Goal: Task Accomplishment & Management: Manage account settings

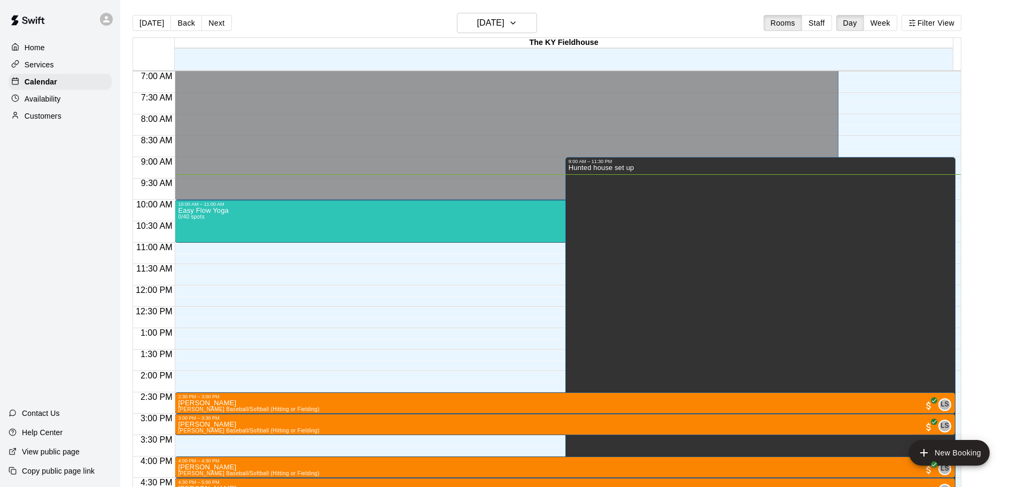
scroll to position [295, 0]
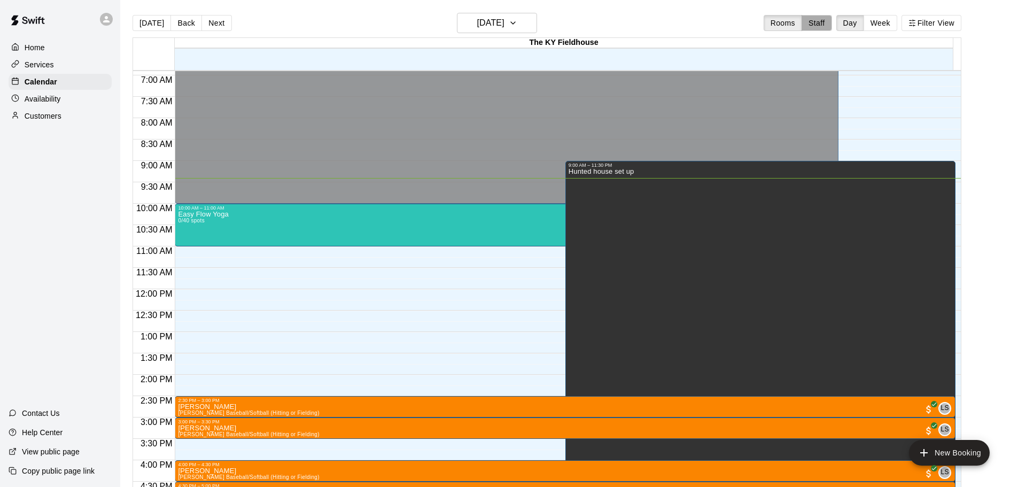
click at [829, 26] on button "Staff" at bounding box center [816, 23] width 30 height 16
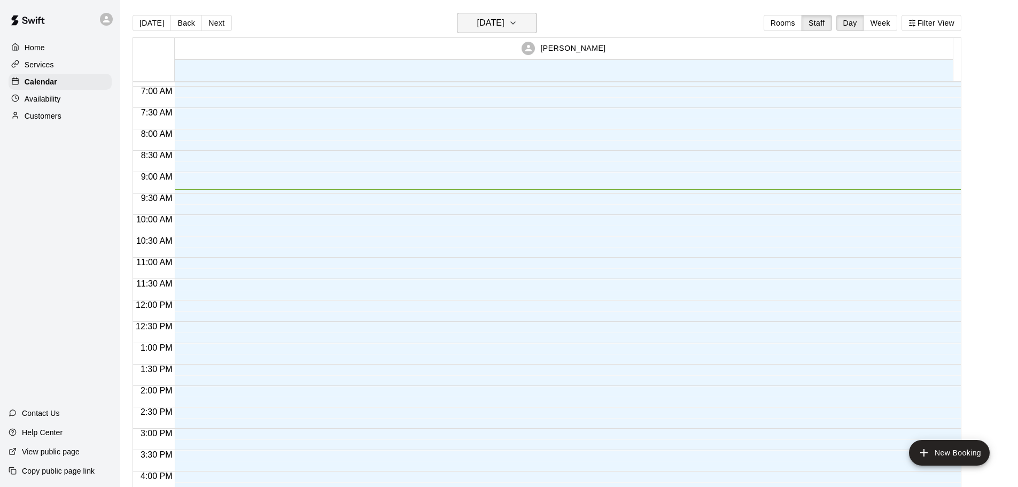
click at [504, 29] on h6 "[DATE]" at bounding box center [490, 22] width 27 height 15
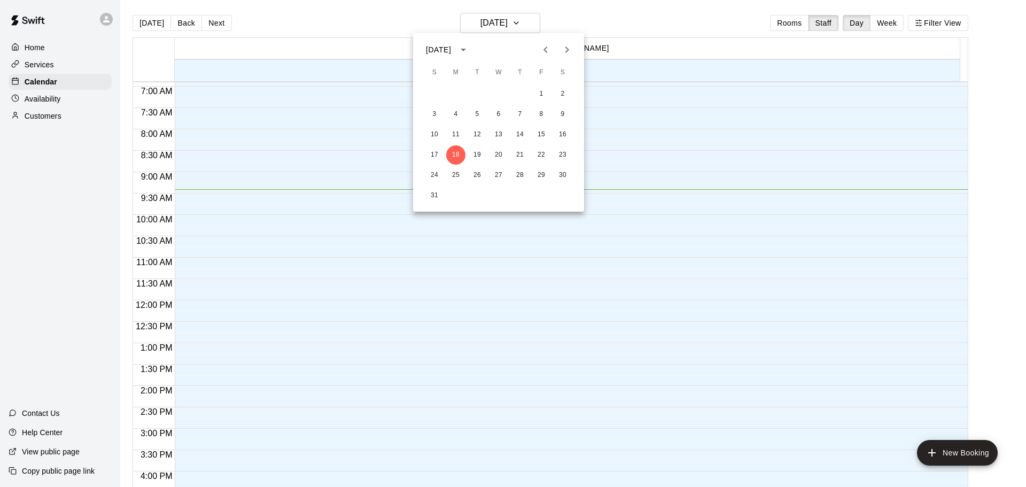
click at [715, 185] on div at bounding box center [513, 243] width 1026 height 487
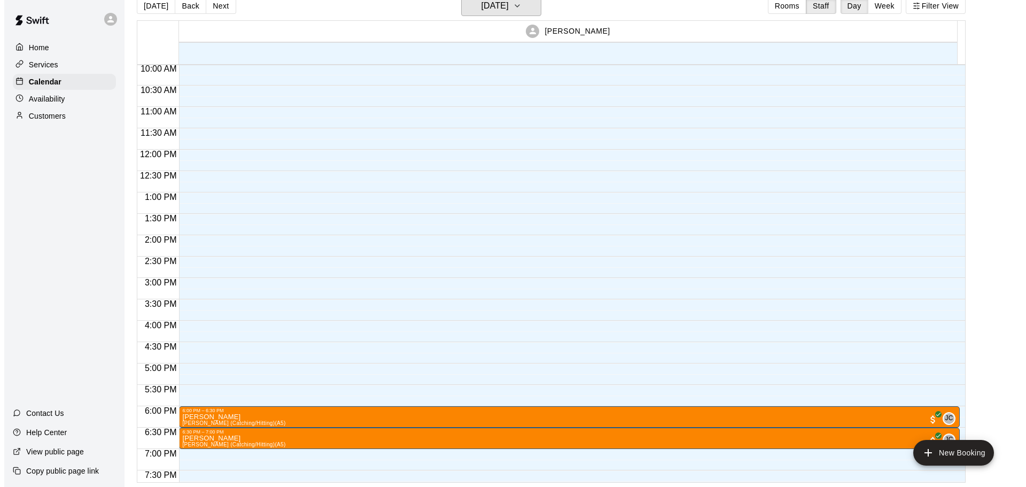
scroll to position [509, 0]
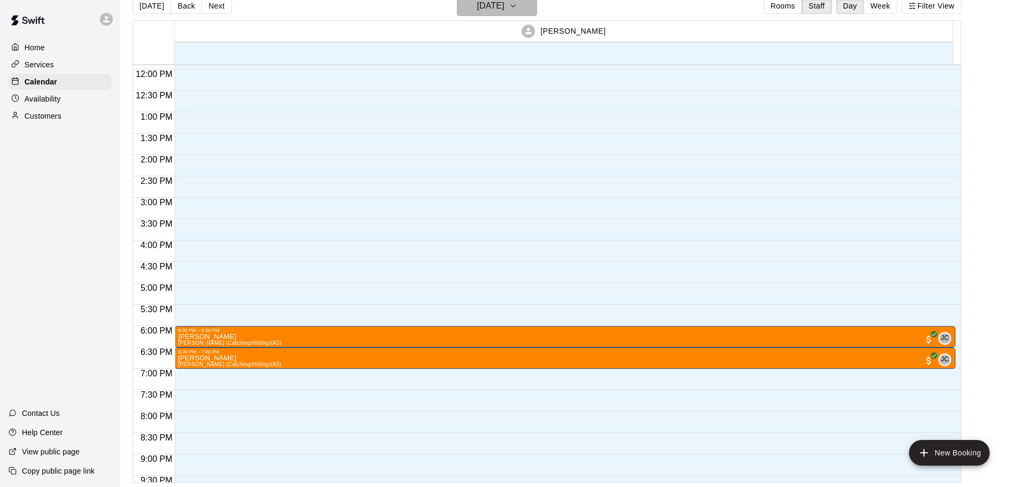
click at [504, 6] on h6 "[DATE]" at bounding box center [490, 5] width 27 height 15
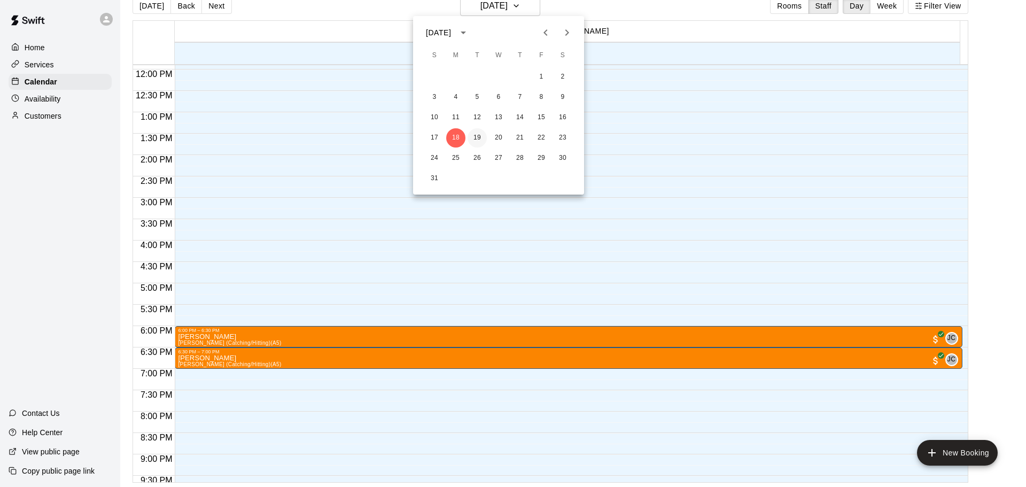
click at [477, 136] on button "19" at bounding box center [476, 137] width 19 height 19
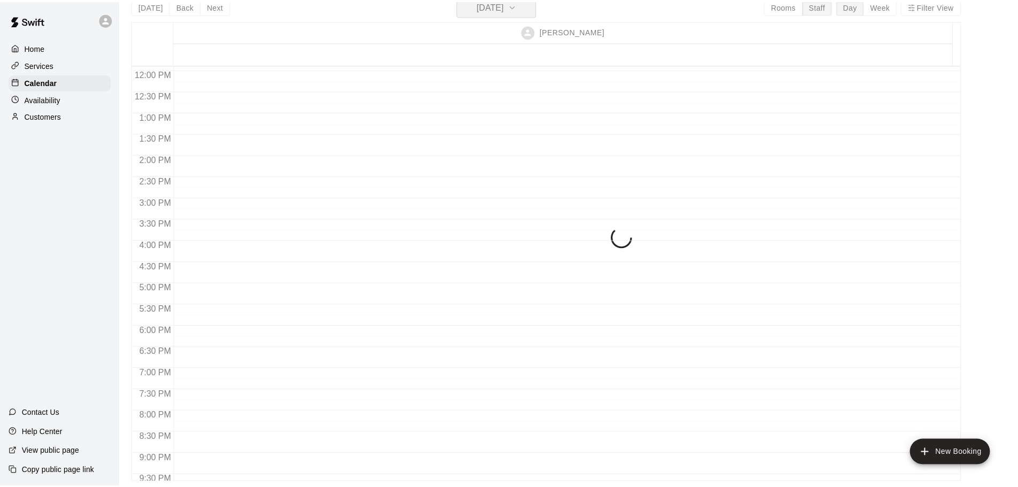
scroll to position [13, 0]
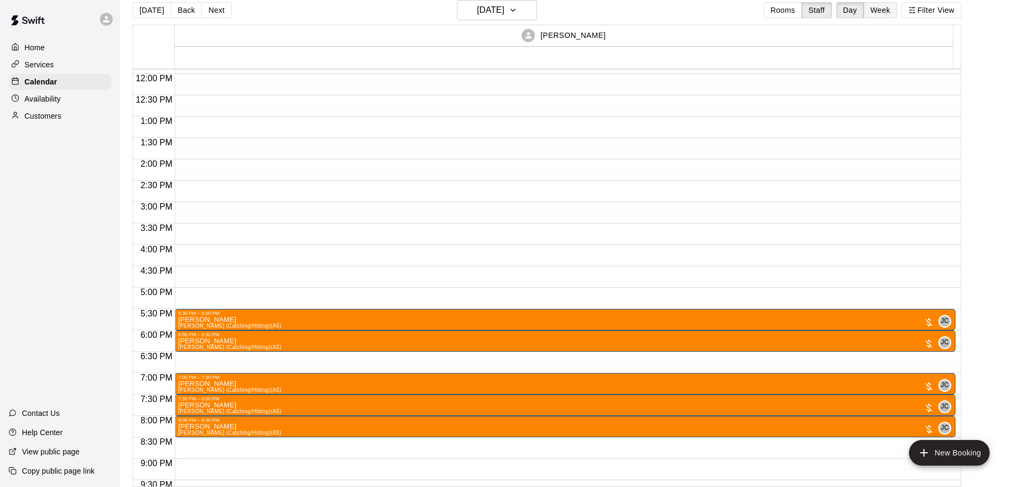
click at [876, 13] on button "Week" at bounding box center [880, 10] width 34 height 16
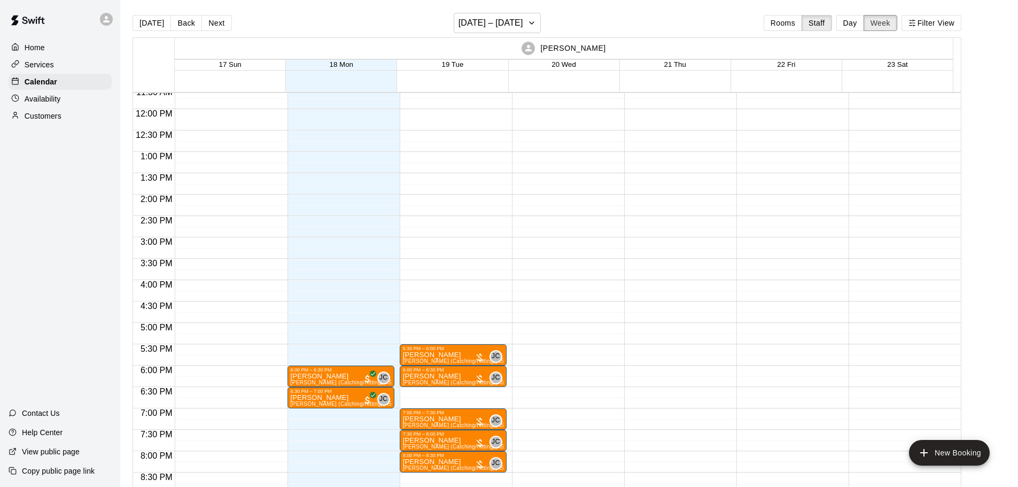
scroll to position [588, 0]
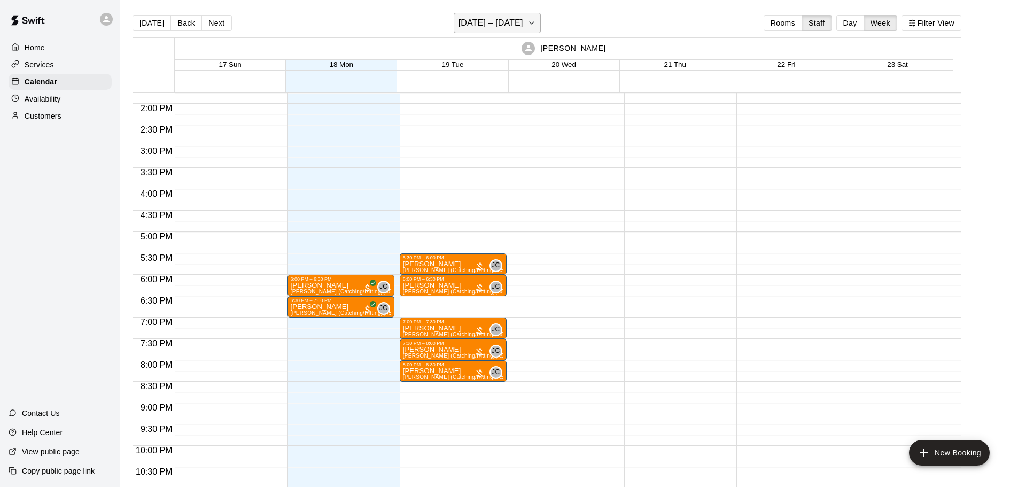
click at [495, 32] on button "[DATE] – [DATE]" at bounding box center [497, 23] width 87 height 20
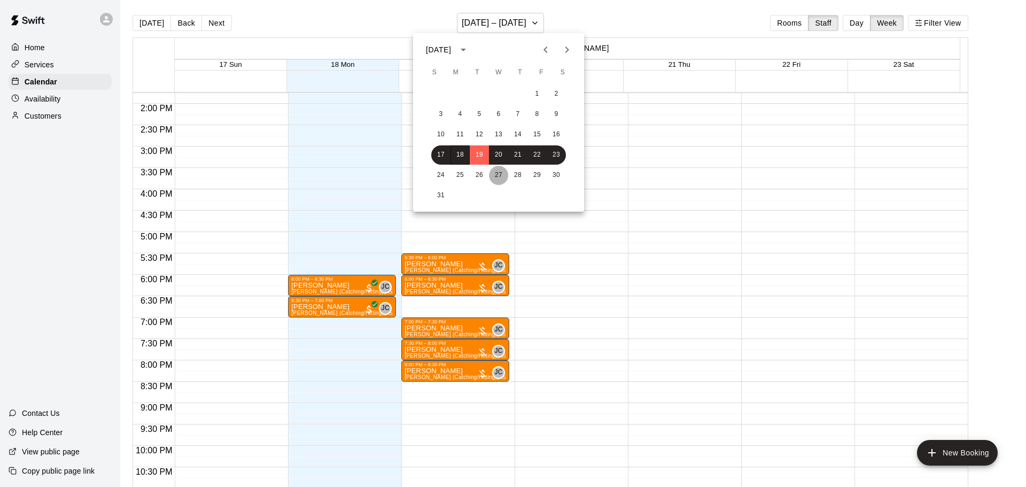
click at [507, 174] on button "27" at bounding box center [498, 175] width 19 height 19
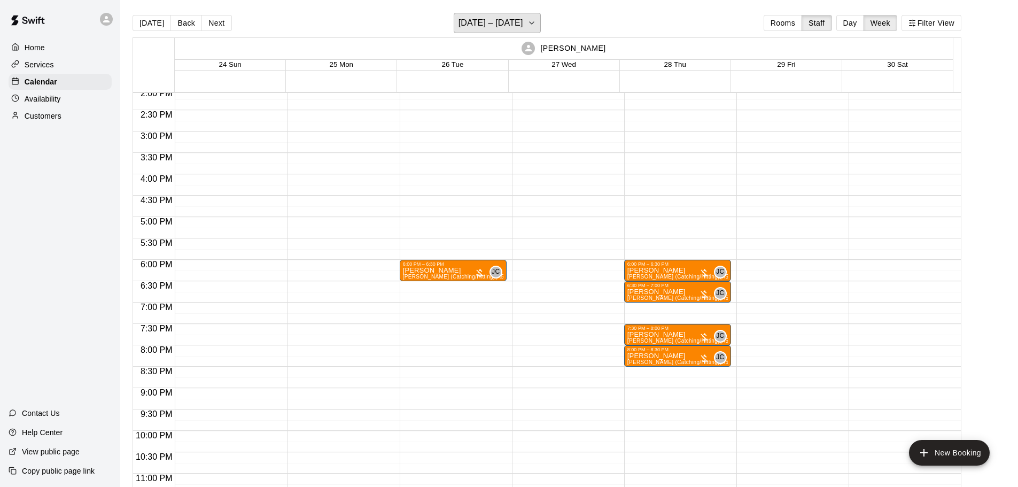
scroll to position [620, 0]
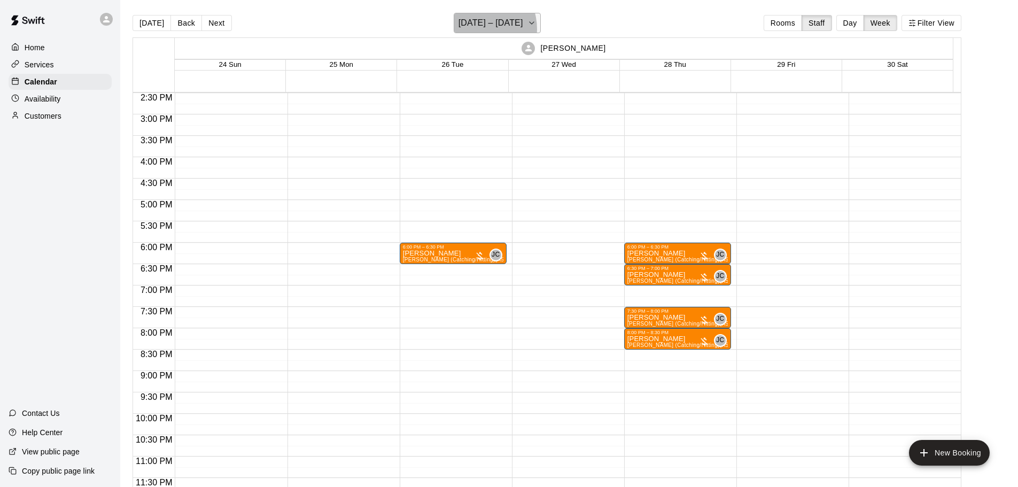
click at [480, 29] on h6 "[DATE] – [DATE]" at bounding box center [490, 22] width 65 height 15
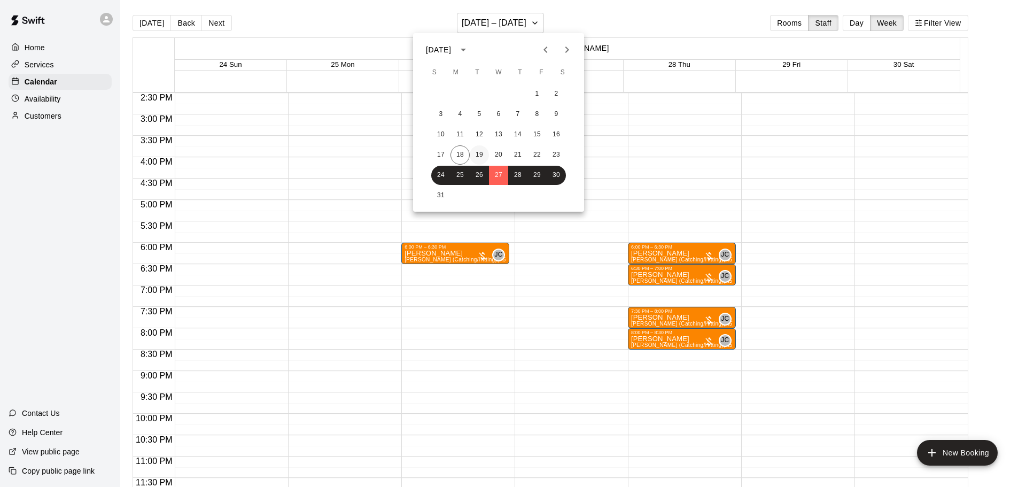
click at [473, 151] on button "19" at bounding box center [479, 154] width 19 height 19
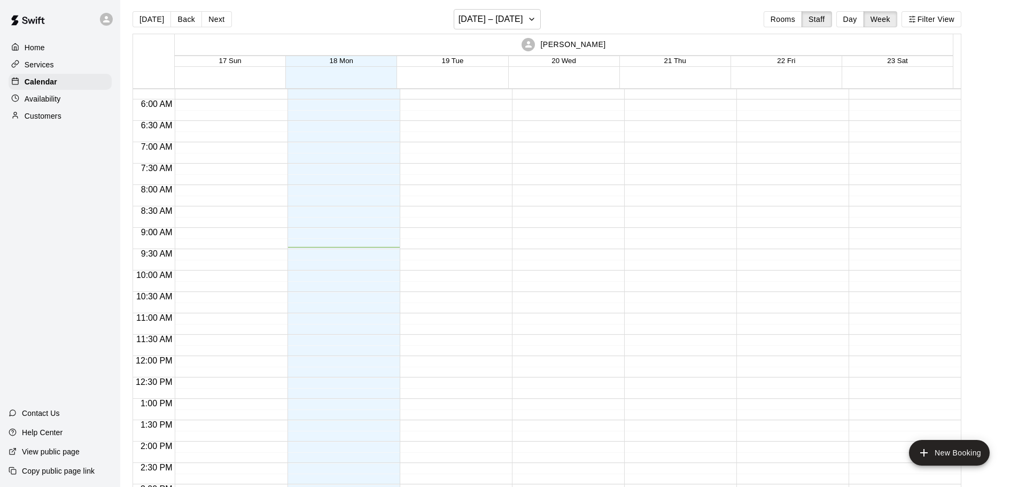
scroll to position [0, 0]
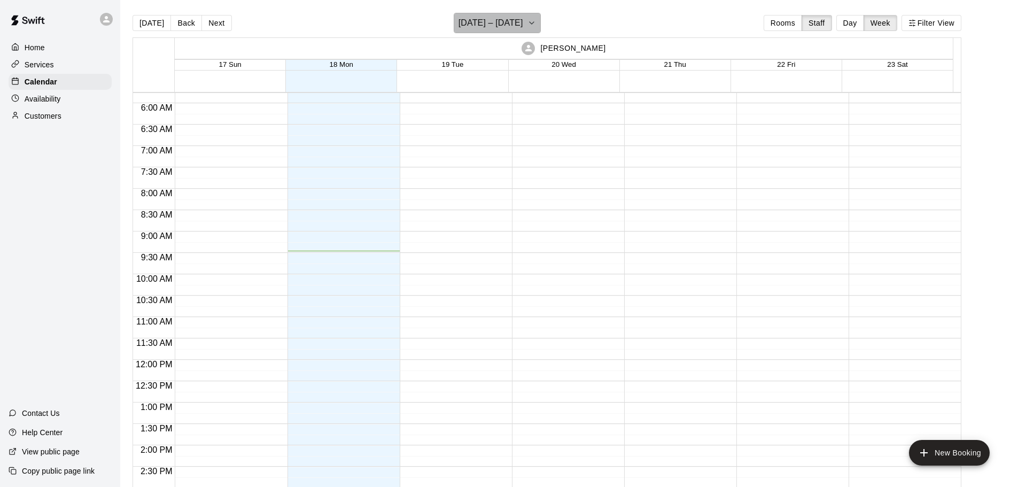
click at [515, 21] on h6 "[DATE] – [DATE]" at bounding box center [490, 22] width 65 height 15
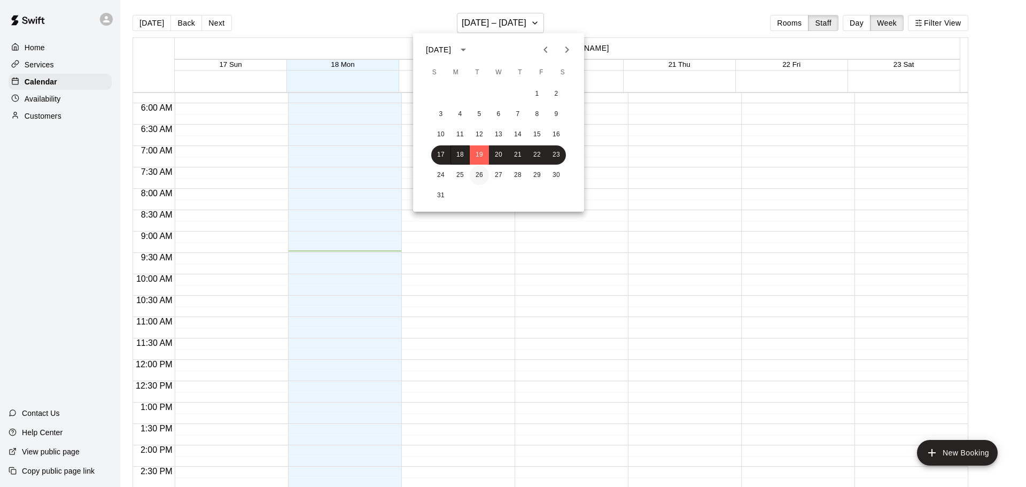
click at [486, 170] on button "26" at bounding box center [479, 175] width 19 height 19
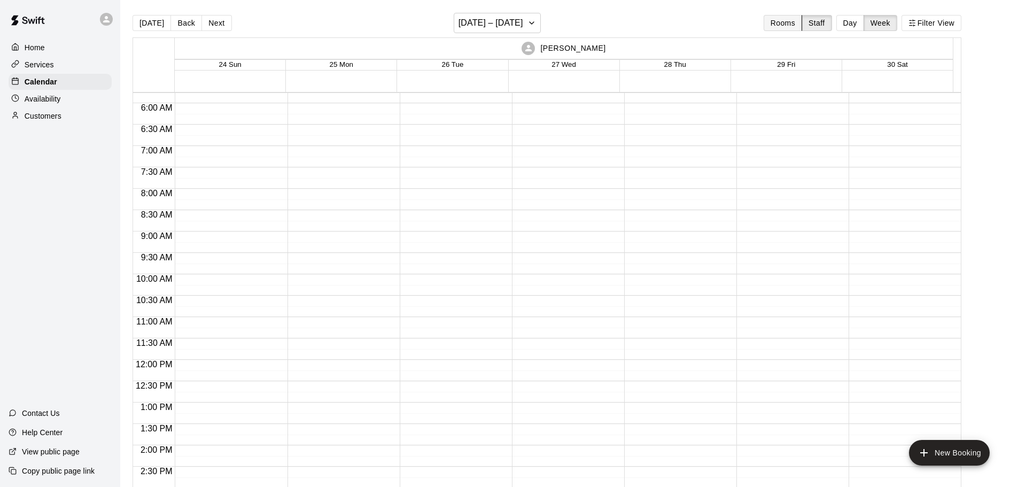
click at [791, 20] on button "Rooms" at bounding box center [782, 23] width 38 height 16
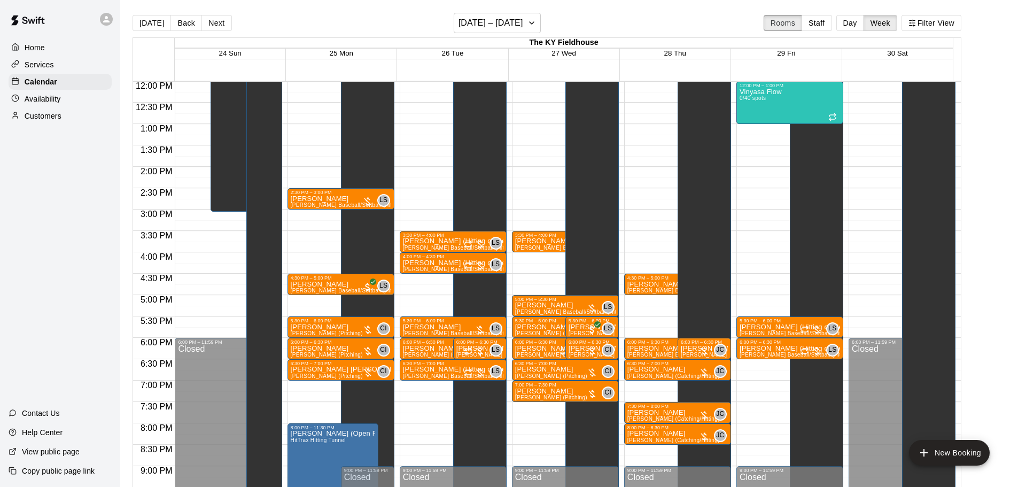
scroll to position [193, 0]
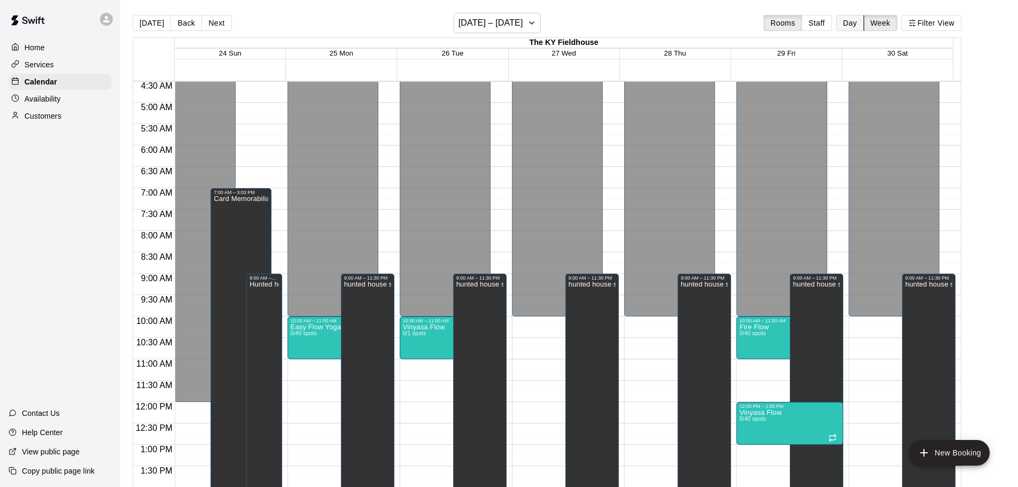
click at [853, 20] on button "Day" at bounding box center [850, 23] width 28 height 16
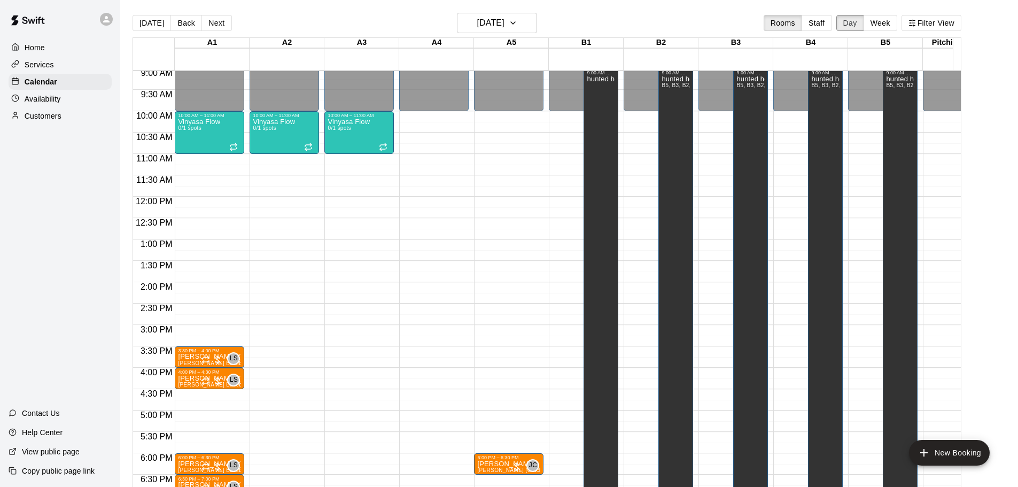
scroll to position [244, 0]
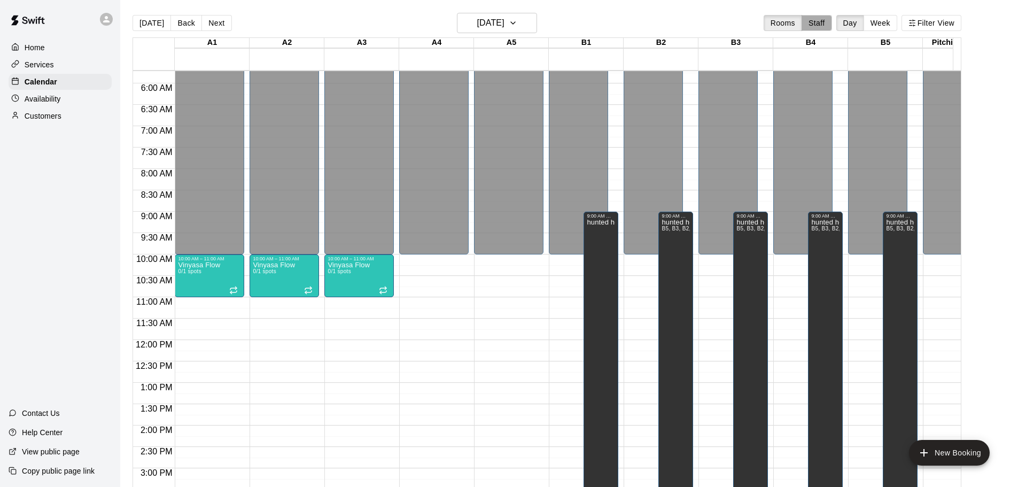
click at [828, 26] on button "Staff" at bounding box center [816, 23] width 30 height 16
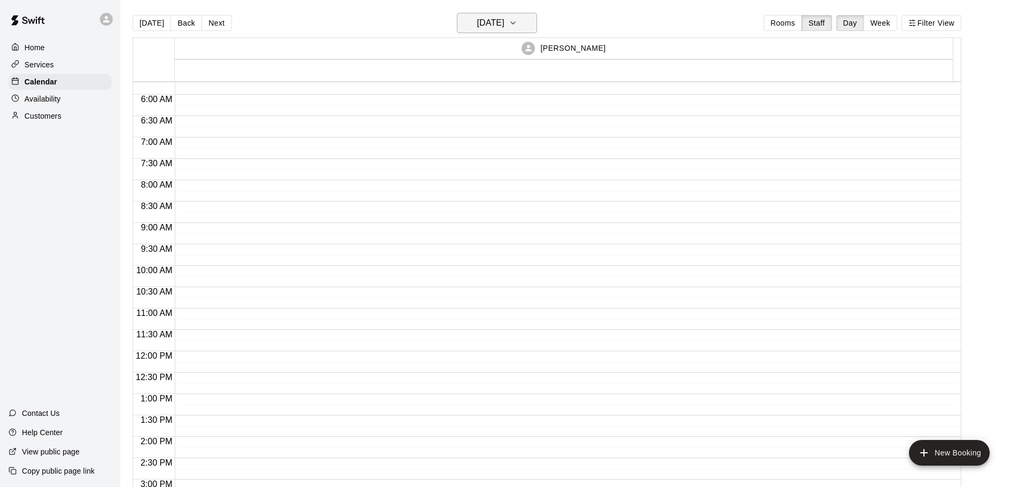
click at [504, 27] on h6 "[DATE]" at bounding box center [490, 22] width 27 height 15
click at [884, 26] on div at bounding box center [513, 243] width 1026 height 487
click at [884, 26] on button "Week" at bounding box center [880, 23] width 34 height 16
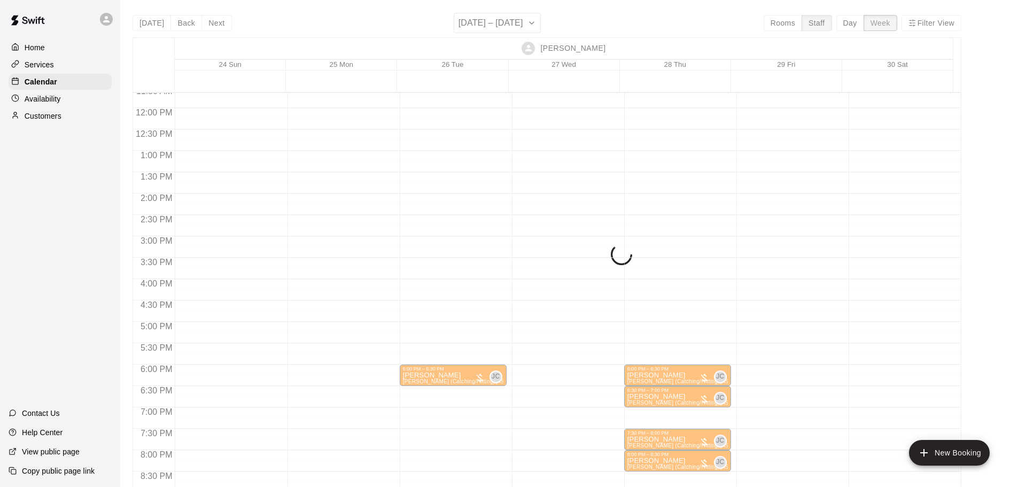
scroll to position [620, 0]
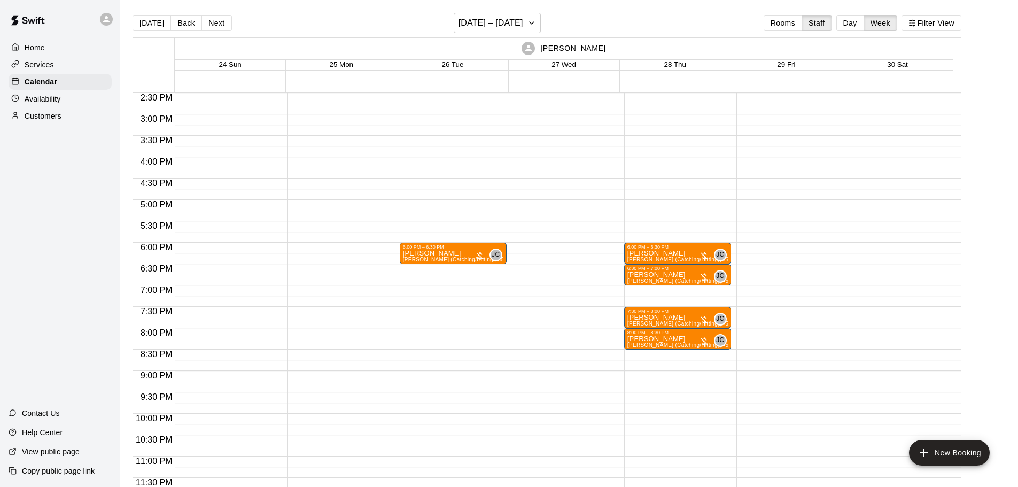
click at [46, 109] on div "Home Services Calendar Availability Customers" at bounding box center [60, 81] width 120 height 87
click at [46, 102] on p "Availability" at bounding box center [43, 98] width 36 height 11
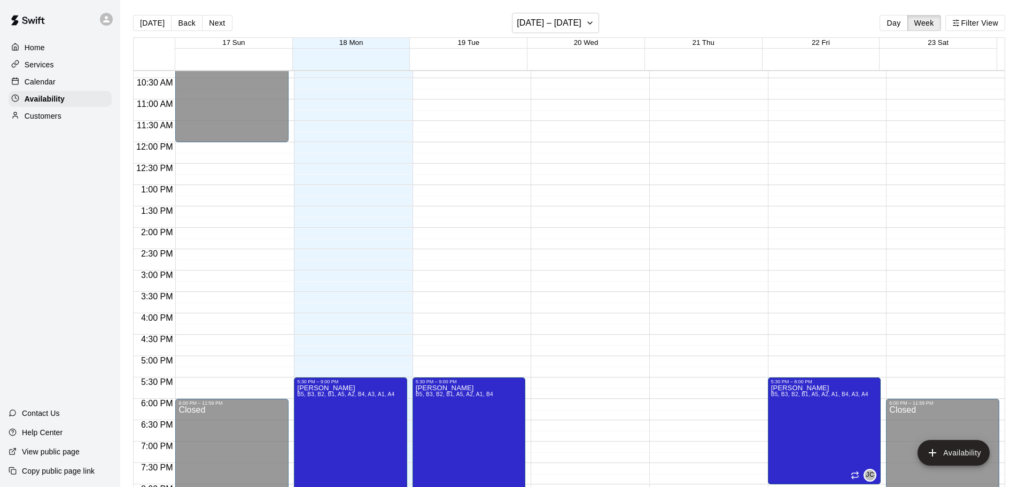
scroll to position [565, 0]
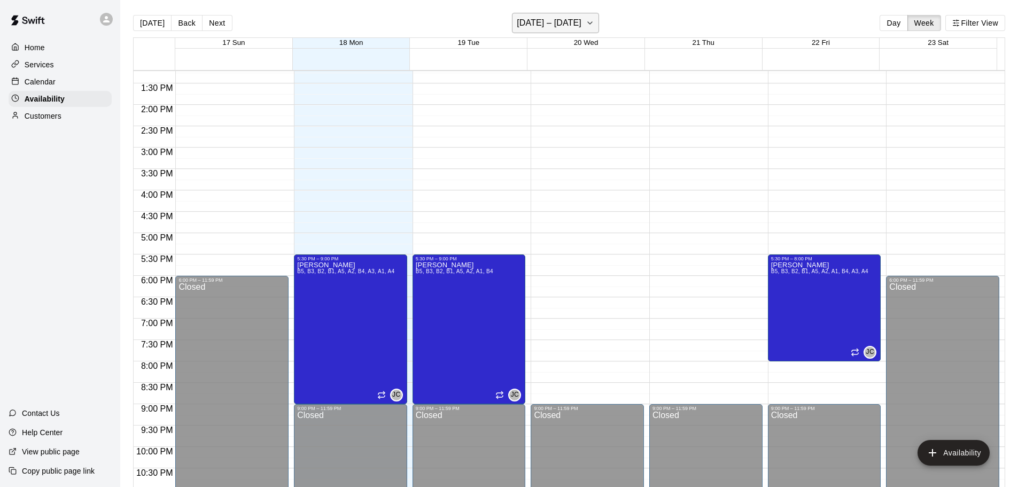
click at [544, 21] on h6 "[DATE] – [DATE]" at bounding box center [549, 22] width 65 height 15
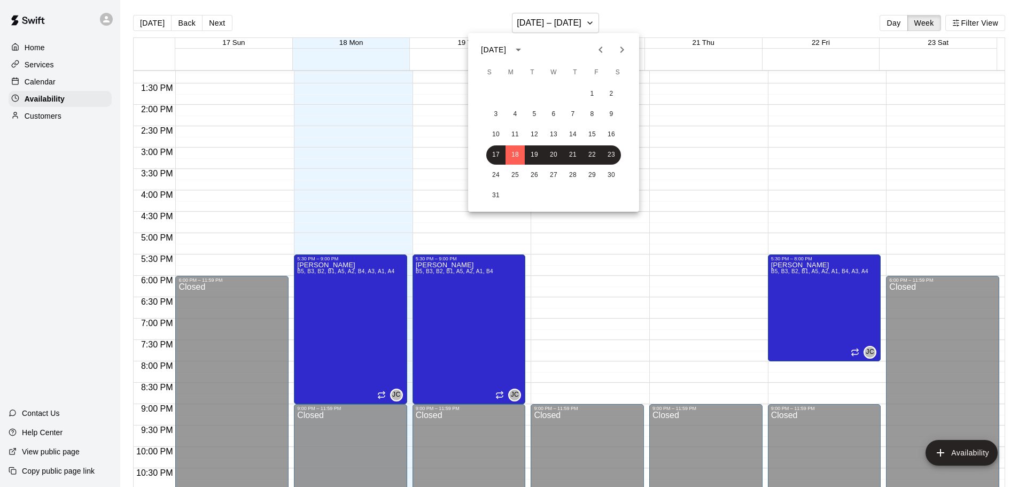
click at [525, 170] on div "24 25 26 27 28 29 30" at bounding box center [553, 175] width 171 height 19
click at [515, 173] on button "25" at bounding box center [514, 175] width 19 height 19
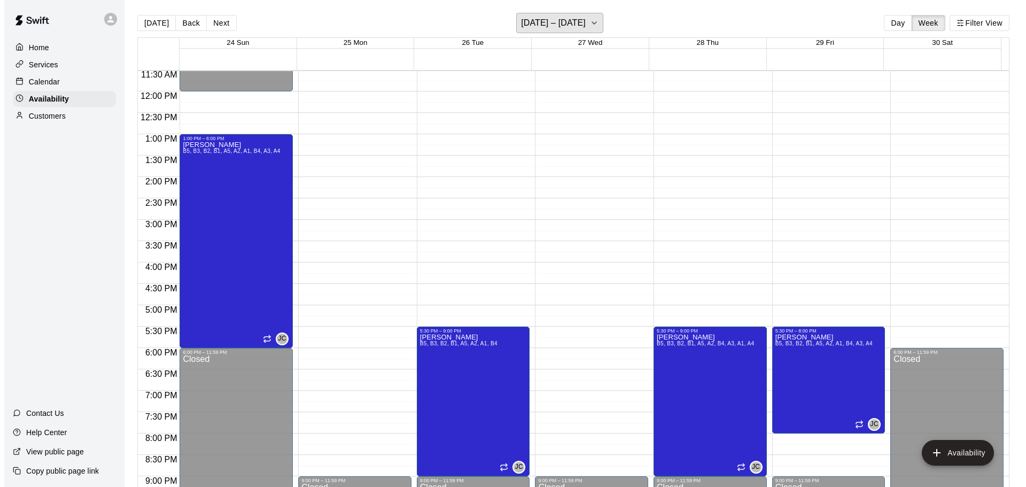
scroll to position [511, 0]
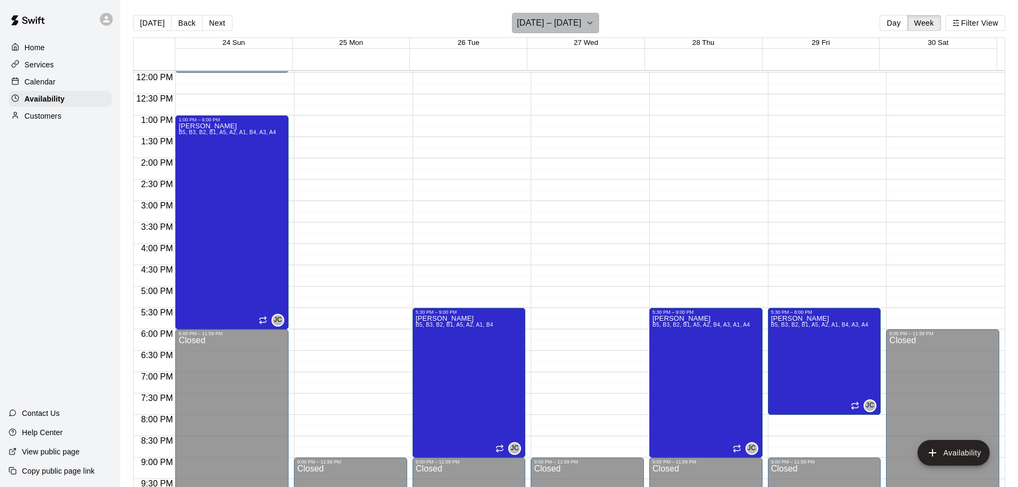
click at [560, 19] on h6 "[DATE] – [DATE]" at bounding box center [549, 22] width 65 height 15
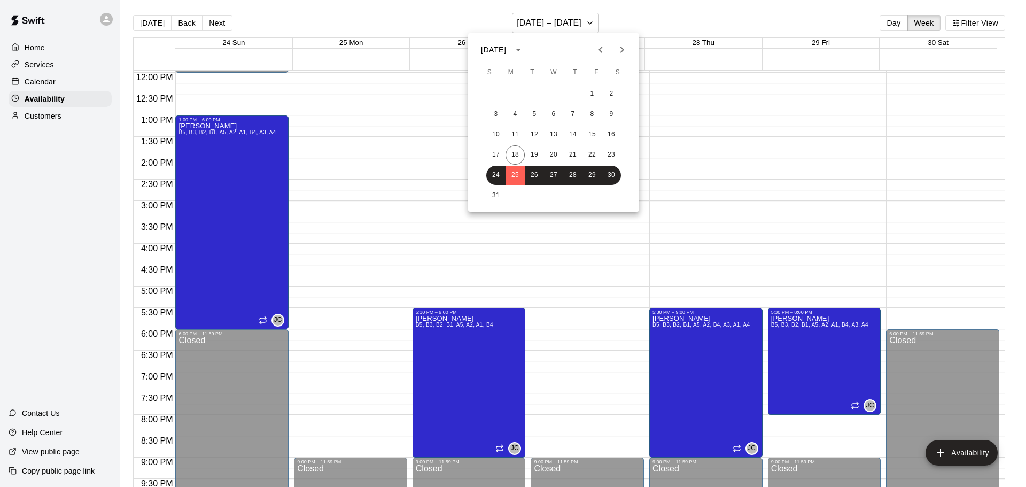
click at [627, 51] on icon "Next month" at bounding box center [621, 49] width 13 height 13
click at [587, 97] on button "5" at bounding box center [591, 93] width 19 height 19
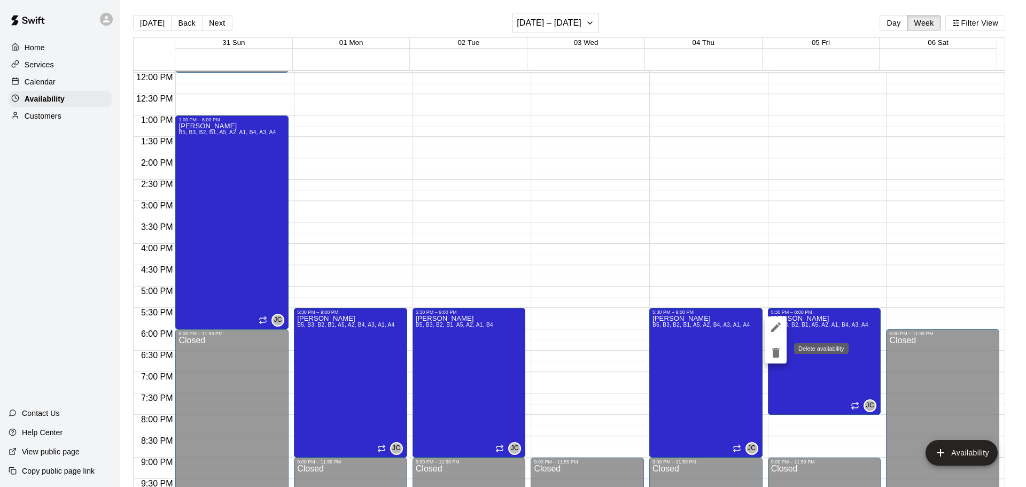
click at [777, 355] on icon "delete" at bounding box center [775, 353] width 7 height 10
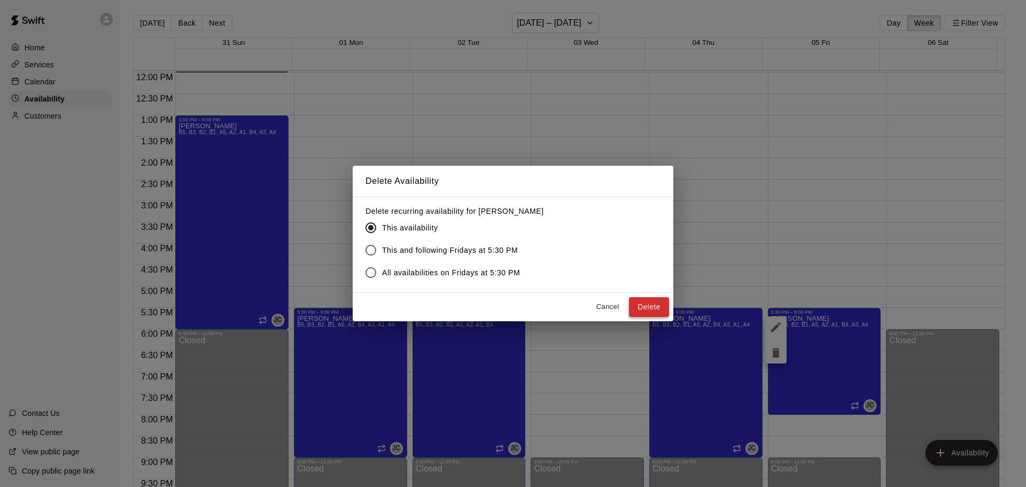
click at [650, 305] on button "Delete" at bounding box center [649, 307] width 40 height 20
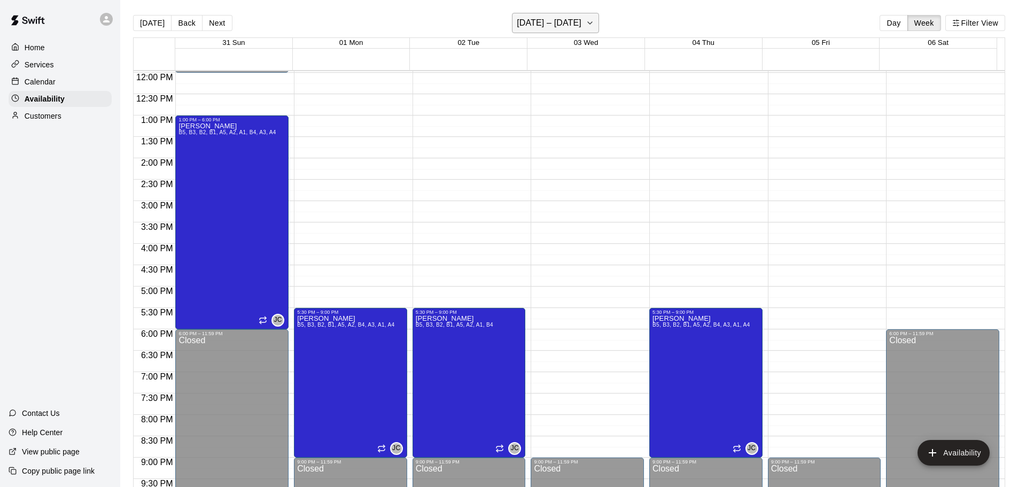
click at [581, 22] on h6 "[DATE] – [DATE]" at bounding box center [549, 22] width 65 height 15
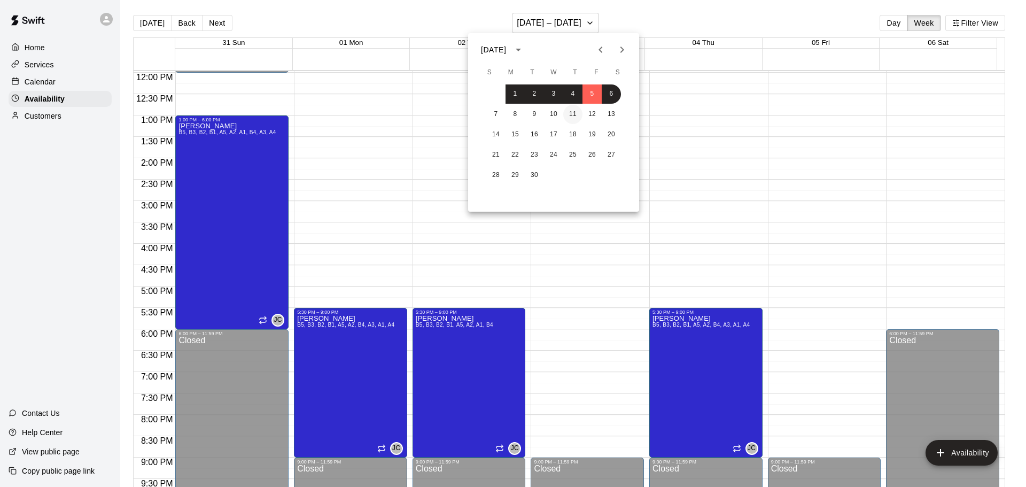
click at [566, 120] on button "11" at bounding box center [572, 114] width 19 height 19
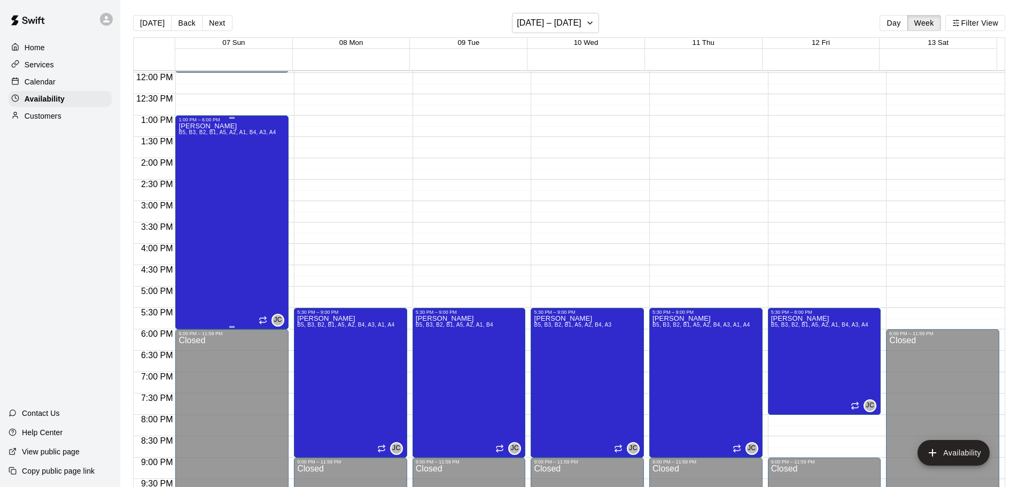
click at [222, 151] on div "[PERSON_NAME] B5, B3, B2, B1, A5, A2, A1, B4, A3, A4" at bounding box center [226, 365] width 97 height 487
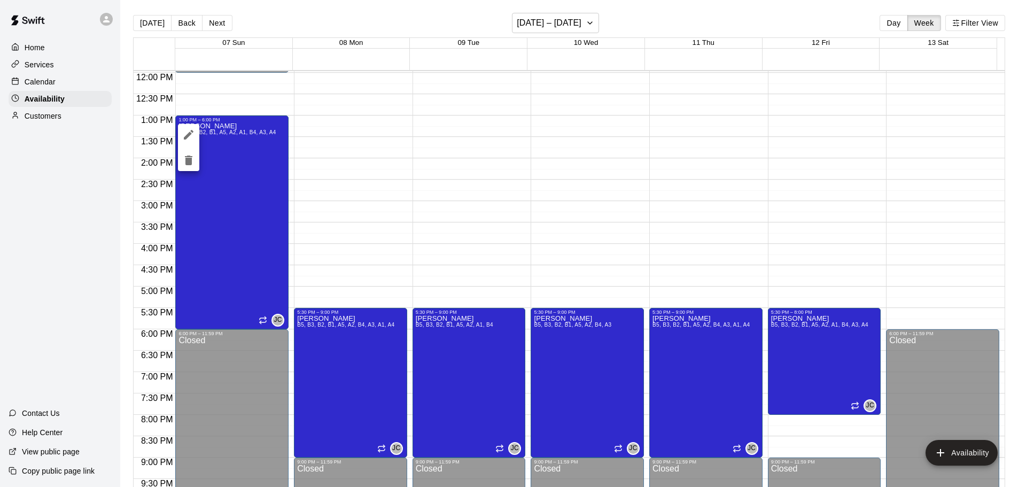
click at [188, 160] on icon "delete" at bounding box center [188, 160] width 7 height 10
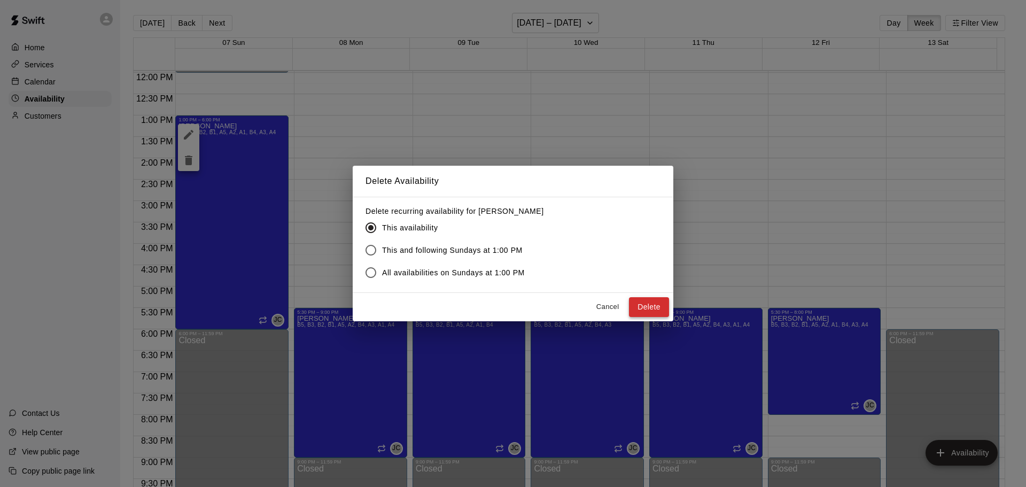
click at [641, 309] on button "Delete" at bounding box center [649, 307] width 40 height 20
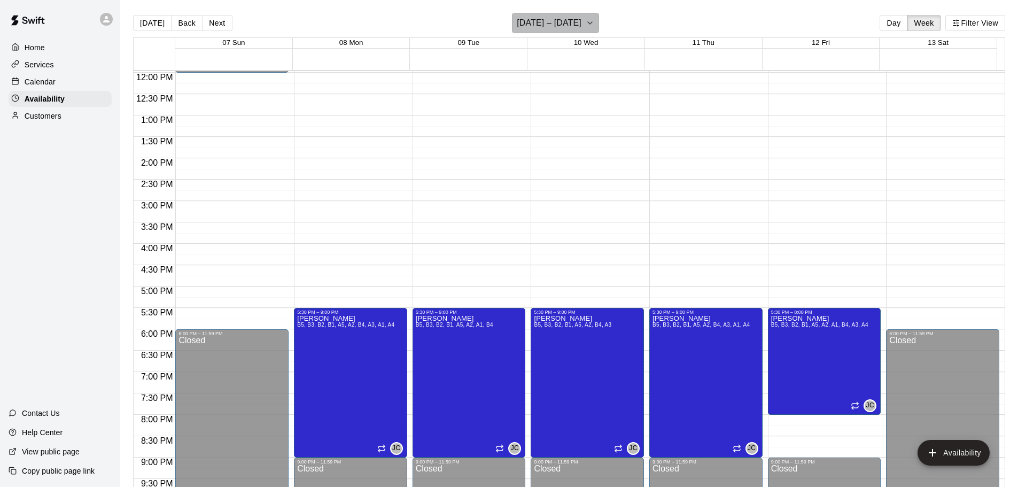
click at [581, 22] on h6 "[DATE] – [DATE]" at bounding box center [549, 22] width 65 height 15
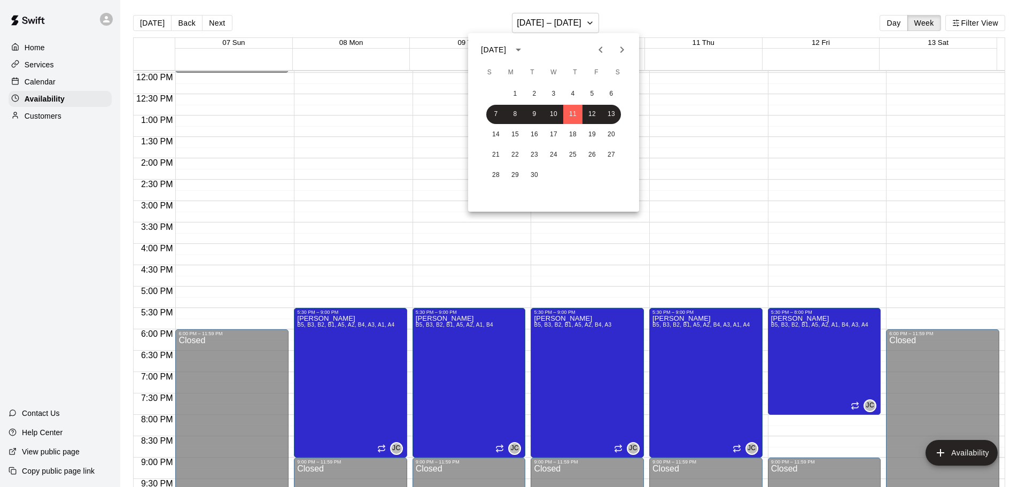
click at [651, 29] on div at bounding box center [513, 243] width 1026 height 487
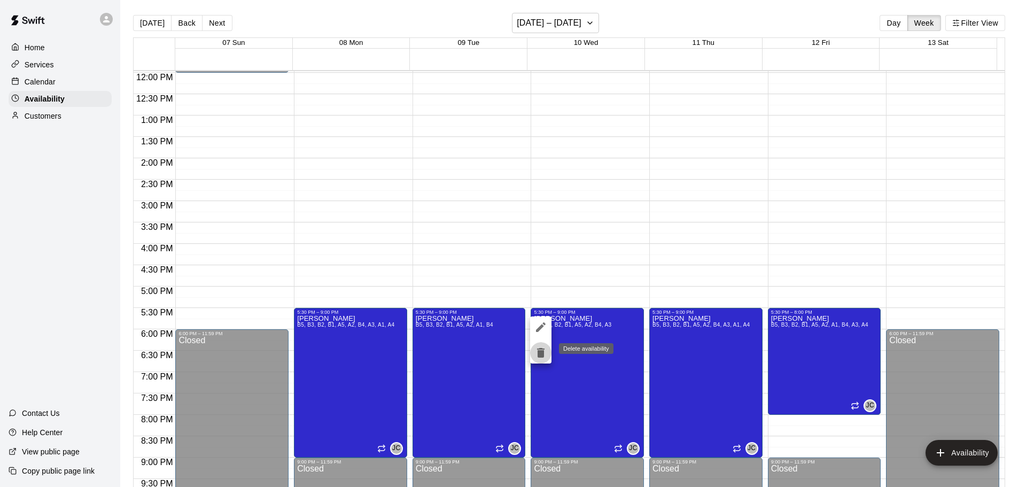
click at [535, 352] on icon "delete" at bounding box center [540, 352] width 13 height 13
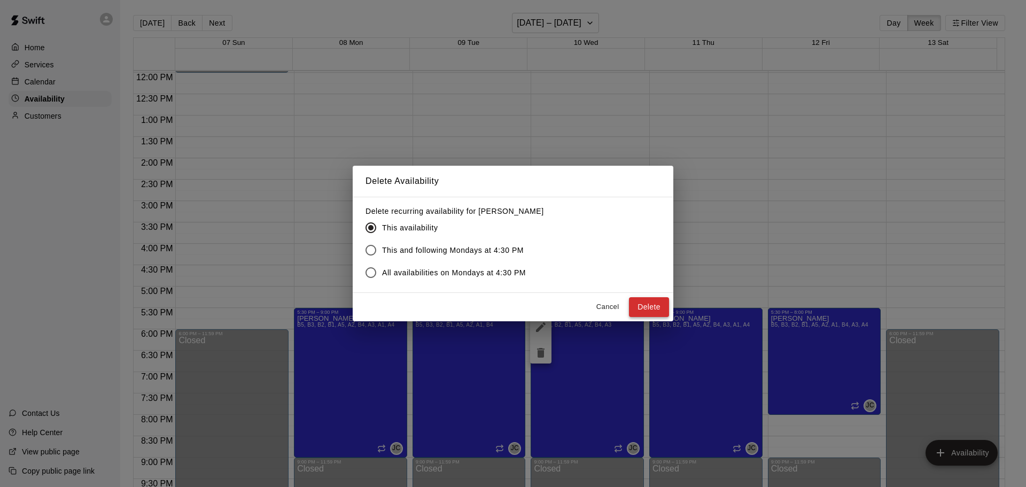
click at [651, 300] on button "Delete" at bounding box center [649, 307] width 40 height 20
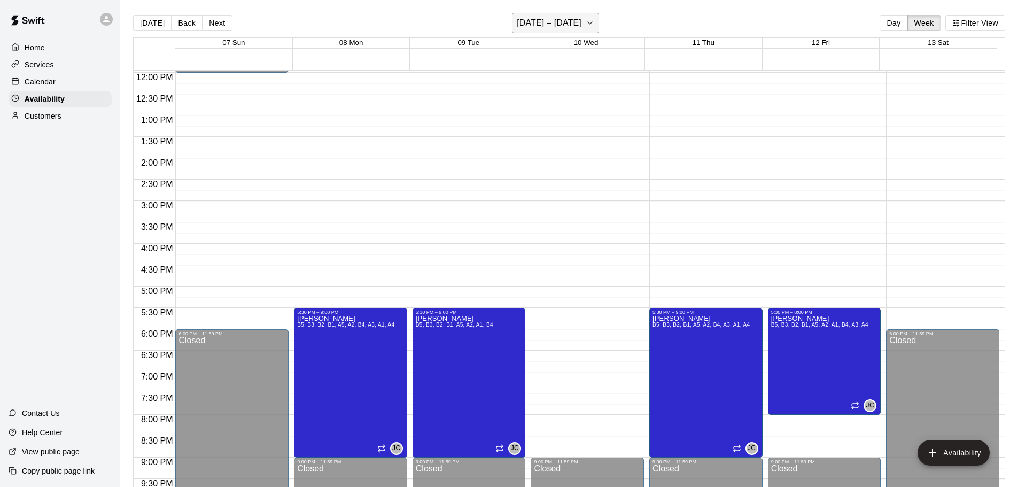
click at [581, 13] on button "[DATE] – [DATE]" at bounding box center [555, 23] width 87 height 20
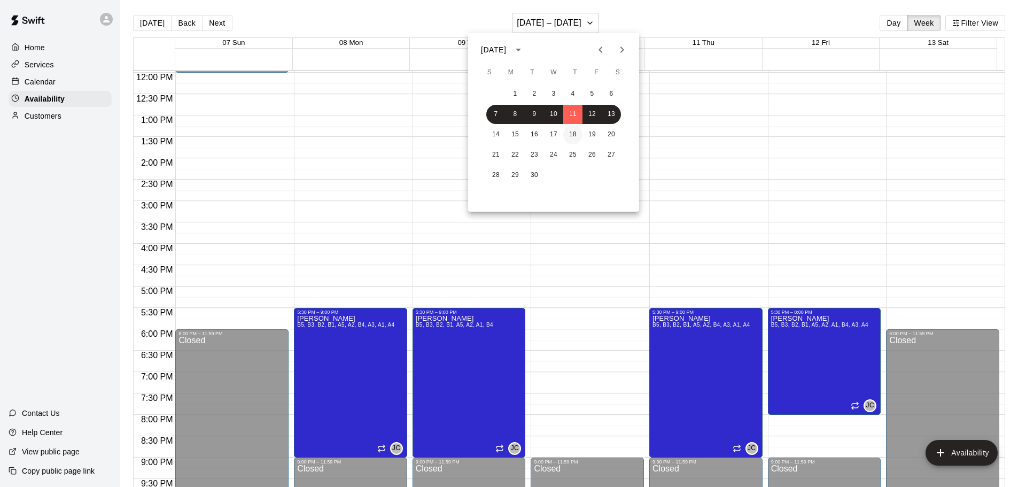
click at [565, 131] on button "18" at bounding box center [572, 134] width 19 height 19
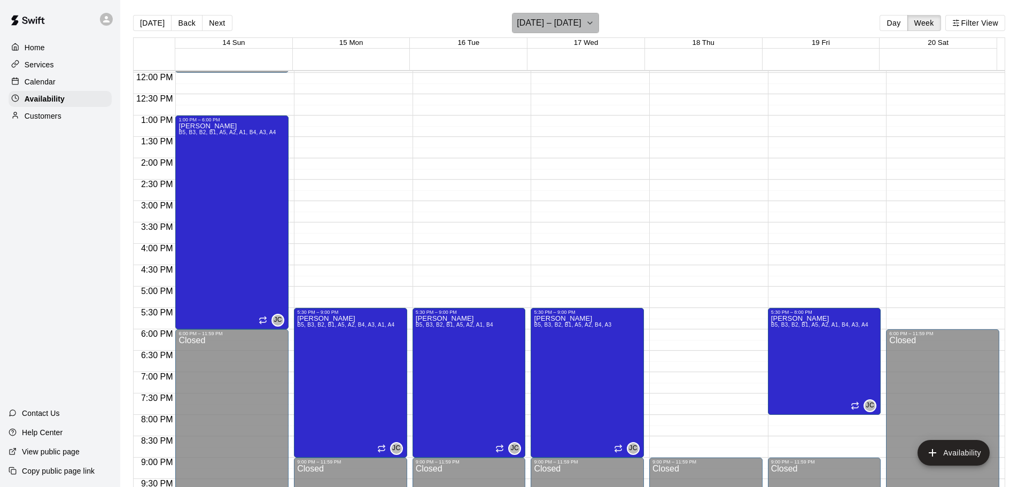
click at [561, 24] on h6 "[DATE] – [DATE]" at bounding box center [549, 22] width 65 height 15
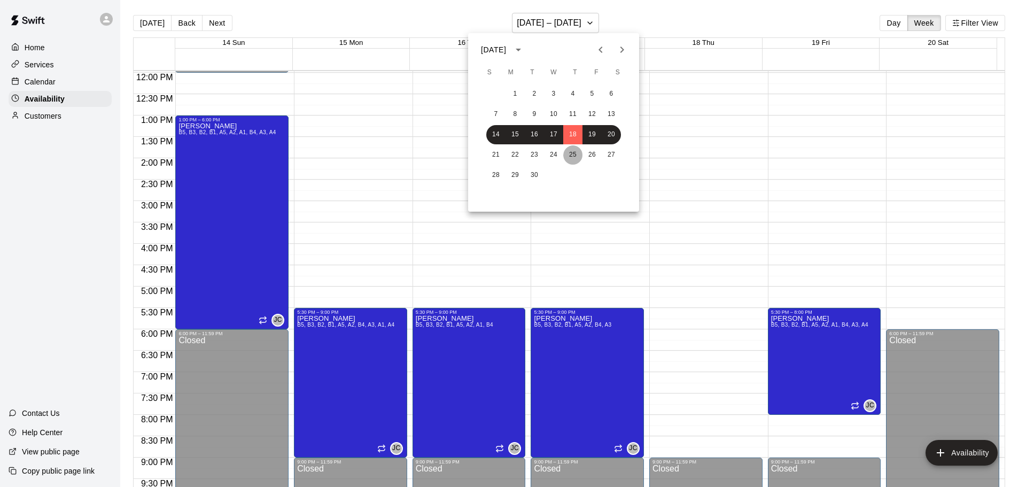
click at [575, 152] on button "25" at bounding box center [572, 154] width 19 height 19
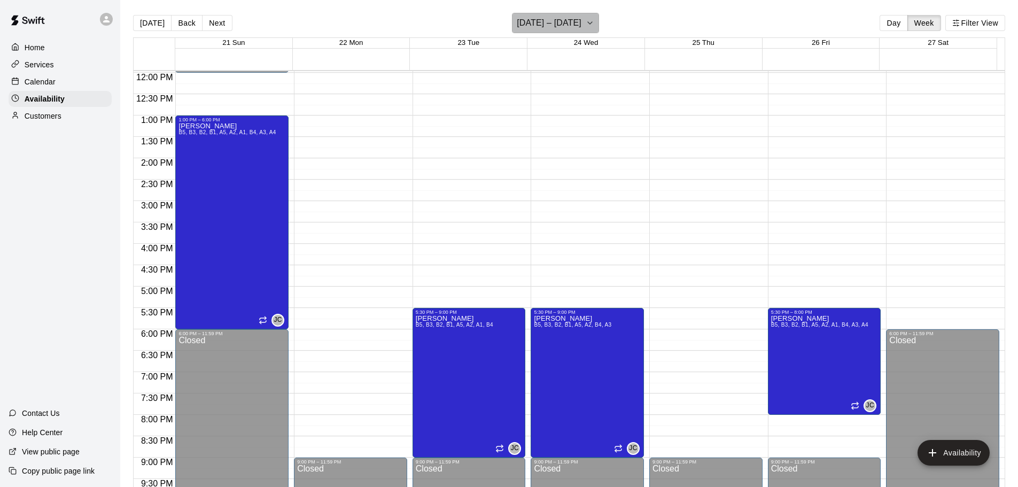
click at [567, 26] on h6 "[DATE] – [DATE]" at bounding box center [549, 22] width 65 height 15
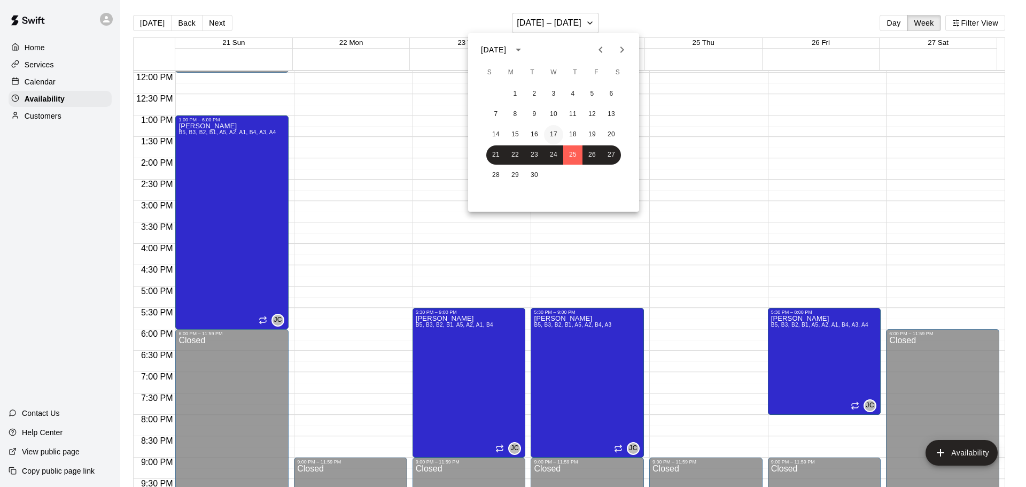
click at [560, 137] on button "17" at bounding box center [553, 134] width 19 height 19
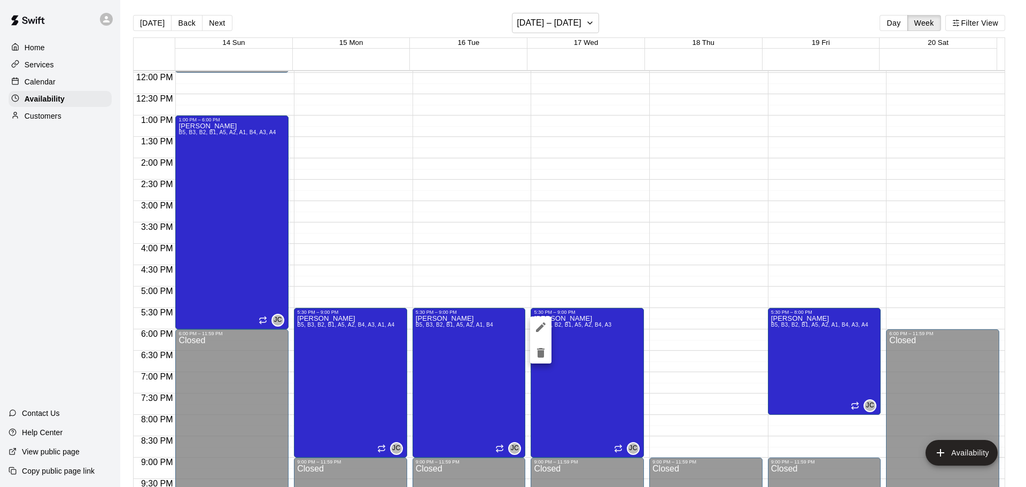
click at [566, 314] on div at bounding box center [513, 243] width 1026 height 487
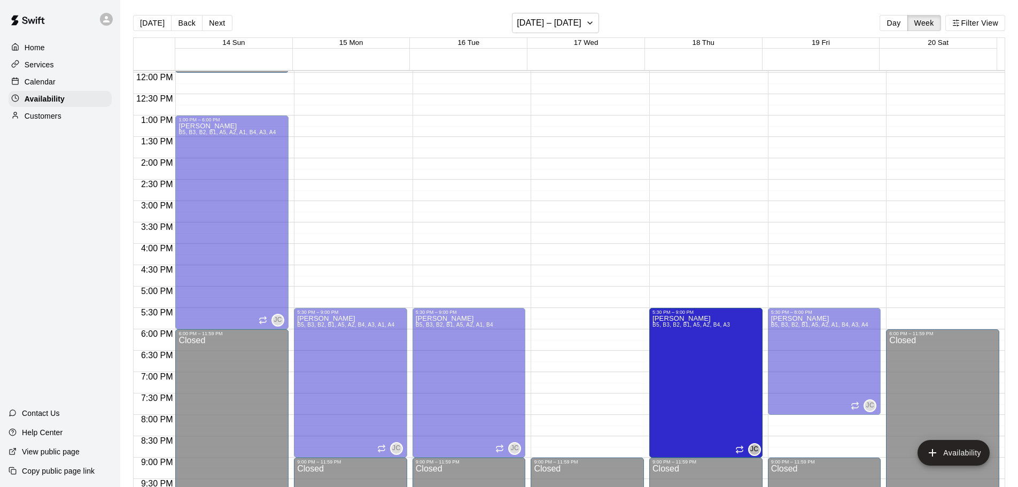
drag, startPoint x: 561, startPoint y: 321, endPoint x: 701, endPoint y: 325, distance: 140.0
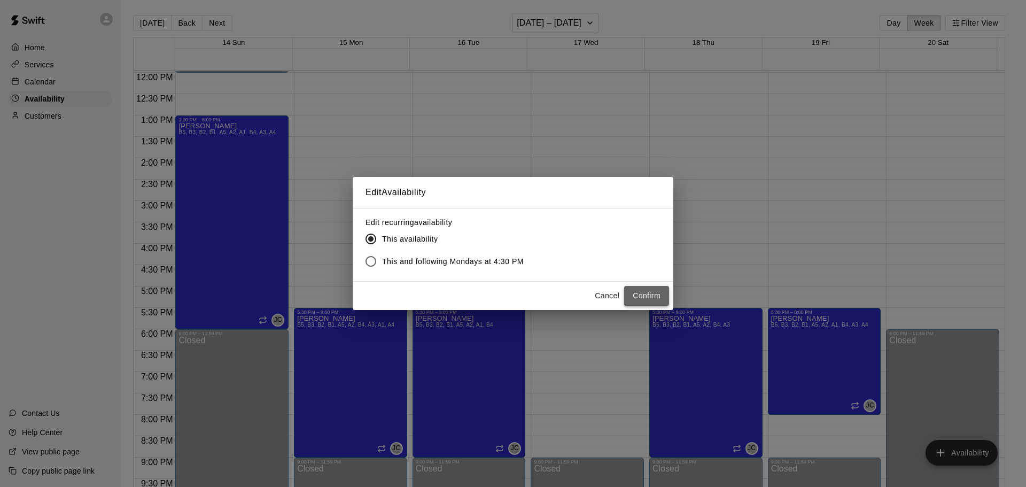
click at [649, 296] on button "Confirm" at bounding box center [646, 296] width 45 height 20
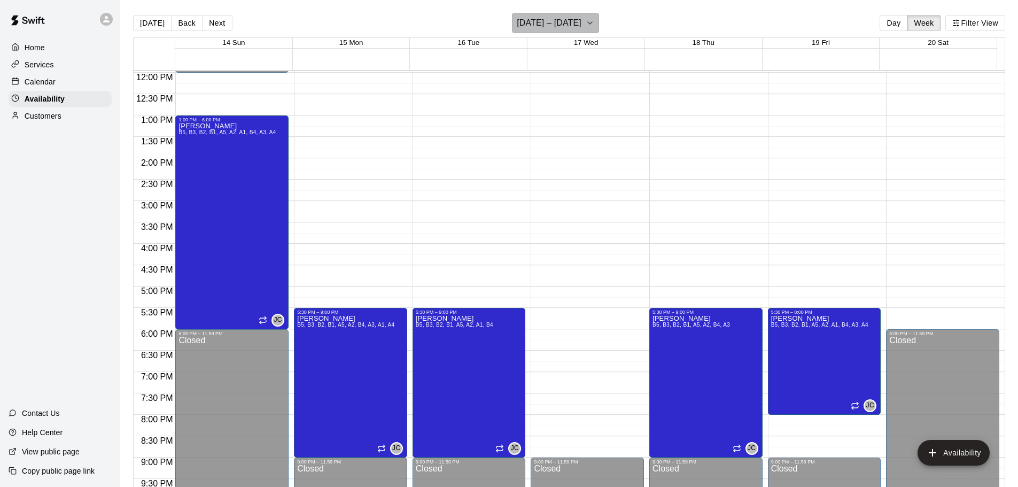
click at [558, 14] on button "[DATE] – [DATE]" at bounding box center [555, 23] width 87 height 20
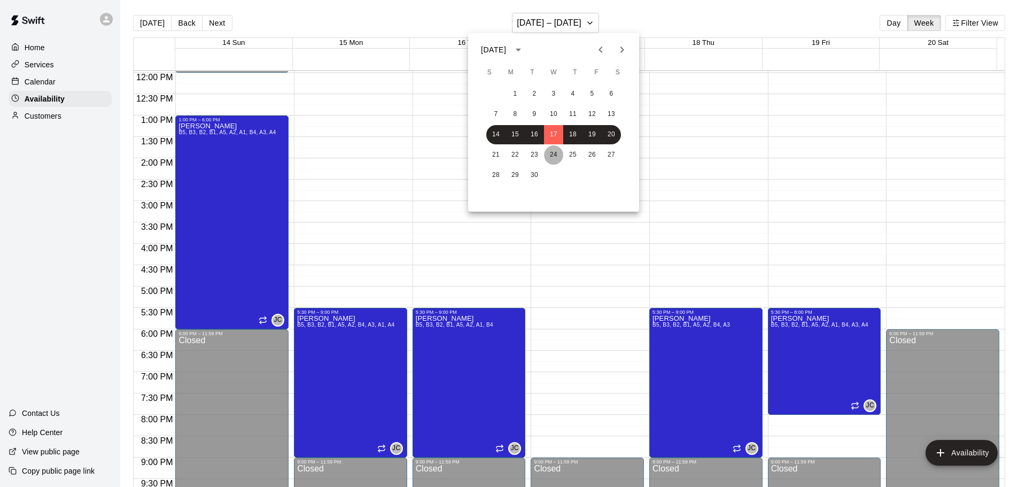
click at [553, 158] on button "24" at bounding box center [553, 154] width 19 height 19
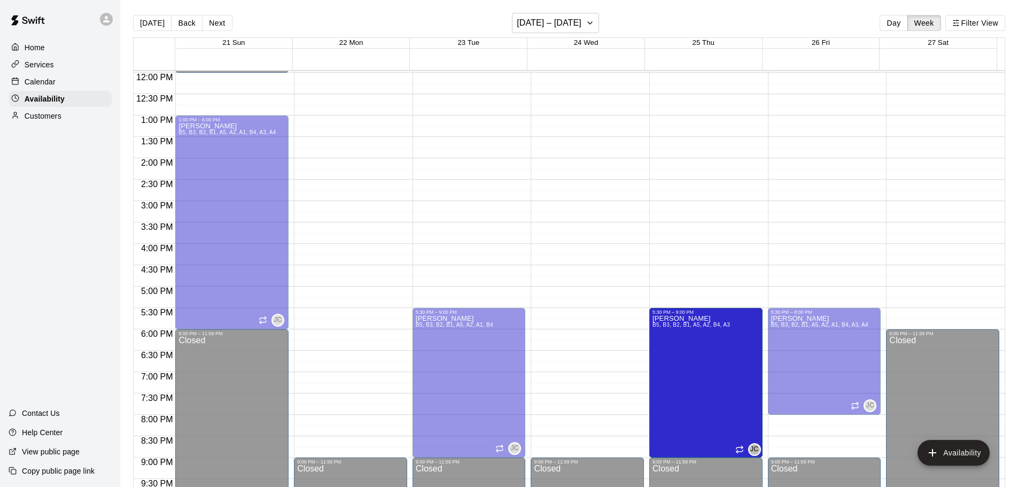
drag, startPoint x: 576, startPoint y: 327, endPoint x: 681, endPoint y: 329, distance: 104.7
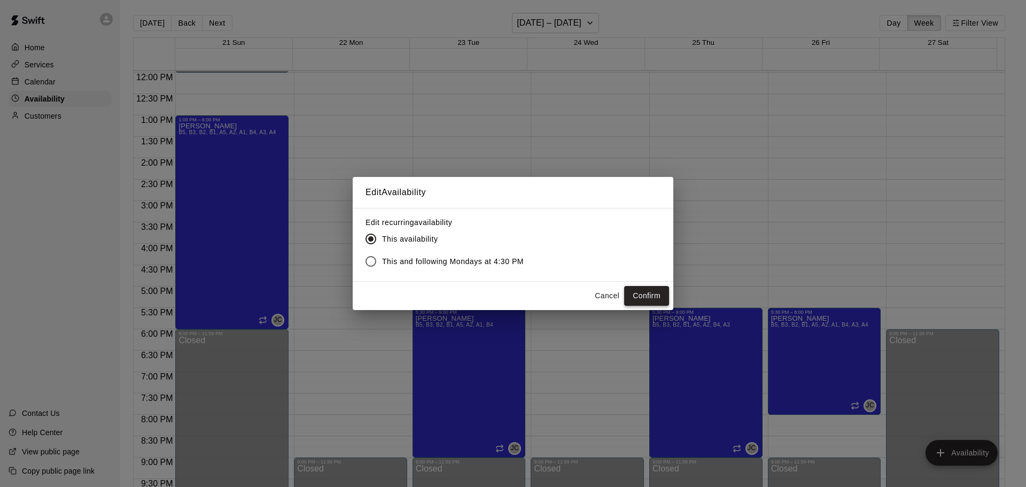
click at [645, 294] on button "Confirm" at bounding box center [646, 296] width 45 height 20
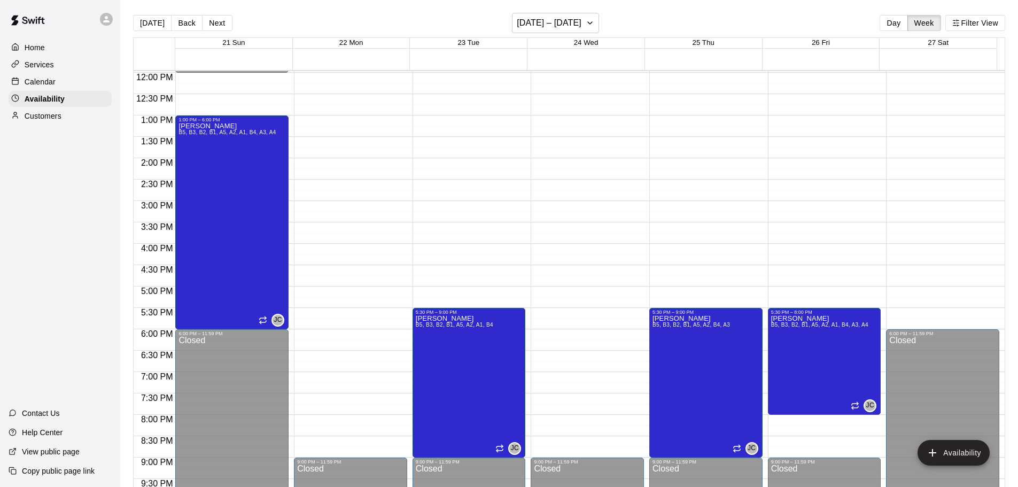
click at [321, 314] on div "12:00 AM – 10:00 AM Closed 9:00 PM – 11:59 PM Closed" at bounding box center [350, 73] width 113 height 1026
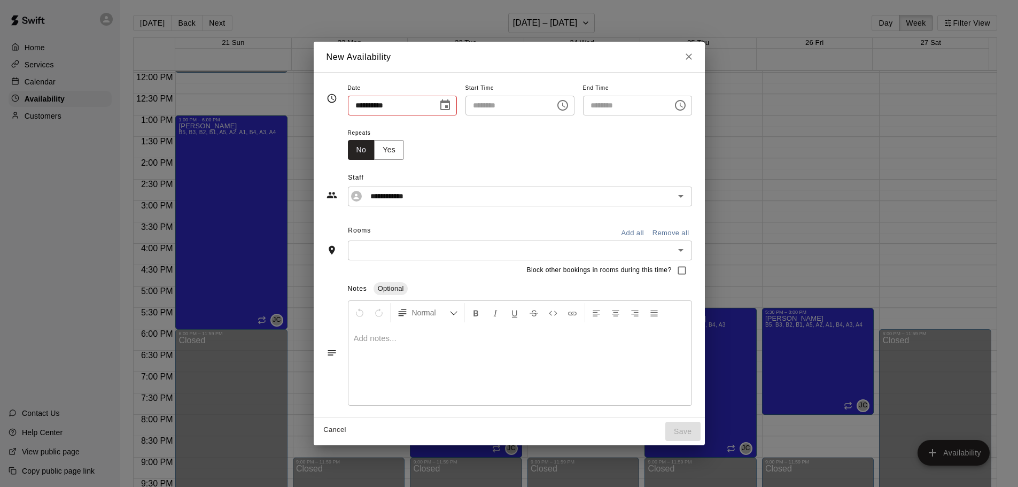
type input "**********"
type input "********"
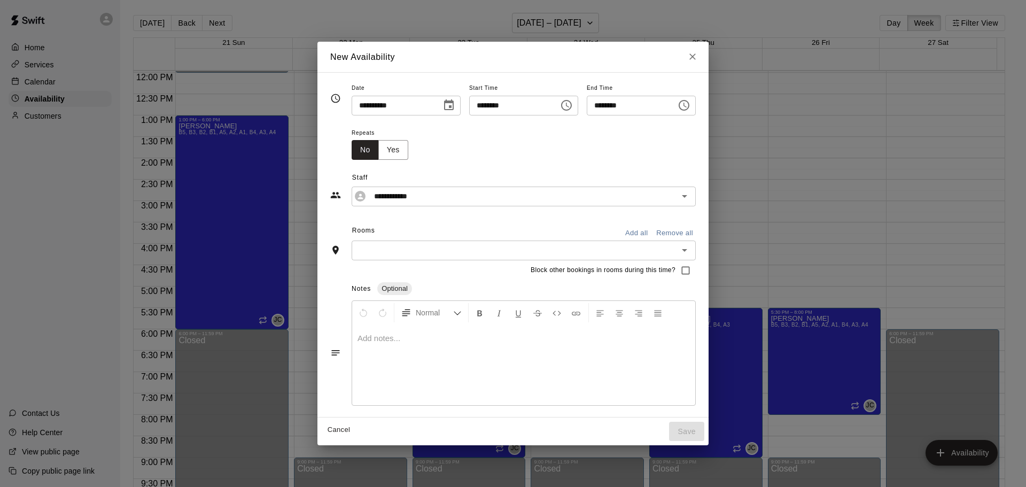
click at [444, 101] on icon "Choose date, selected date is Sep 22, 2025" at bounding box center [449, 104] width 10 height 11
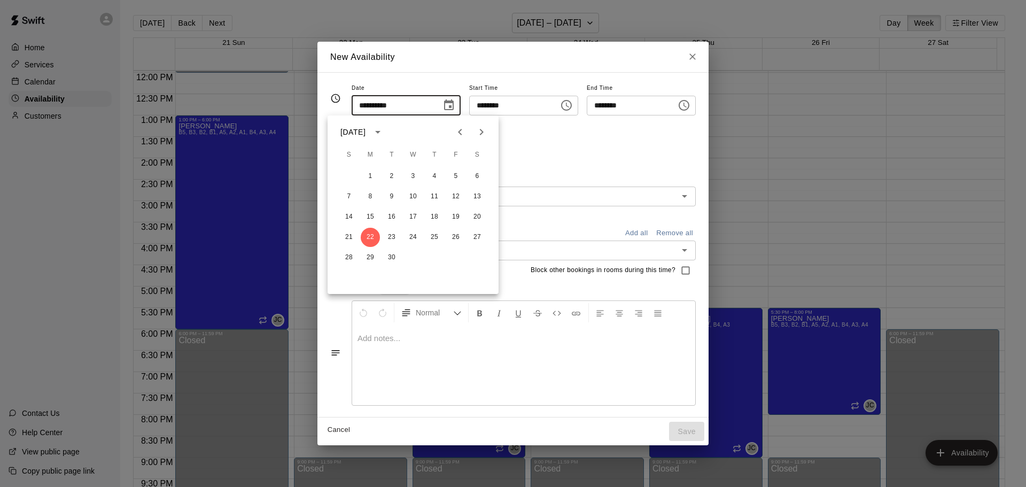
click at [588, 149] on div "Repeats No Yes" at bounding box center [524, 143] width 344 height 34
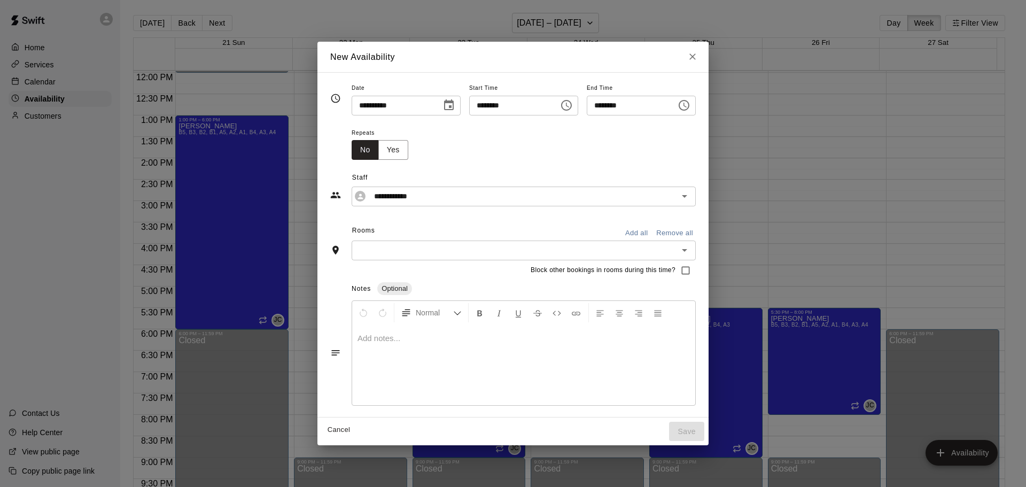
click at [690, 109] on icon "Choose time, selected time is 6:00 PM" at bounding box center [683, 105] width 13 height 13
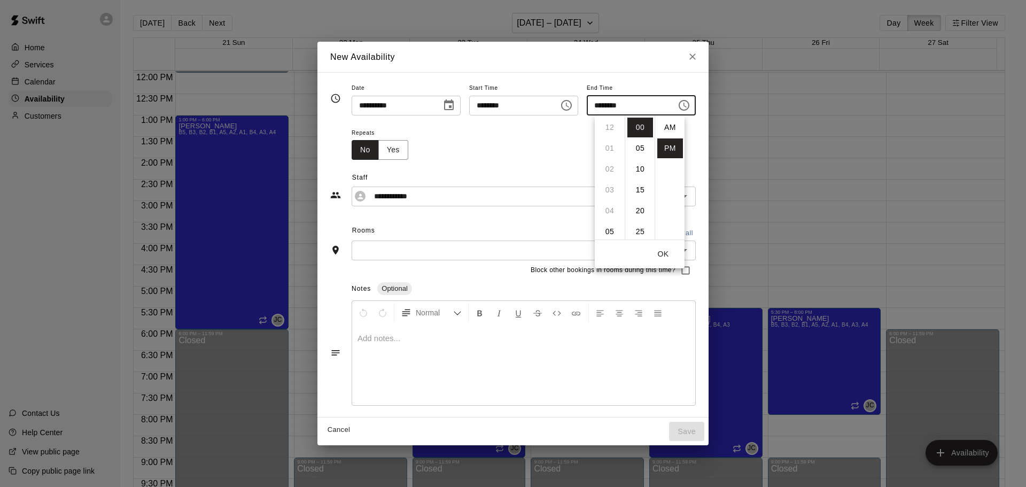
scroll to position [19, 0]
click at [606, 190] on li "09" at bounding box center [610, 190] width 26 height 20
type input "********"
click at [374, 254] on input "text" at bounding box center [515, 250] width 320 height 13
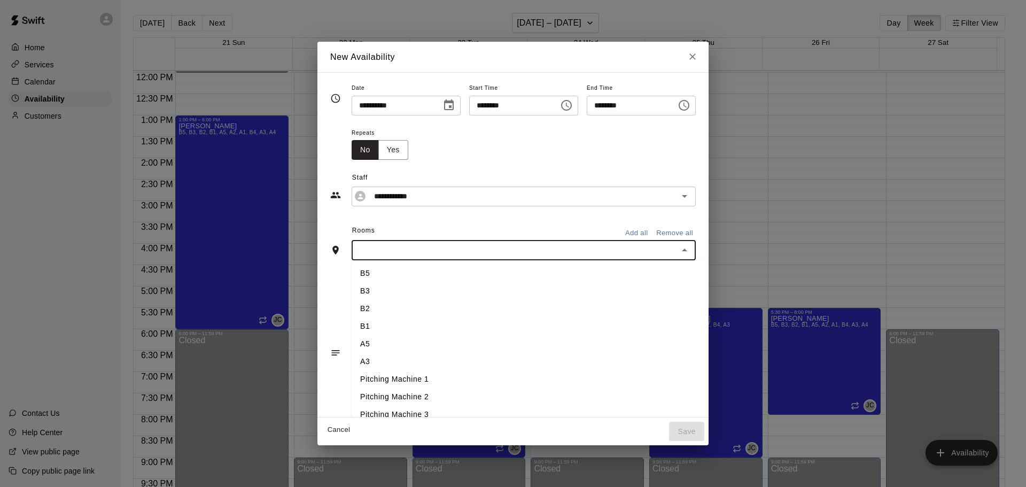
click at [381, 251] on input "text" at bounding box center [515, 250] width 320 height 13
click at [356, 272] on li "B5" at bounding box center [548, 273] width 392 height 18
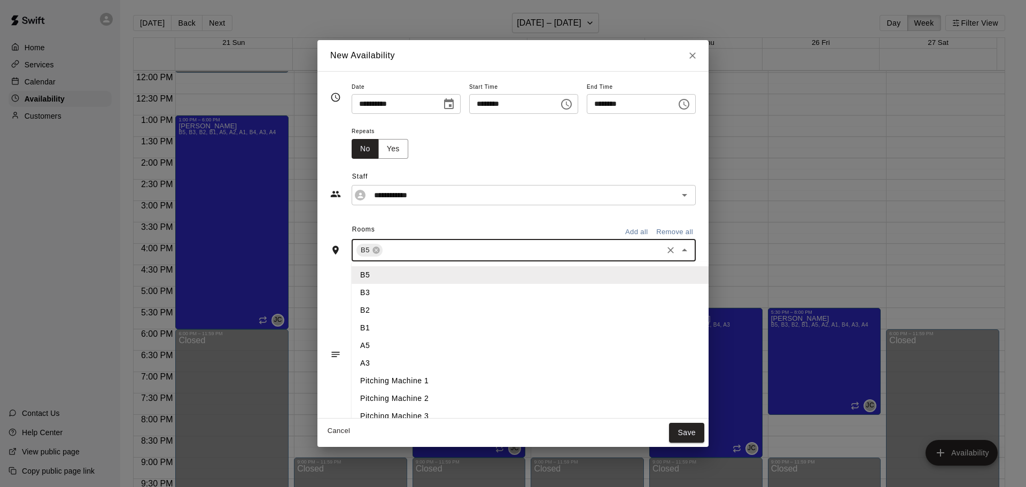
click at [384, 251] on input "text" at bounding box center [522, 250] width 277 height 13
click at [372, 291] on li "B3" at bounding box center [548, 293] width 392 height 18
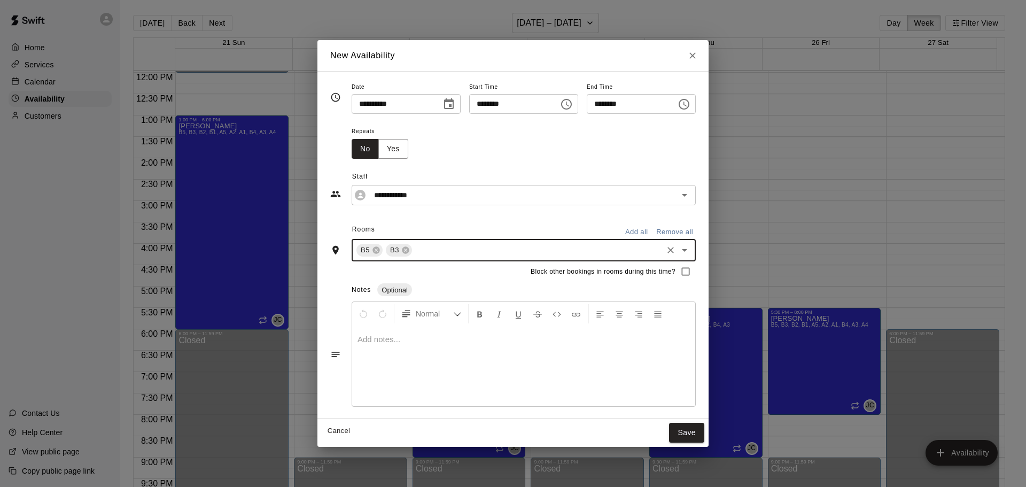
click at [413, 252] on input "text" at bounding box center [536, 250] width 247 height 13
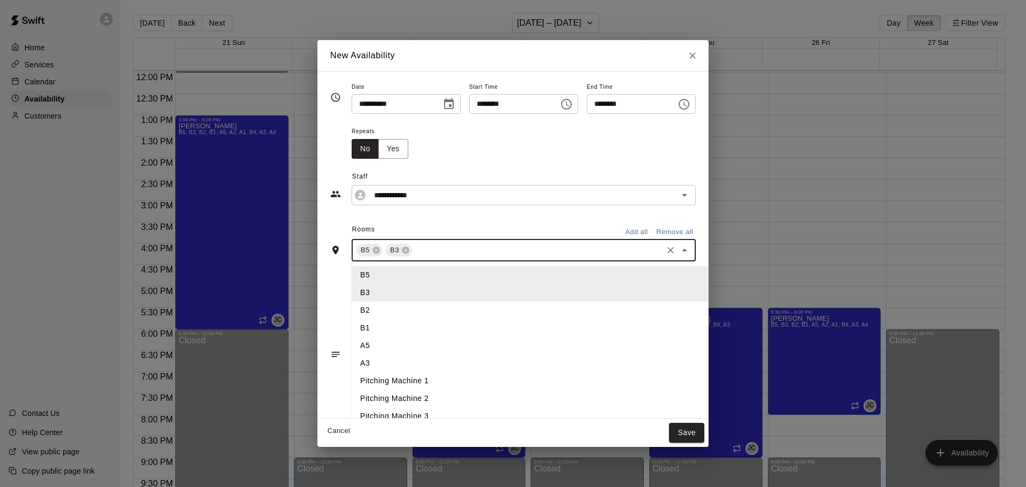
click at [385, 303] on li "B2" at bounding box center [548, 310] width 392 height 18
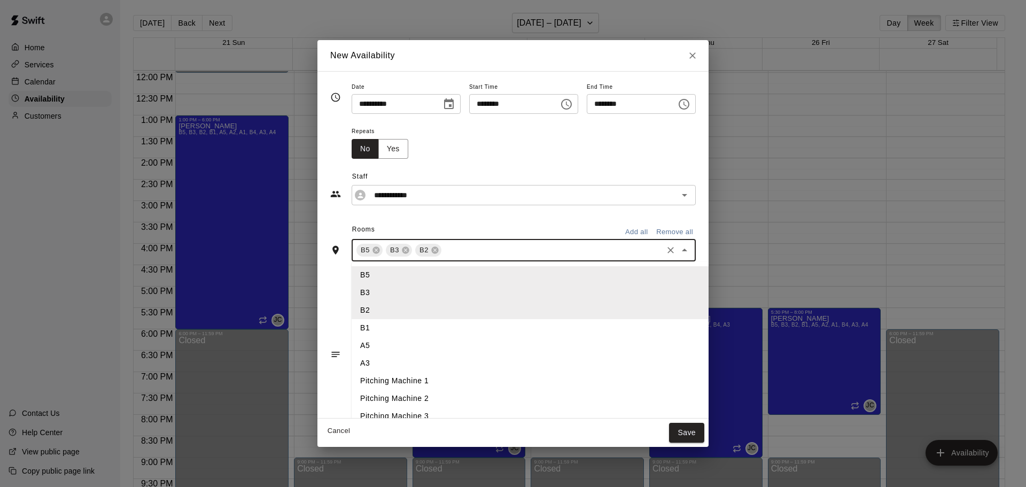
click at [443, 245] on input "text" at bounding box center [552, 250] width 218 height 13
drag, startPoint x: 397, startPoint y: 331, endPoint x: 404, endPoint y: 321, distance: 12.0
click at [397, 331] on li "B1" at bounding box center [548, 328] width 392 height 18
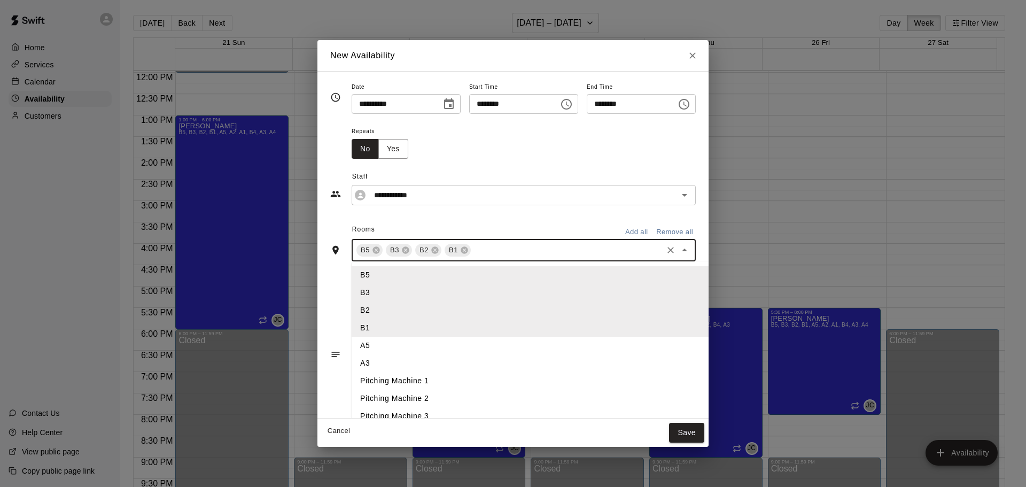
click at [473, 252] on input "text" at bounding box center [566, 250] width 189 height 13
drag, startPoint x: 402, startPoint y: 354, endPoint x: 408, endPoint y: 344, distance: 11.6
click at [402, 353] on ul "B5 B3 B2 B1 A5 A3 Pitching Machine 1 Pitching Machine 2 Pitching Machine 3 A2 A…" at bounding box center [548, 359] width 392 height 194
click at [411, 349] on li "A5" at bounding box center [548, 346] width 392 height 18
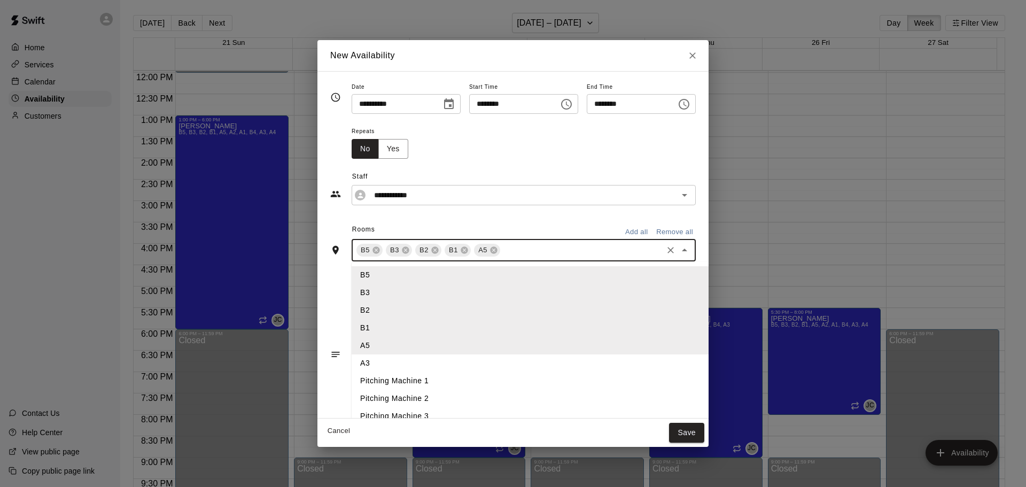
click at [502, 246] on input "text" at bounding box center [581, 250] width 159 height 13
click at [405, 365] on li "A3" at bounding box center [548, 363] width 392 height 18
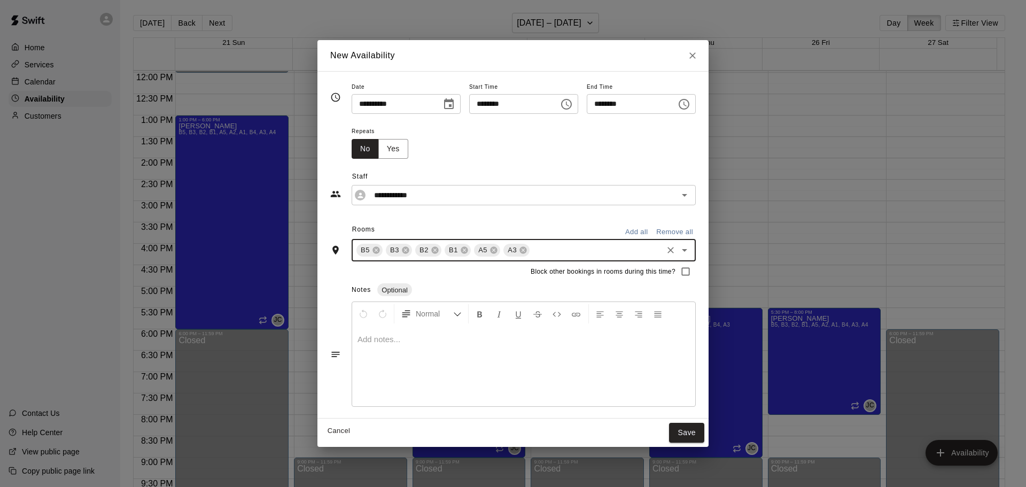
click at [531, 254] on input "text" at bounding box center [596, 250] width 130 height 13
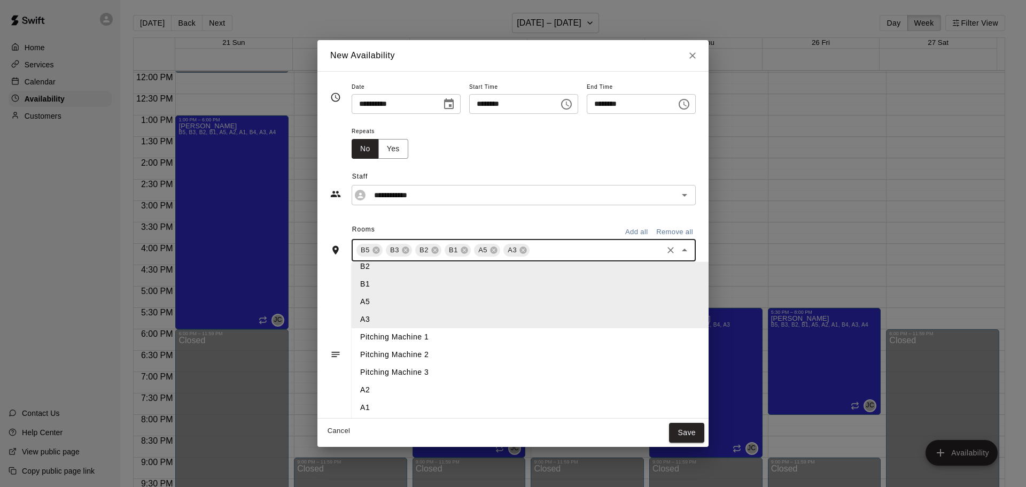
scroll to position [96, 0]
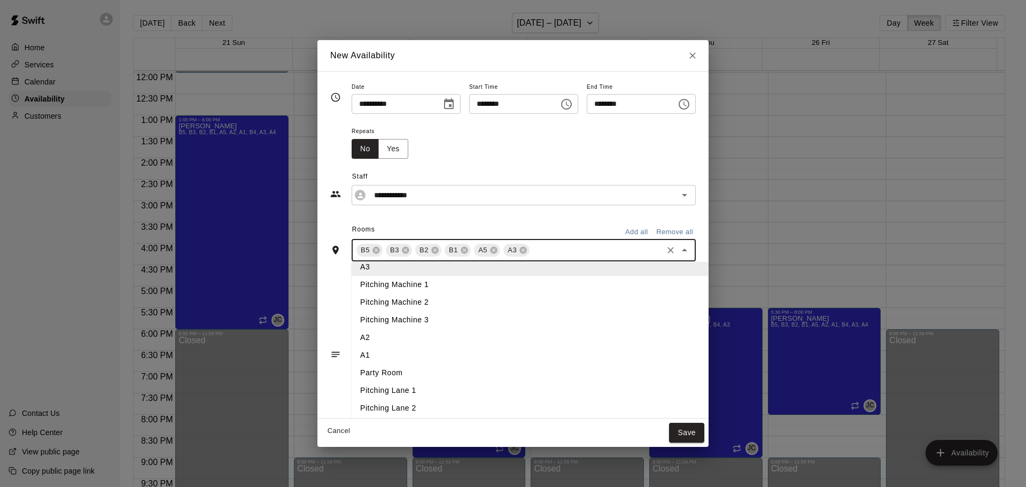
click at [393, 340] on li "A2" at bounding box center [548, 338] width 392 height 18
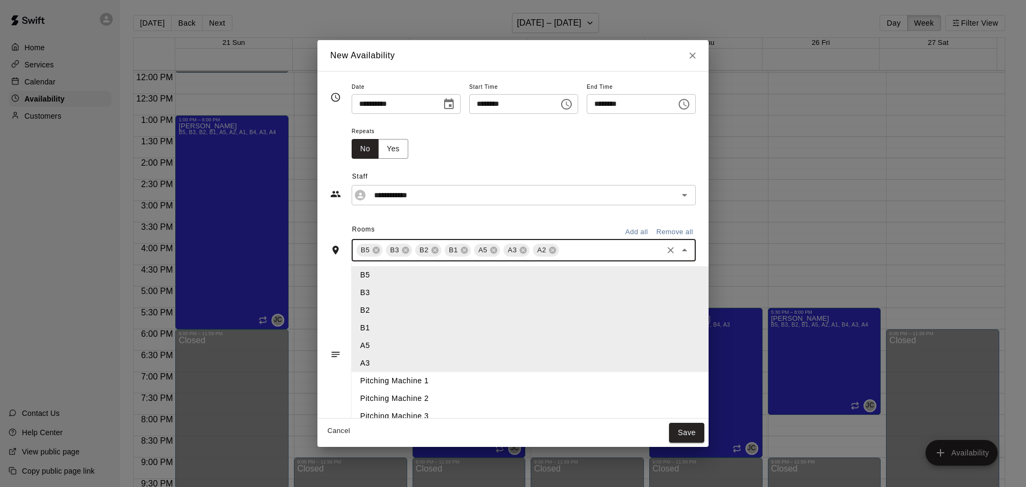
drag, startPoint x: 547, startPoint y: 252, endPoint x: 455, endPoint y: 331, distance: 120.9
click at [560, 252] on input "text" at bounding box center [610, 250] width 100 height 13
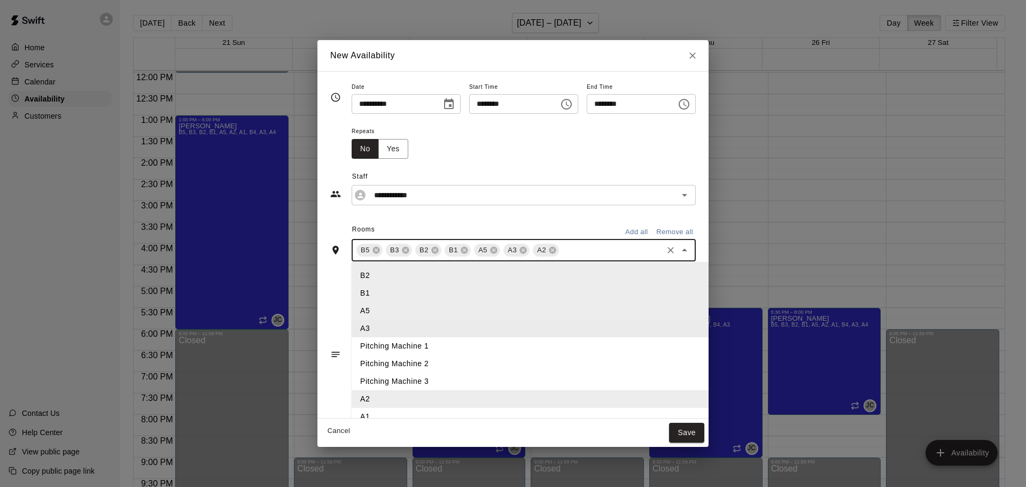
scroll to position [53, 0]
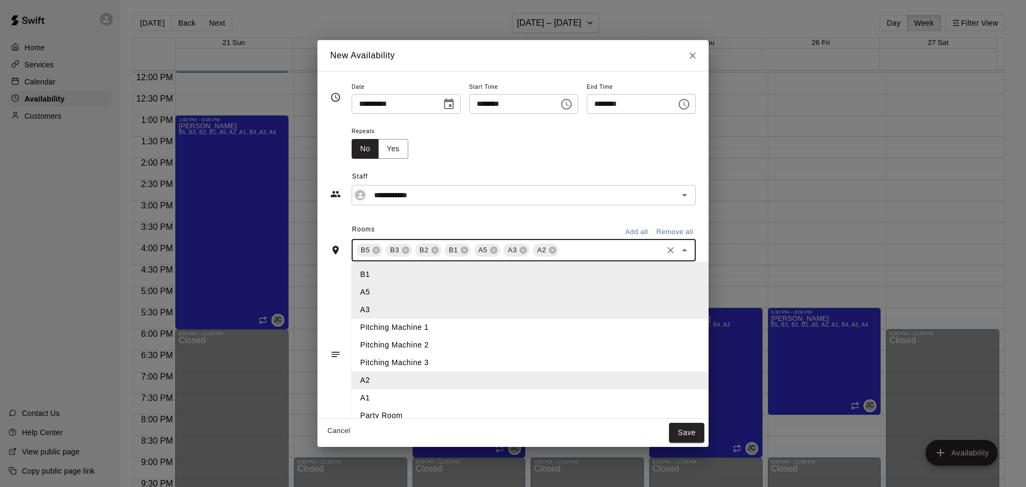
click at [371, 393] on li "A1" at bounding box center [548, 398] width 392 height 18
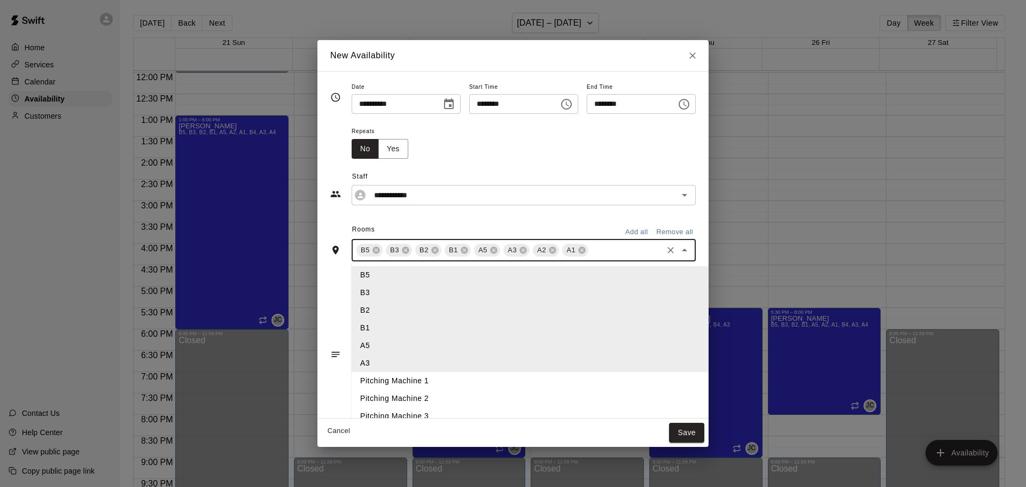
click at [590, 245] on input "text" at bounding box center [625, 250] width 71 height 13
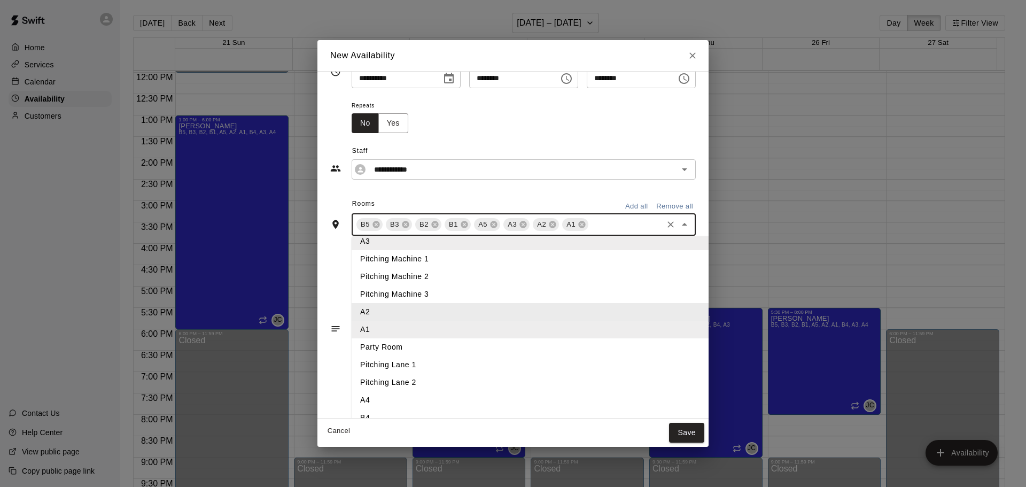
scroll to position [38, 0]
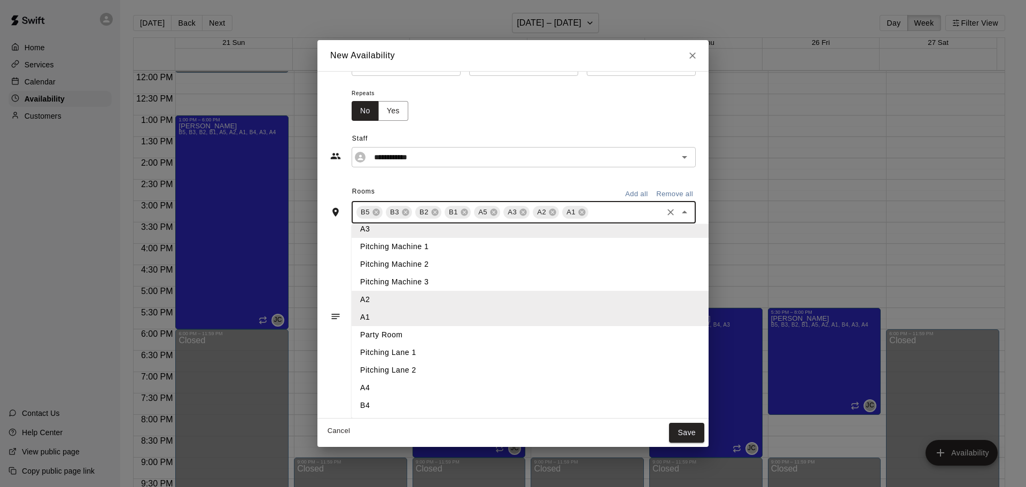
click at [381, 391] on li "A4" at bounding box center [548, 388] width 392 height 18
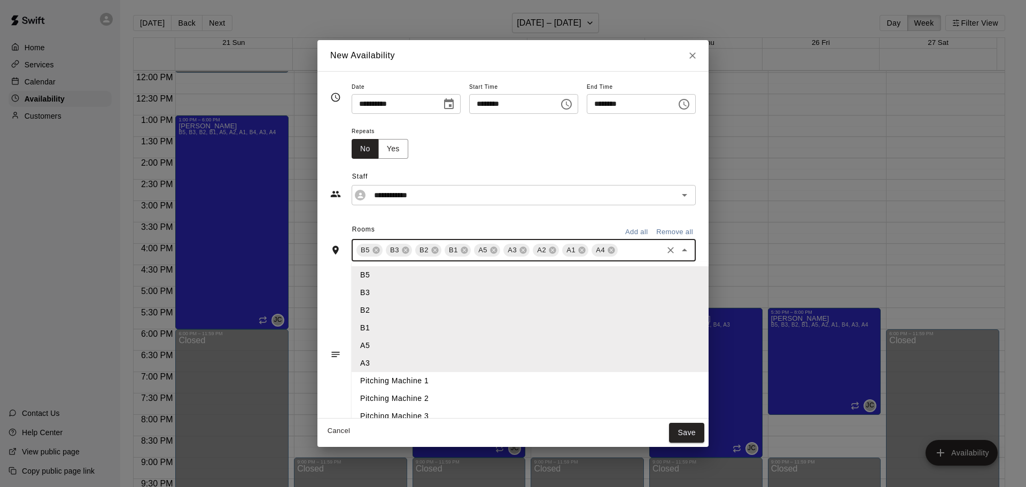
click at [621, 253] on input "text" at bounding box center [640, 250] width 42 height 13
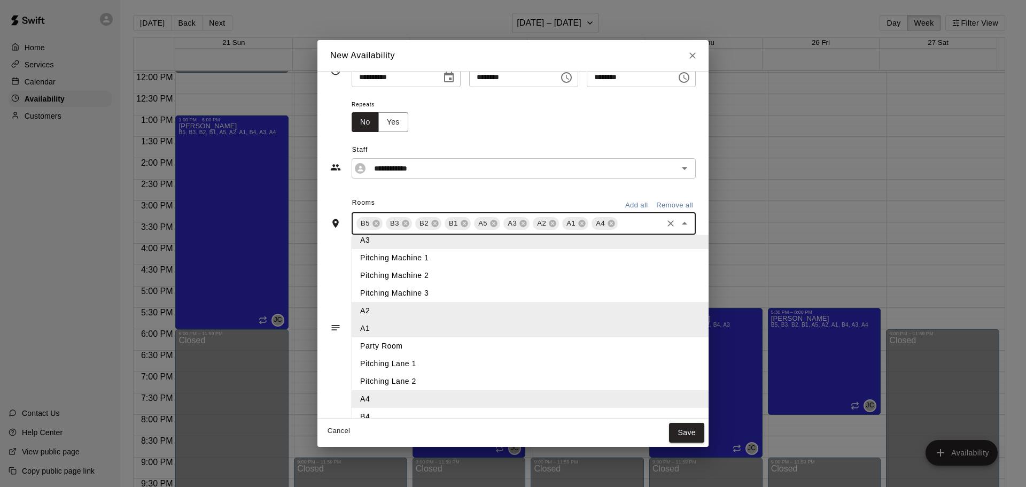
scroll to position [38, 0]
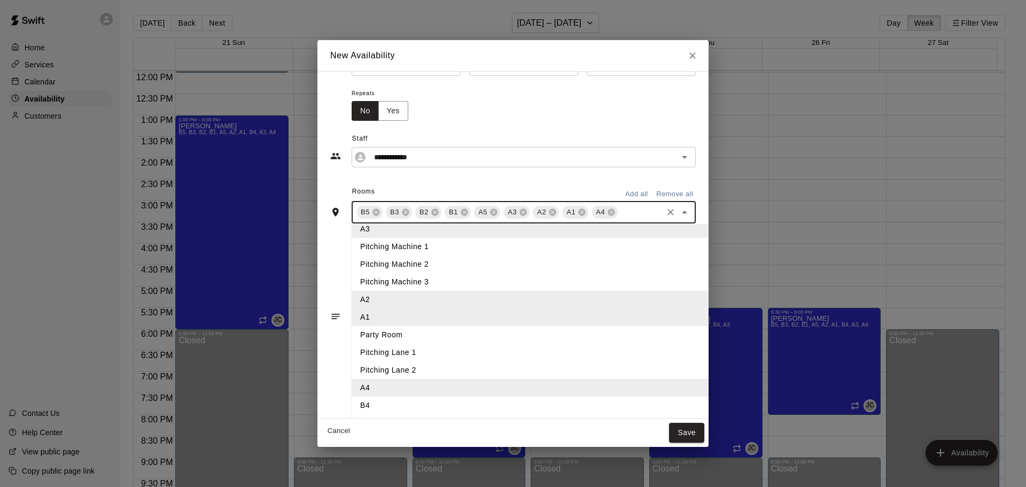
click at [394, 405] on li "B4" at bounding box center [548, 405] width 392 height 18
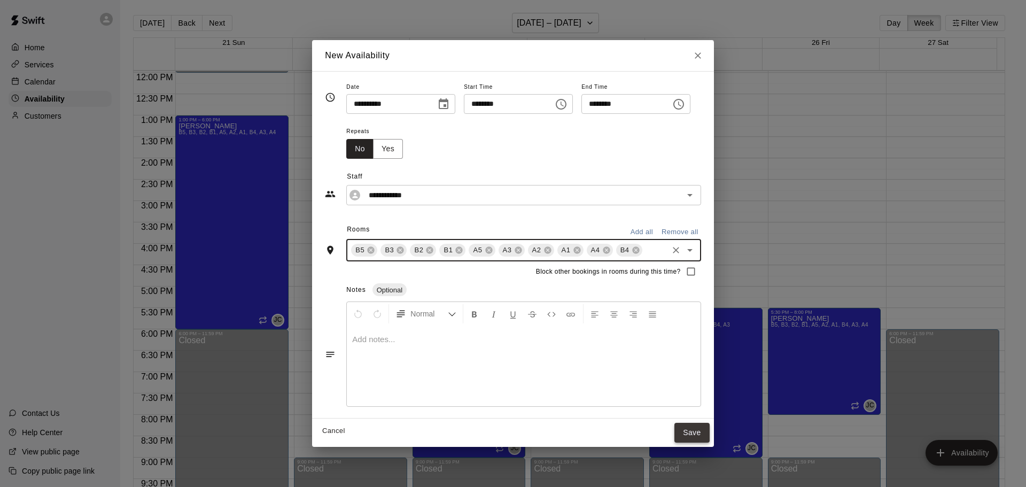
click at [708, 435] on button "Save" at bounding box center [691, 433] width 35 height 20
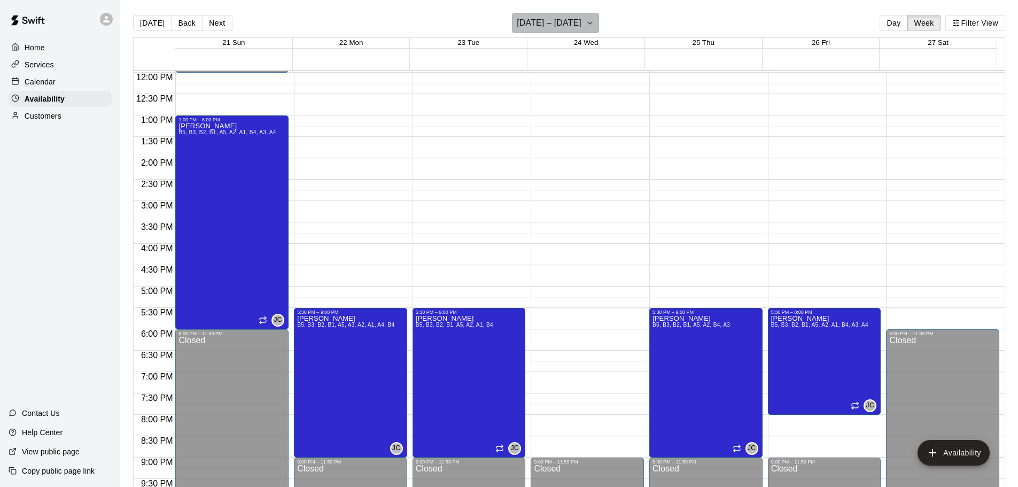
click at [570, 16] on h6 "[DATE] – [DATE]" at bounding box center [549, 22] width 65 height 15
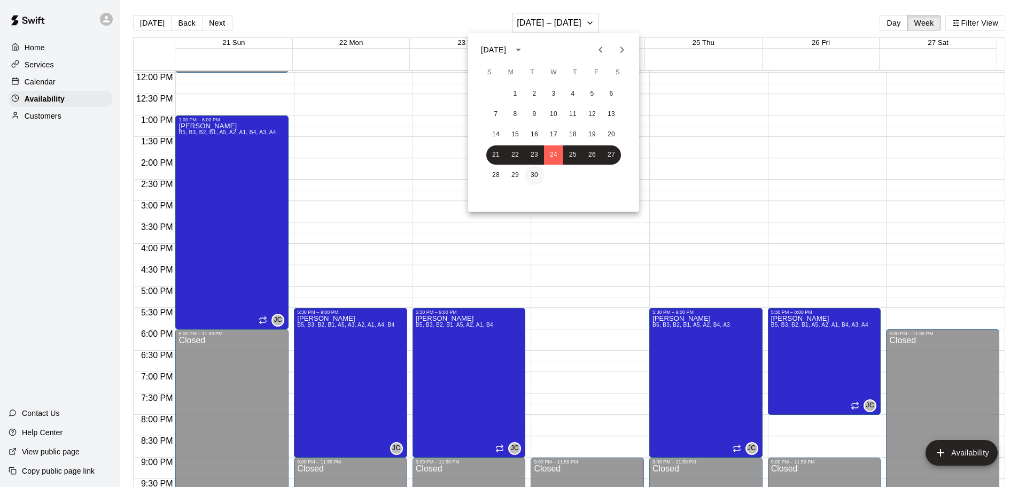
click at [529, 177] on button "30" at bounding box center [534, 175] width 19 height 19
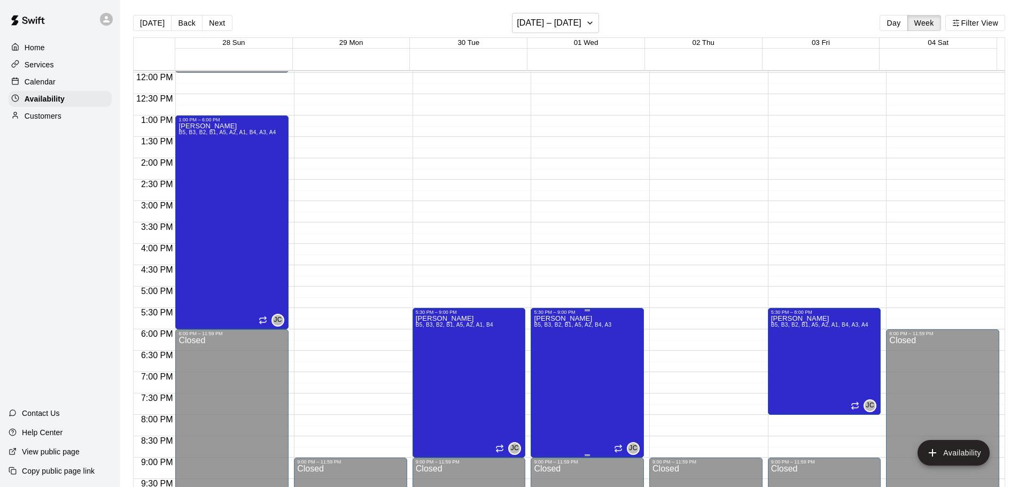
click at [574, 314] on div "5:30 PM – 9:00 PM" at bounding box center [587, 311] width 107 height 5
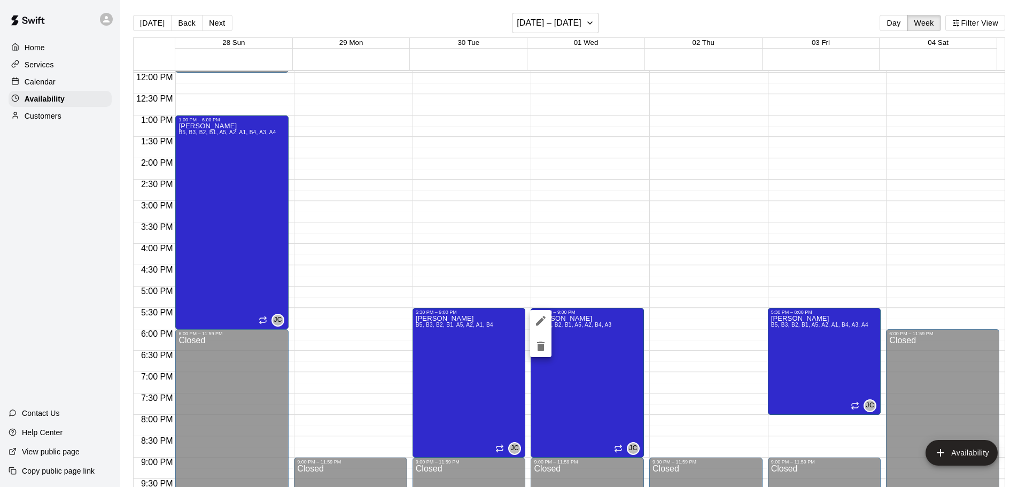
click at [586, 339] on div at bounding box center [513, 243] width 1026 height 487
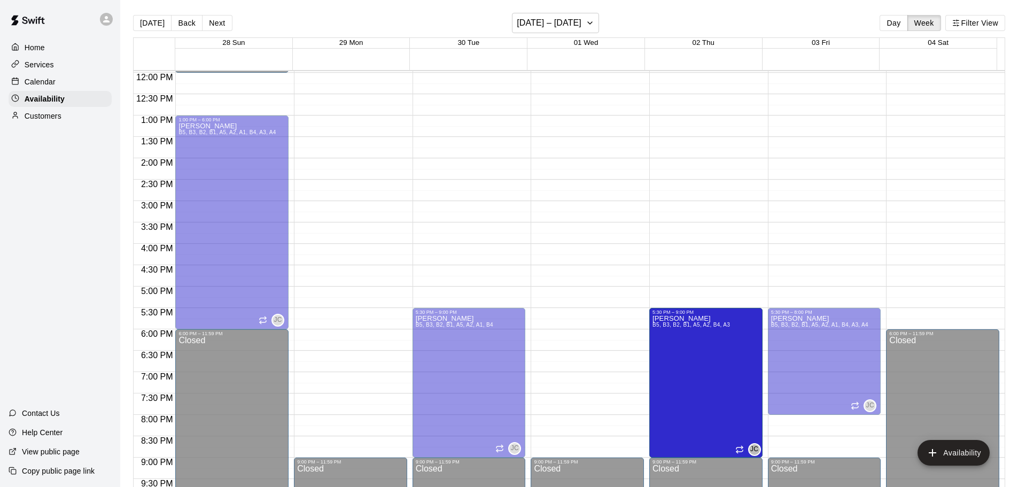
drag, startPoint x: 556, startPoint y: 314, endPoint x: 690, endPoint y: 321, distance: 133.7
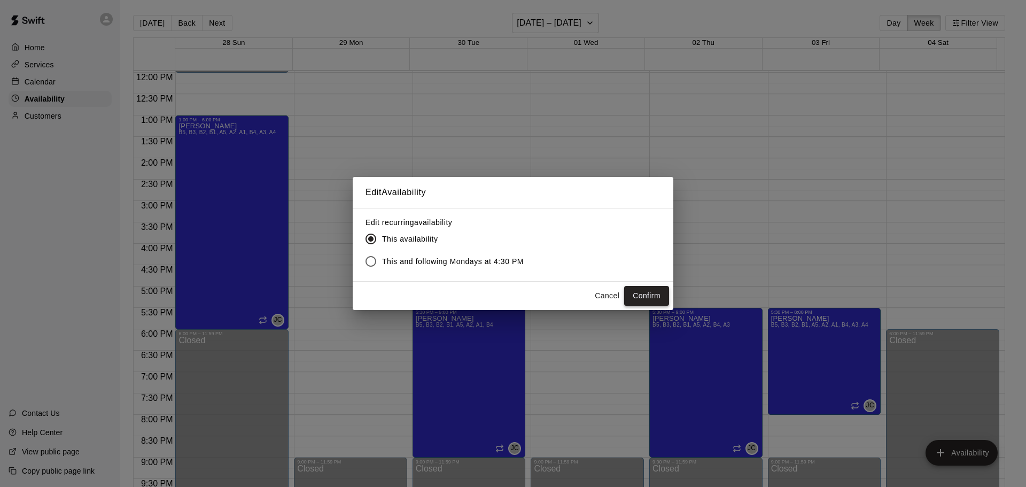
click at [654, 294] on button "Confirm" at bounding box center [646, 296] width 45 height 20
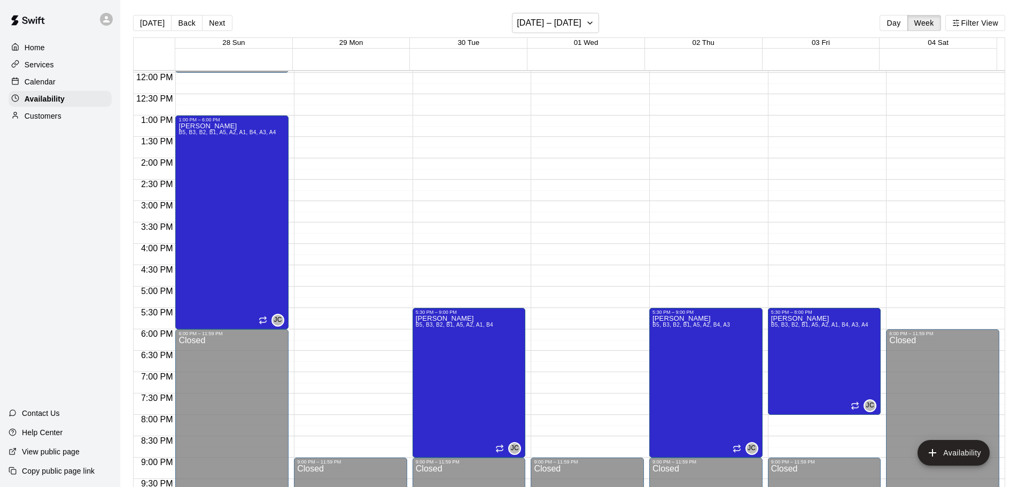
click at [328, 321] on div "12:00 AM – 10:00 AM Closed 9:00 PM – 11:59 PM Closed" at bounding box center [350, 73] width 113 height 1026
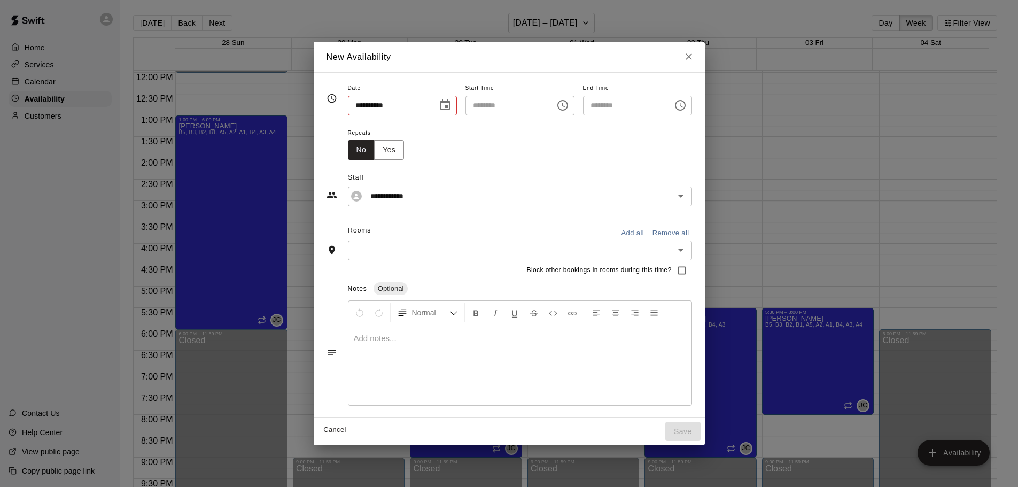
type input "**********"
type input "********"
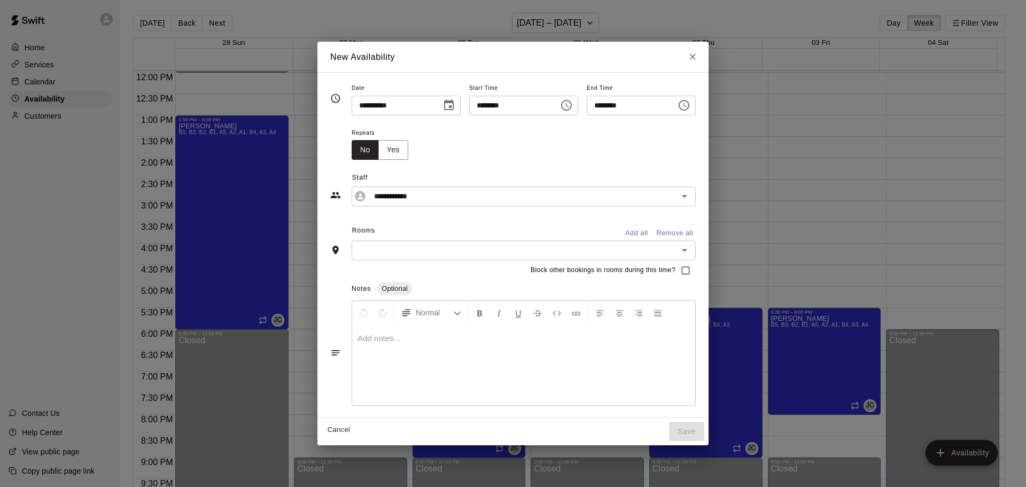
click at [708, 148] on div "**********" at bounding box center [512, 244] width 391 height 345
click at [779, 162] on div "**********" at bounding box center [513, 243] width 1026 height 487
type input "**********"
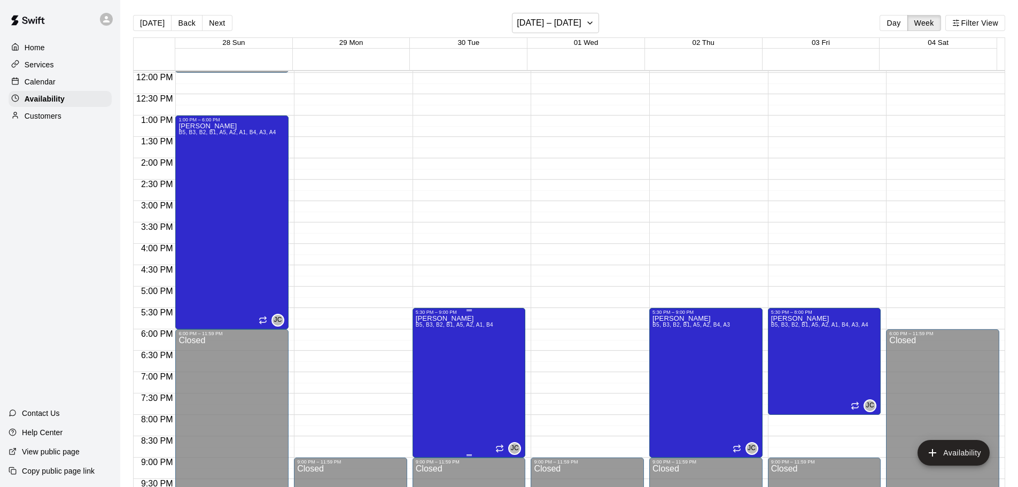
drag, startPoint x: 432, startPoint y: 317, endPoint x: 422, endPoint y: 336, distance: 21.7
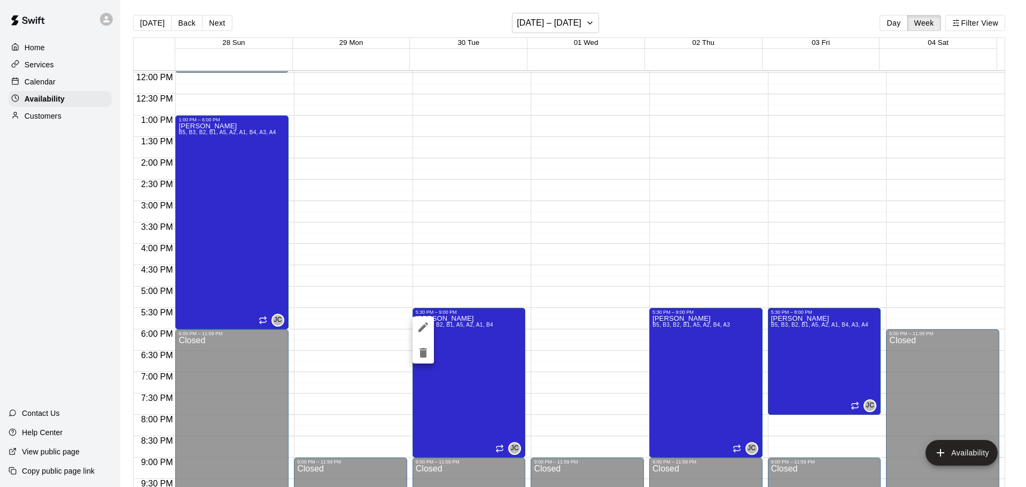
click at [379, 320] on div at bounding box center [513, 243] width 1026 height 487
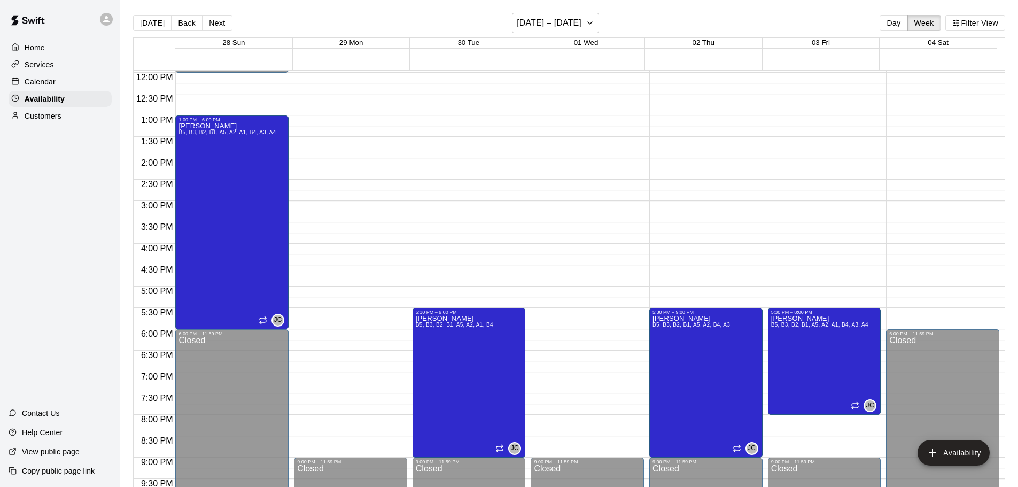
click at [321, 321] on div "12:00 AM – 10:00 AM Closed 9:00 PM – 11:59 PM Closed" at bounding box center [350, 73] width 113 height 1026
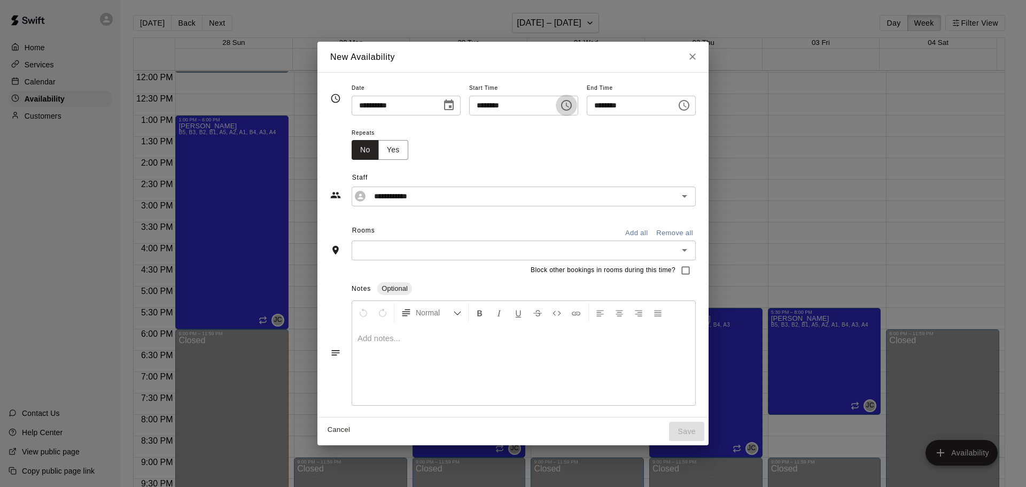
click at [573, 106] on icon "Choose time, selected time is 5:45 PM" at bounding box center [566, 105] width 13 height 13
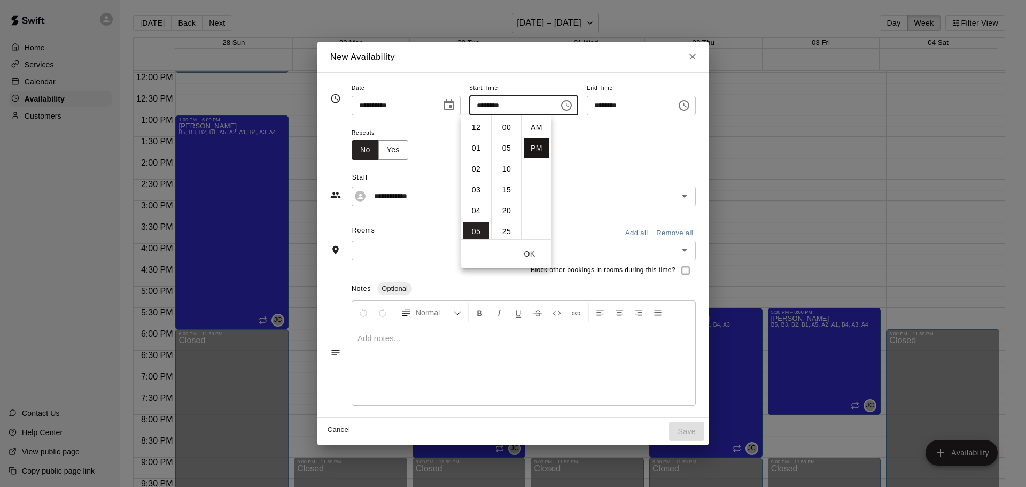
scroll to position [19, 0]
click at [509, 128] on li "30" at bounding box center [507, 129] width 26 height 20
type input "********"
click at [689, 108] on icon "Choose time, selected time is 6:15 PM" at bounding box center [683, 105] width 11 height 11
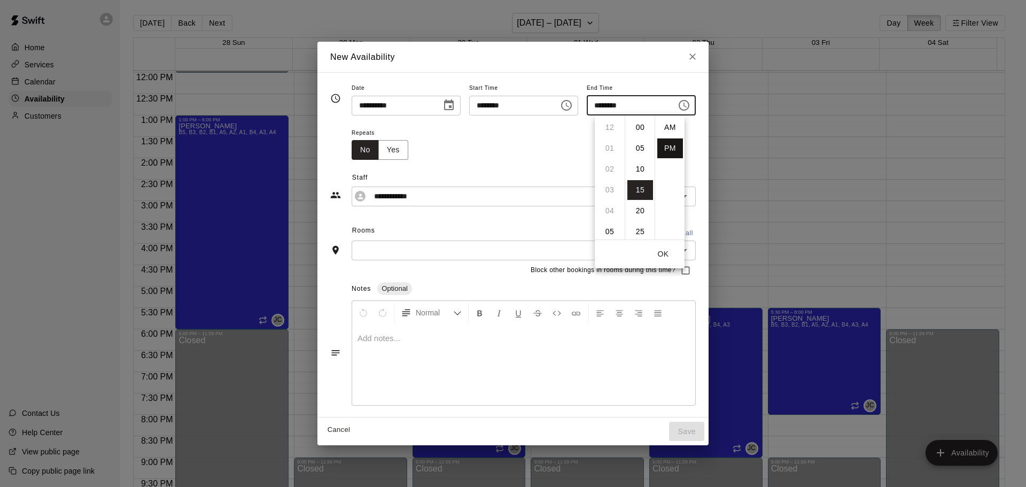
scroll to position [19, 0]
click at [610, 187] on li "09" at bounding box center [610, 190] width 26 height 20
click at [643, 122] on li "00" at bounding box center [640, 128] width 26 height 20
type input "********"
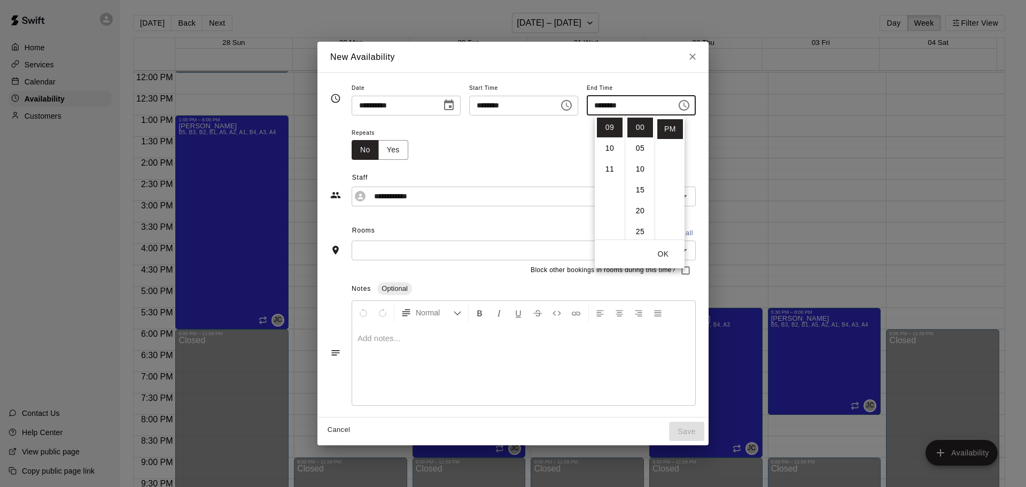
click at [410, 265] on div "Block other bookings in rooms during this time?" at bounding box center [512, 270] width 365 height 20
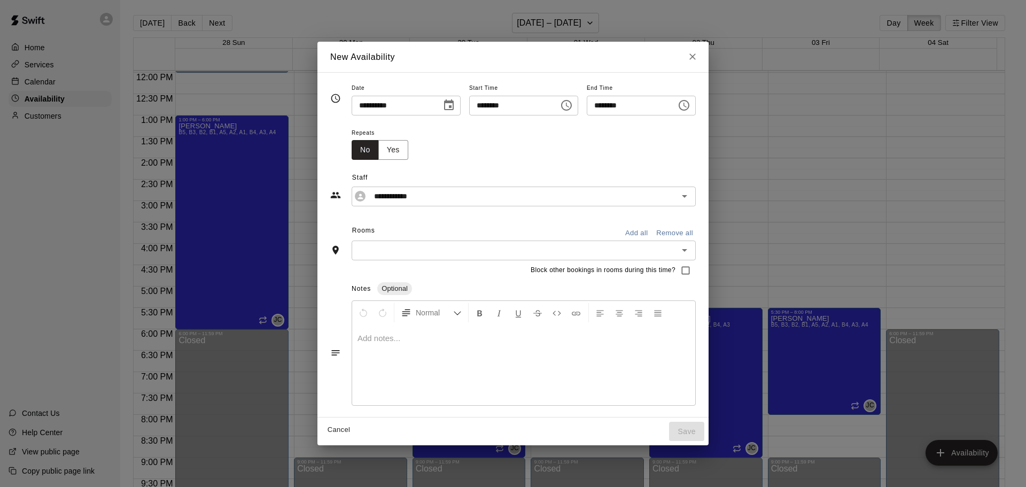
click at [405, 256] on input "text" at bounding box center [515, 250] width 320 height 13
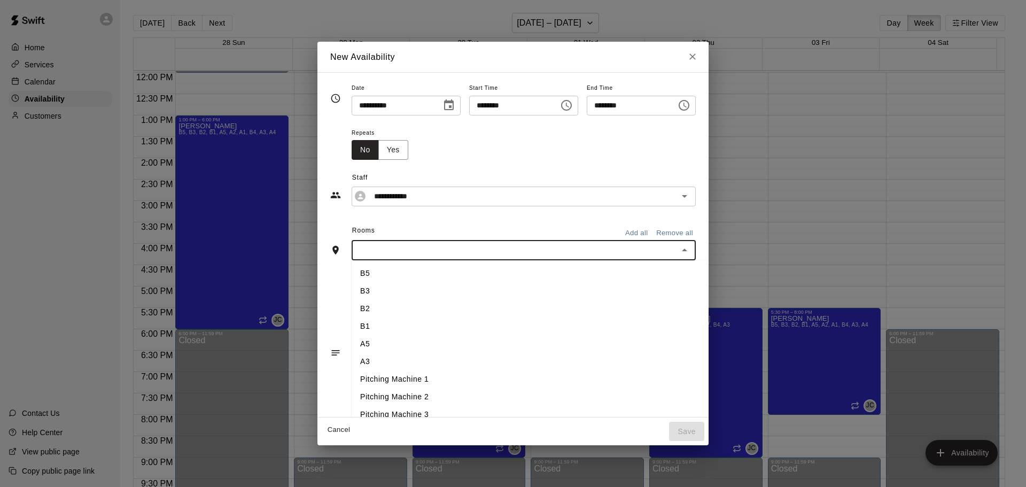
click at [361, 274] on li "B5" at bounding box center [548, 273] width 392 height 18
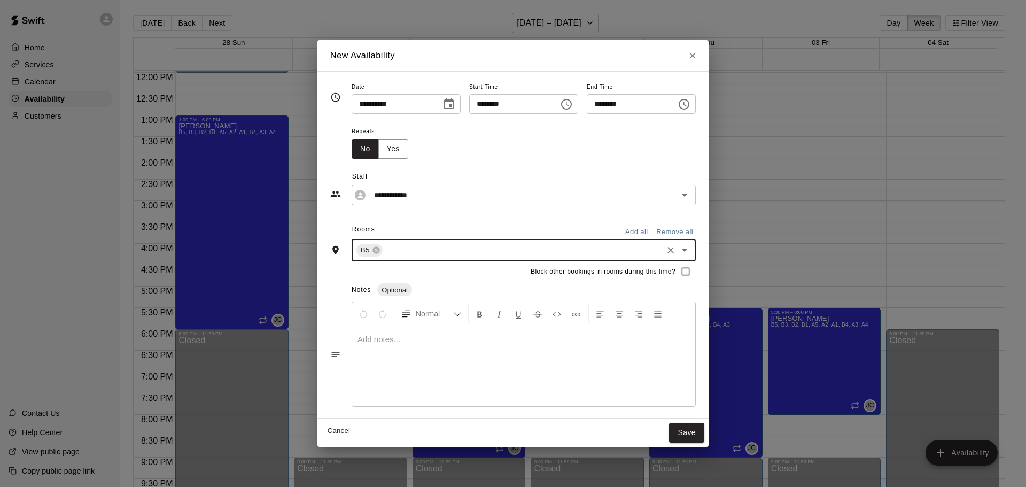
click at [394, 251] on input "text" at bounding box center [522, 250] width 277 height 13
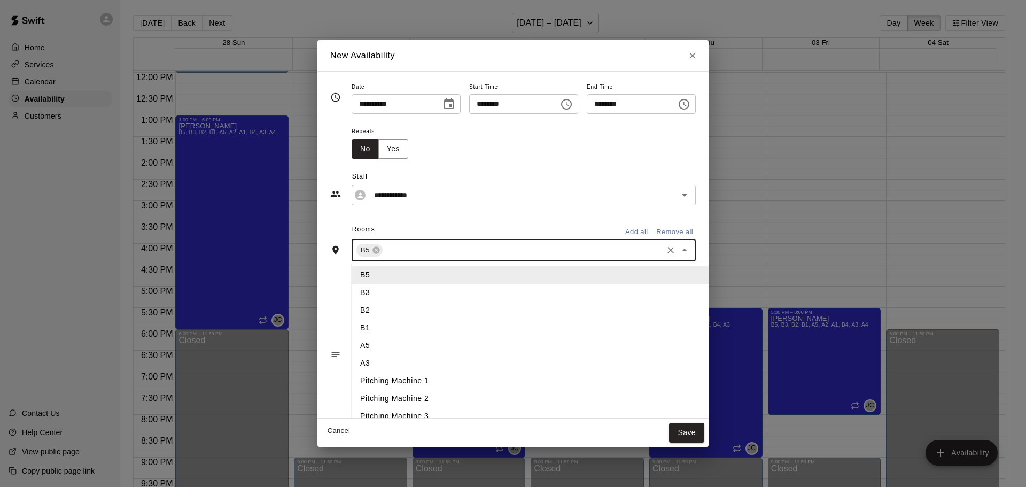
click at [369, 299] on li "B3" at bounding box center [548, 293] width 392 height 18
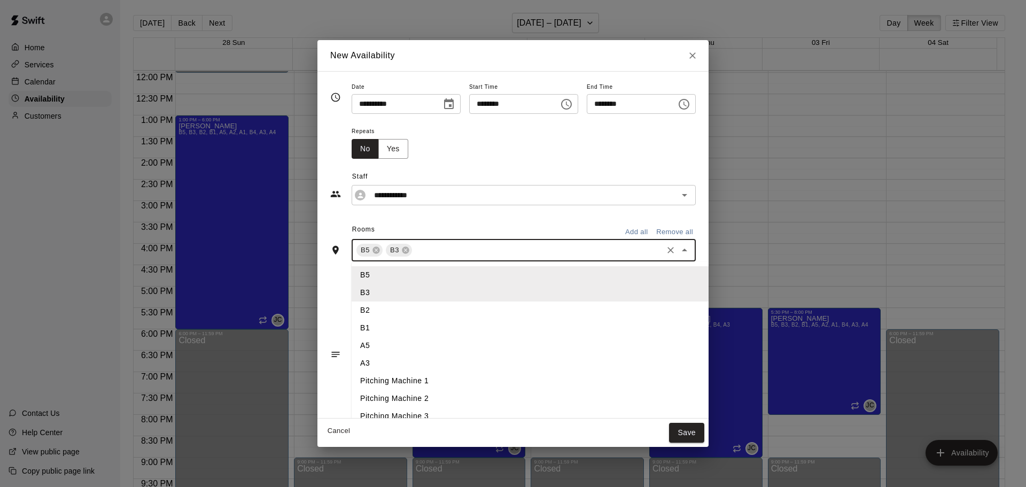
drag, startPoint x: 425, startPoint y: 245, endPoint x: 407, endPoint y: 280, distance: 39.2
click at [426, 245] on input "text" at bounding box center [536, 250] width 247 height 13
click at [378, 324] on li "B1" at bounding box center [548, 328] width 392 height 18
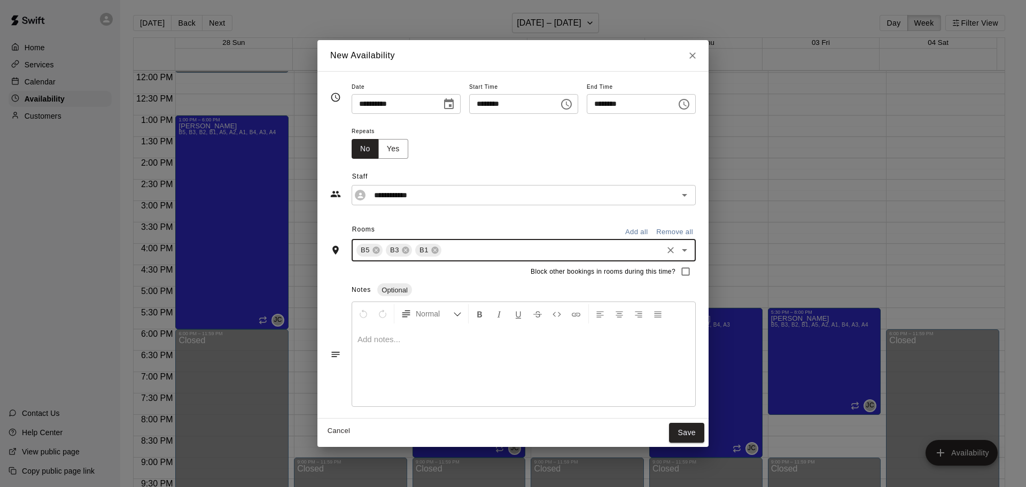
click at [443, 254] on input "text" at bounding box center [552, 250] width 218 height 13
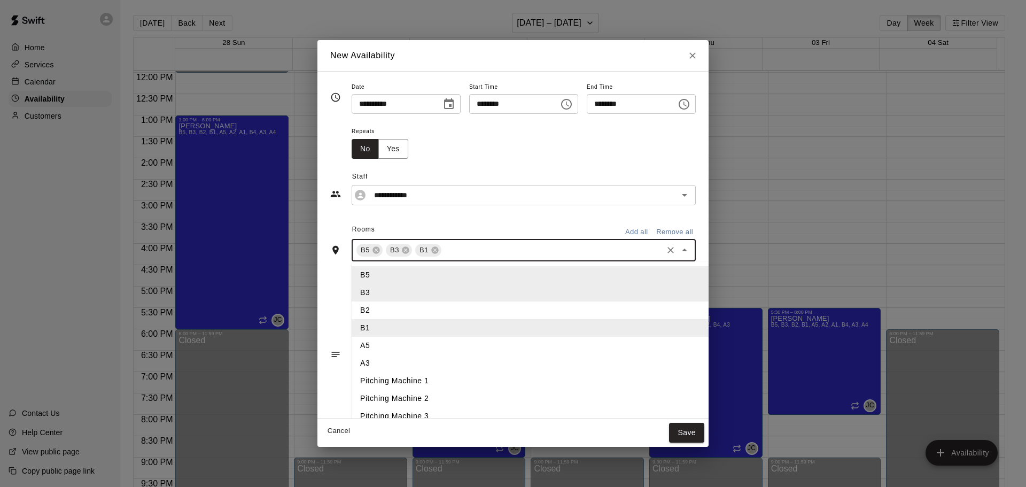
click at [392, 315] on li "B2" at bounding box center [548, 310] width 392 height 18
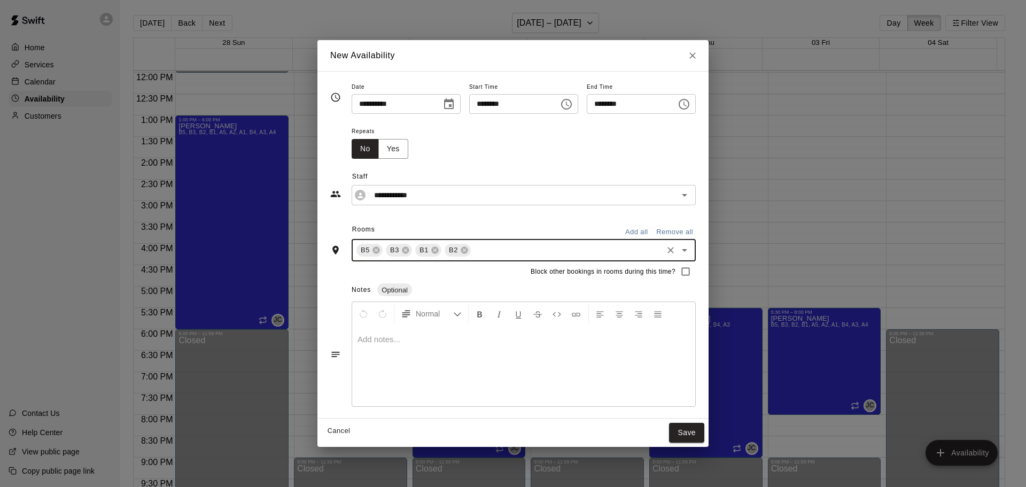
click at [483, 260] on div "B5 B3 B1 B2 ​" at bounding box center [524, 250] width 344 height 22
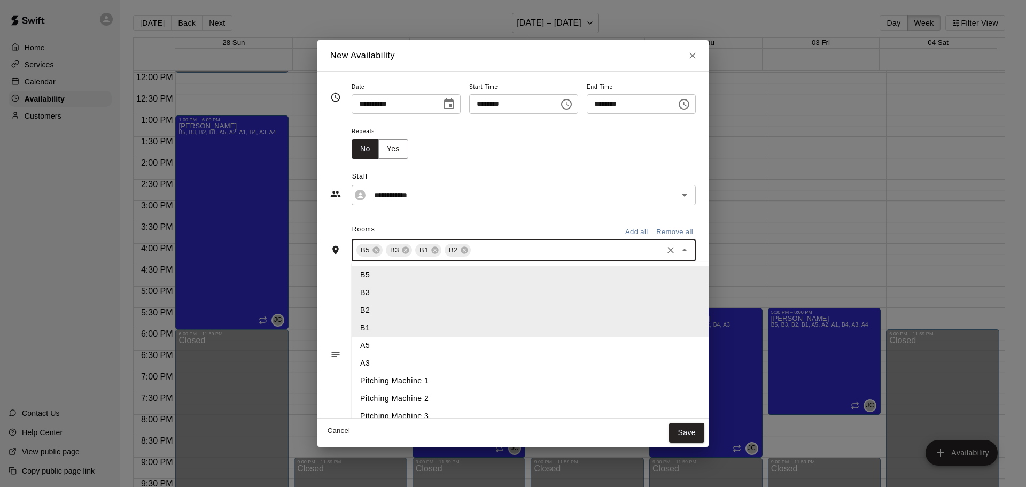
click at [400, 344] on li "A5" at bounding box center [548, 346] width 392 height 18
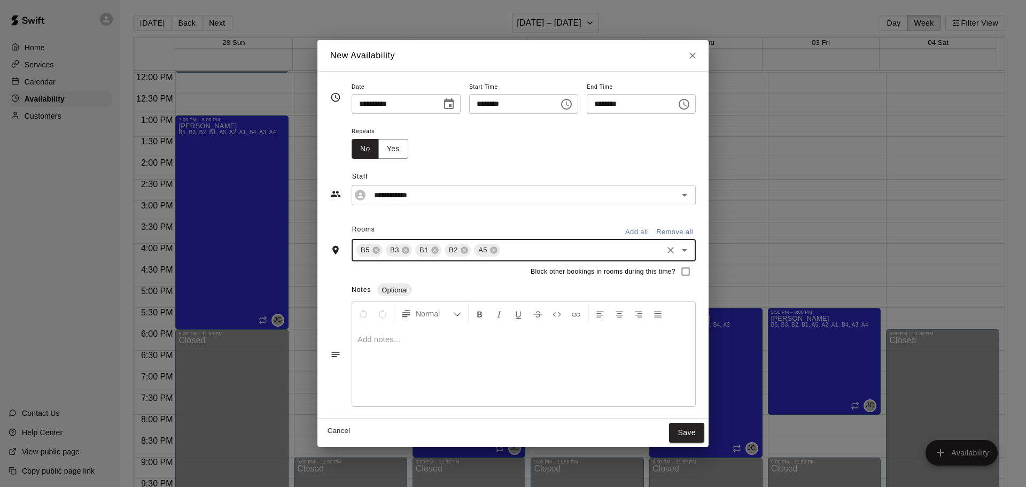
click at [512, 253] on input "text" at bounding box center [581, 250] width 159 height 13
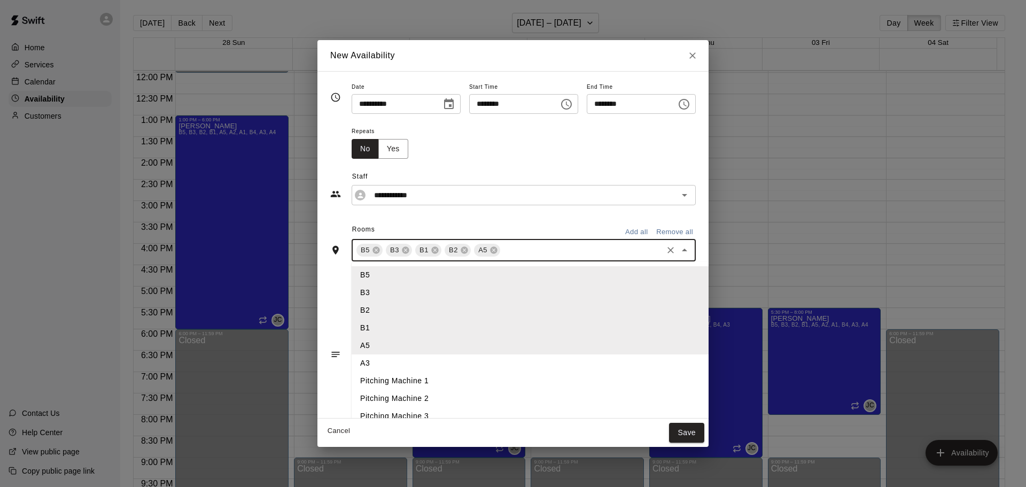
click at [393, 363] on li "A3" at bounding box center [548, 363] width 392 height 18
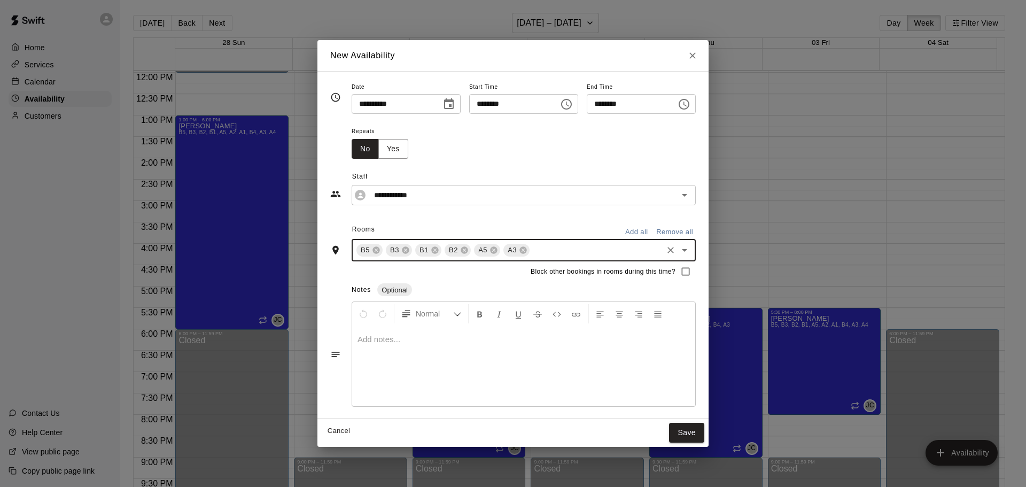
click at [556, 256] on input "text" at bounding box center [596, 250] width 130 height 13
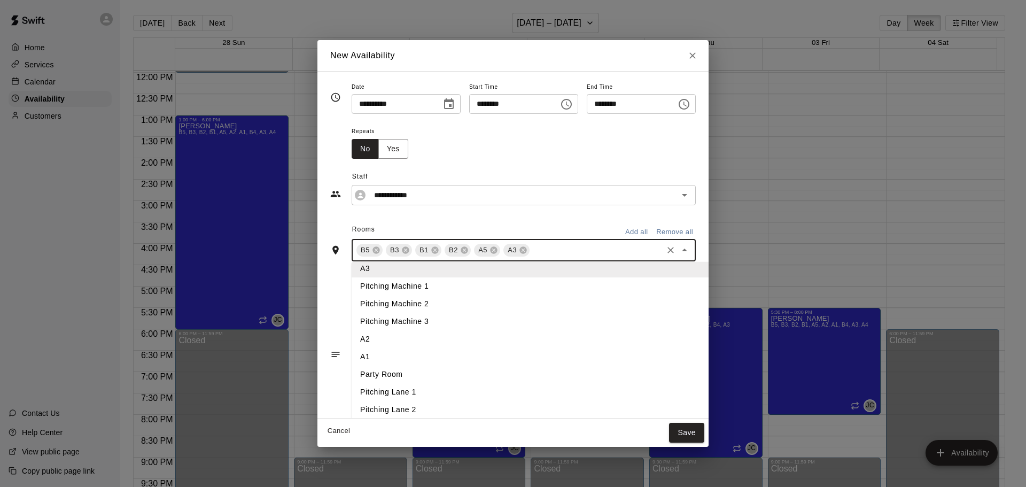
scroll to position [96, 0]
click at [407, 334] on li "A2" at bounding box center [548, 338] width 392 height 18
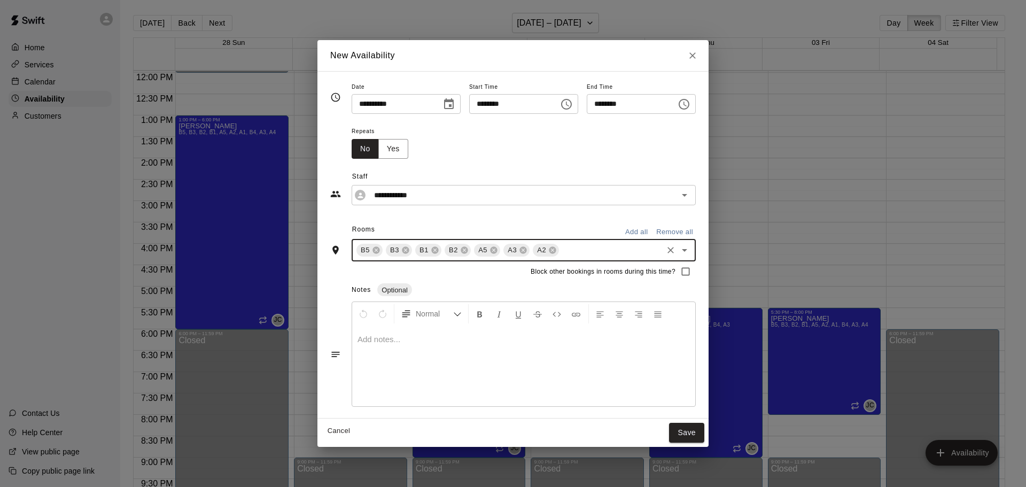
click at [561, 246] on input "text" at bounding box center [610, 250] width 100 height 13
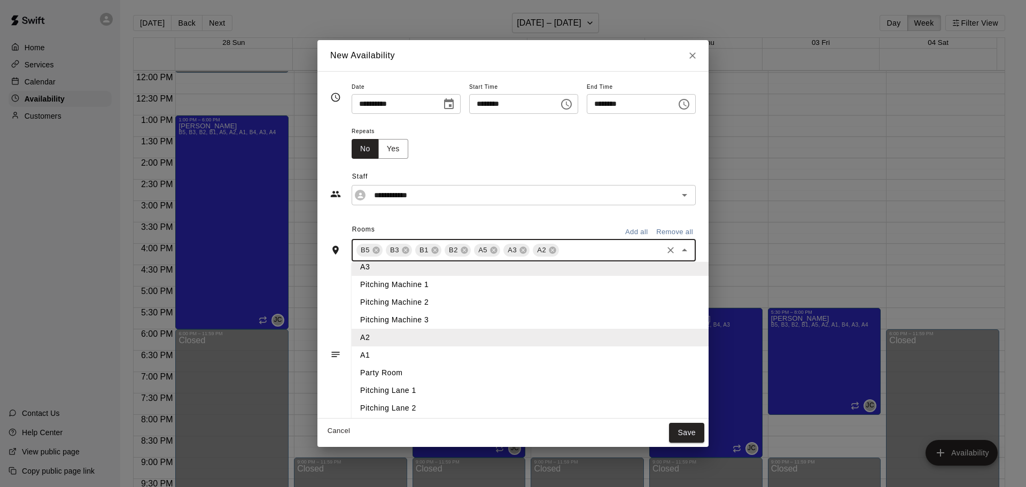
click at [388, 358] on li "A1" at bounding box center [548, 355] width 392 height 18
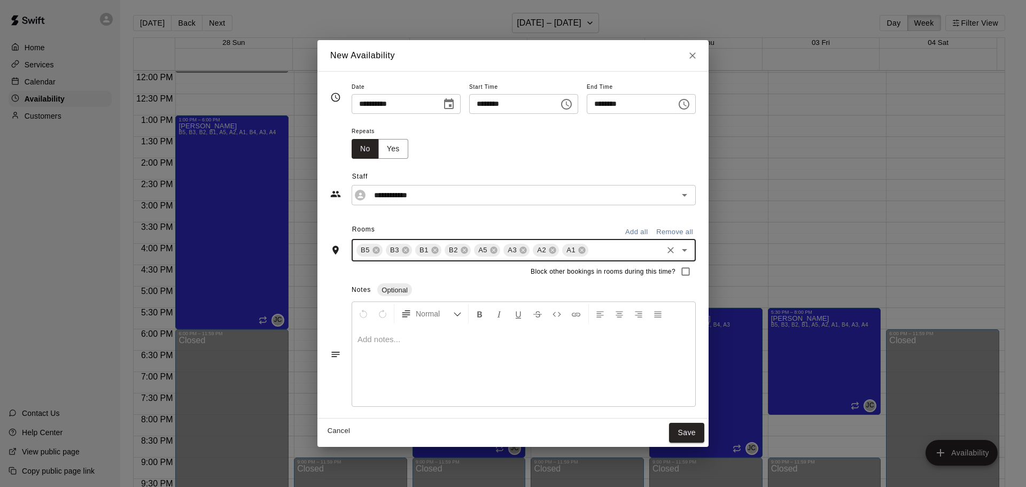
click at [596, 253] on input "text" at bounding box center [625, 250] width 71 height 13
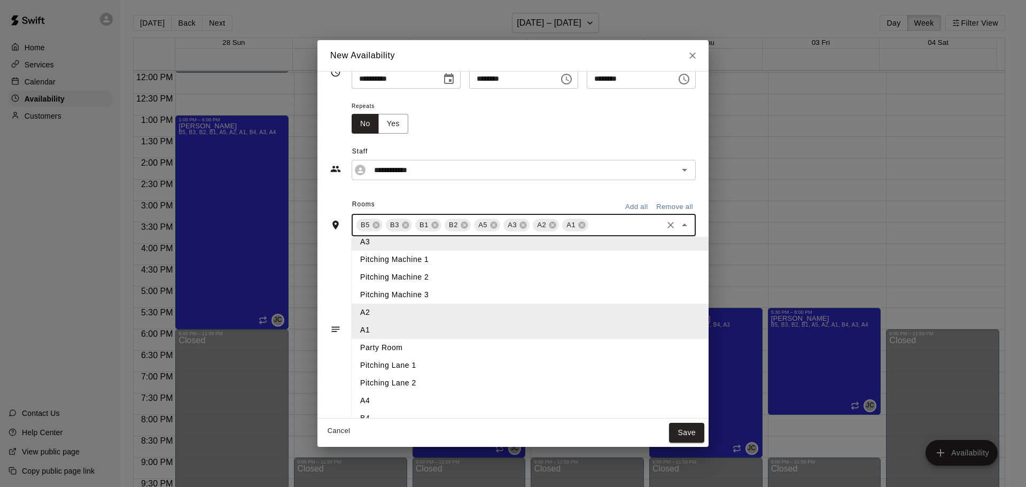
scroll to position [38, 0]
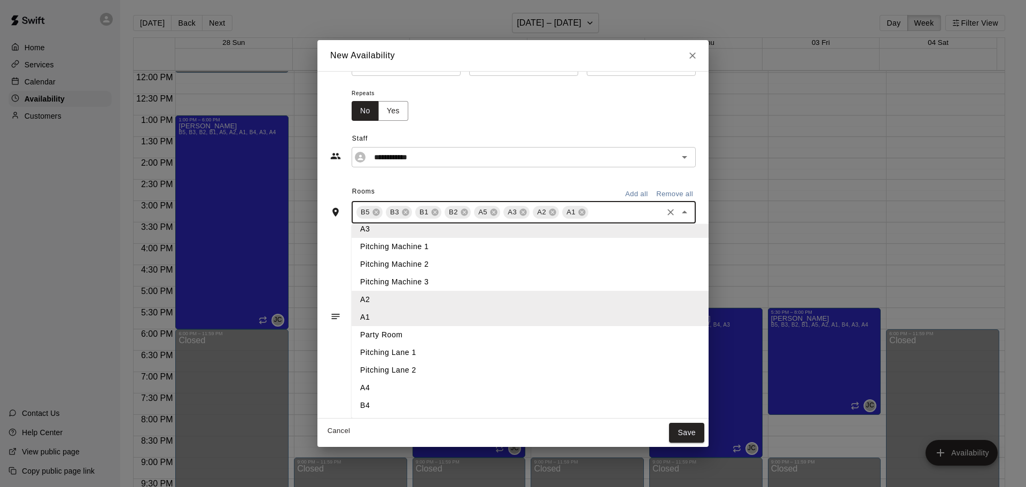
click at [397, 389] on li "A4" at bounding box center [548, 388] width 392 height 18
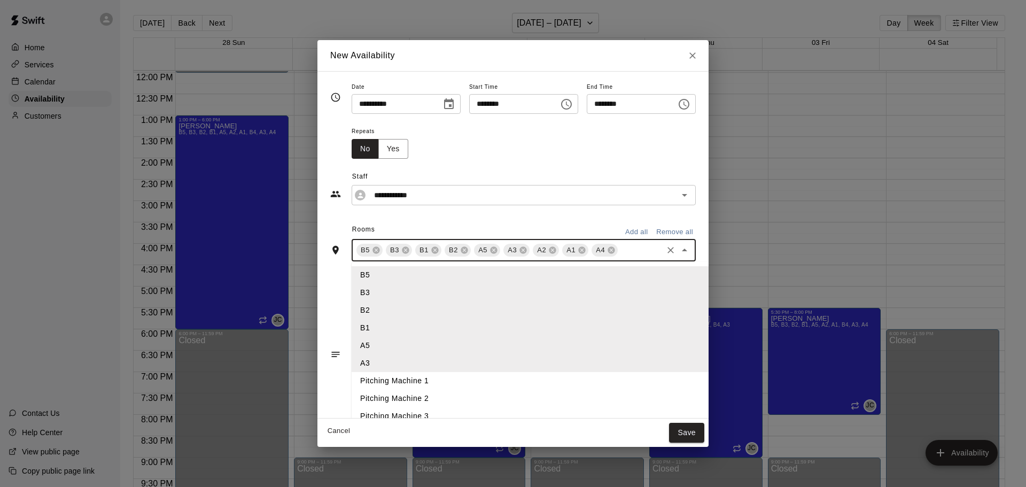
click at [622, 248] on input "text" at bounding box center [640, 250] width 42 height 13
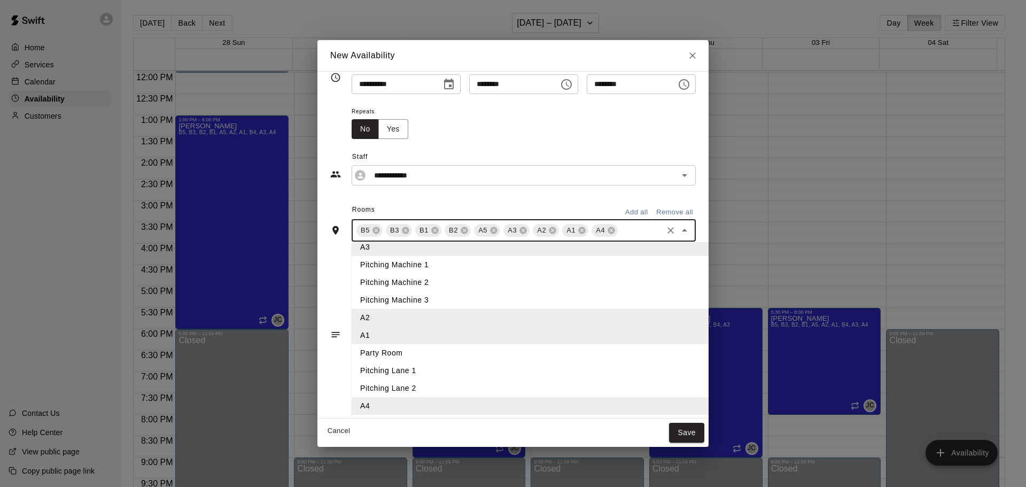
scroll to position [38, 0]
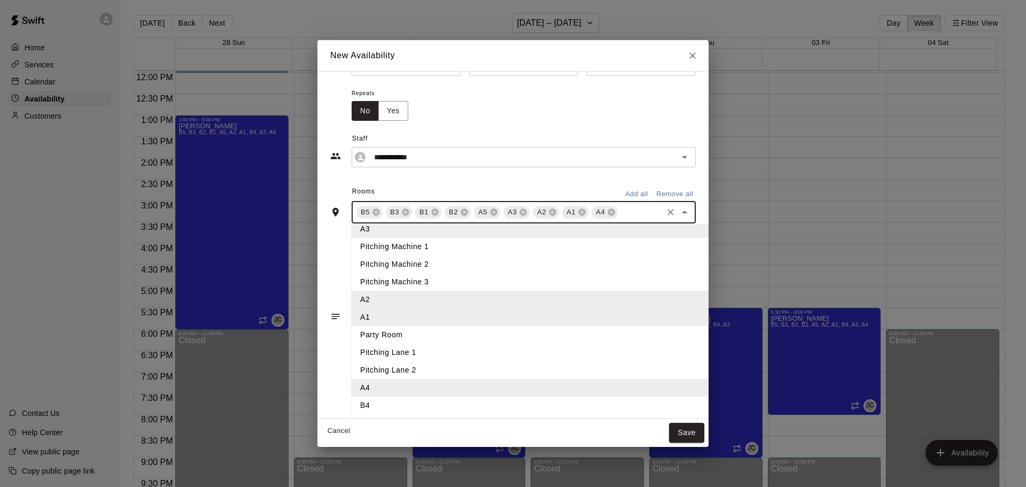
click at [392, 401] on li "B4" at bounding box center [548, 405] width 392 height 18
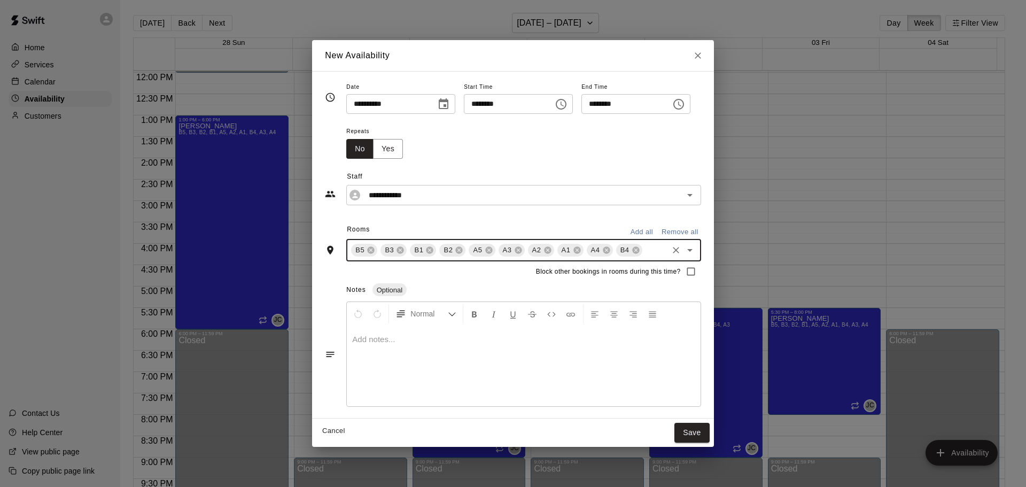
scroll to position [0, 0]
click at [709, 428] on button "Save" at bounding box center [691, 433] width 35 height 20
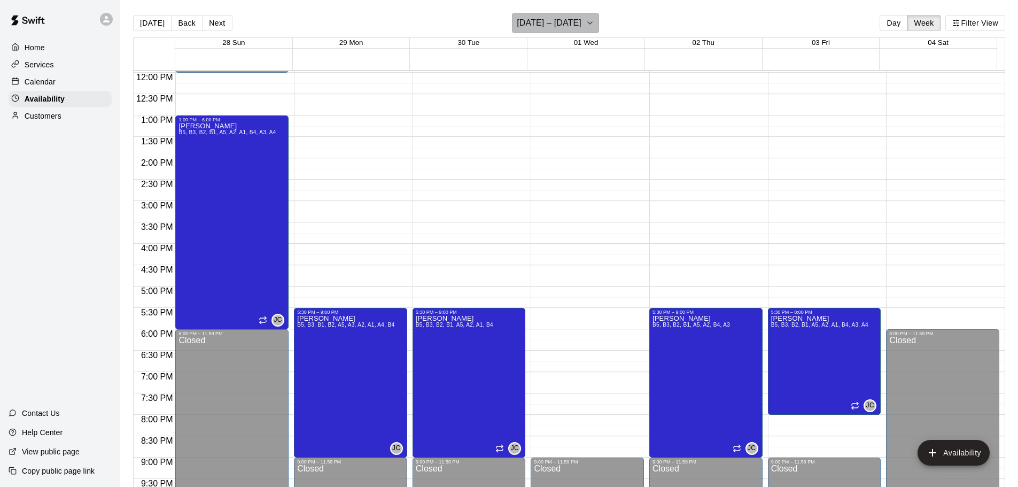
click at [574, 19] on h6 "[DATE] – [DATE]" at bounding box center [549, 22] width 65 height 15
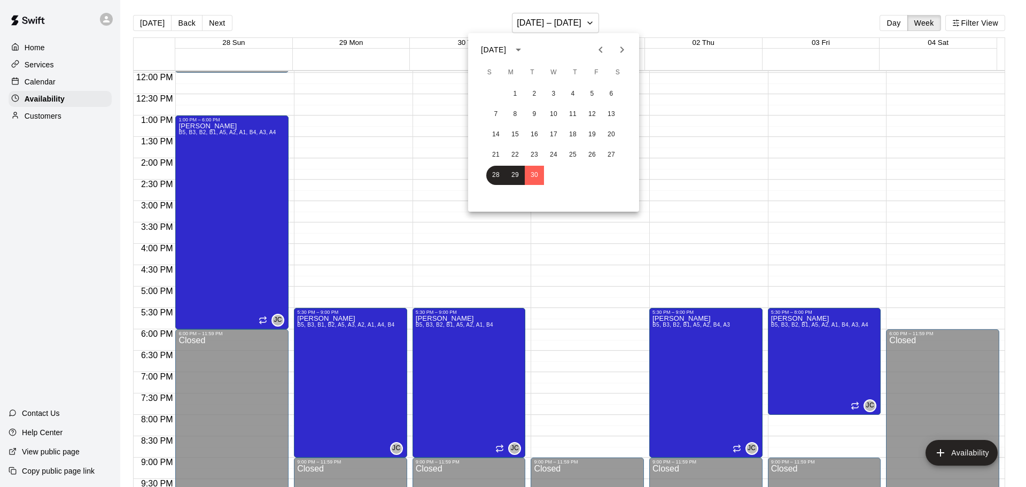
click at [626, 49] on icon "Next month" at bounding box center [621, 49] width 13 height 13
click at [550, 114] on button "8" at bounding box center [553, 114] width 19 height 19
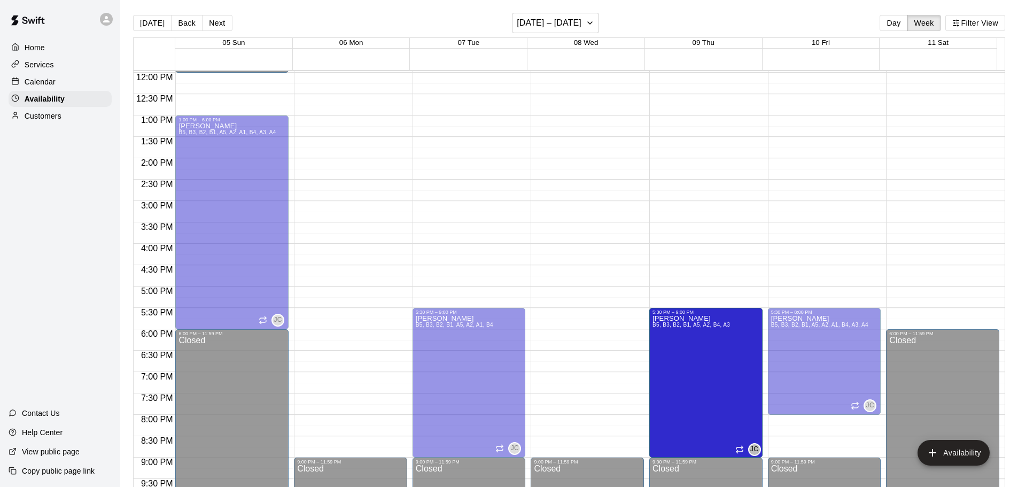
drag, startPoint x: 580, startPoint y: 319, endPoint x: 670, endPoint y: 321, distance: 90.8
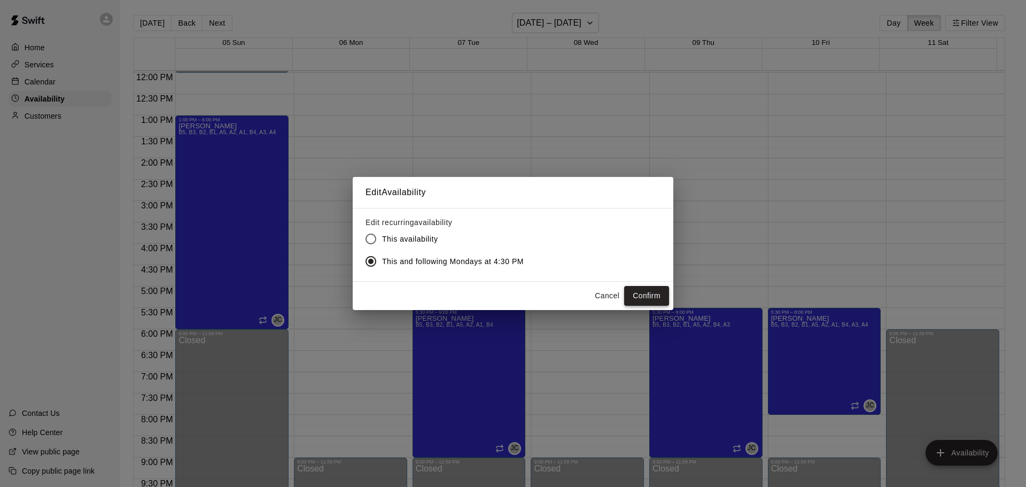
click at [638, 300] on button "Confirm" at bounding box center [646, 296] width 45 height 20
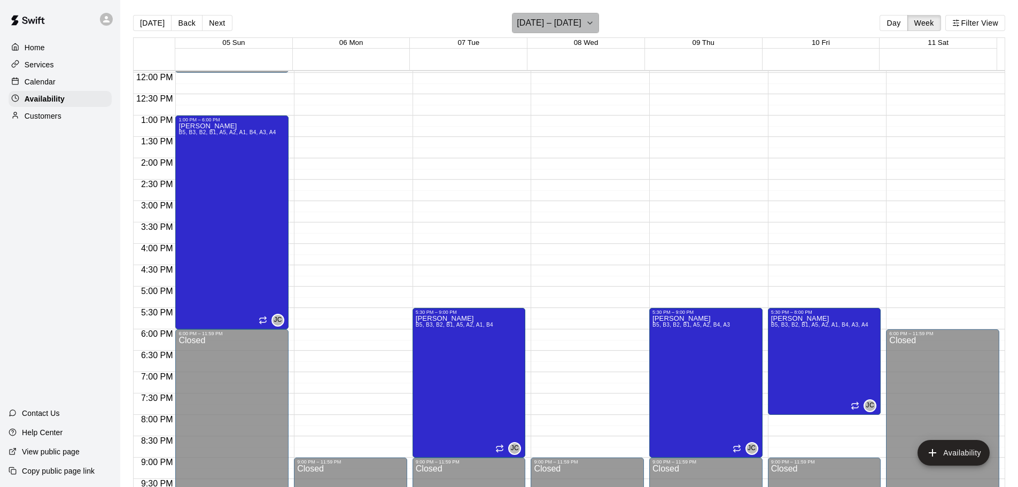
click at [567, 19] on h6 "[DATE] – [DATE]" at bounding box center [549, 22] width 65 height 15
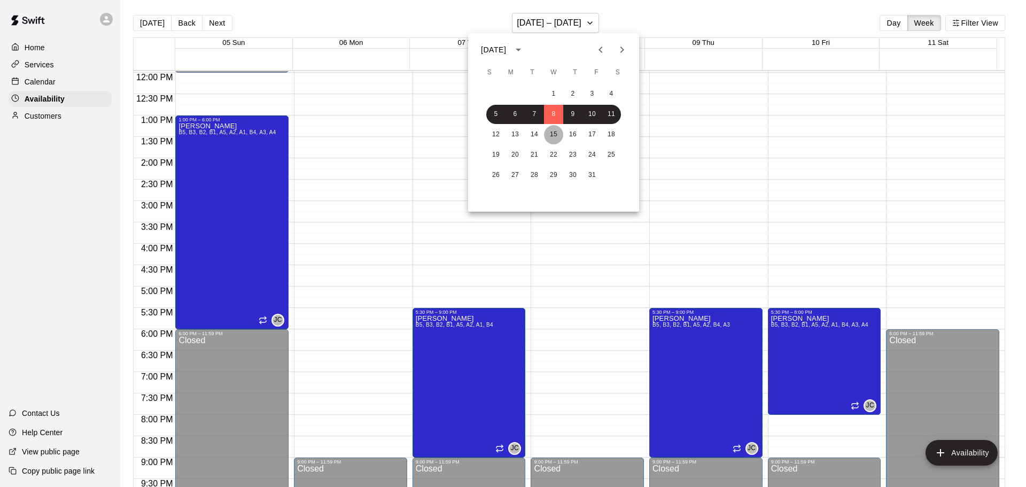
click at [559, 133] on button "15" at bounding box center [553, 134] width 19 height 19
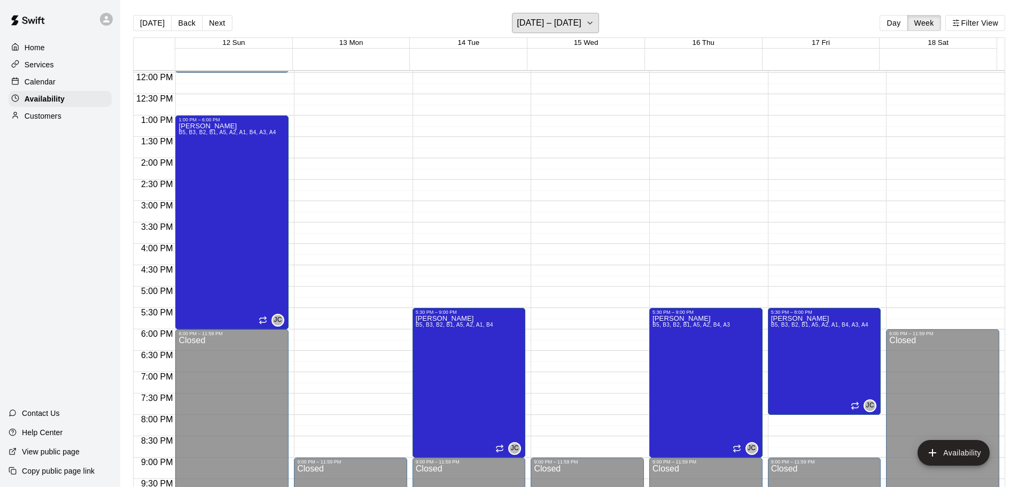
click at [560, 24] on h6 "[DATE] – [DATE]" at bounding box center [549, 22] width 65 height 15
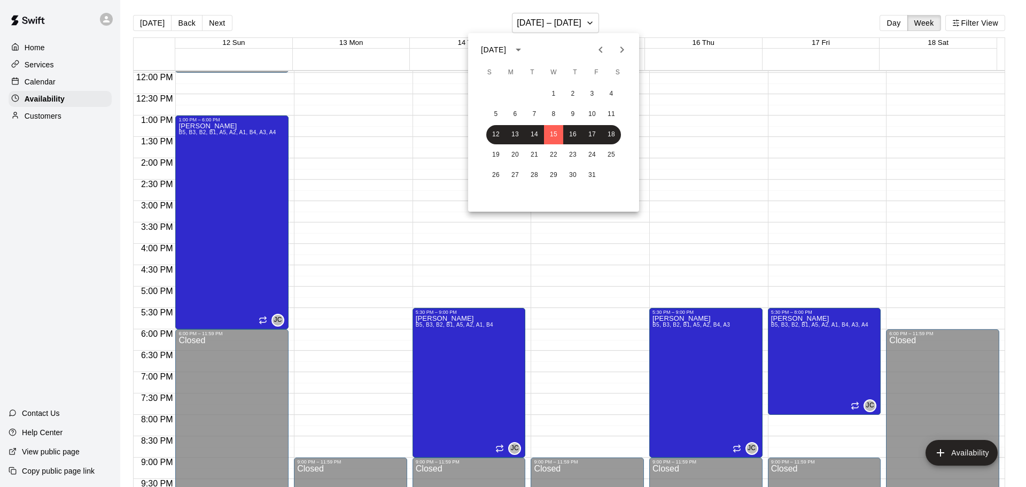
click at [683, 290] on div at bounding box center [513, 243] width 1026 height 487
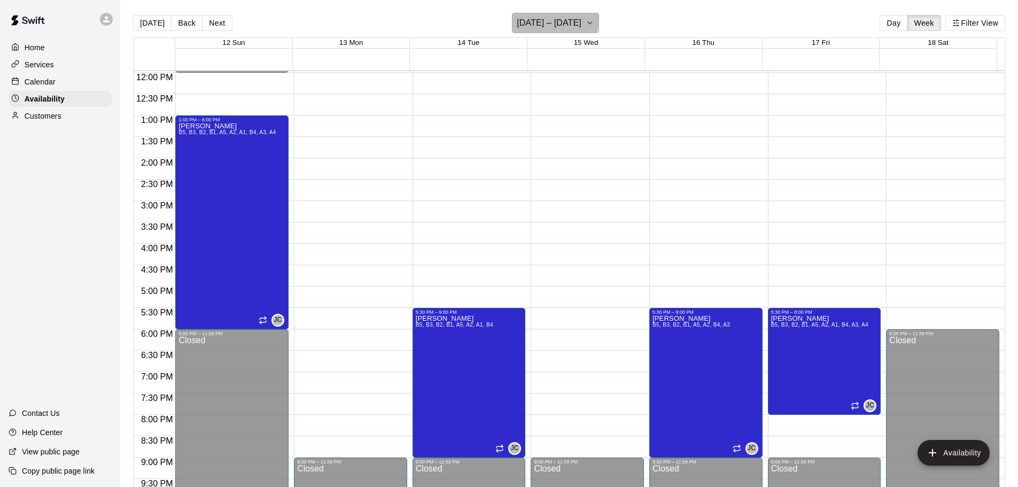
click at [544, 19] on h6 "[DATE] – [DATE]" at bounding box center [549, 22] width 65 height 15
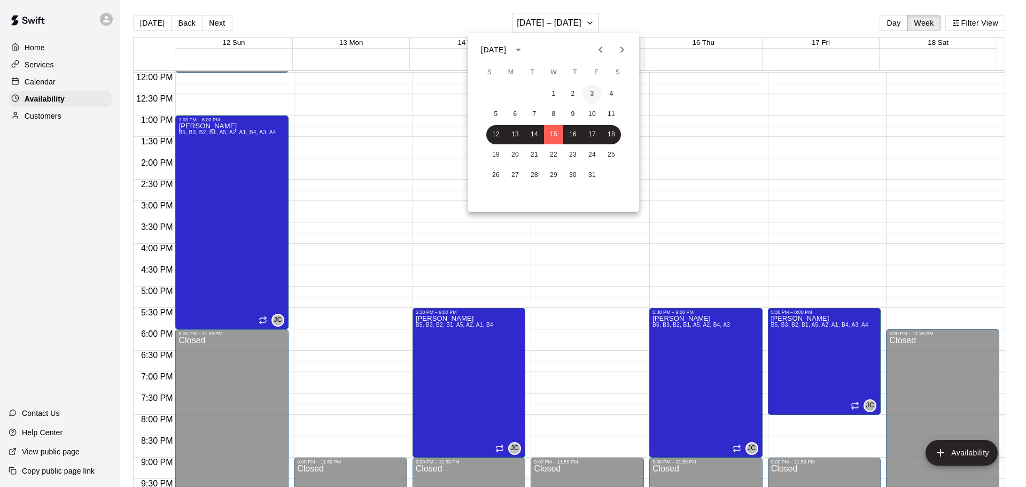
click at [583, 93] on button "3" at bounding box center [591, 93] width 19 height 19
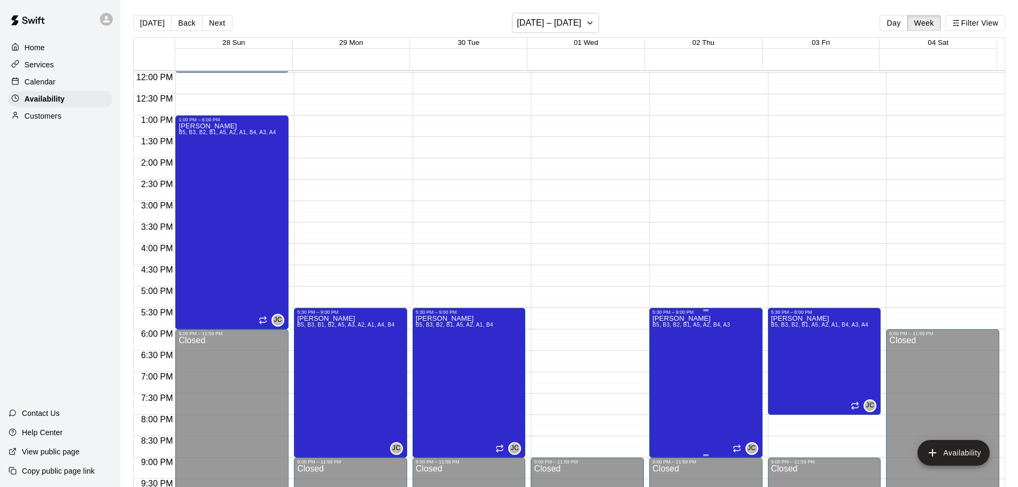
click at [705, 325] on span "B5, B3, B2, B1, A5, A2, B4, A3" at bounding box center [690, 325] width 77 height 6
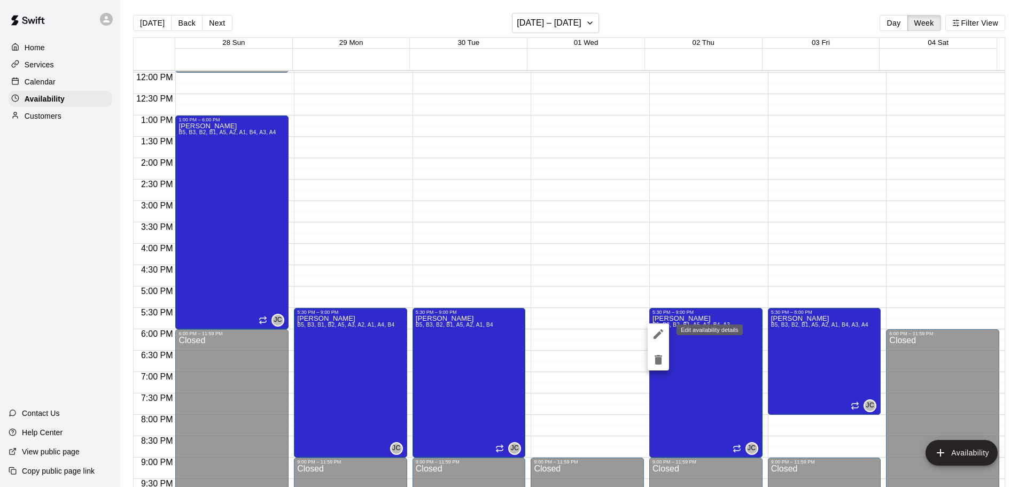
click at [660, 331] on icon "edit" at bounding box center [658, 333] width 13 height 13
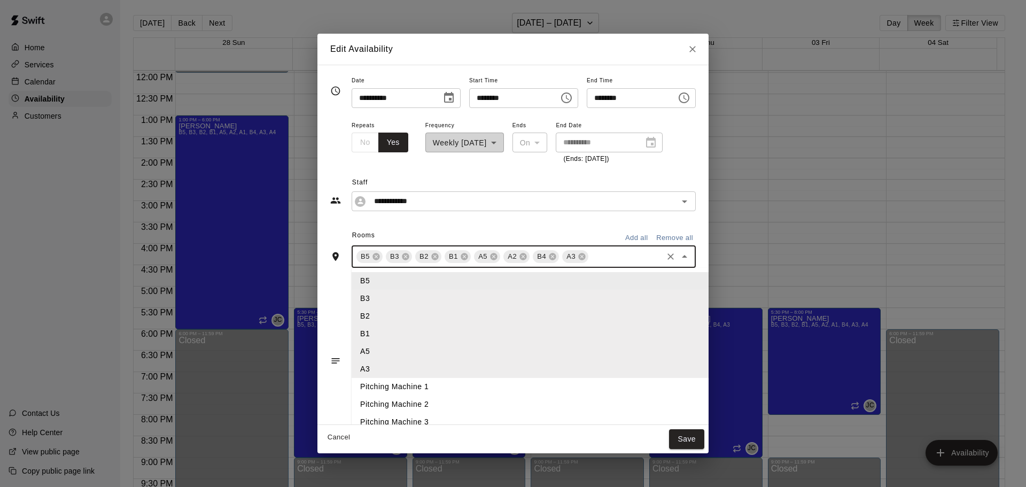
click at [590, 259] on input "text" at bounding box center [625, 256] width 71 height 13
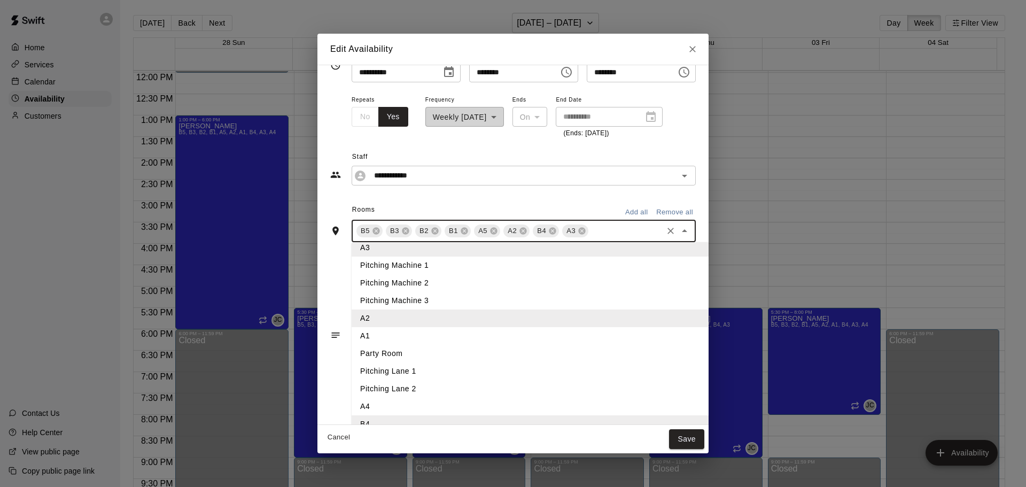
scroll to position [38, 0]
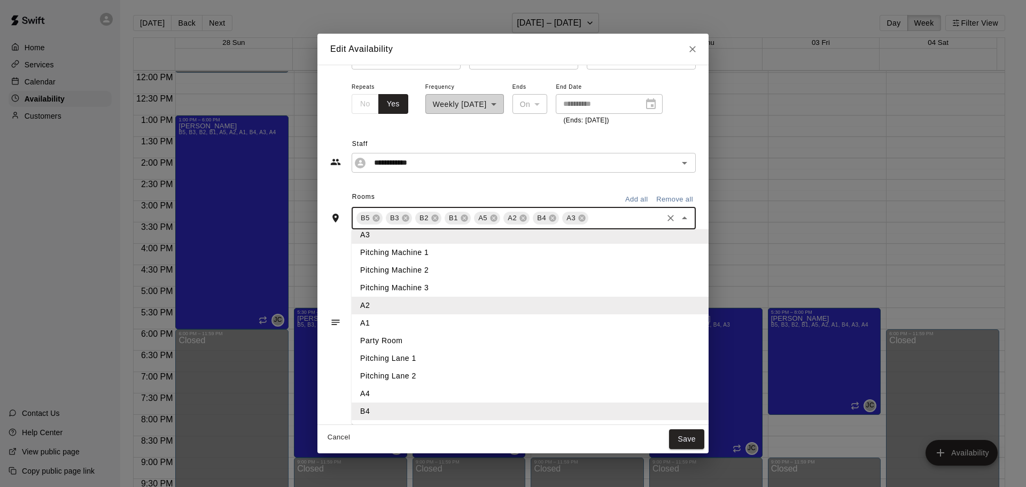
click at [401, 322] on li "A1" at bounding box center [548, 323] width 392 height 18
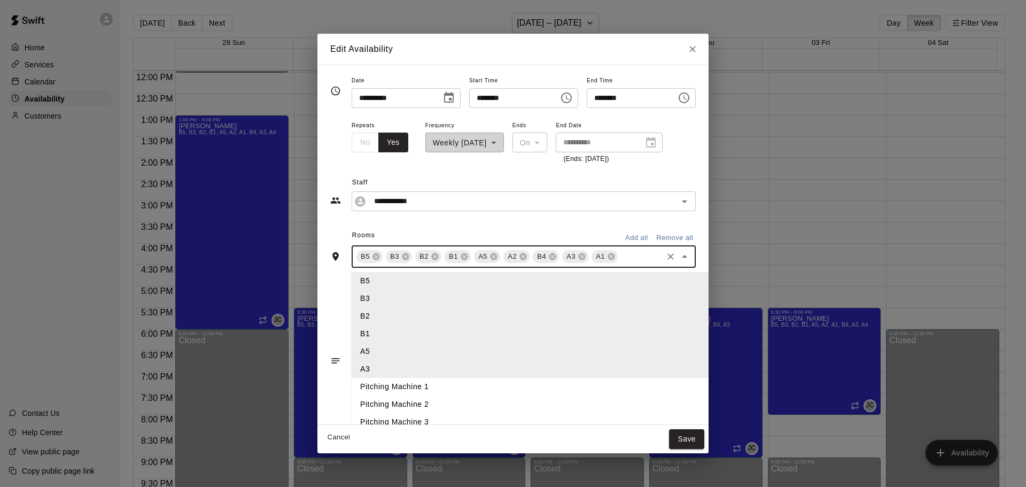
click at [619, 261] on input "text" at bounding box center [640, 256] width 42 height 13
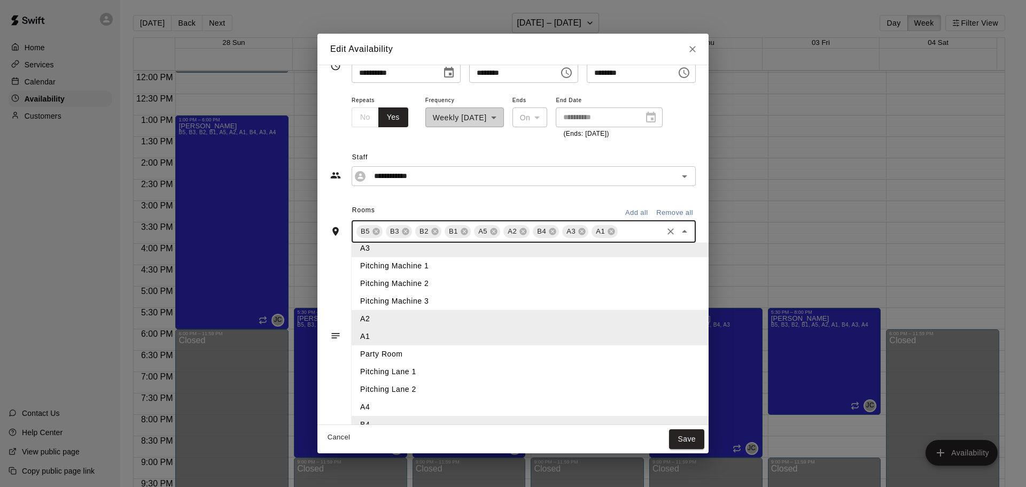
scroll to position [38, 0]
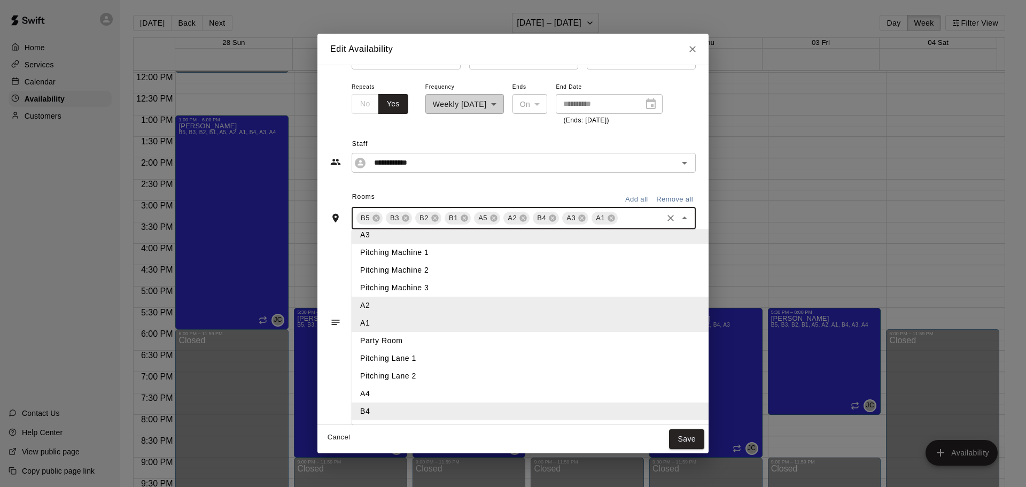
click at [381, 395] on li "A4" at bounding box center [548, 394] width 392 height 18
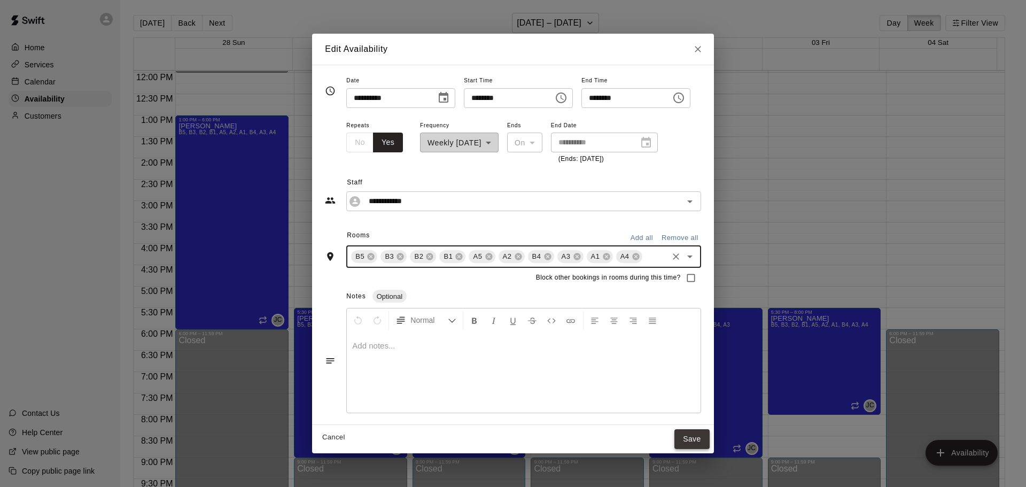
click at [709, 439] on button "Save" at bounding box center [691, 439] width 35 height 20
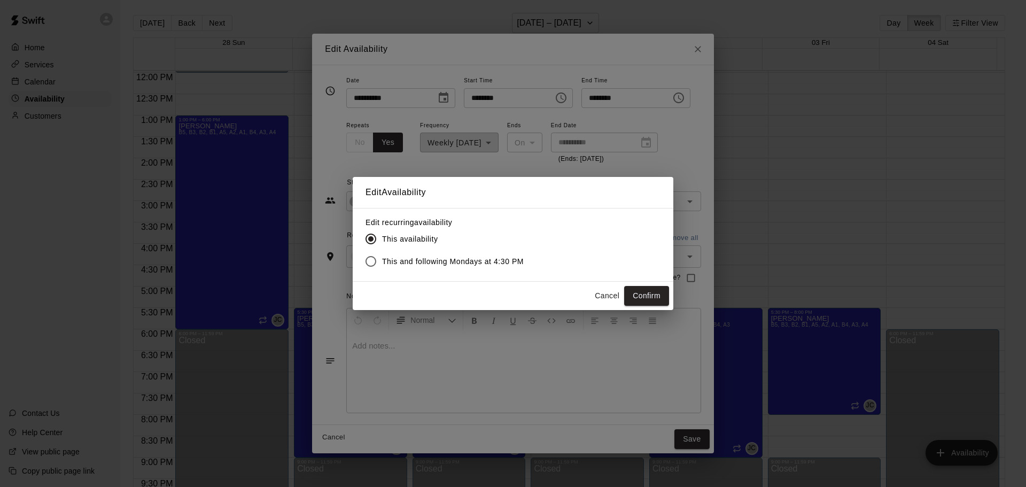
click at [428, 252] on label "This and following Mondays at 4:30 PM" at bounding box center [442, 261] width 164 height 22
click at [427, 261] on span "This and following Mondays at 4:30 PM" at bounding box center [453, 261] width 142 height 11
click at [641, 295] on button "Confirm" at bounding box center [646, 296] width 45 height 20
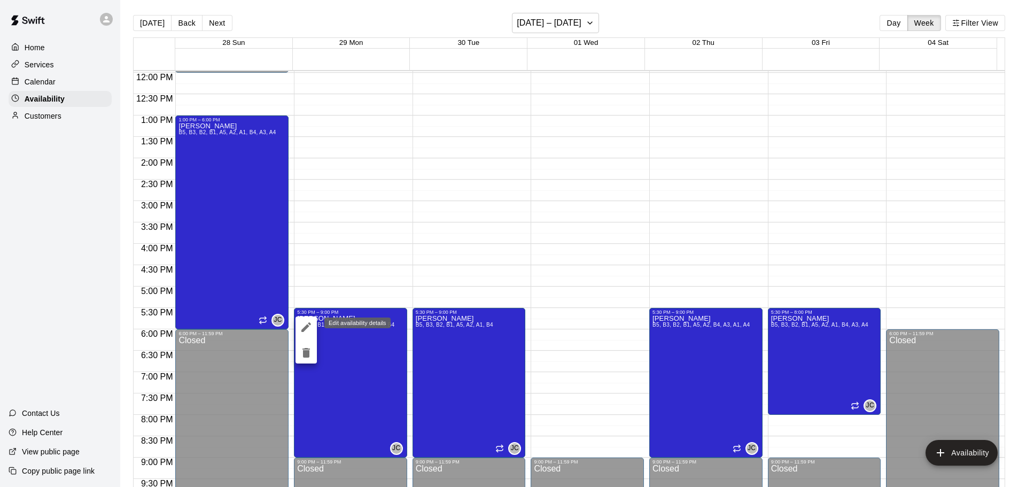
click at [299, 324] on button "edit" at bounding box center [305, 326] width 21 height 21
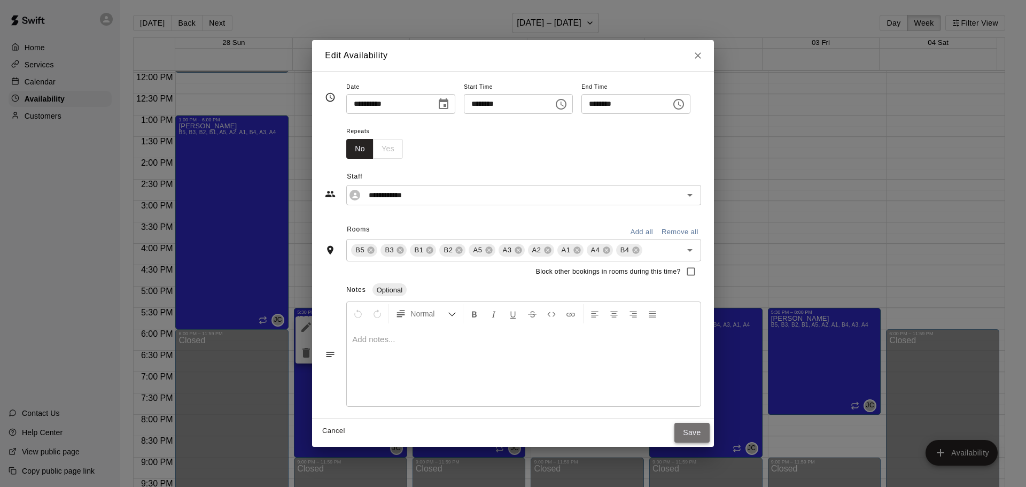
click at [709, 431] on button "Save" at bounding box center [691, 433] width 35 height 20
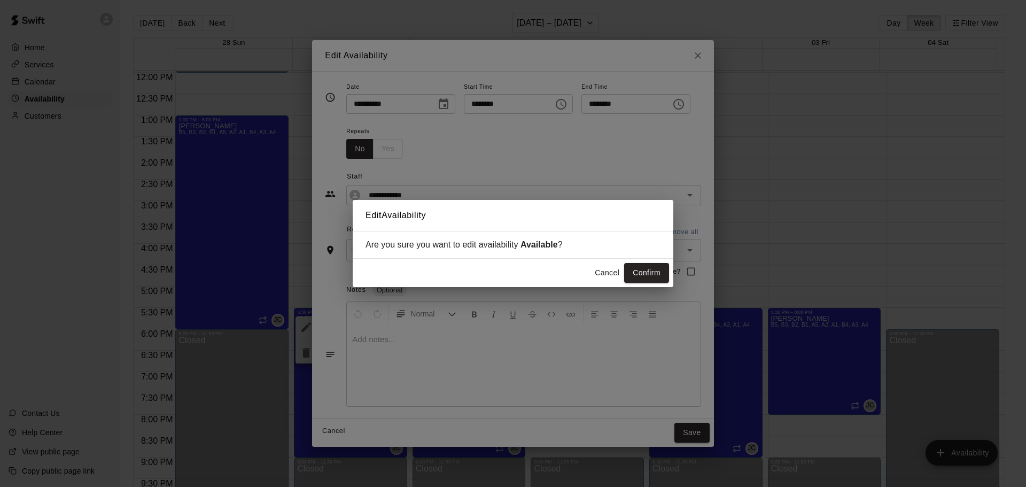
click at [607, 273] on button "Cancel" at bounding box center [607, 273] width 34 height 20
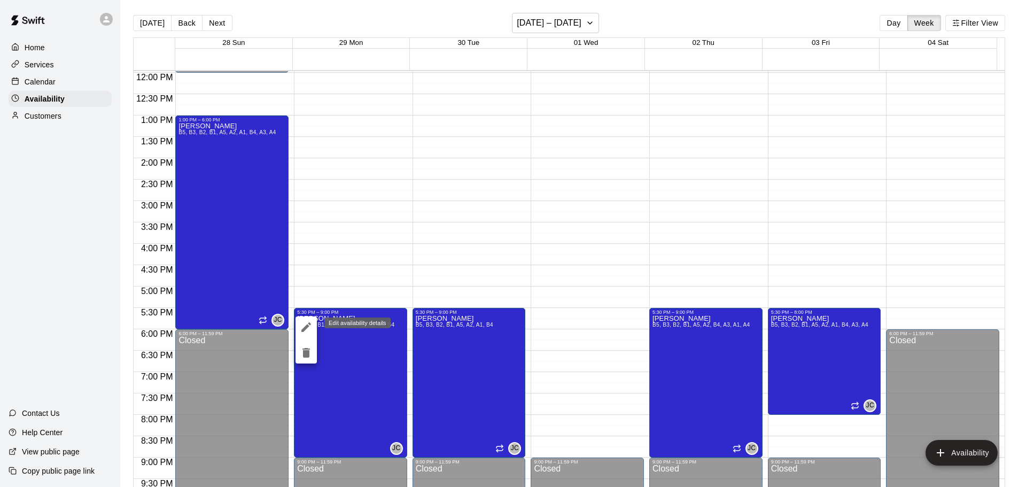
click at [303, 328] on icon "edit" at bounding box center [306, 327] width 10 height 10
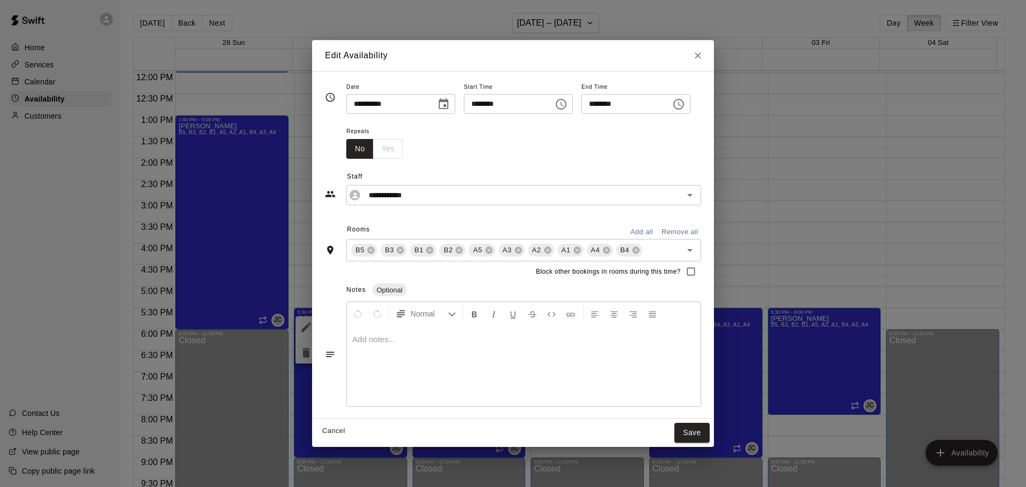
click at [370, 147] on div "No Yes" at bounding box center [374, 149] width 57 height 20
click at [346, 154] on button "No" at bounding box center [359, 149] width 27 height 20
click at [369, 151] on div "No Yes" at bounding box center [374, 149] width 57 height 20
click at [701, 54] on icon "Close" at bounding box center [697, 55] width 6 height 6
type input "**********"
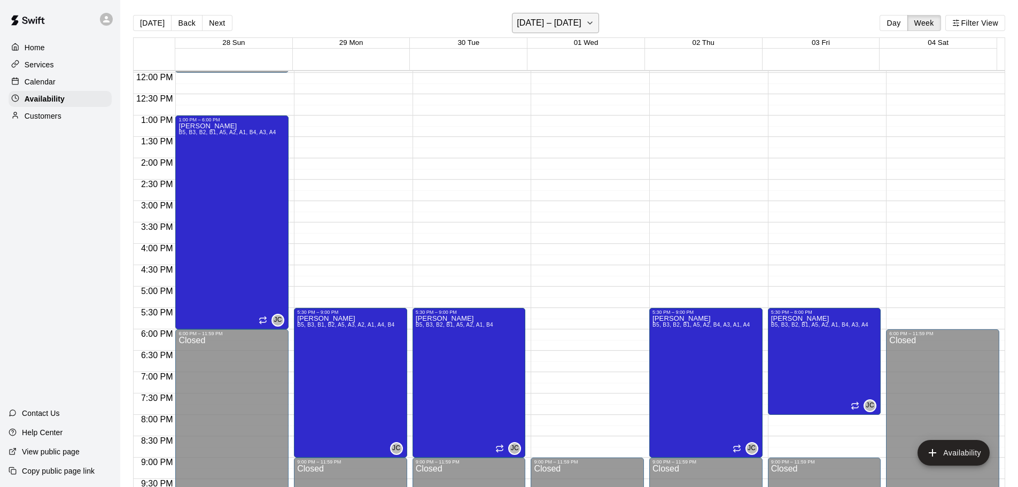
click at [570, 28] on h6 "[DATE] – [DATE]" at bounding box center [549, 22] width 65 height 15
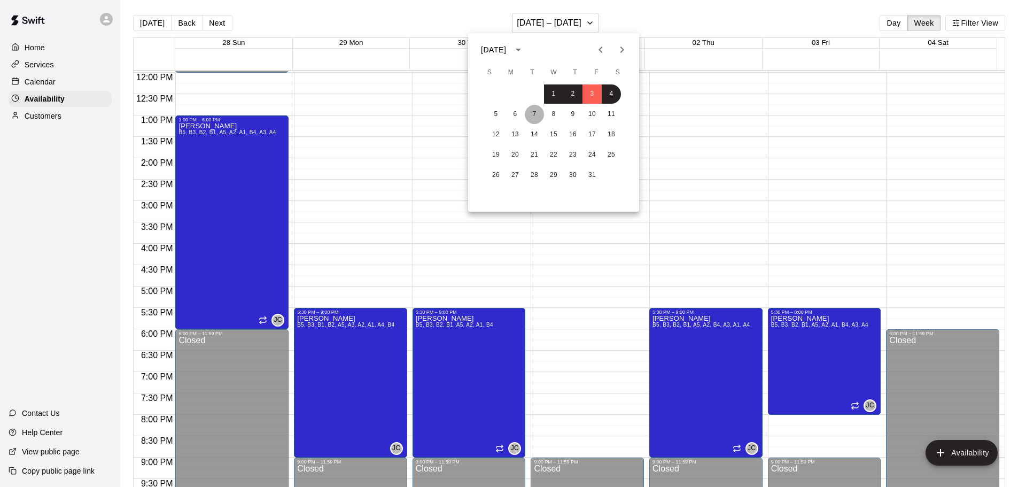
click at [533, 111] on button "7" at bounding box center [534, 114] width 19 height 19
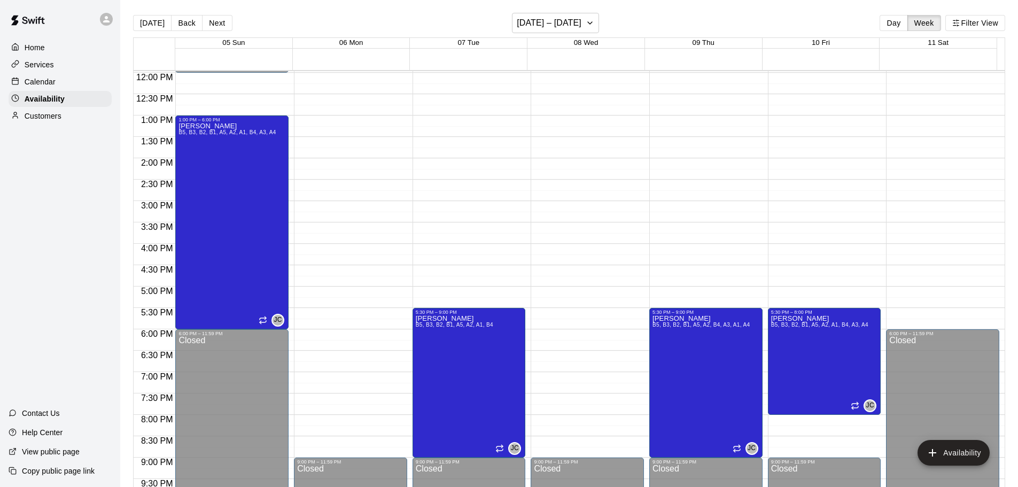
click at [331, 315] on div "12:00 AM – 10:00 AM Closed 9:00 PM – 11:59 PM Closed" at bounding box center [350, 73] width 113 height 1026
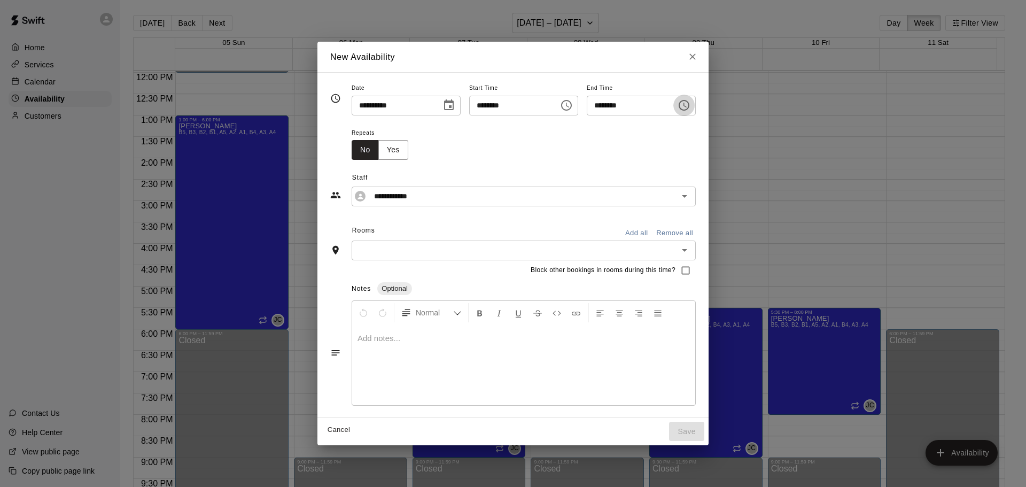
click at [686, 106] on icon "Choose time, selected time is 6:00 PM" at bounding box center [684, 105] width 3 height 5
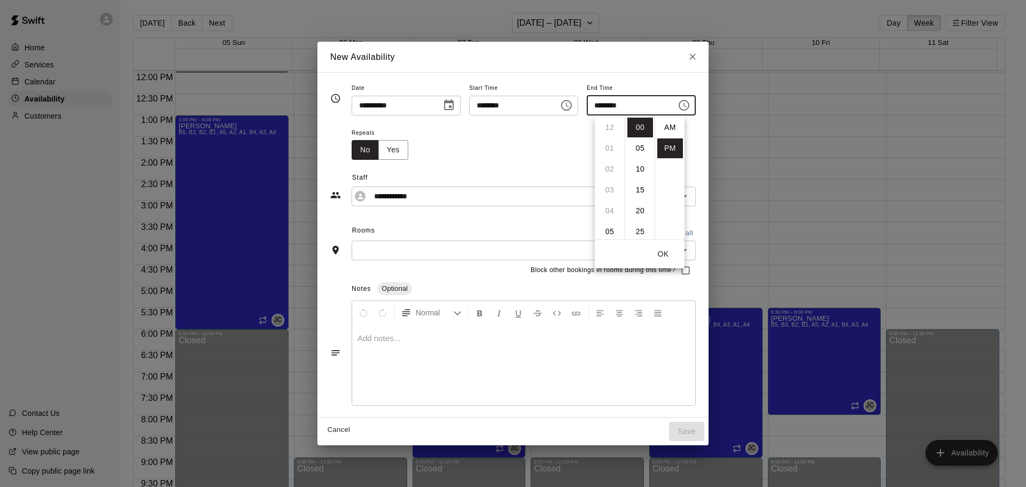
scroll to position [19, 0]
click at [605, 191] on li "09" at bounding box center [610, 190] width 26 height 20
type input "********"
click at [378, 151] on button "Yes" at bounding box center [393, 150] width 30 height 20
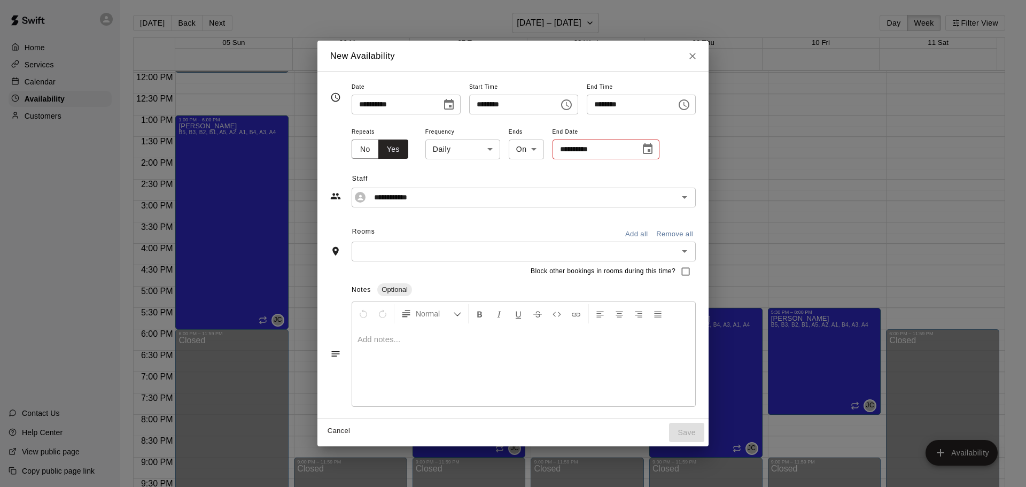
click at [452, 149] on body "Home Services Calendar Availability Customers Contact Us Help Center View publi…" at bounding box center [513, 252] width 1026 height 504
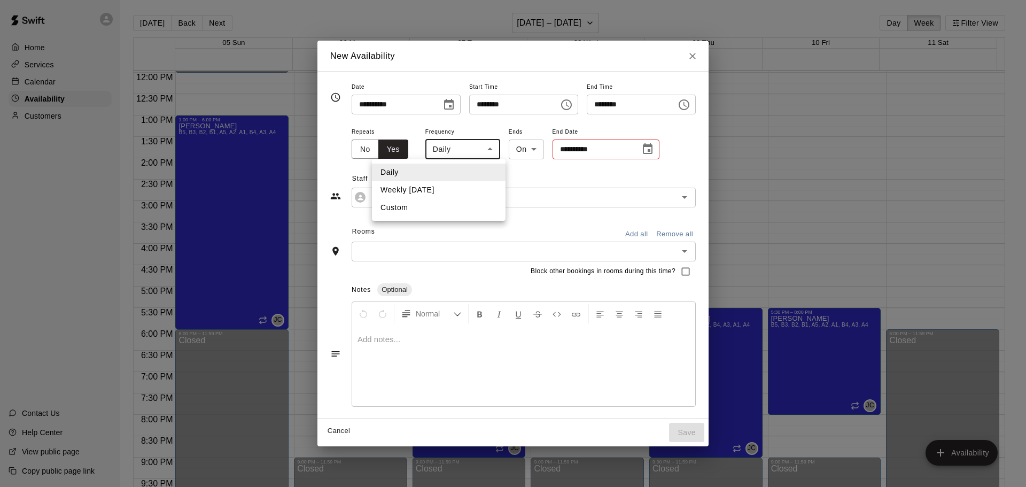
click at [429, 189] on li "Weekly [DATE]" at bounding box center [439, 190] width 134 height 18
type input "******"
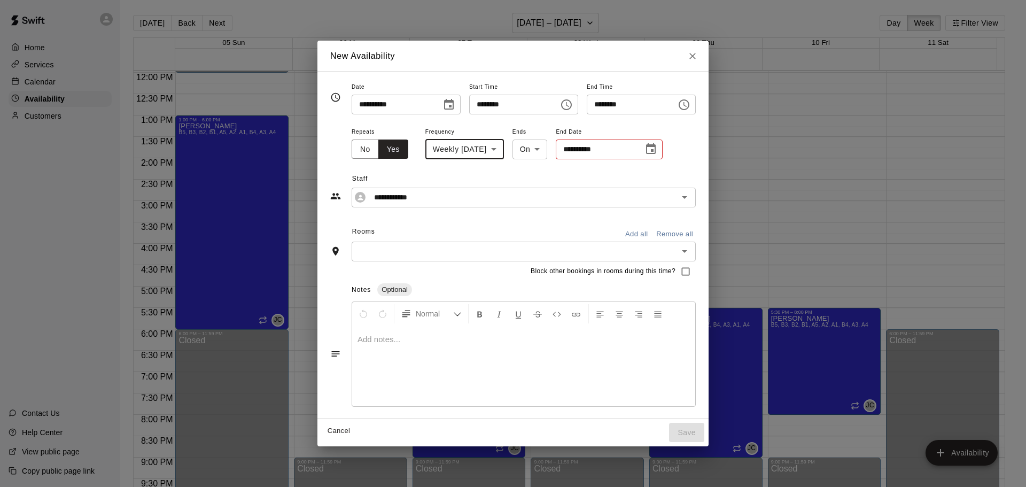
click at [646, 146] on icon "Choose date" at bounding box center [651, 148] width 10 height 11
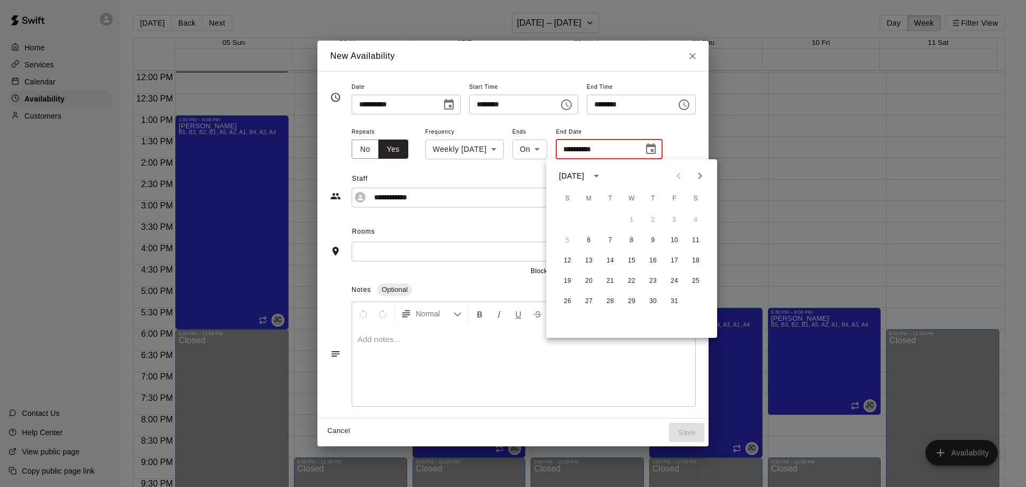
click at [603, 169] on icon "calendar view is open, switch to year view" at bounding box center [596, 175] width 13 height 13
click at [610, 199] on button "2026" at bounding box center [610, 200] width 38 height 19
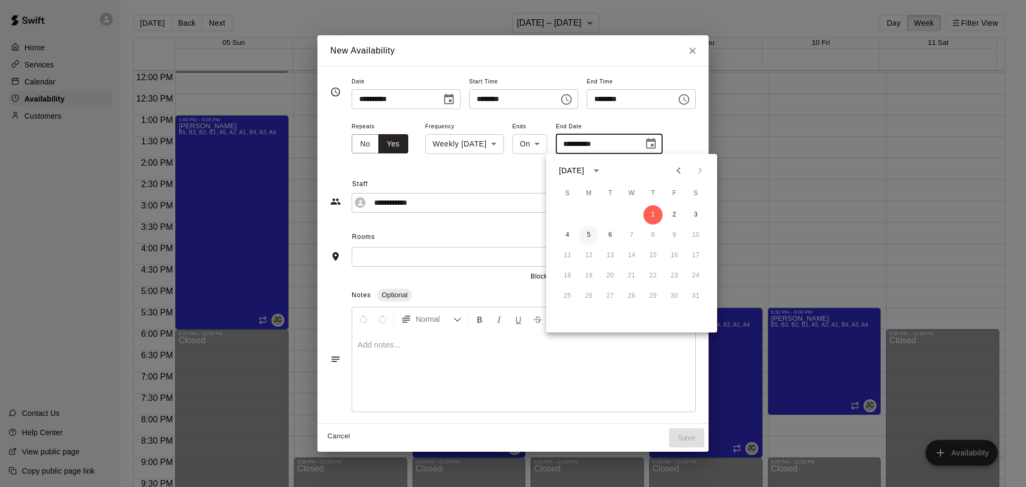
click at [583, 236] on button "5" at bounding box center [588, 234] width 19 height 19
type input "**********"
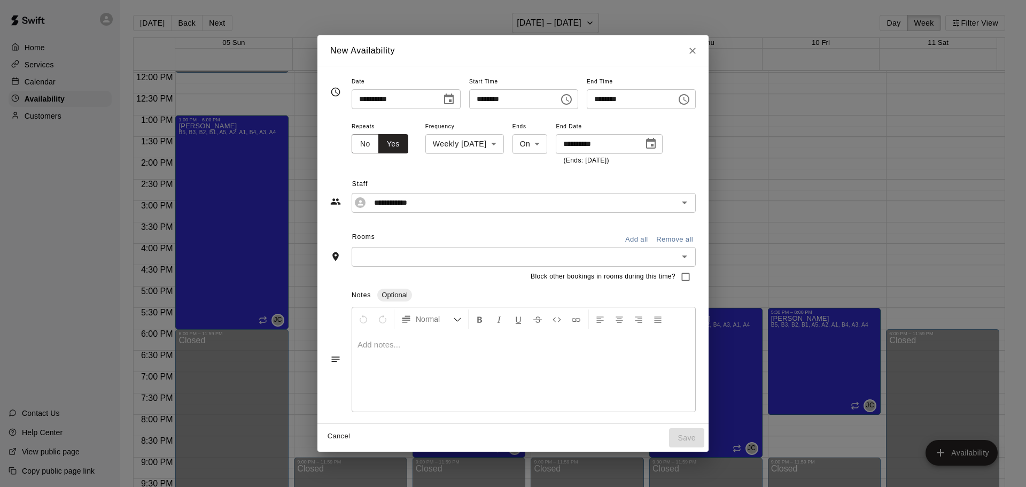
click at [355, 256] on input "text" at bounding box center [515, 256] width 320 height 13
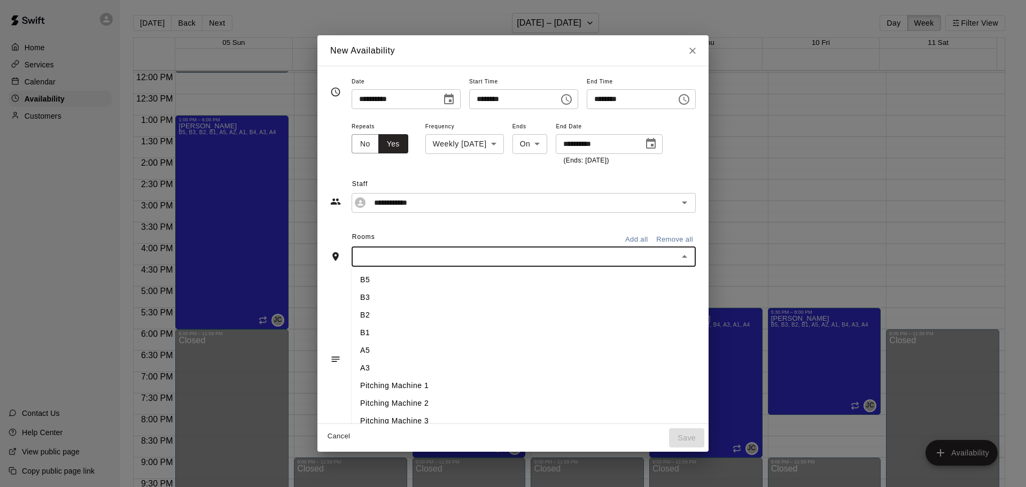
click at [362, 280] on li "B5" at bounding box center [548, 280] width 392 height 18
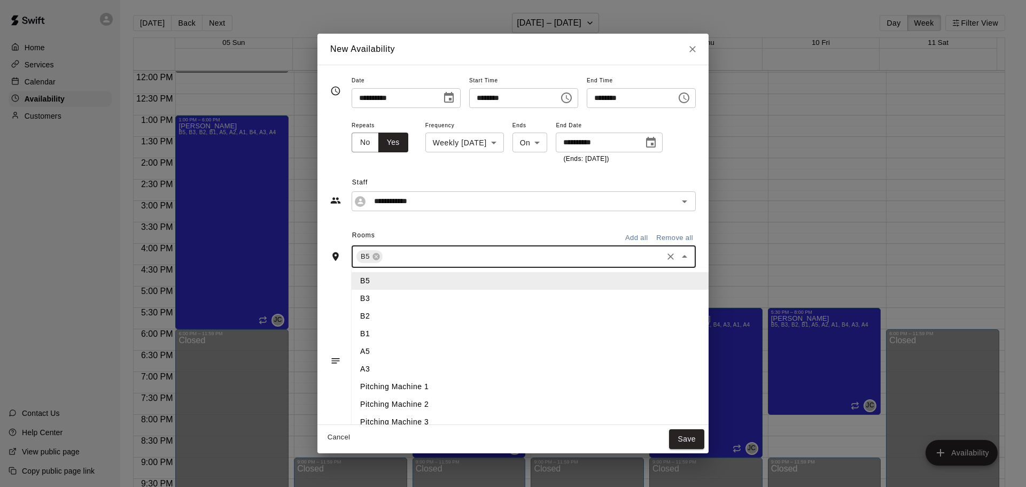
click at [384, 254] on input "text" at bounding box center [522, 256] width 277 height 13
click at [364, 301] on li "B3" at bounding box center [548, 299] width 392 height 18
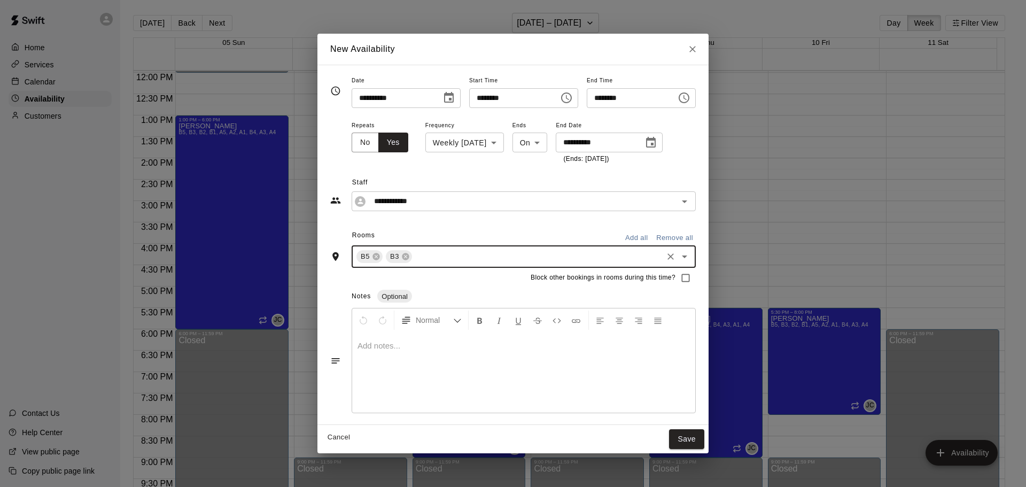
click at [413, 261] on input "text" at bounding box center [536, 256] width 247 height 13
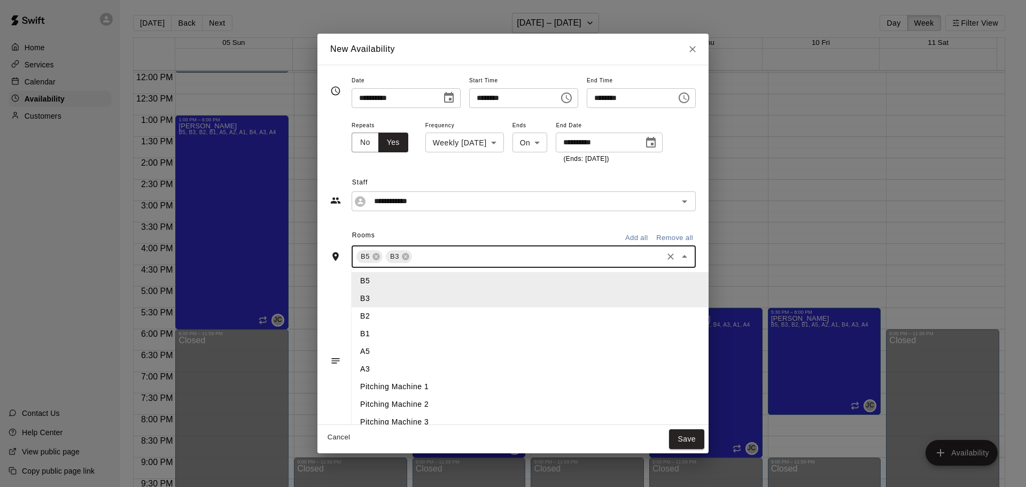
click at [370, 316] on li "B2" at bounding box center [548, 316] width 392 height 18
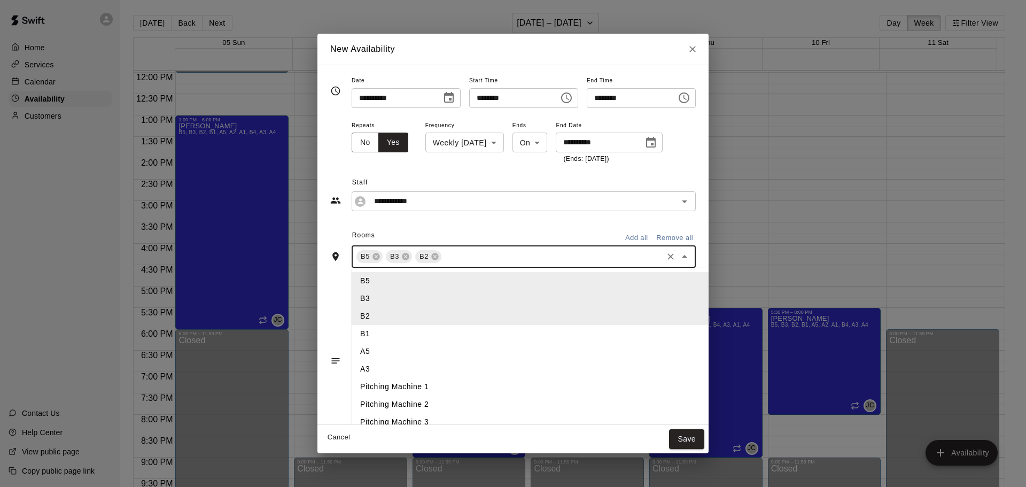
click at [443, 260] on input "text" at bounding box center [552, 256] width 218 height 13
click at [372, 340] on li "B1" at bounding box center [548, 334] width 392 height 18
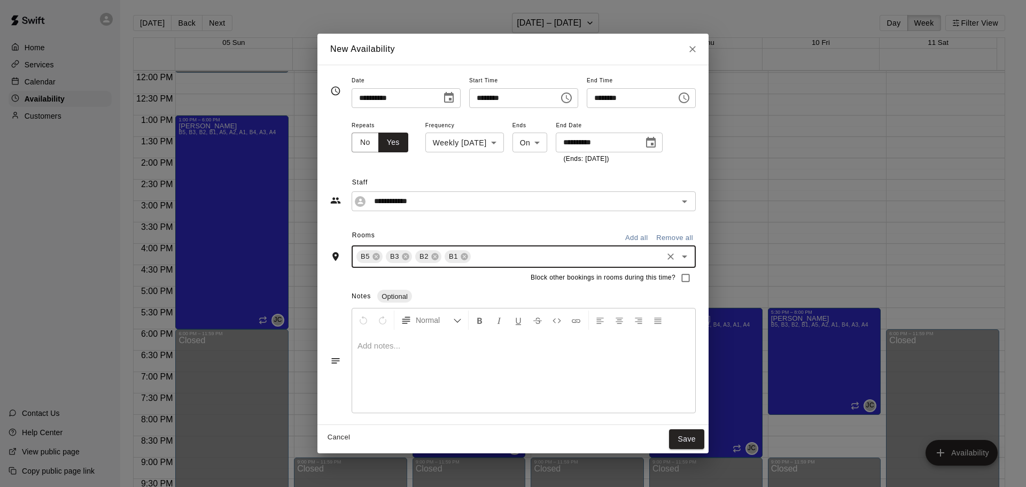
click at [472, 255] on input "text" at bounding box center [566, 256] width 189 height 13
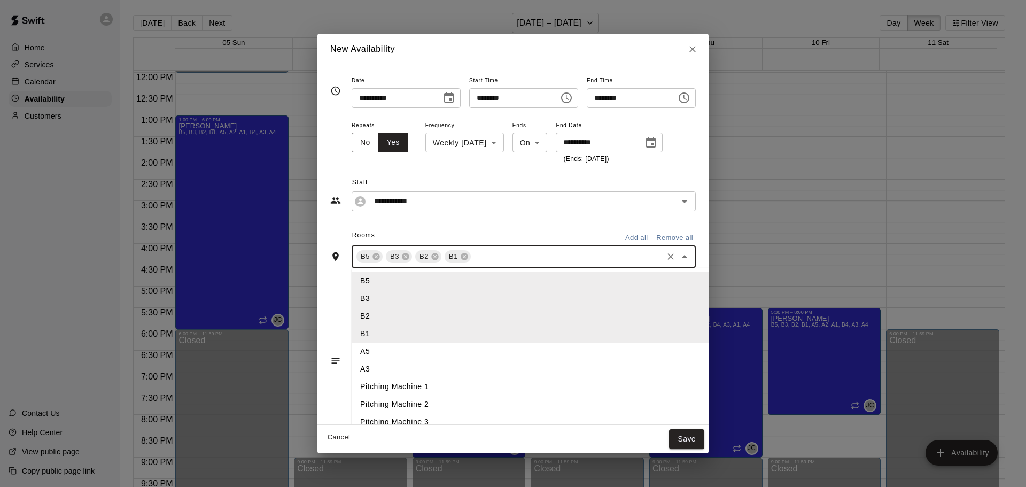
click at [375, 355] on li "A5" at bounding box center [548, 351] width 392 height 18
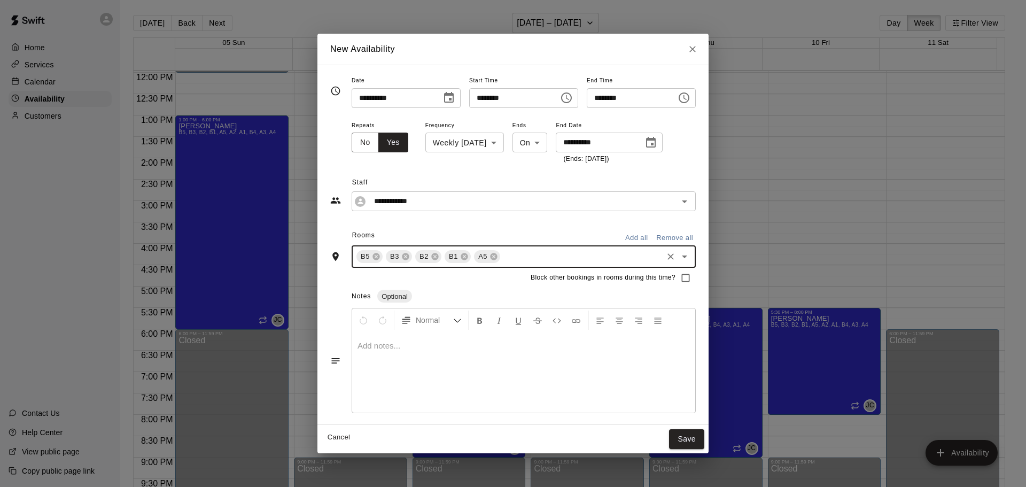
click at [502, 260] on input "text" at bounding box center [581, 256] width 159 height 13
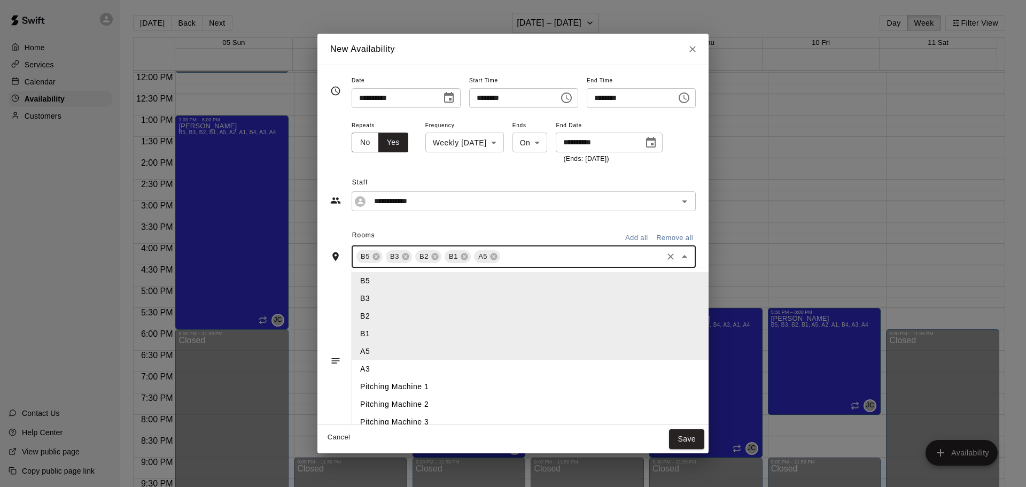
click at [364, 367] on li "A3" at bounding box center [548, 369] width 392 height 18
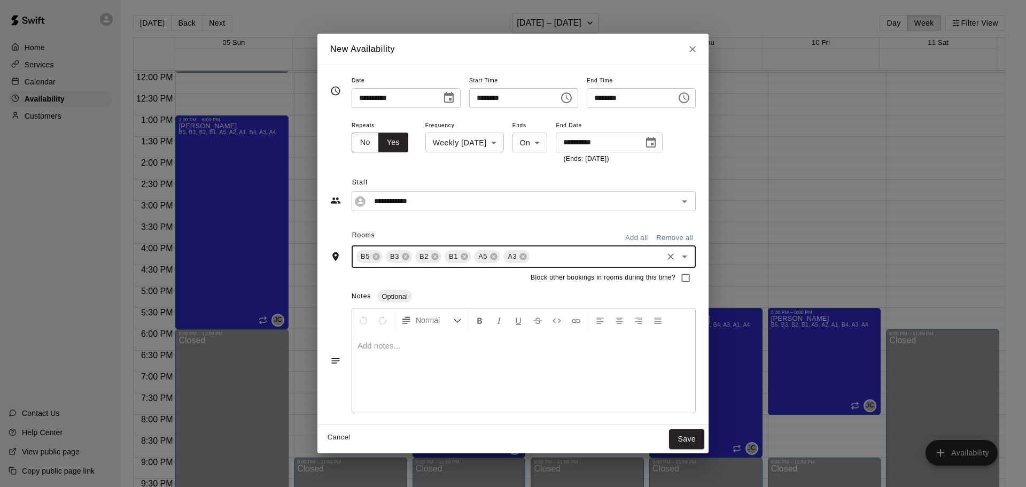
click at [531, 253] on input "text" at bounding box center [596, 256] width 130 height 13
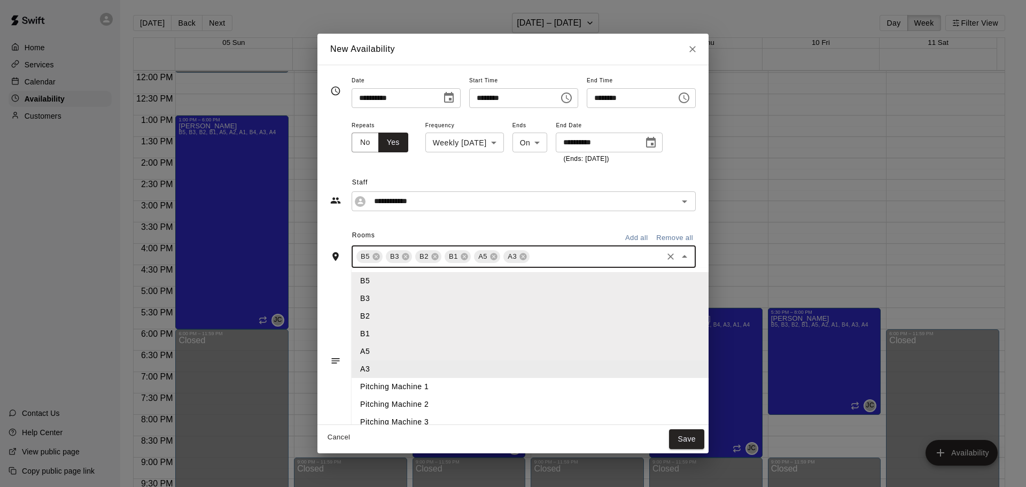
scroll to position [96, 0]
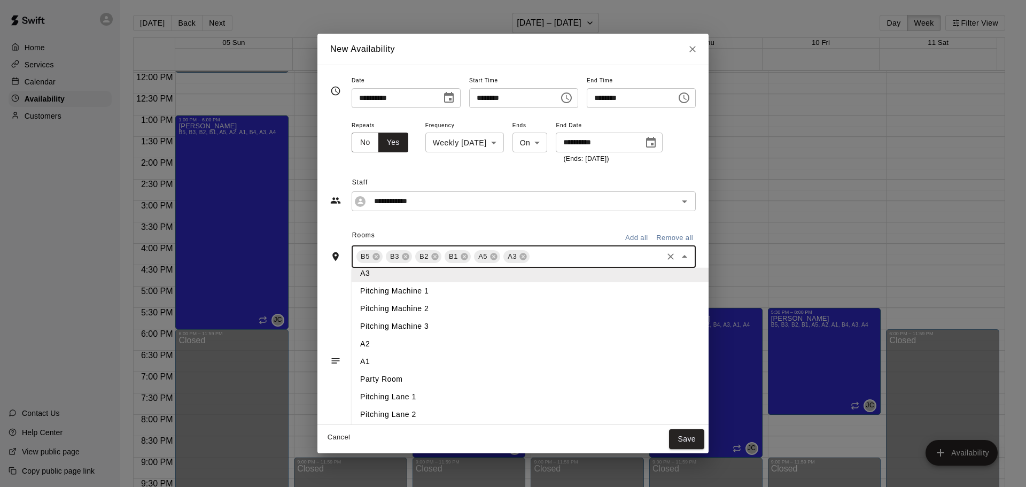
click at [388, 346] on li "A2" at bounding box center [548, 344] width 392 height 18
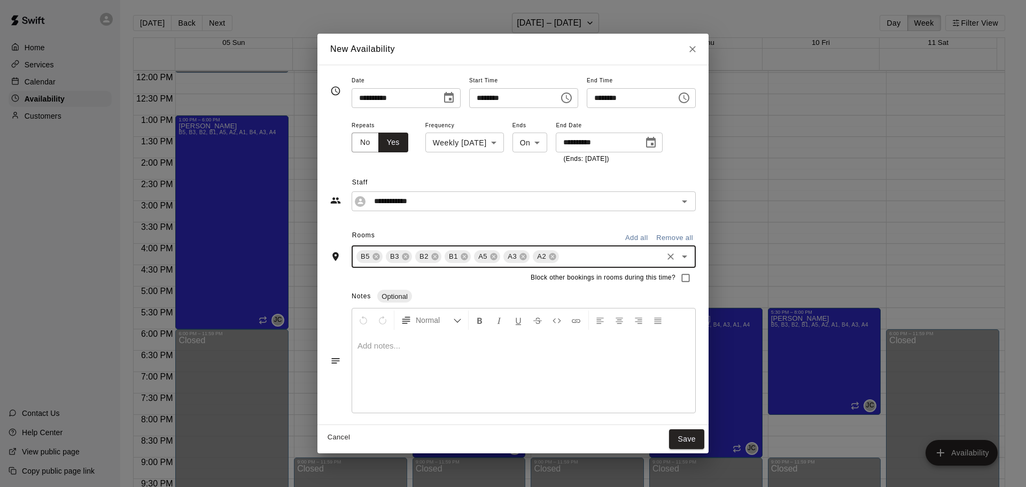
drag, startPoint x: 551, startPoint y: 262, endPoint x: 547, endPoint y: 266, distance: 5.7
click at [560, 262] on input "text" at bounding box center [610, 256] width 100 height 13
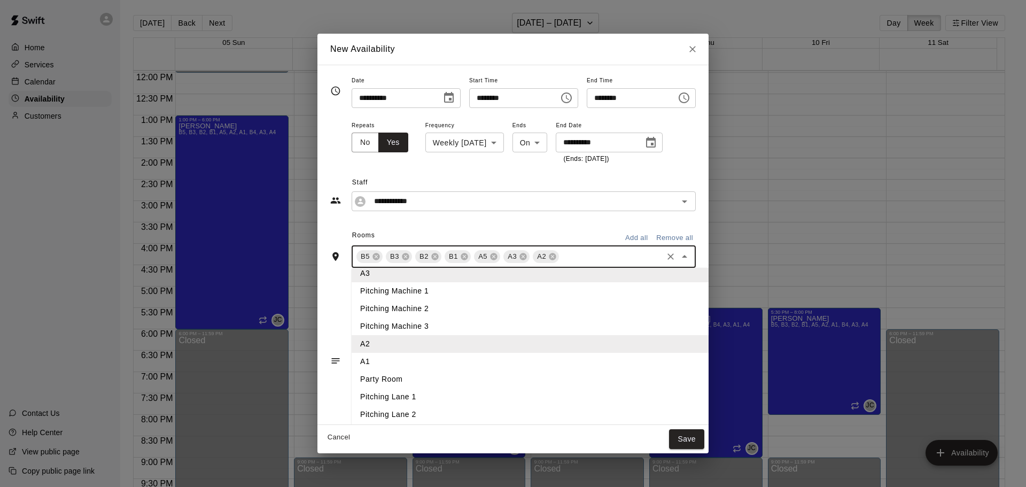
click at [370, 366] on li "A1" at bounding box center [548, 362] width 392 height 18
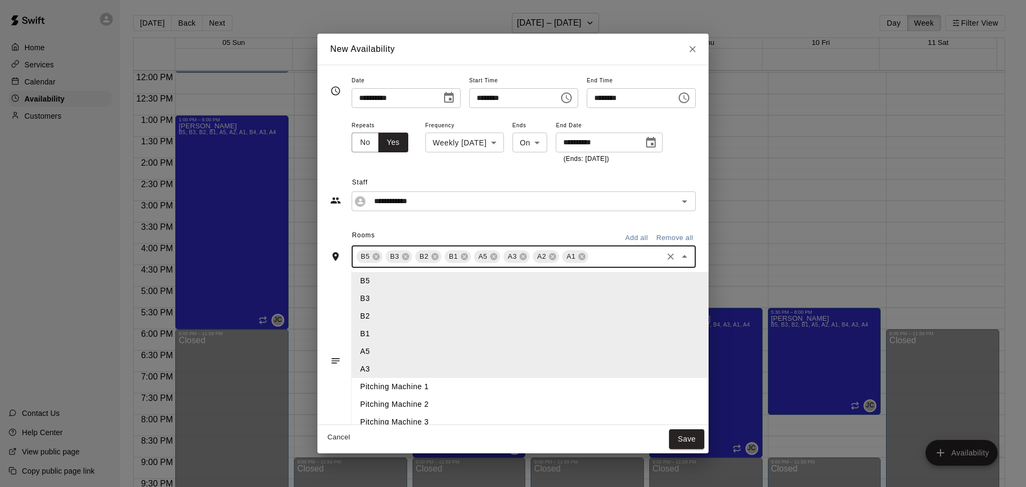
click at [590, 260] on input "text" at bounding box center [625, 256] width 71 height 13
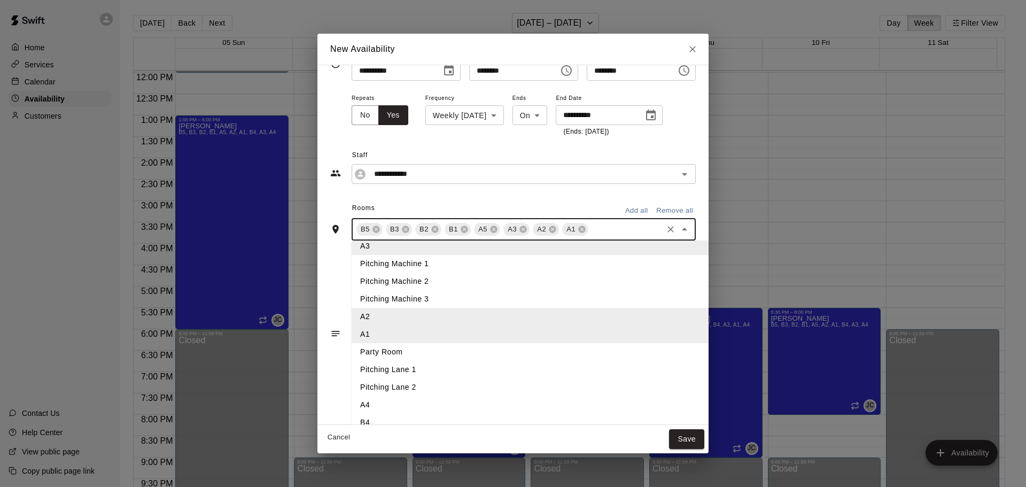
scroll to position [38, 0]
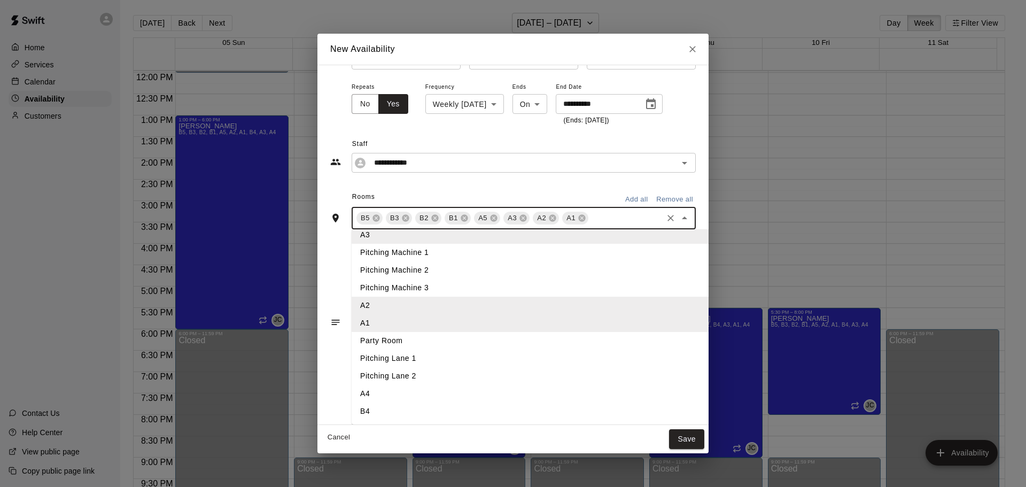
click at [370, 390] on li "A4" at bounding box center [548, 394] width 392 height 18
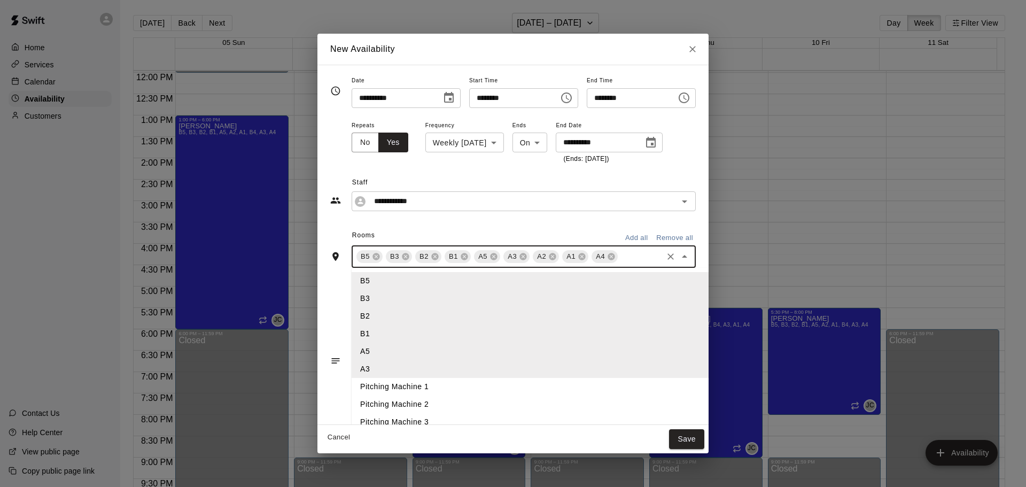
click at [619, 260] on input "text" at bounding box center [640, 256] width 42 height 13
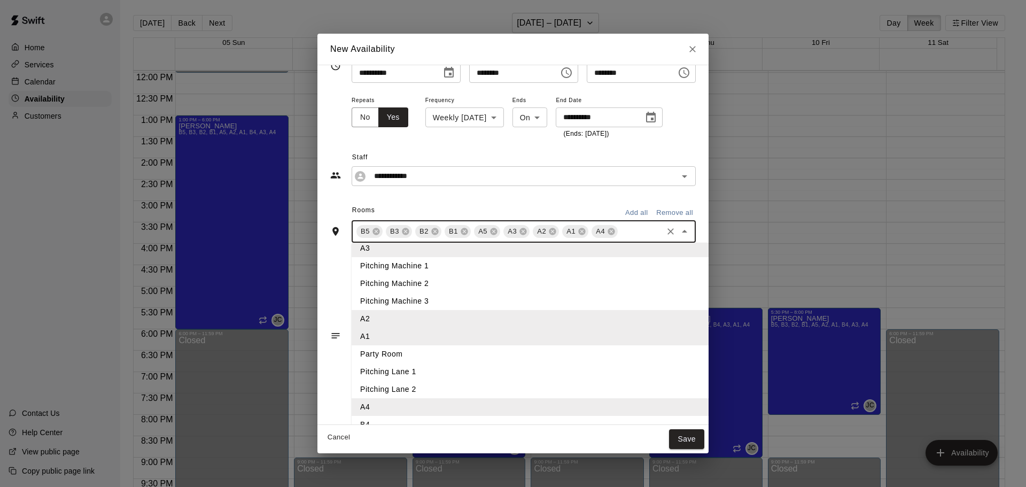
scroll to position [38, 0]
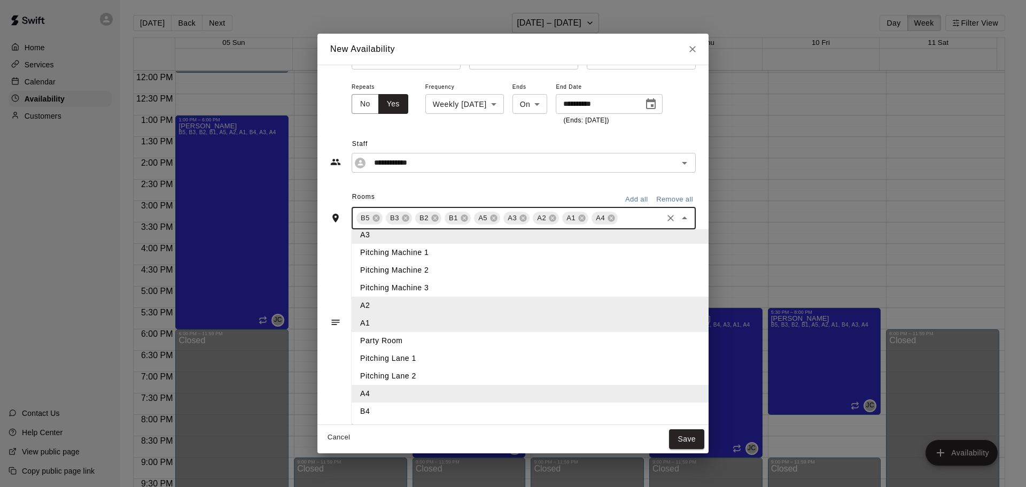
click at [373, 415] on li "B4" at bounding box center [548, 411] width 392 height 18
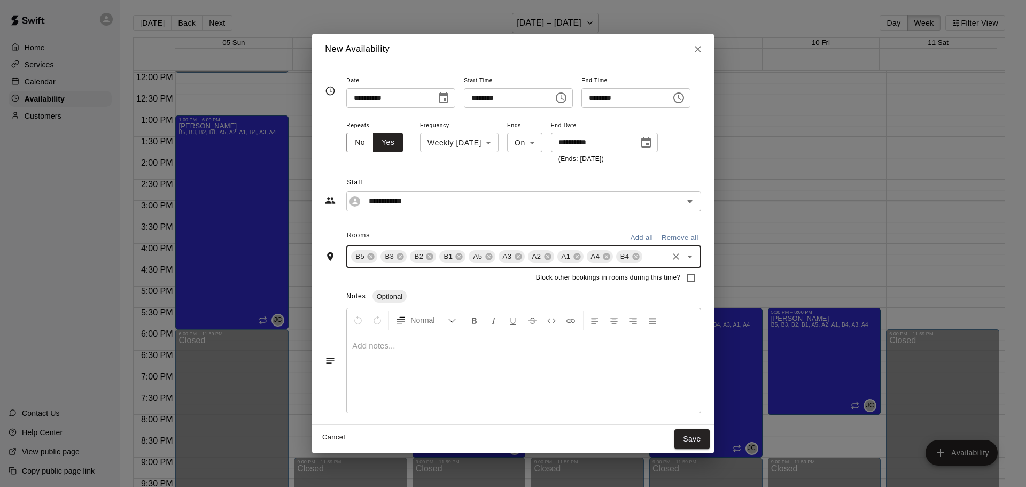
scroll to position [0, 0]
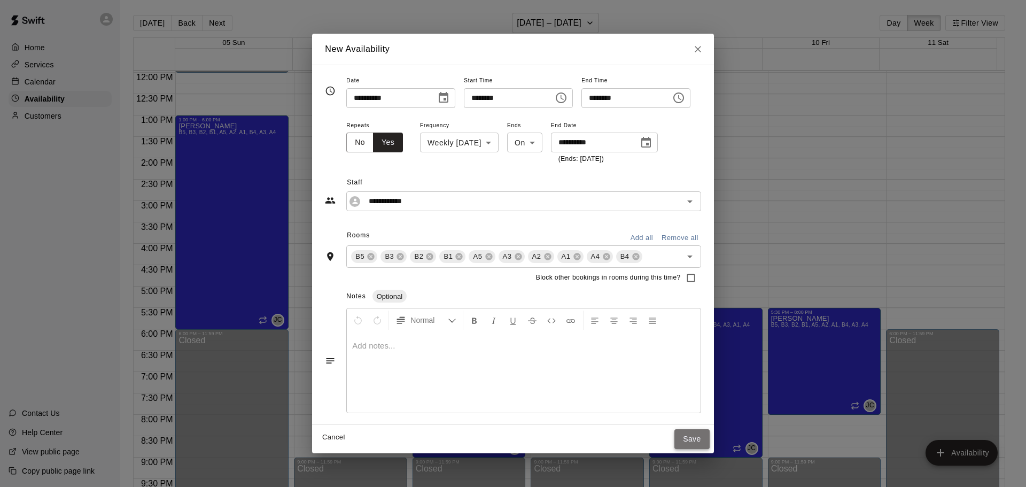
click at [706, 437] on button "Save" at bounding box center [691, 439] width 35 height 20
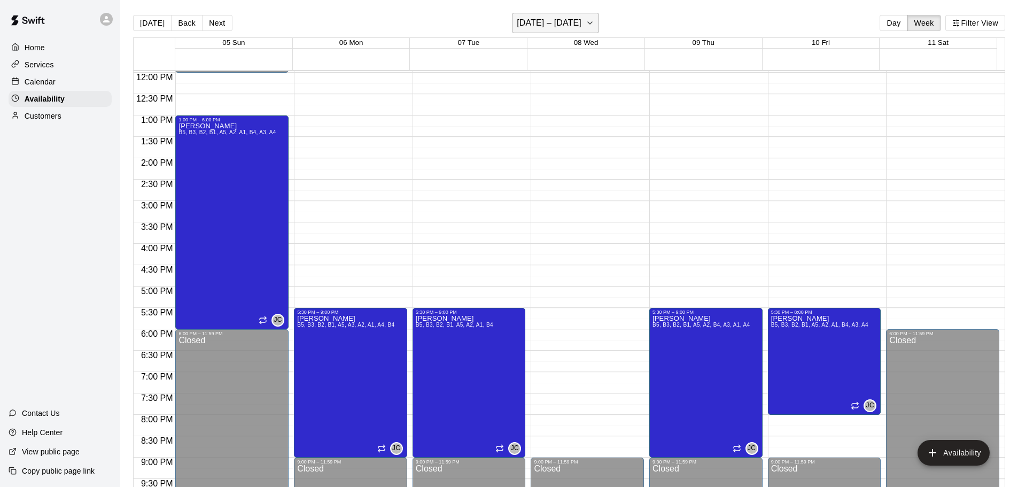
click at [559, 24] on h6 "[DATE] – [DATE]" at bounding box center [549, 22] width 65 height 15
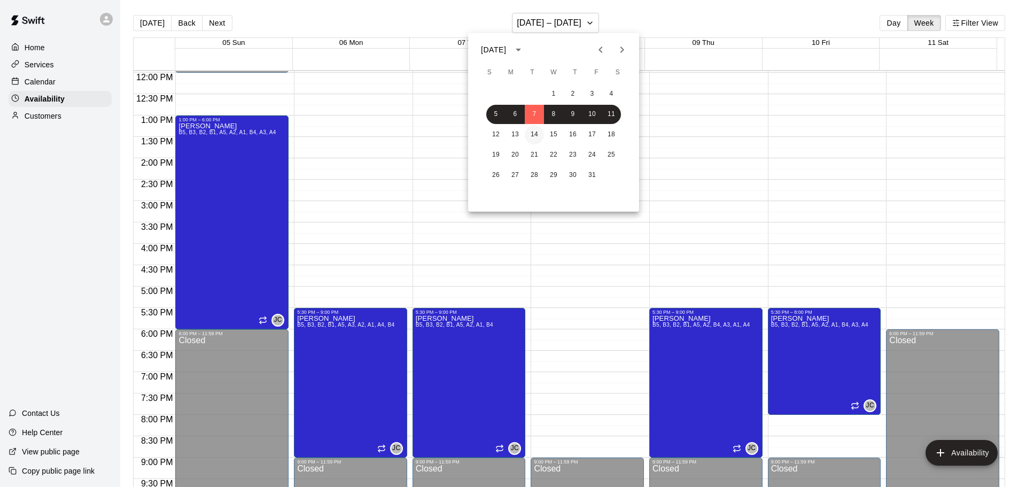
click at [538, 135] on button "14" at bounding box center [534, 134] width 19 height 19
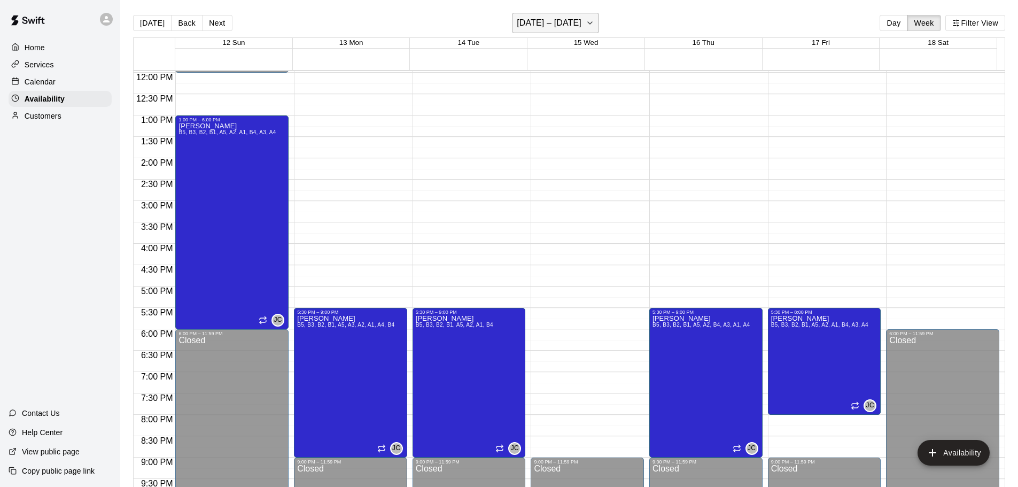
click at [568, 15] on button "[DATE] – [DATE]" at bounding box center [555, 23] width 87 height 20
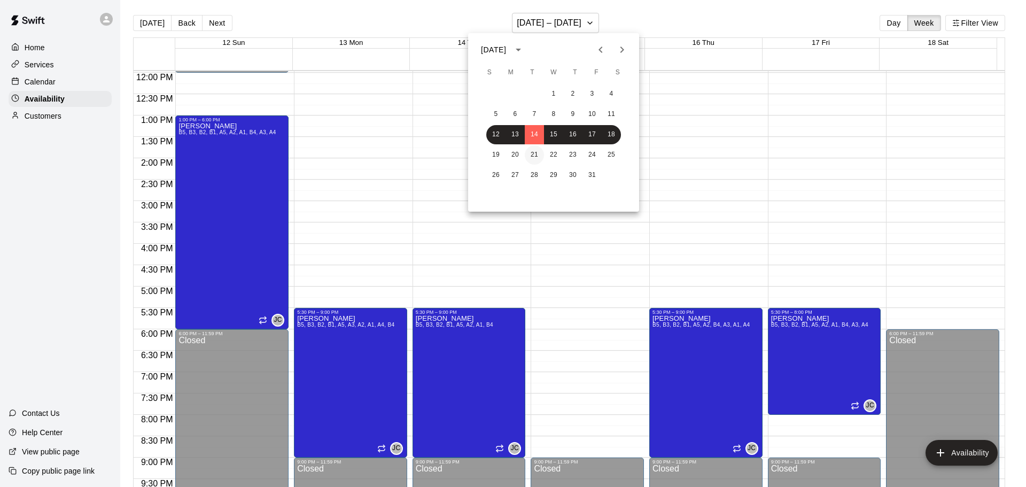
click at [532, 153] on button "21" at bounding box center [534, 154] width 19 height 19
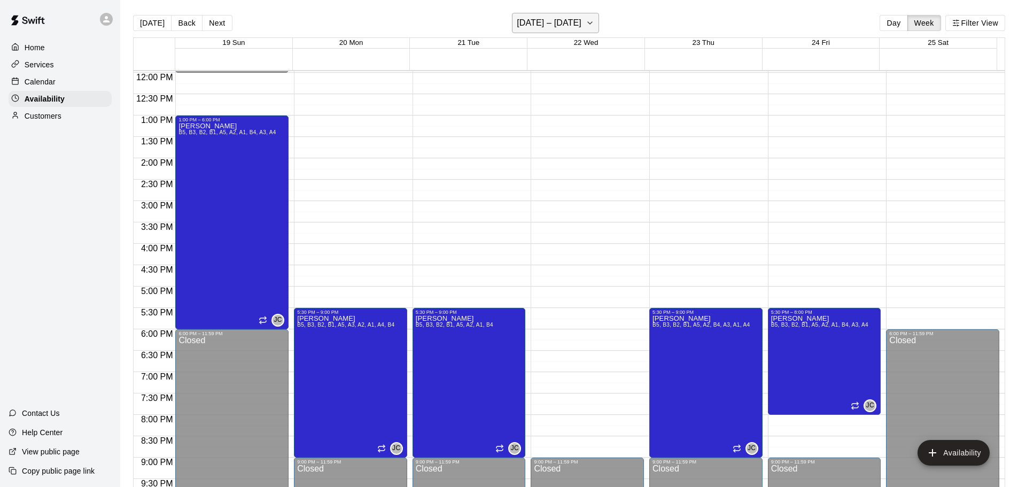
click at [571, 21] on h6 "[DATE] – [DATE]" at bounding box center [549, 22] width 65 height 15
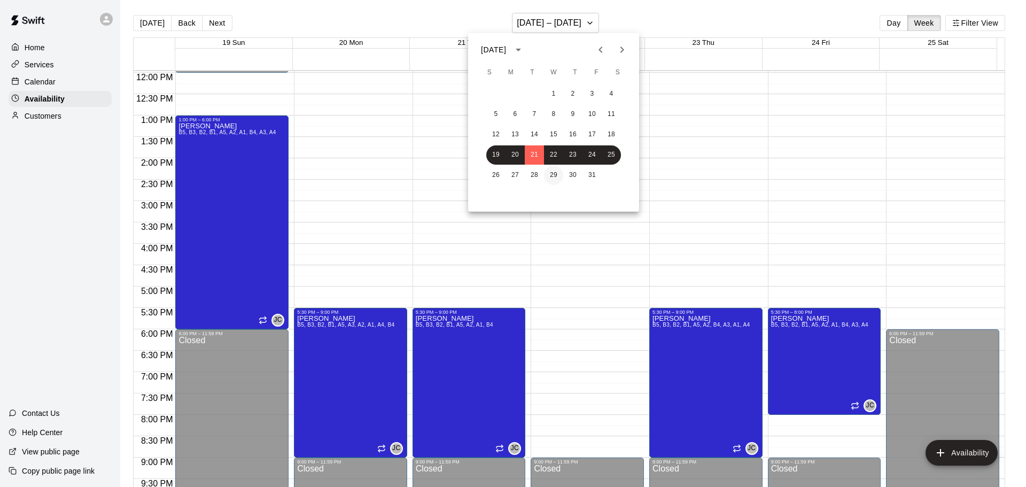
click at [551, 176] on button "29" at bounding box center [553, 175] width 19 height 19
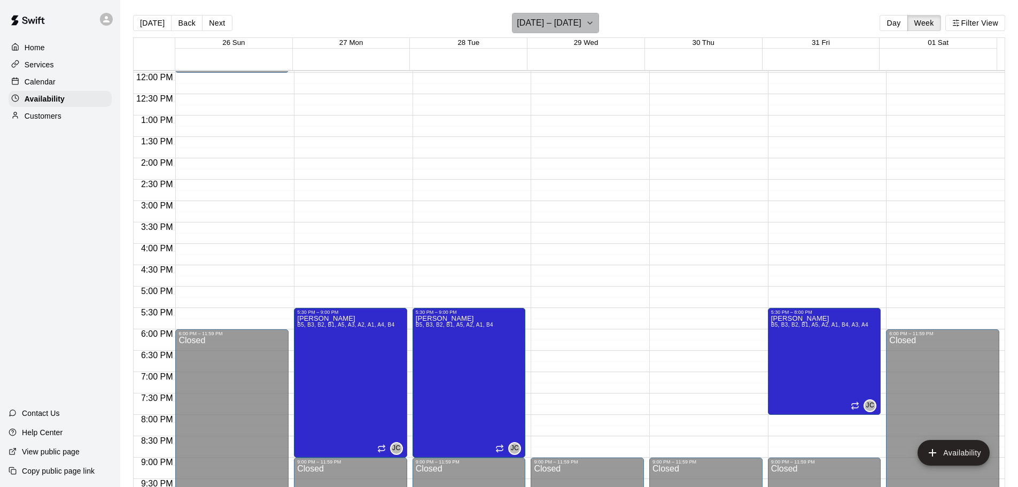
click at [560, 25] on h6 "[DATE] – [DATE]" at bounding box center [549, 22] width 65 height 15
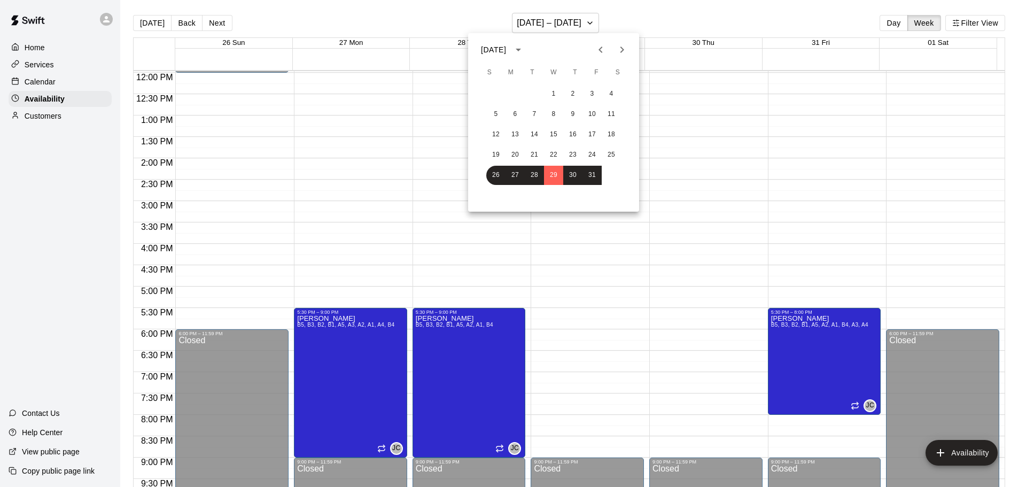
click at [625, 50] on icon "Next month" at bounding box center [621, 49] width 13 height 13
click at [556, 104] on div "1 2 3 4 5 6 7 8 9 10 11 12 13 14 15 16 17 18 19 20 21 22 23 24 25 26 27 28 29 30" at bounding box center [553, 144] width 171 height 123
click at [560, 116] on button "5" at bounding box center [553, 114] width 19 height 19
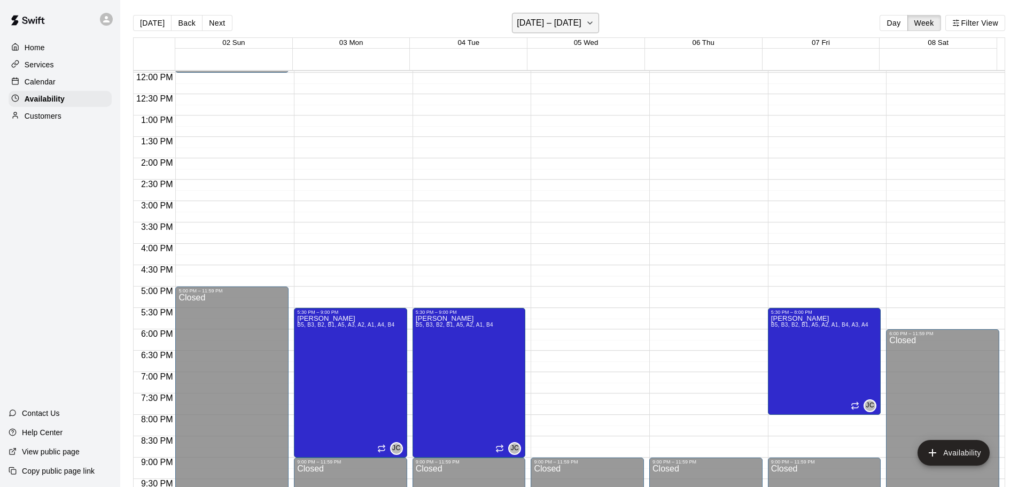
click at [573, 17] on h6 "[DATE] – [DATE]" at bounding box center [549, 22] width 65 height 15
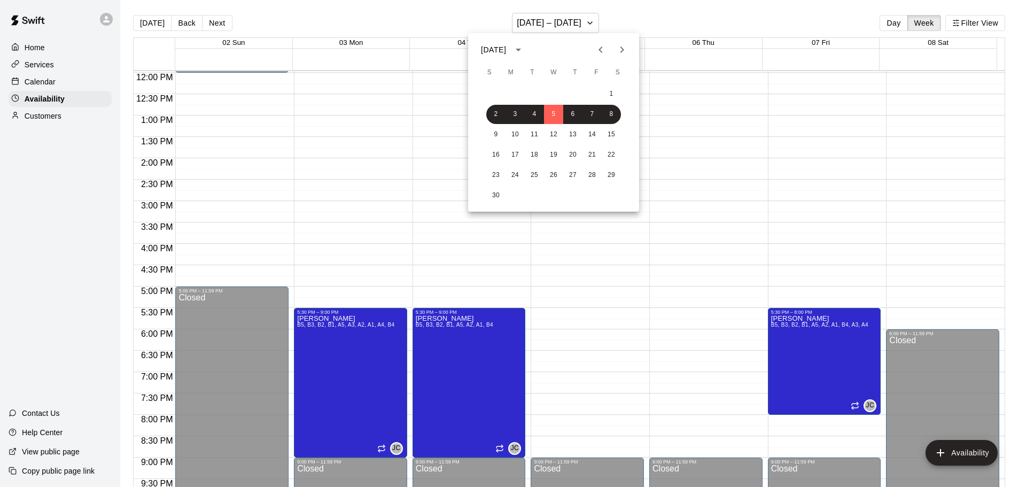
click at [597, 53] on icon "Previous month" at bounding box center [600, 49] width 13 height 13
click at [576, 178] on button "30" at bounding box center [572, 175] width 19 height 19
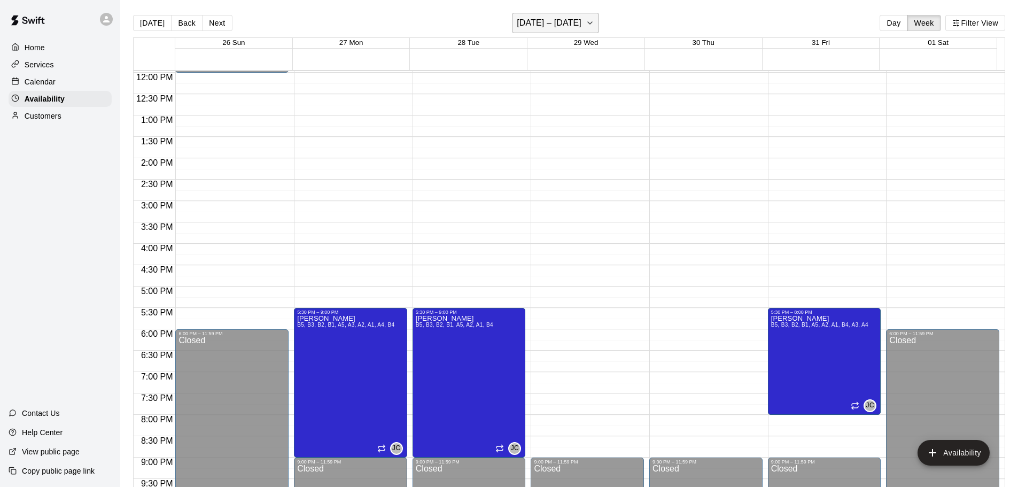
click at [579, 24] on h6 "[DATE] – [DATE]" at bounding box center [549, 22] width 65 height 15
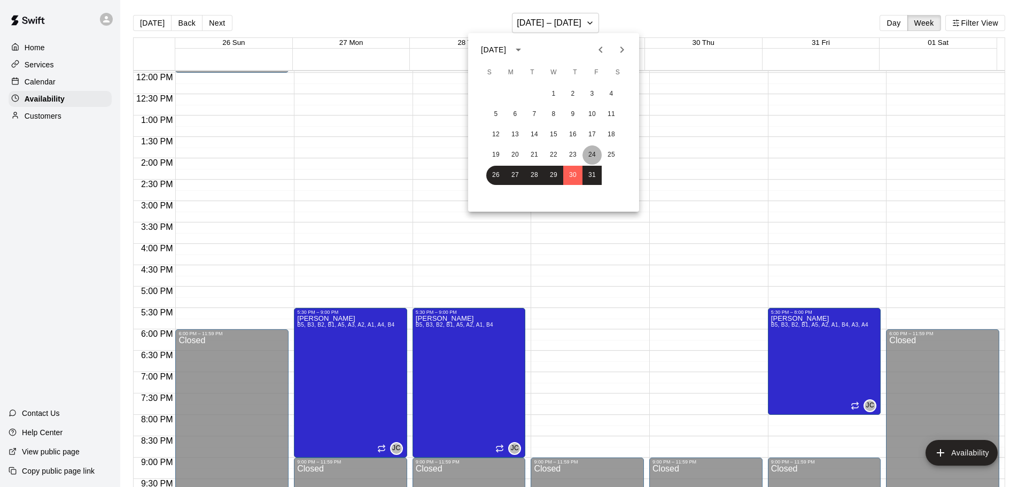
click at [587, 153] on button "24" at bounding box center [591, 154] width 19 height 19
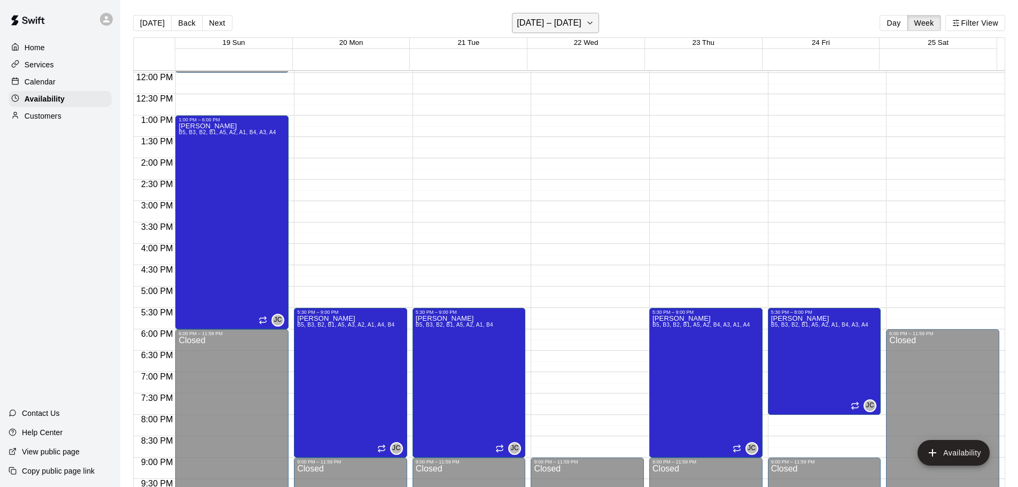
click at [580, 26] on button "[DATE] – [DATE]" at bounding box center [555, 23] width 87 height 20
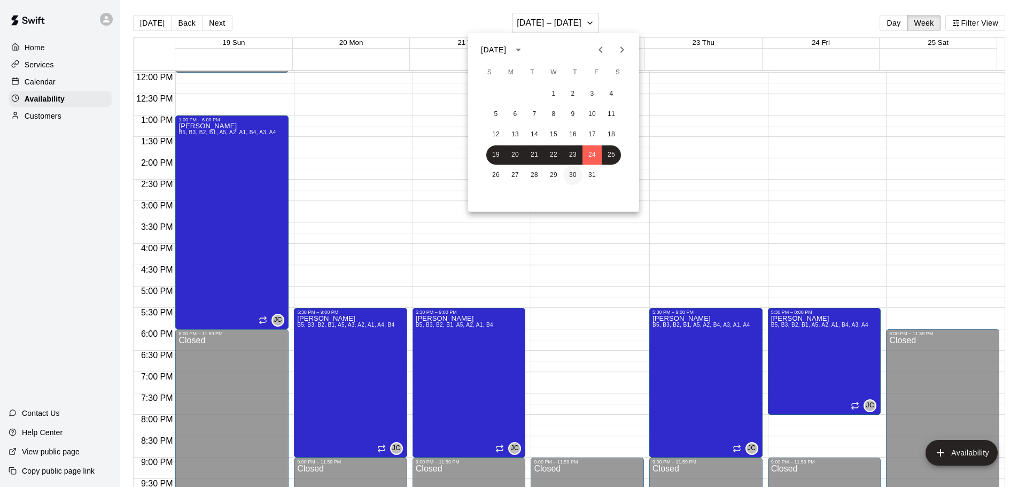
click at [574, 174] on button "30" at bounding box center [572, 175] width 19 height 19
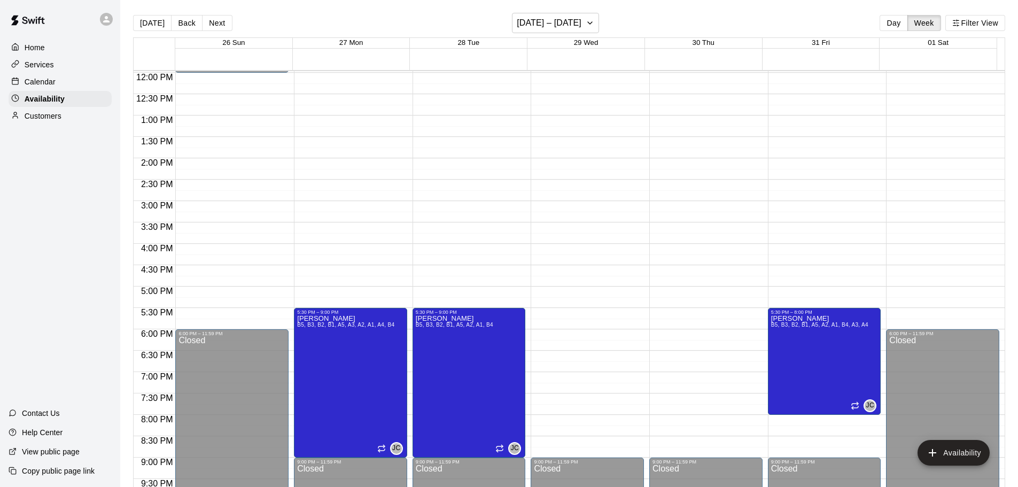
click at [682, 325] on div "12:00 AM – 10:00 AM Closed 9:00 PM – 11:59 PM Closed" at bounding box center [705, 73] width 113 height 1026
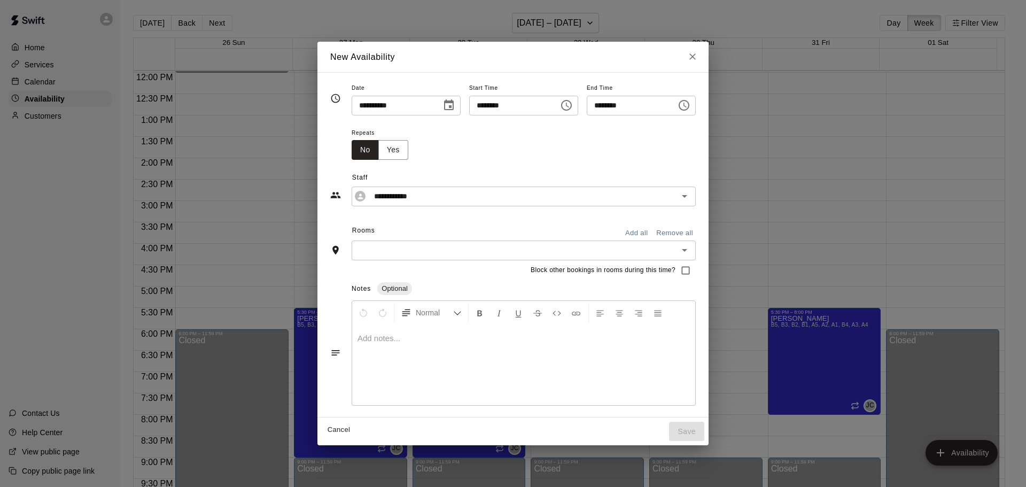
click at [444, 106] on icon "Choose date, selected date is Oct 30, 2025" at bounding box center [449, 104] width 10 height 11
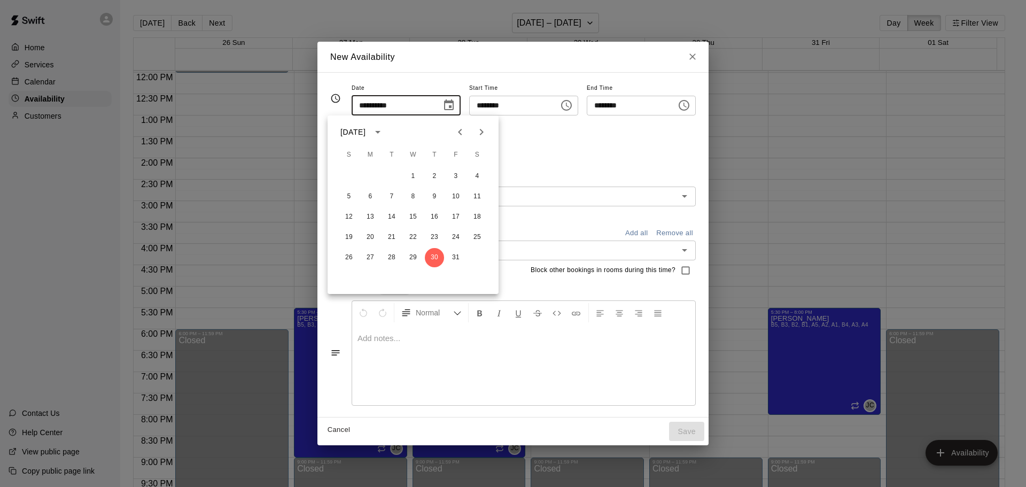
drag, startPoint x: 561, startPoint y: 154, endPoint x: 523, endPoint y: 137, distance: 41.6
click at [559, 154] on div "Repeats No Yes" at bounding box center [524, 143] width 344 height 34
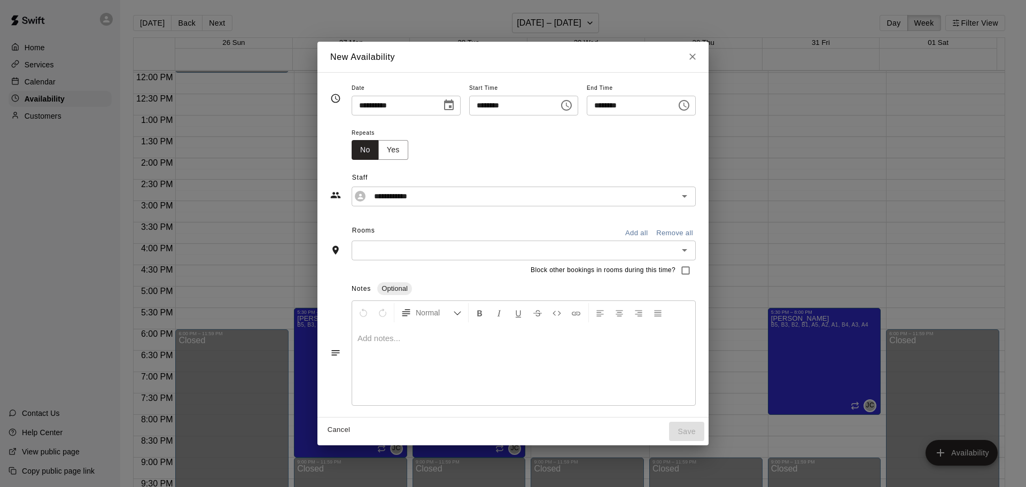
click at [572, 107] on icon "Choose time, selected time is 5:45 PM" at bounding box center [566, 105] width 11 height 11
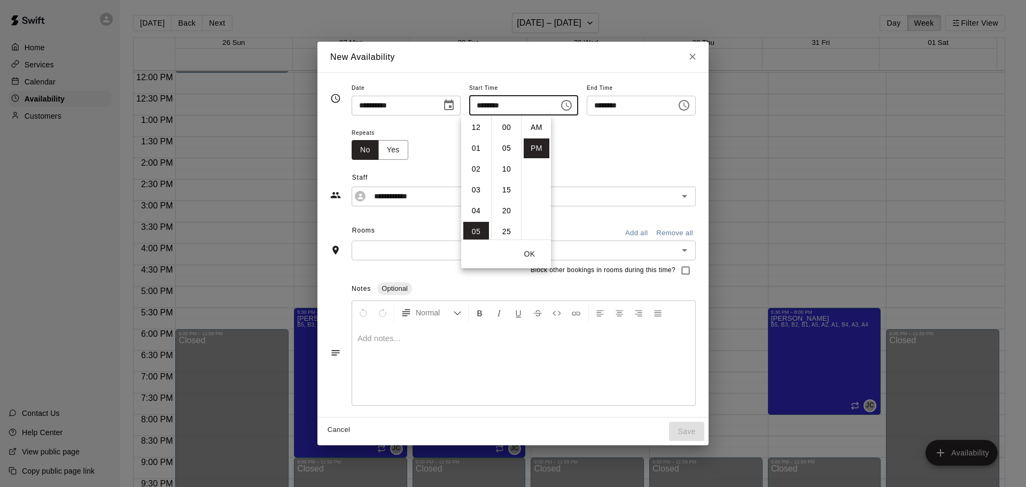
scroll to position [19, 0]
click at [506, 128] on li "30" at bounding box center [507, 129] width 26 height 20
type input "********"
click at [689, 105] on icon "Choose time, selected time is 6:15 PM" at bounding box center [683, 105] width 11 height 11
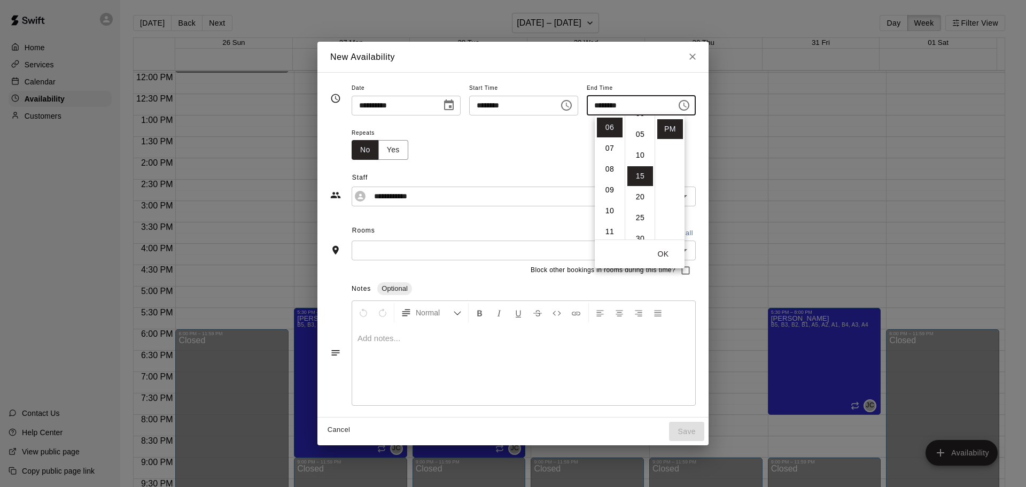
scroll to position [0, 0]
click at [641, 124] on li "00" at bounding box center [640, 128] width 26 height 20
click at [610, 192] on li "09" at bounding box center [610, 190] width 26 height 20
type input "********"
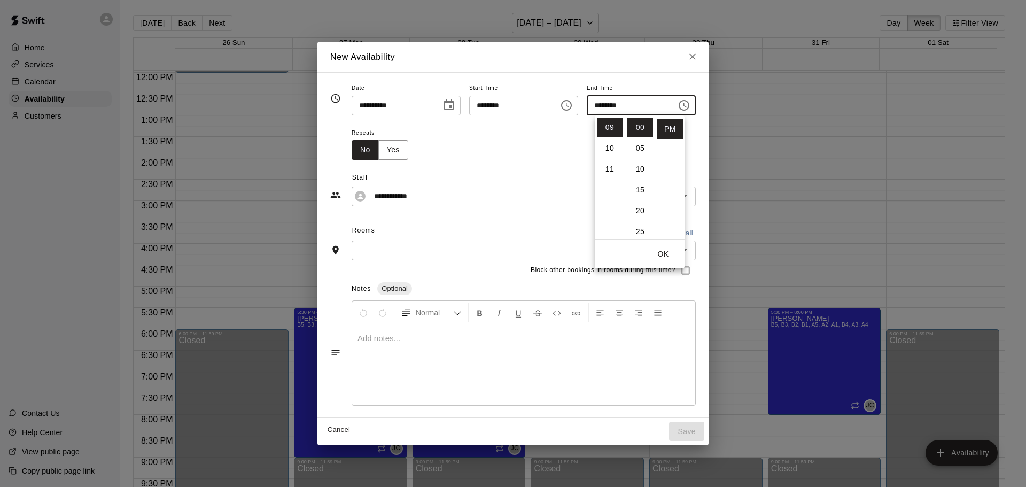
click at [403, 251] on input "text" at bounding box center [515, 250] width 320 height 13
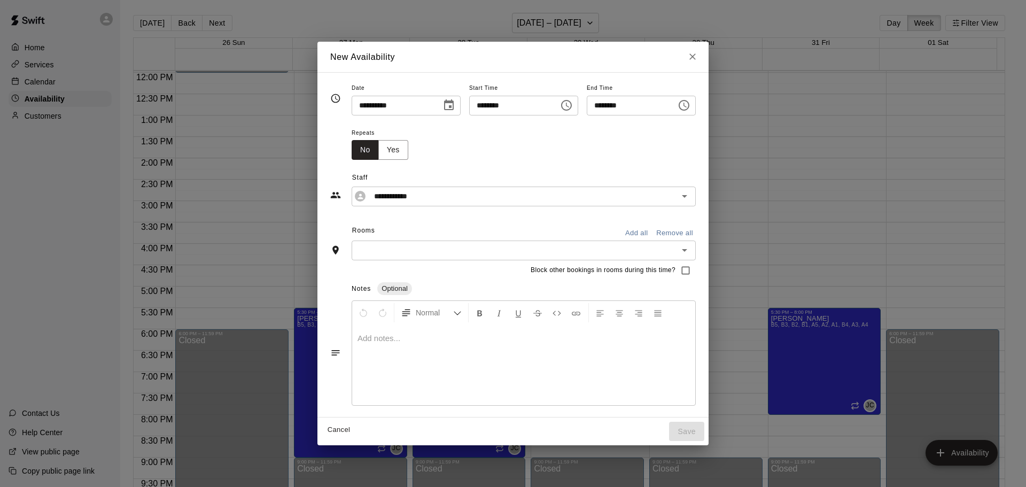
click at [360, 249] on input "text" at bounding box center [515, 250] width 320 height 13
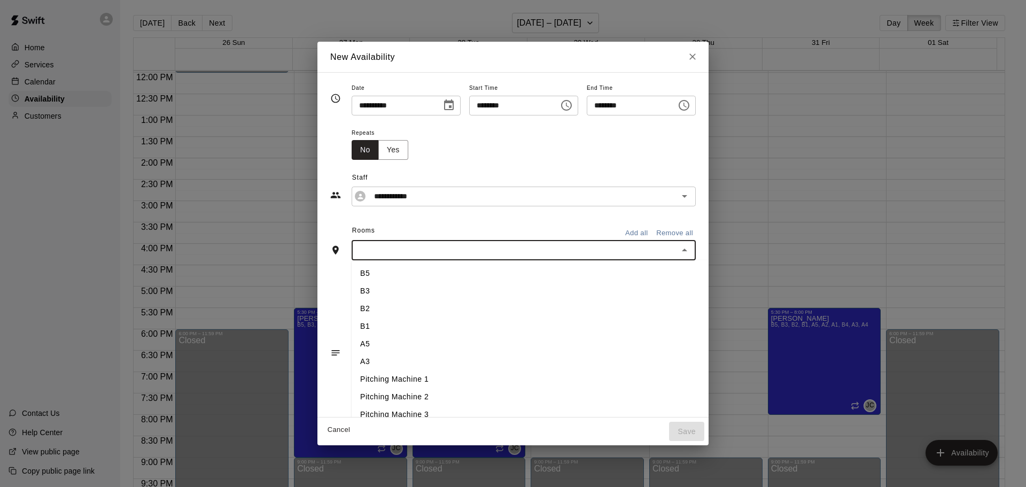
click at [357, 277] on li "B5" at bounding box center [548, 273] width 392 height 18
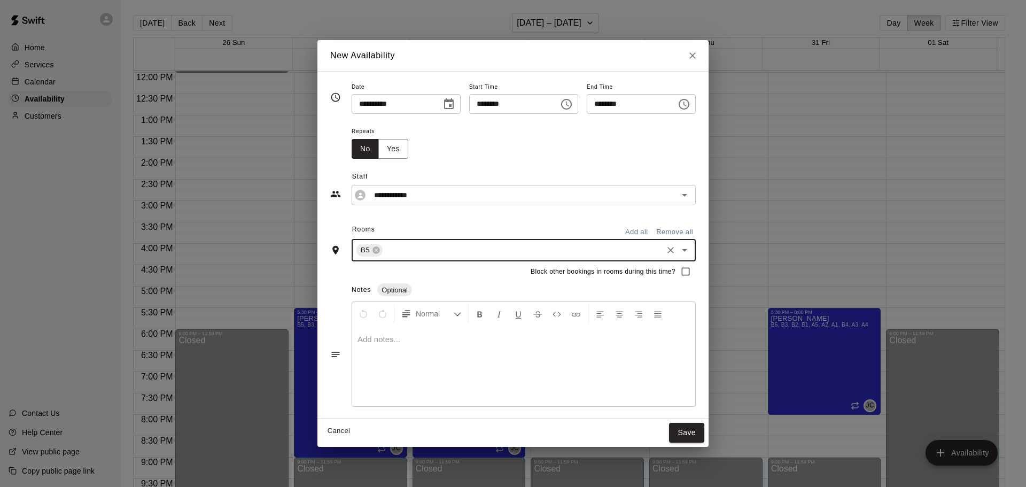
click at [395, 248] on input "text" at bounding box center [522, 250] width 277 height 13
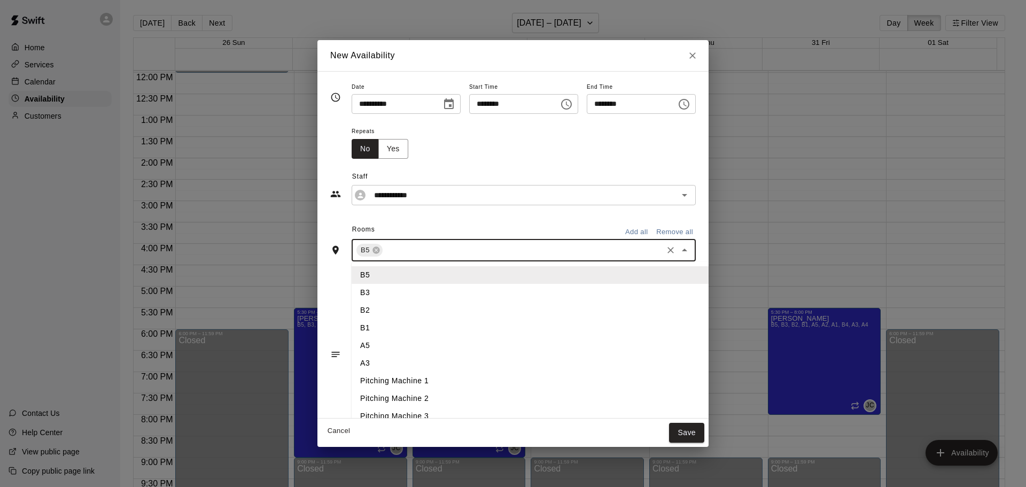
click at [366, 295] on li "B3" at bounding box center [548, 293] width 392 height 18
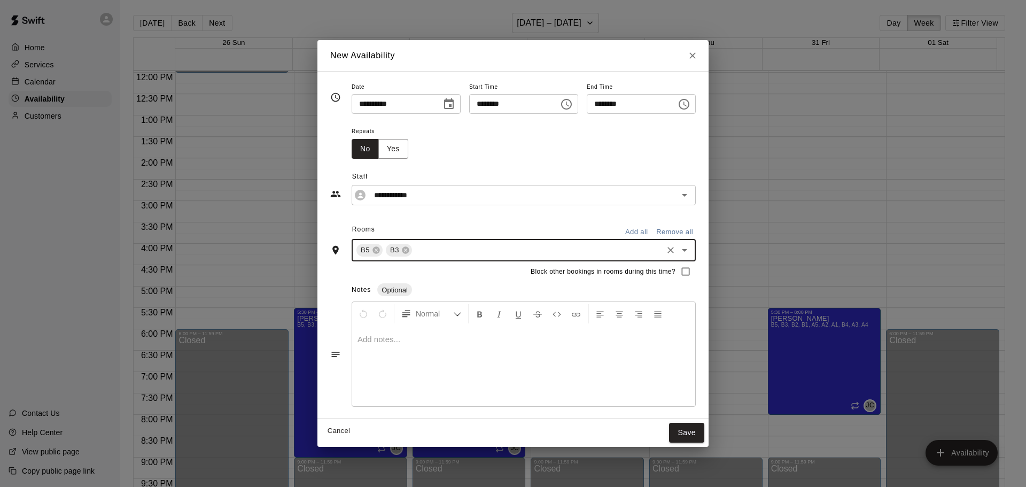
click at [413, 255] on input "text" at bounding box center [536, 250] width 247 height 13
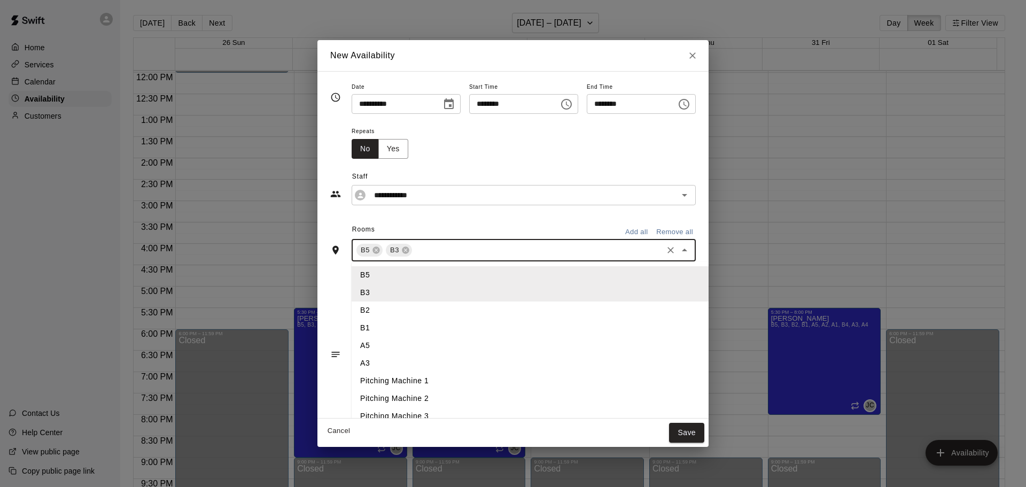
click at [370, 312] on li "B2" at bounding box center [548, 310] width 392 height 18
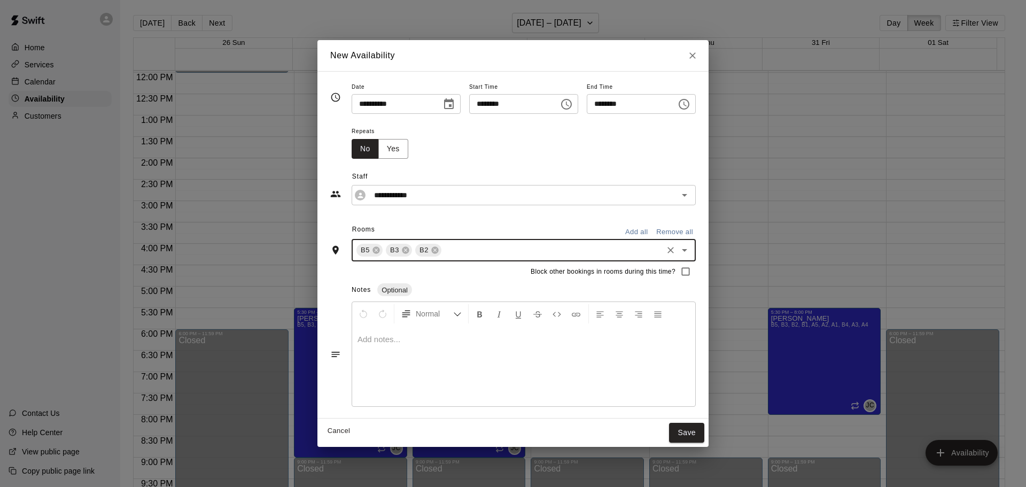
click at [451, 261] on div "B5 B3 B2 ​" at bounding box center [524, 250] width 344 height 22
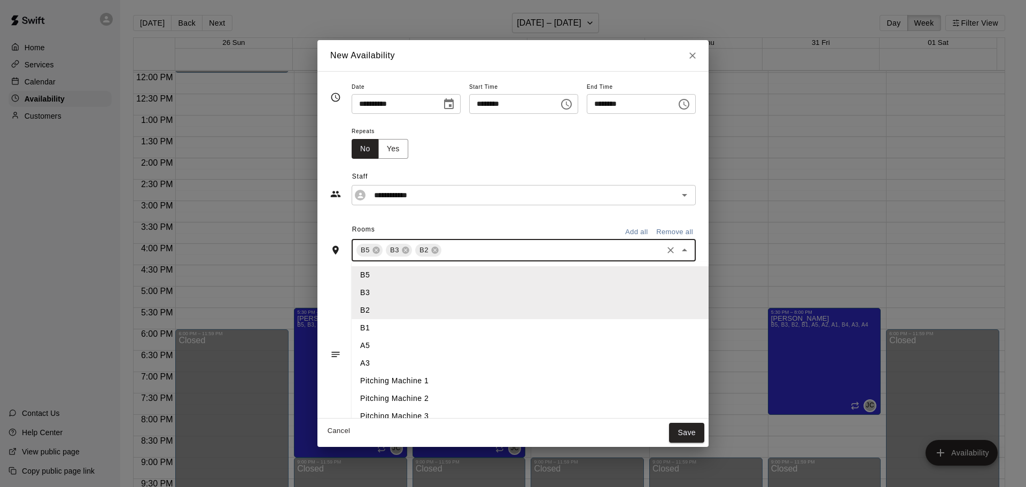
click at [376, 326] on li "B1" at bounding box center [548, 328] width 392 height 18
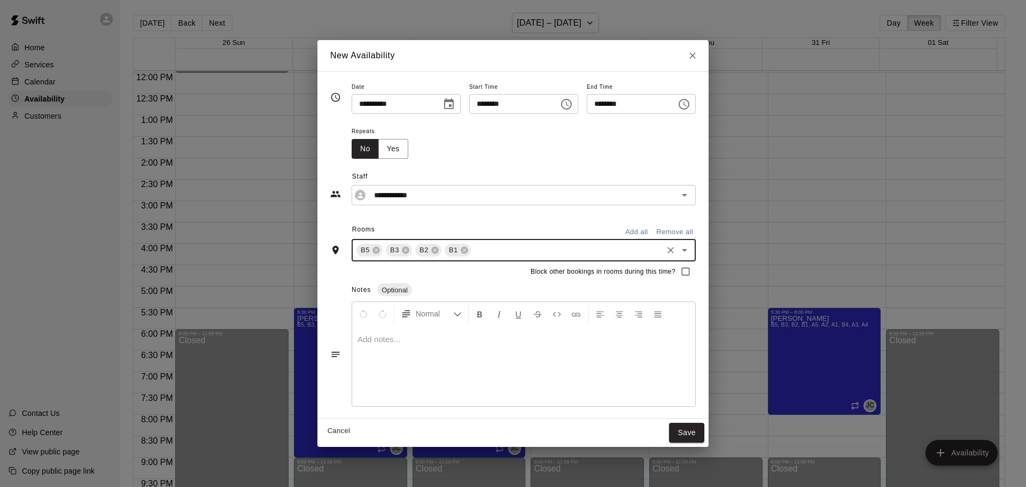
click at [483, 245] on input "text" at bounding box center [566, 250] width 189 height 13
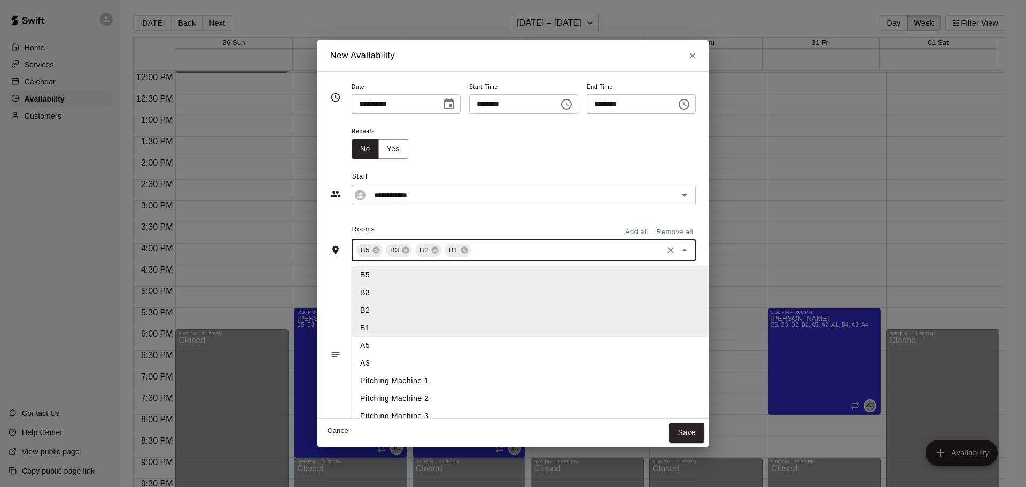
click at [373, 347] on li "A5" at bounding box center [548, 346] width 392 height 18
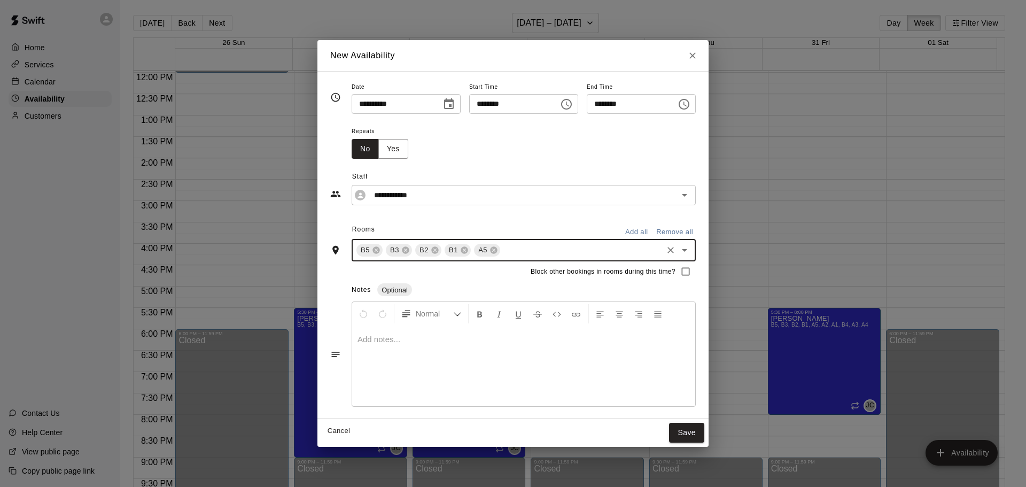
drag, startPoint x: 500, startPoint y: 244, endPoint x: 483, endPoint y: 260, distance: 22.7
click at [502, 244] on input "text" at bounding box center [581, 250] width 159 height 13
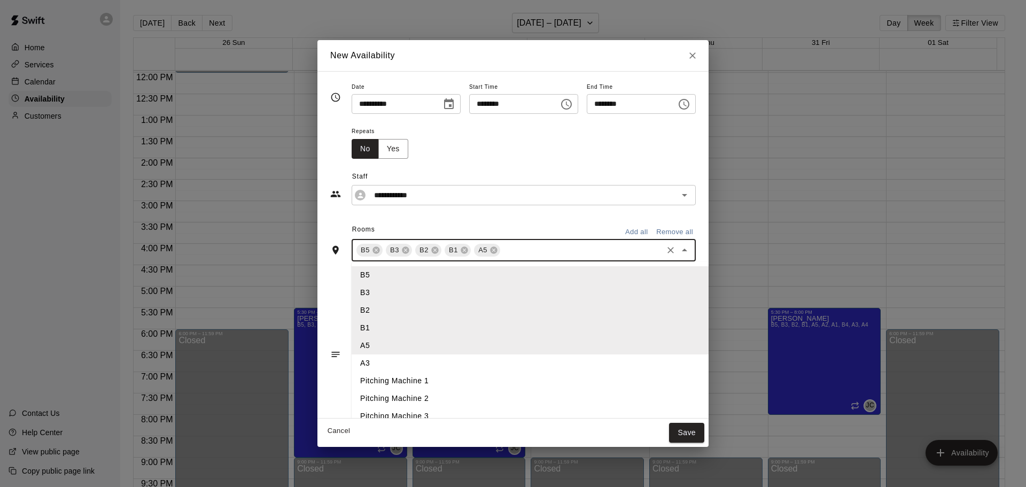
drag, startPoint x: 365, startPoint y: 365, endPoint x: 372, endPoint y: 360, distance: 8.4
click at [369, 362] on li "A3" at bounding box center [548, 363] width 392 height 18
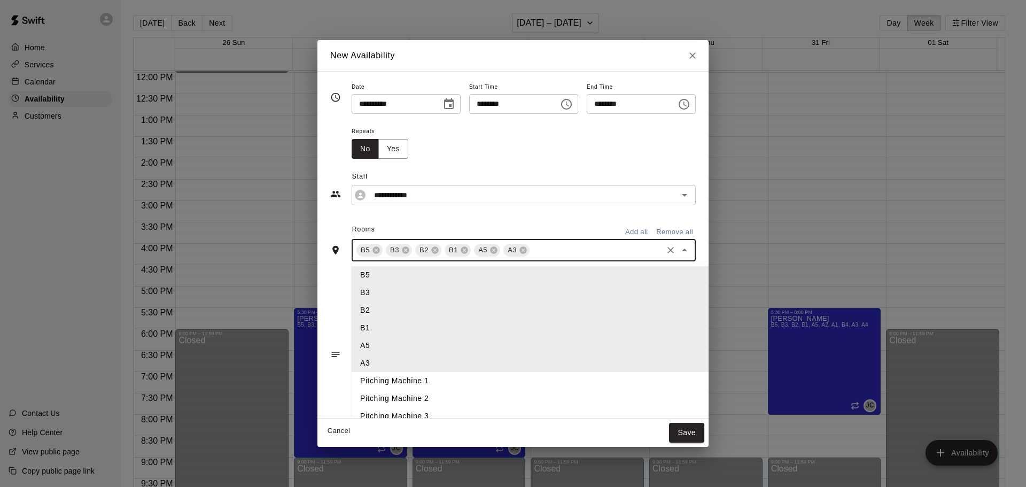
drag, startPoint x: 565, startPoint y: 248, endPoint x: 473, endPoint y: 286, distance: 99.6
click at [563, 249] on input "text" at bounding box center [596, 250] width 130 height 13
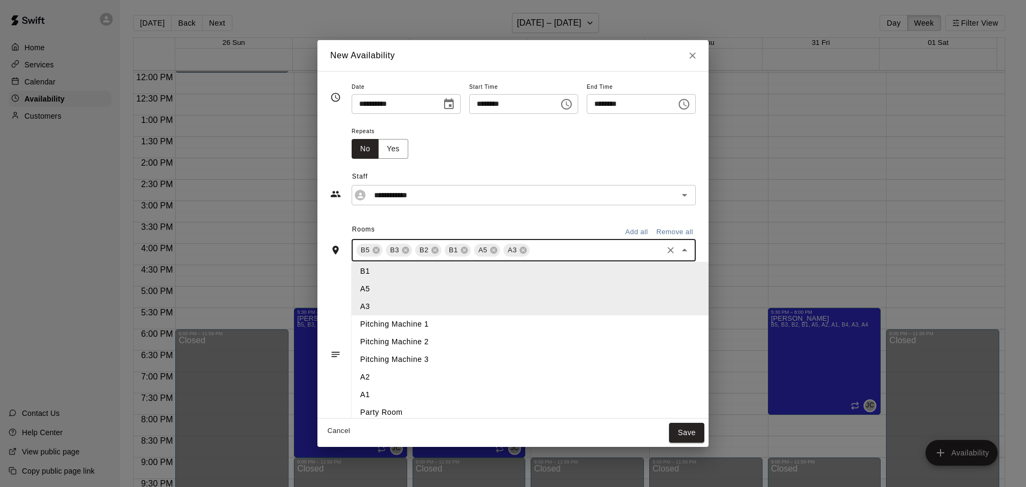
scroll to position [96, 0]
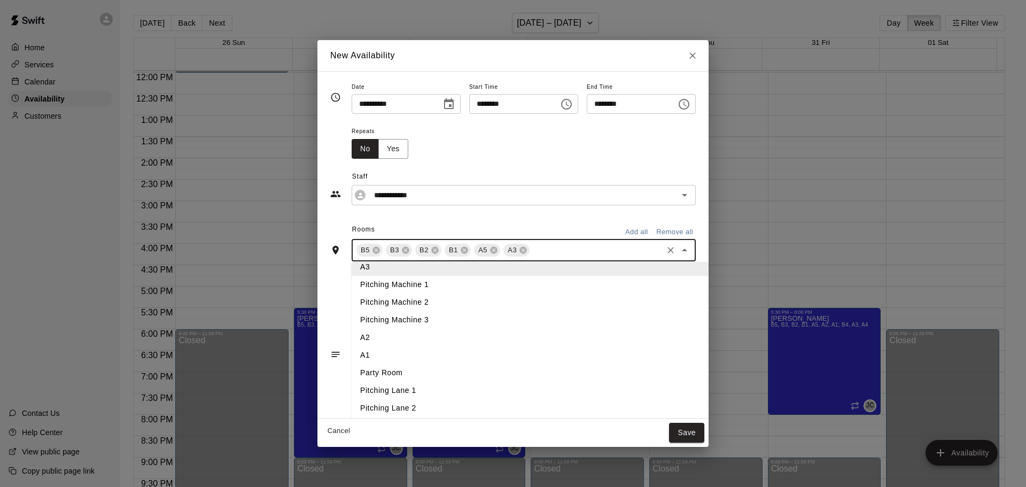
click at [396, 340] on li "A2" at bounding box center [548, 338] width 392 height 18
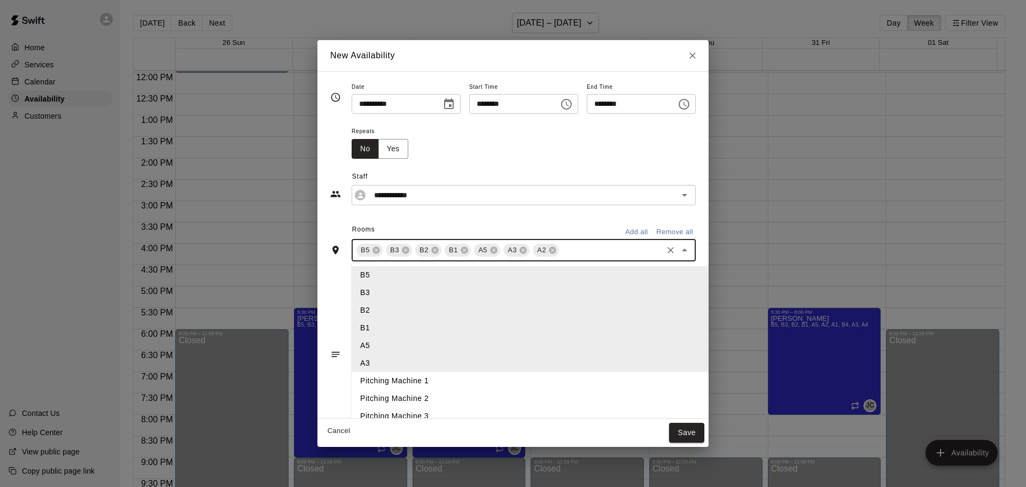
drag, startPoint x: 551, startPoint y: 251, endPoint x: 524, endPoint y: 274, distance: 35.6
click at [560, 256] on input "text" at bounding box center [610, 250] width 100 height 13
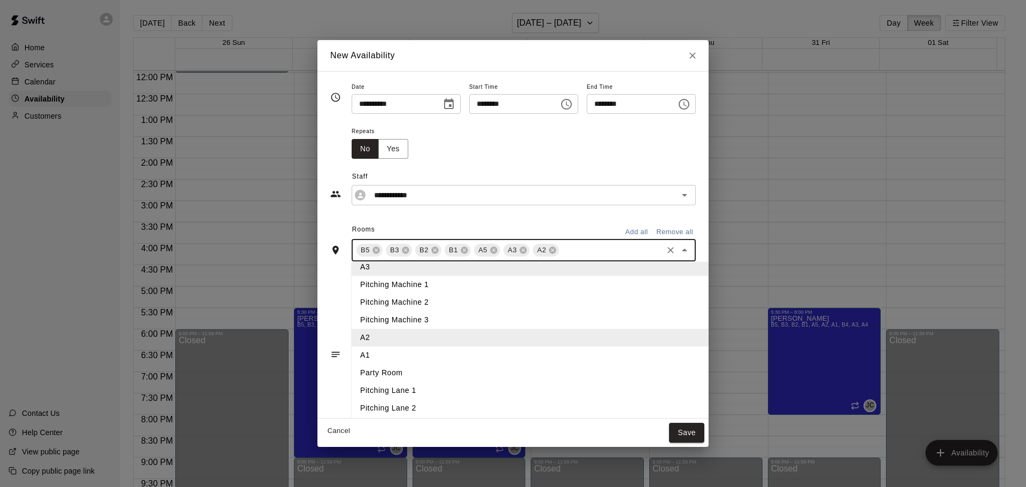
click at [371, 355] on li "A1" at bounding box center [548, 355] width 392 height 18
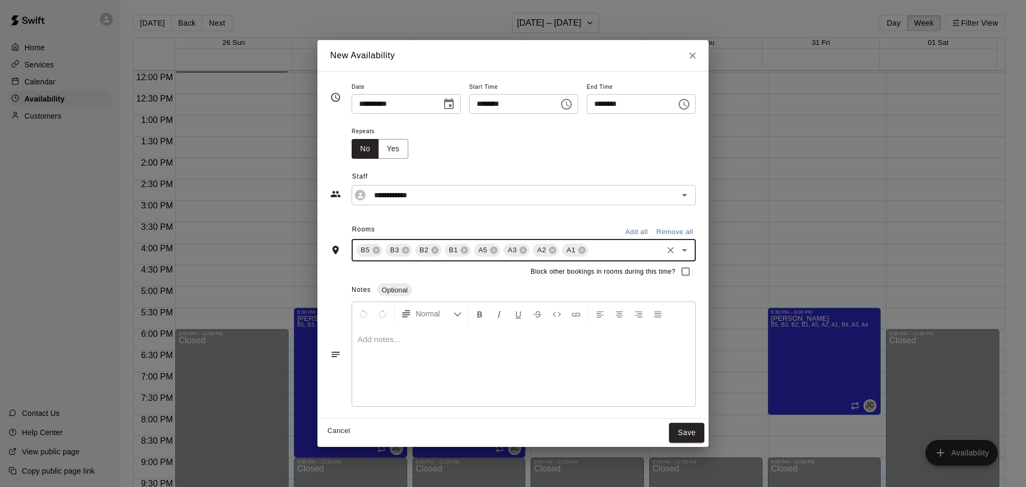
click at [586, 257] on div "B5 B3 B2 B1 A5 A3 A2 A1 ​" at bounding box center [524, 250] width 344 height 22
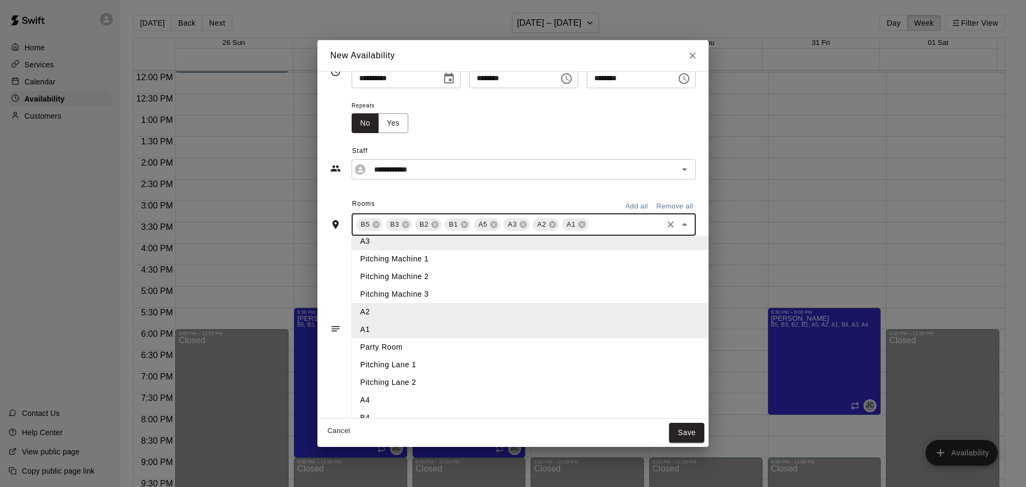
scroll to position [38, 0]
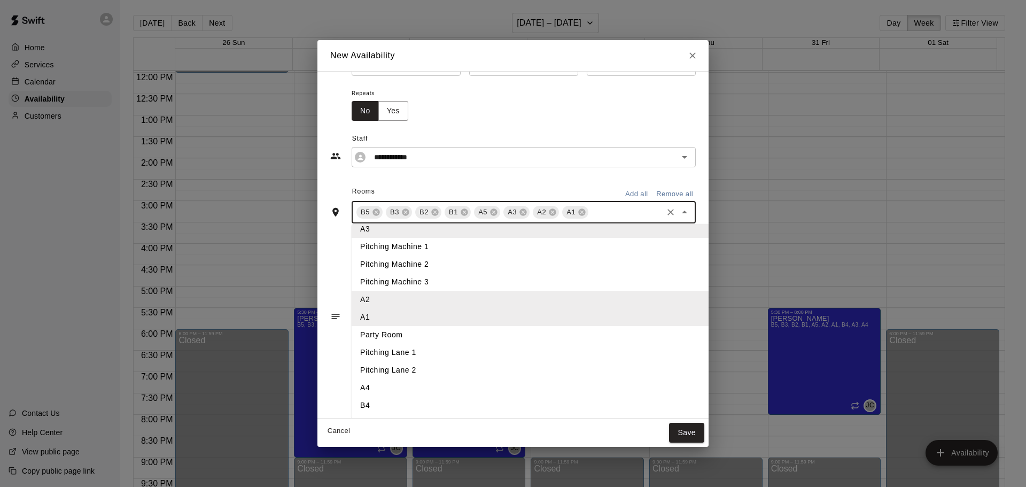
click at [358, 384] on li "A4" at bounding box center [548, 388] width 392 height 18
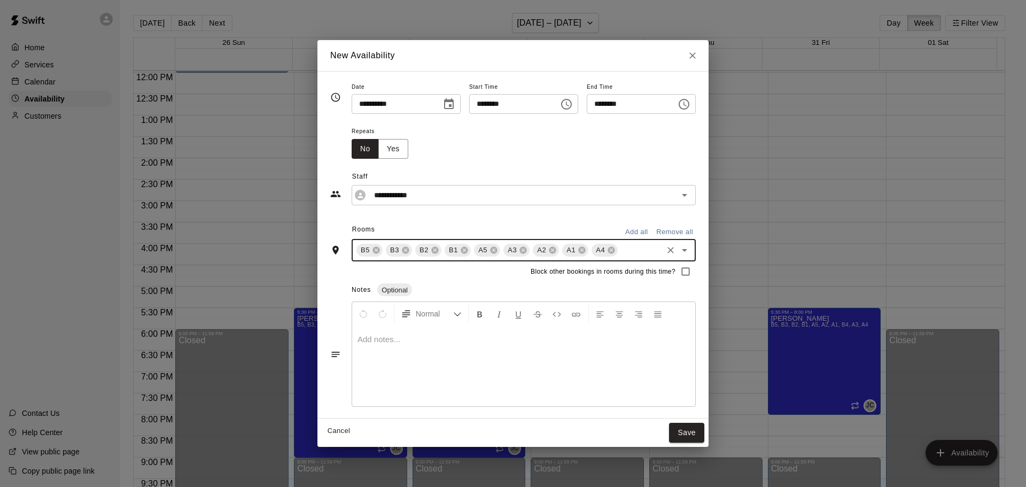
click at [619, 248] on input "text" at bounding box center [640, 250] width 42 height 13
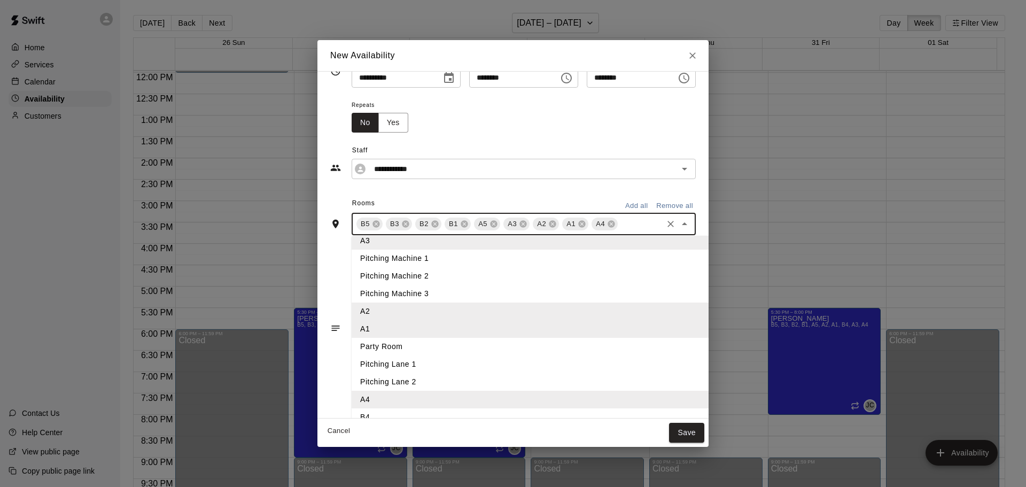
scroll to position [38, 0]
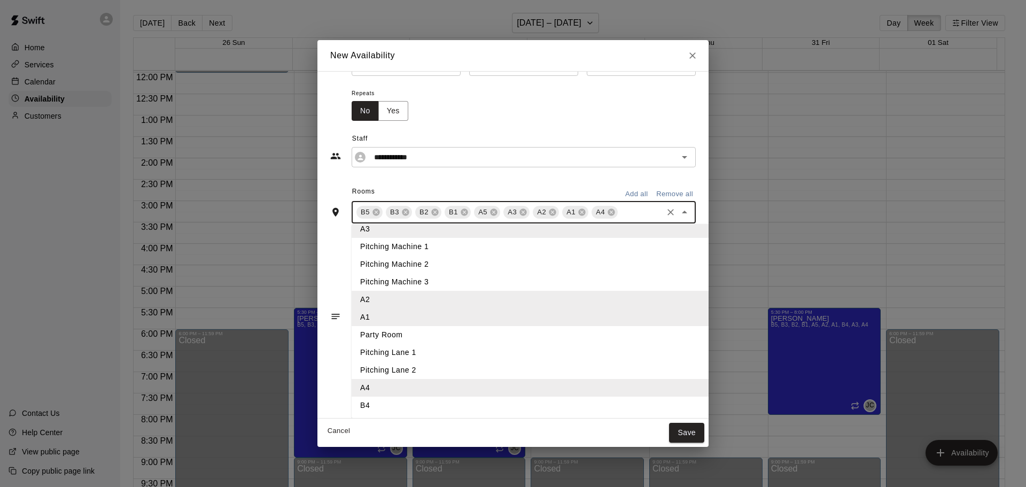
click at [352, 406] on li "B4" at bounding box center [548, 405] width 392 height 18
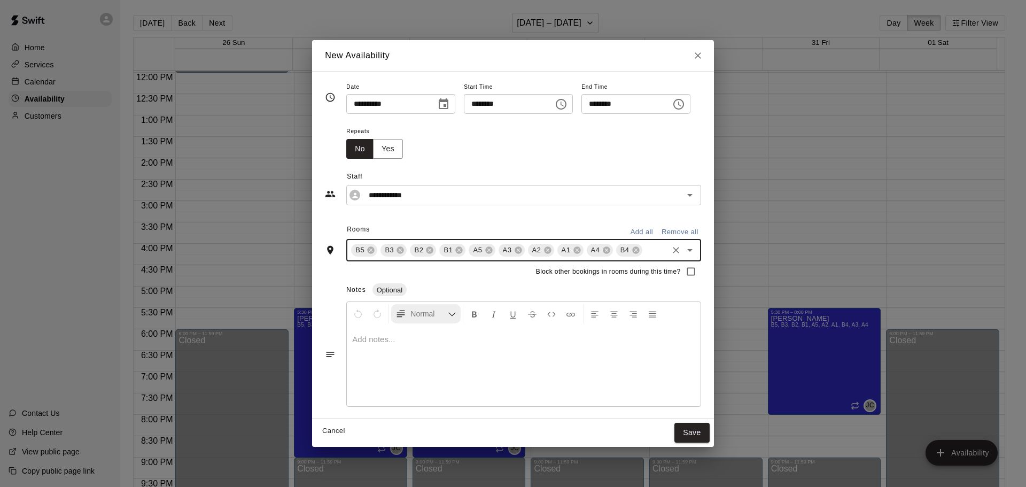
scroll to position [0, 0]
click at [709, 431] on button "Save" at bounding box center [691, 433] width 35 height 20
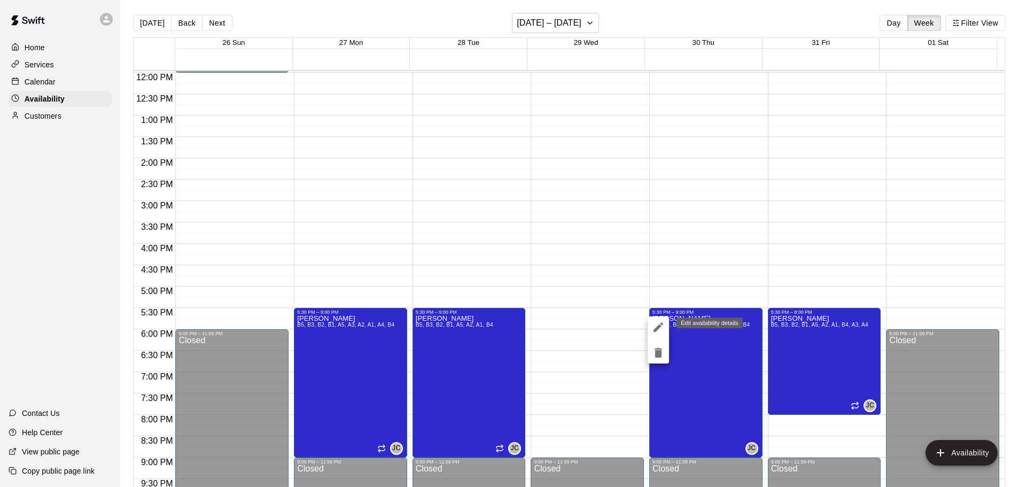
click at [657, 327] on icon "edit" at bounding box center [658, 327] width 10 height 10
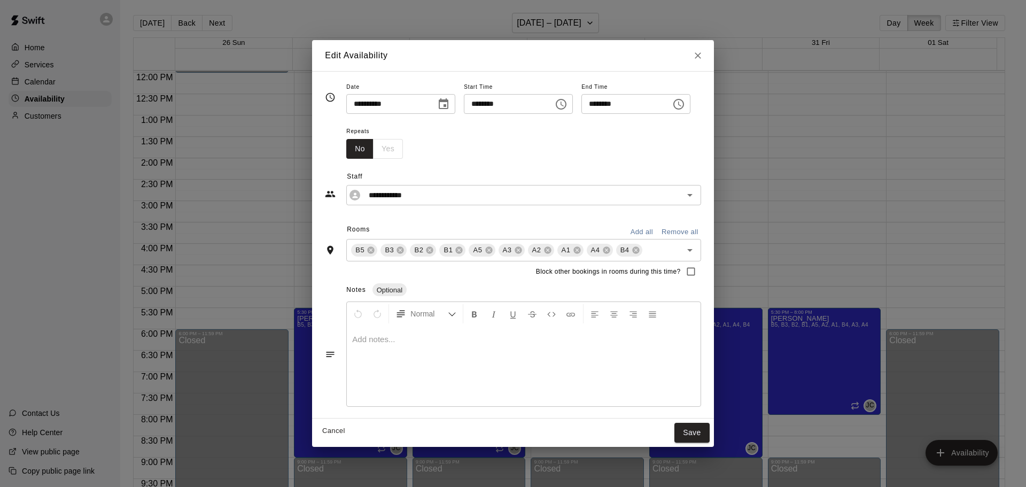
click at [366, 152] on div "No Yes" at bounding box center [374, 149] width 57 height 20
click at [707, 49] on button "Close" at bounding box center [697, 55] width 19 height 19
type input "**********"
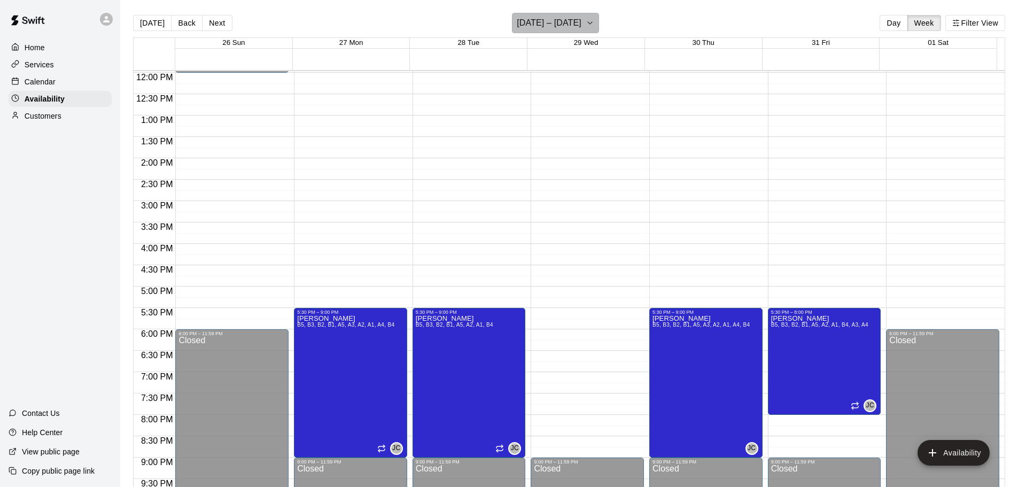
click at [581, 22] on h6 "[DATE] – [DATE]" at bounding box center [549, 22] width 65 height 15
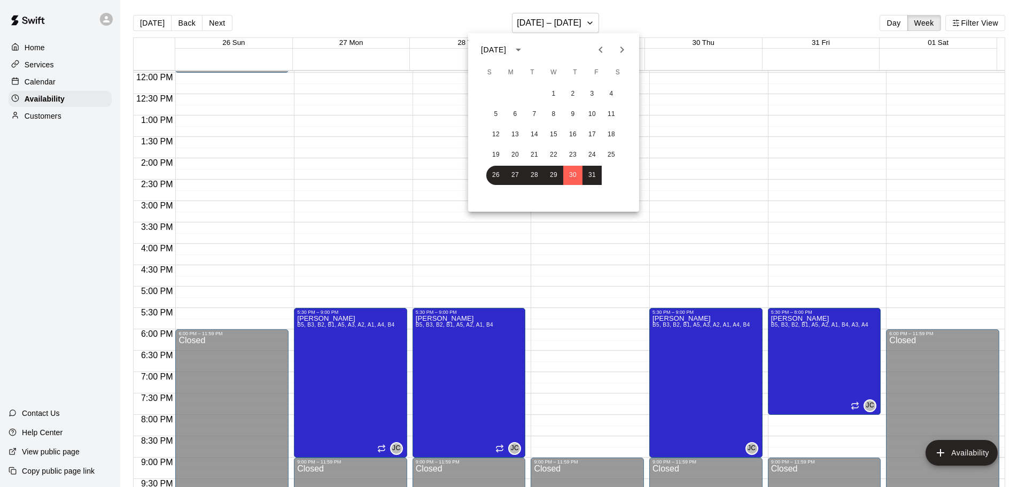
click at [624, 51] on icon "Next month" at bounding box center [621, 49] width 13 height 13
click at [580, 111] on button "6" at bounding box center [572, 114] width 19 height 19
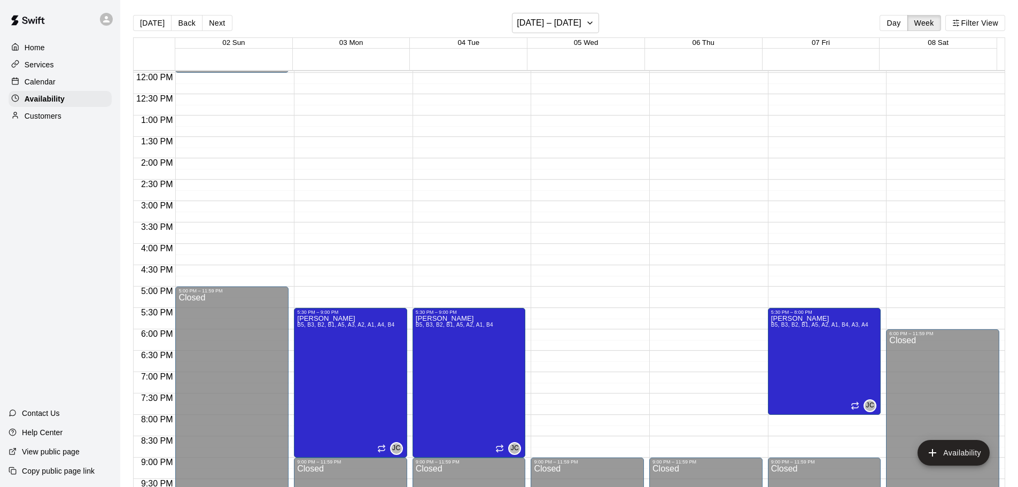
click at [663, 323] on div "12:00 AM – 10:00 AM Closed 9:00 PM – 11:59 PM Closed" at bounding box center [705, 73] width 113 height 1026
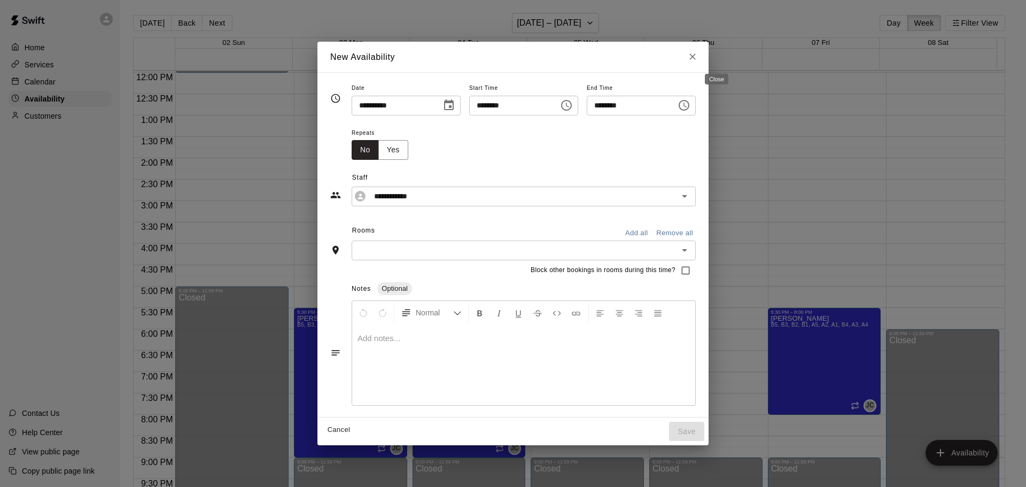
click at [698, 51] on icon "Close" at bounding box center [692, 56] width 11 height 11
type input "**********"
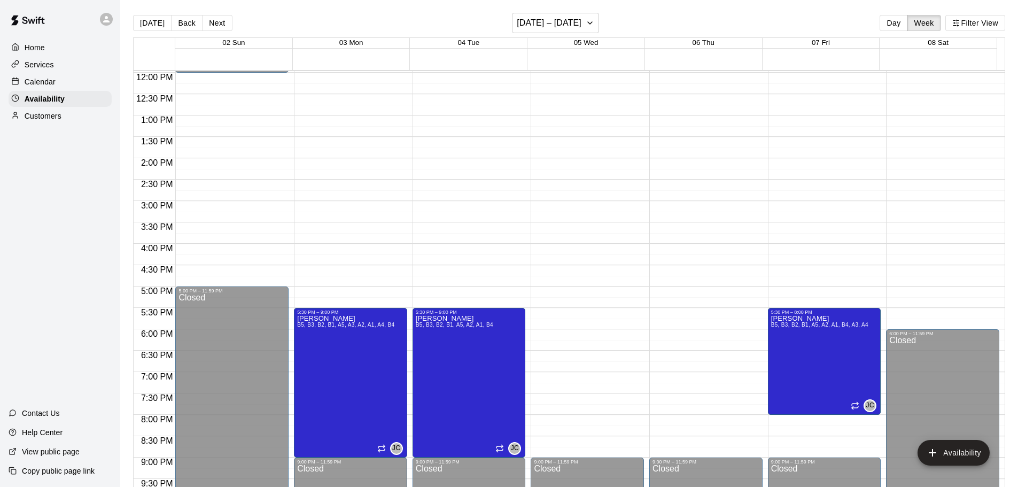
click at [652, 308] on div "12:00 AM – 10:00 AM Closed 9:00 PM – 11:59 PM Closed" at bounding box center [705, 73] width 113 height 1026
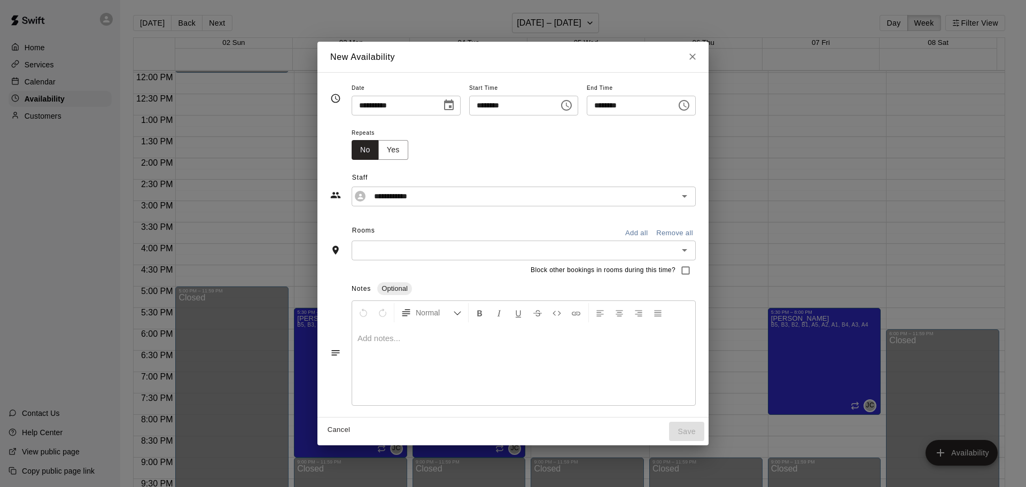
click at [702, 60] on button "Close" at bounding box center [692, 56] width 19 height 19
type input "**********"
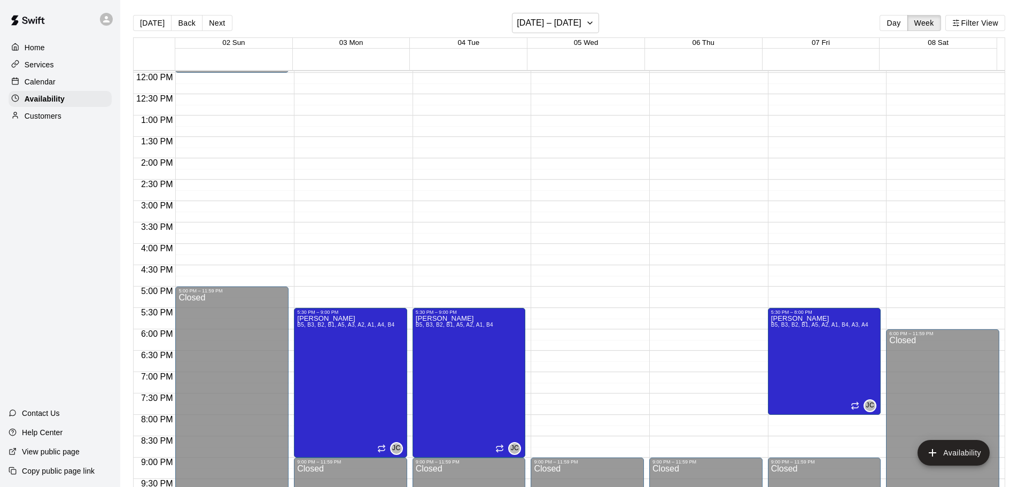
click at [662, 317] on div "12:00 AM – 10:00 AM Closed 9:00 PM – 11:59 PM Closed" at bounding box center [705, 73] width 113 height 1026
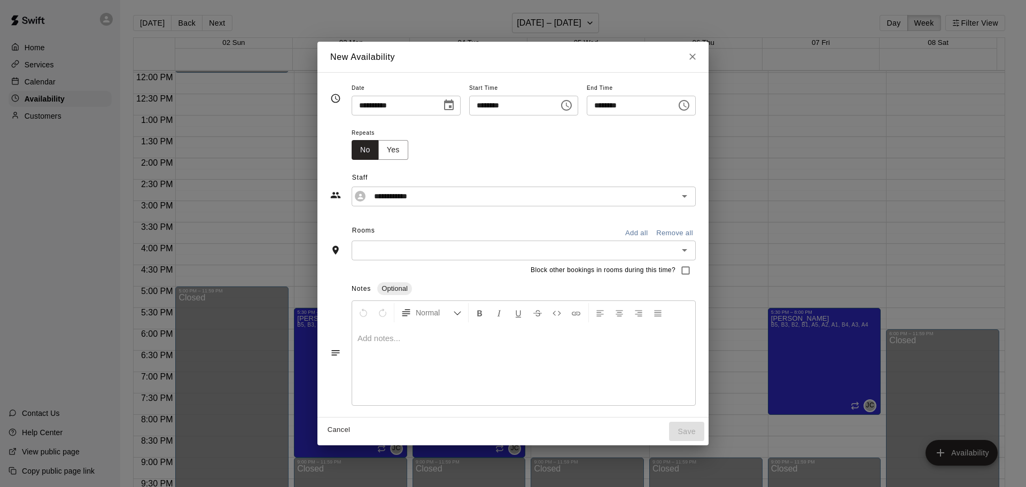
click at [689, 102] on icon "Choose time, selected time is 6:00 PM" at bounding box center [683, 105] width 11 height 11
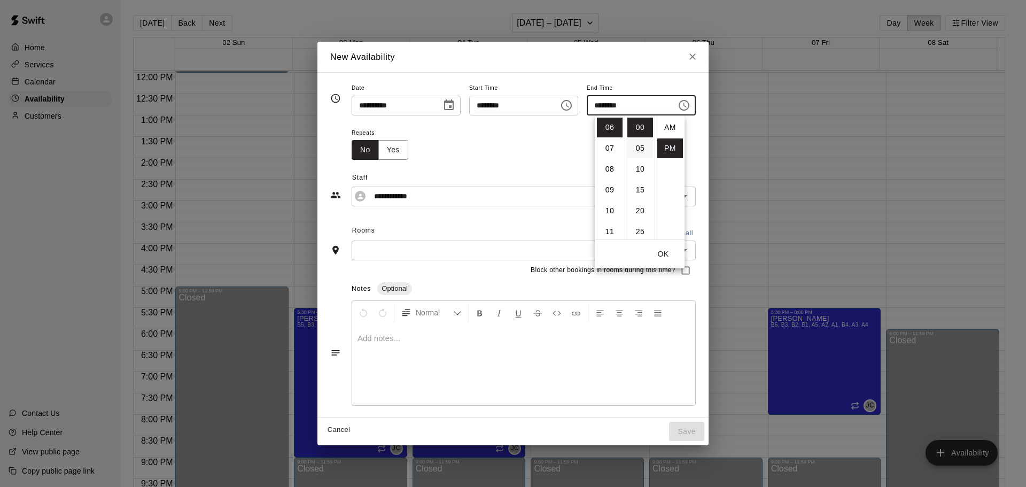
scroll to position [19, 0]
click at [607, 193] on li "09" at bounding box center [610, 190] width 26 height 20
type input "********"
click at [411, 248] on input "text" at bounding box center [515, 250] width 320 height 13
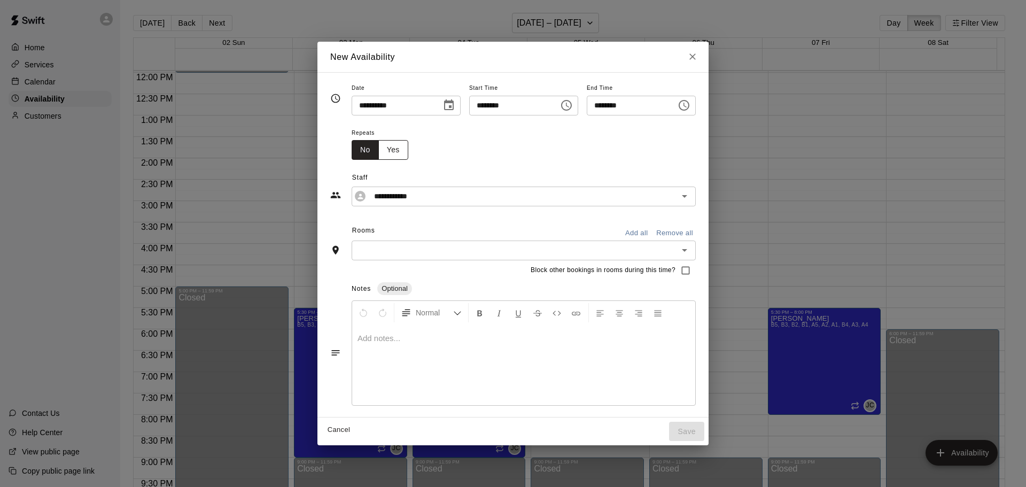
click at [378, 153] on button "Yes" at bounding box center [393, 150] width 30 height 20
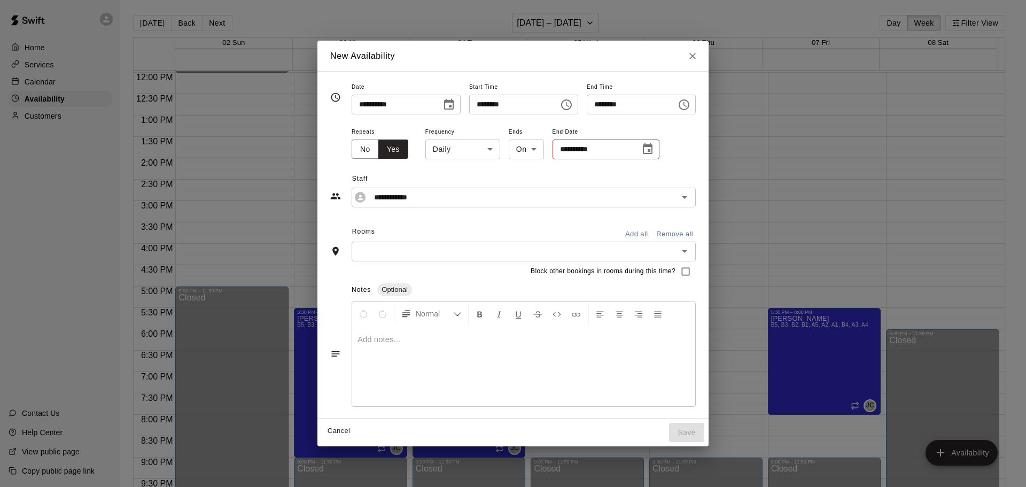
click at [643, 147] on icon "Choose date" at bounding box center [648, 148] width 10 height 11
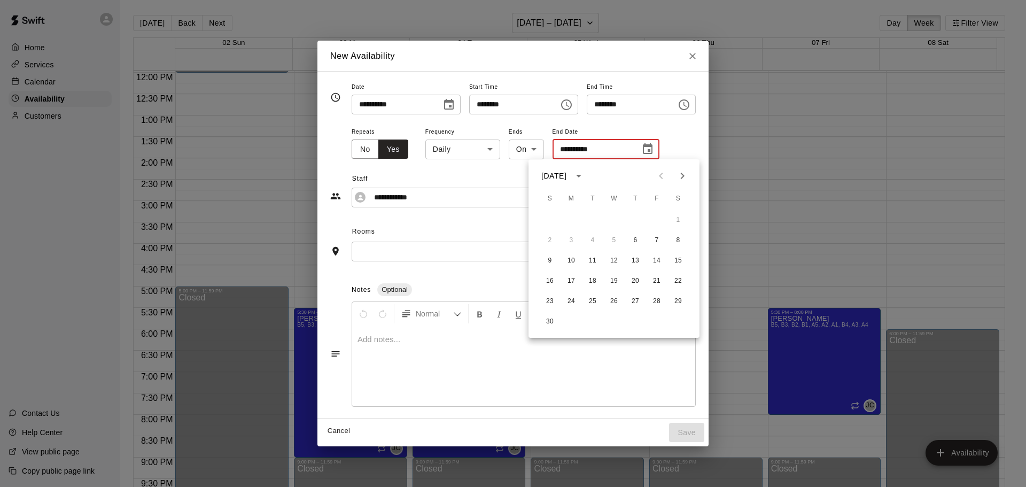
click at [566, 175] on div "[DATE]" at bounding box center [553, 175] width 25 height 11
click at [595, 205] on button "2026" at bounding box center [593, 200] width 38 height 19
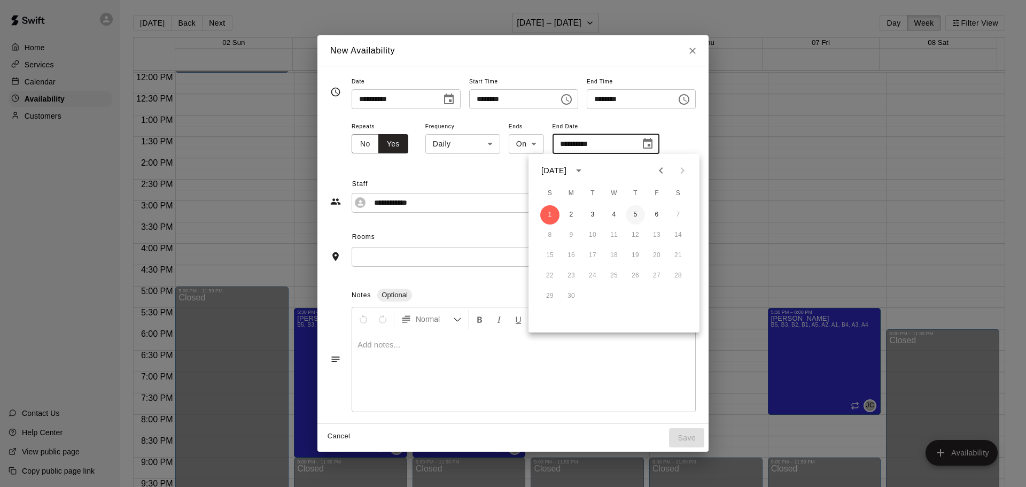
click at [637, 214] on button "5" at bounding box center [635, 214] width 19 height 19
type input "**********"
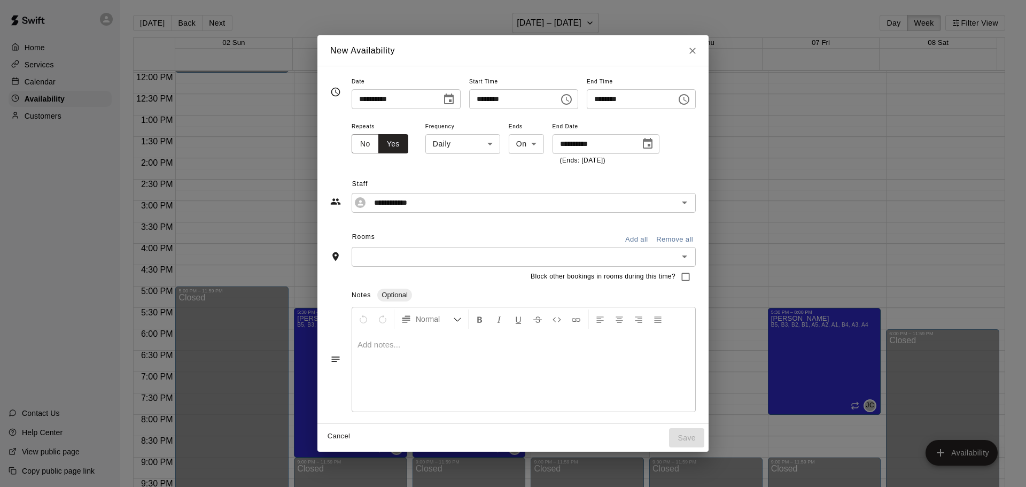
click at [422, 256] on input "text" at bounding box center [515, 256] width 320 height 13
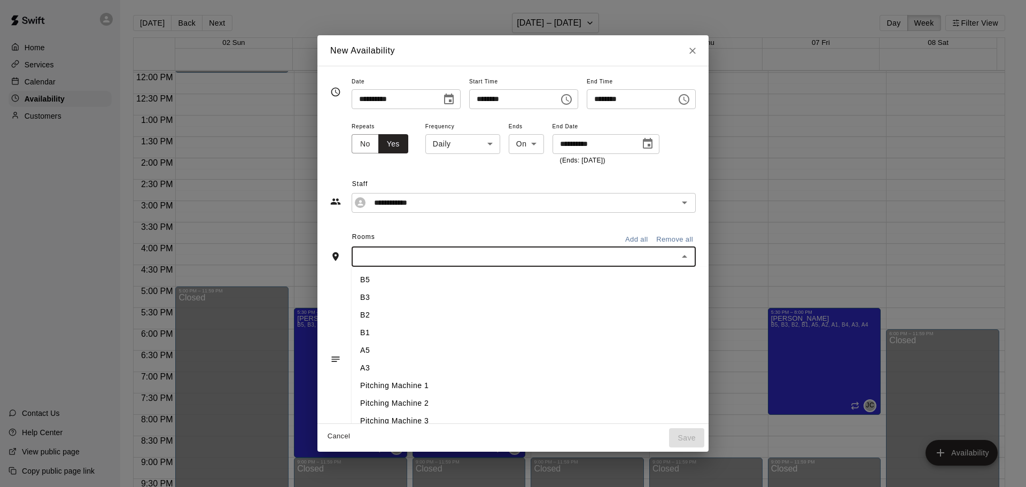
click at [405, 279] on li "B5" at bounding box center [548, 280] width 392 height 18
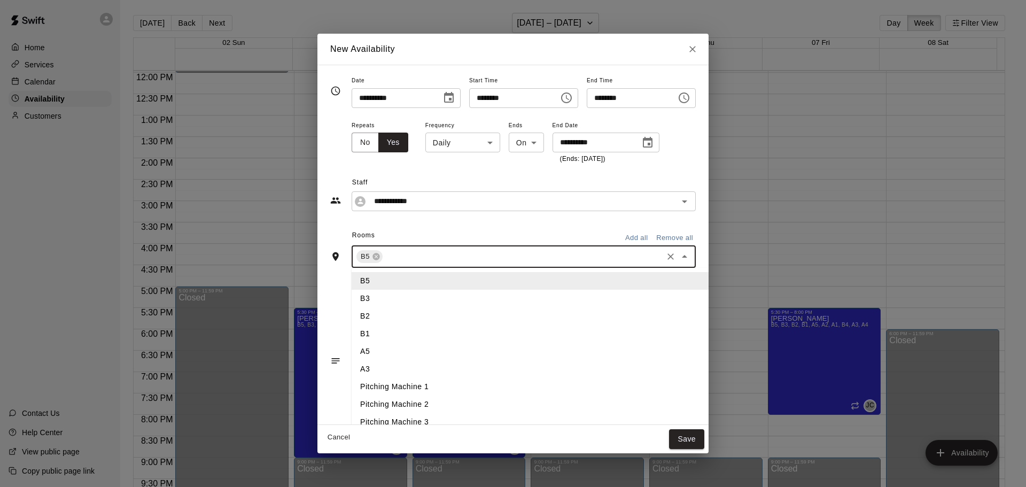
click at [416, 258] on input "text" at bounding box center [522, 256] width 277 height 13
click at [393, 301] on li "B3" at bounding box center [548, 299] width 392 height 18
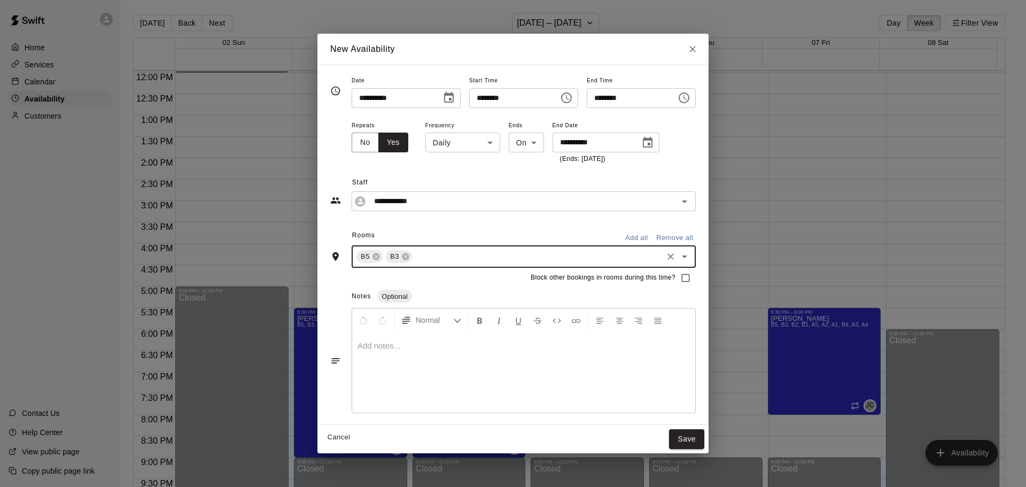
drag, startPoint x: 434, startPoint y: 262, endPoint x: 429, endPoint y: 265, distance: 5.5
click at [433, 262] on input "text" at bounding box center [536, 256] width 247 height 13
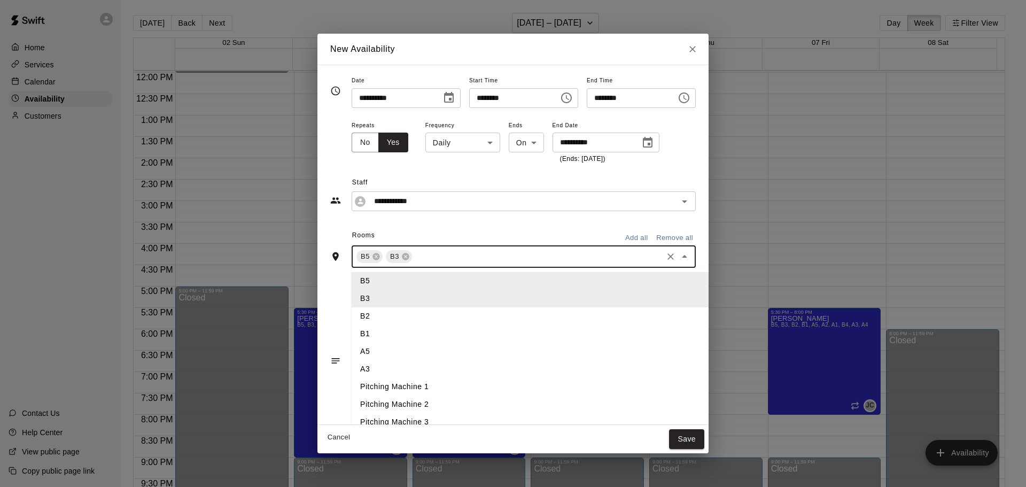
click at [395, 323] on li "B2" at bounding box center [548, 316] width 392 height 18
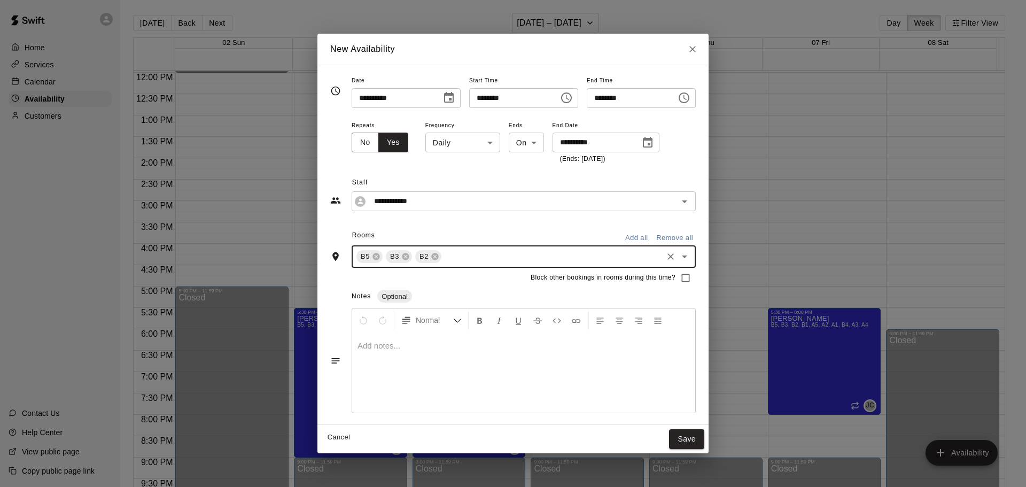
click at [441, 264] on div "B5 B3 B2 ​" at bounding box center [524, 256] width 344 height 22
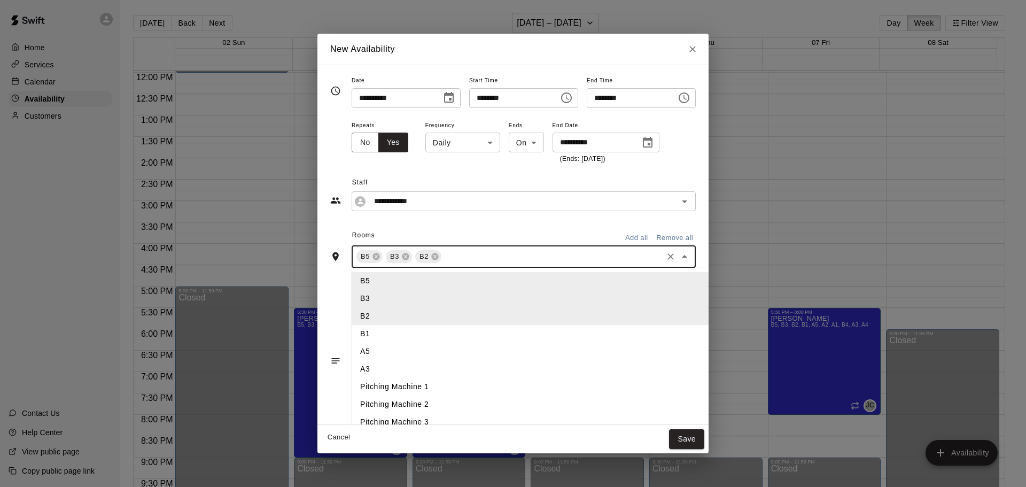
click at [383, 350] on li "A5" at bounding box center [548, 351] width 392 height 18
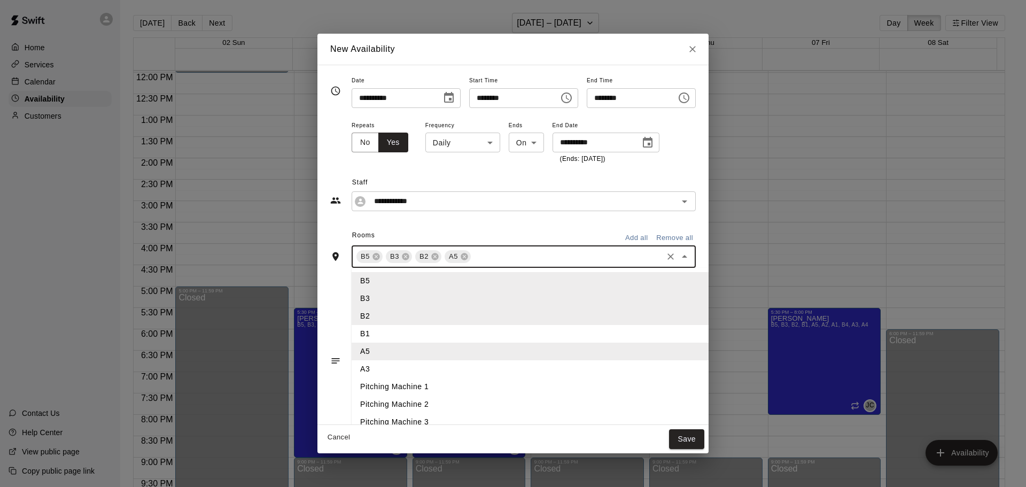
drag, startPoint x: 470, startPoint y: 259, endPoint x: 405, endPoint y: 334, distance: 98.9
click at [472, 263] on input "text" at bounding box center [566, 256] width 189 height 13
click at [383, 337] on li "B1" at bounding box center [548, 334] width 392 height 18
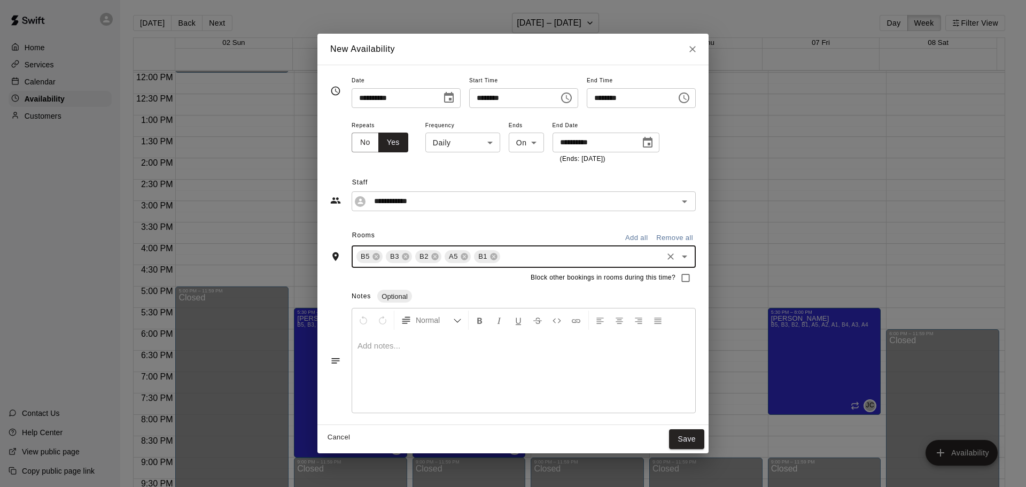
drag, startPoint x: 505, startPoint y: 261, endPoint x: 495, endPoint y: 266, distance: 11.5
click at [504, 261] on input "text" at bounding box center [581, 256] width 159 height 13
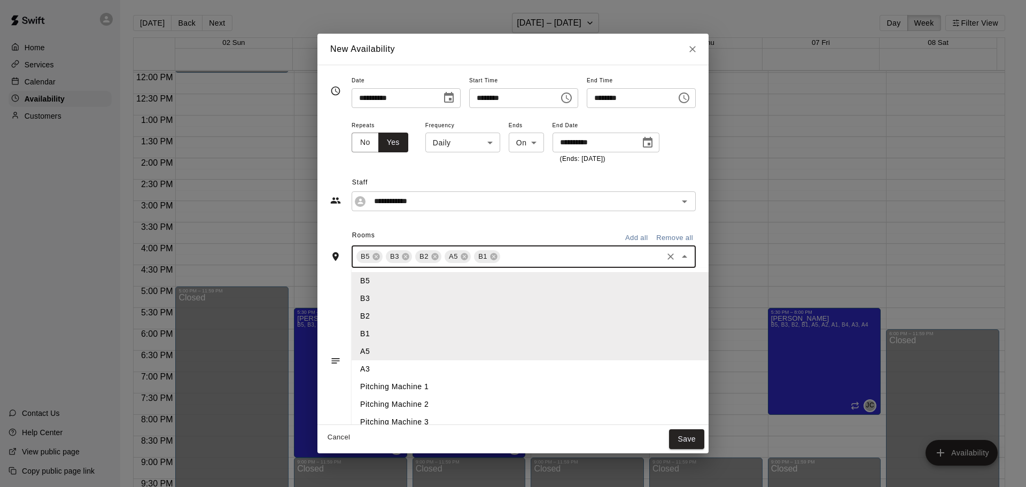
click at [385, 369] on li "A3" at bounding box center [548, 369] width 392 height 18
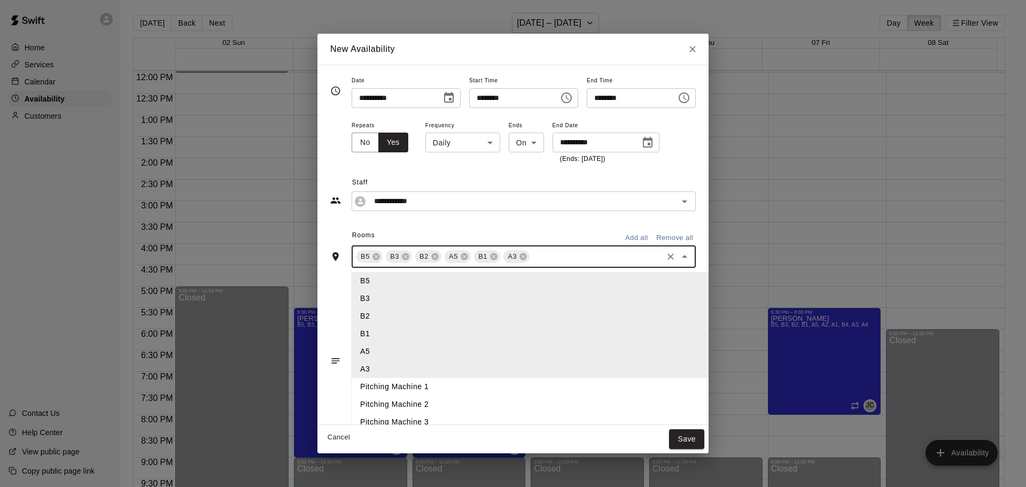
drag, startPoint x: 537, startPoint y: 259, endPoint x: 525, endPoint y: 260, distance: 11.9
click at [535, 259] on input "text" at bounding box center [596, 256] width 130 height 13
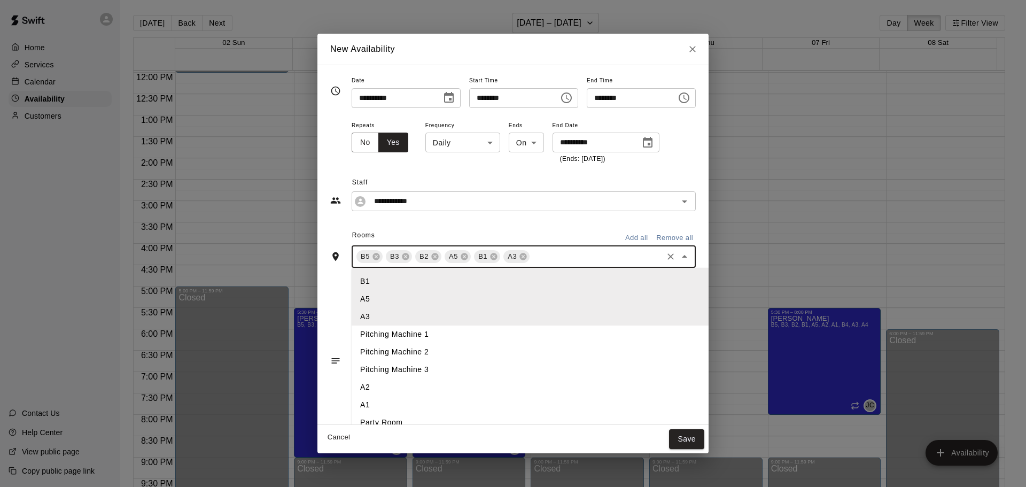
scroll to position [96, 0]
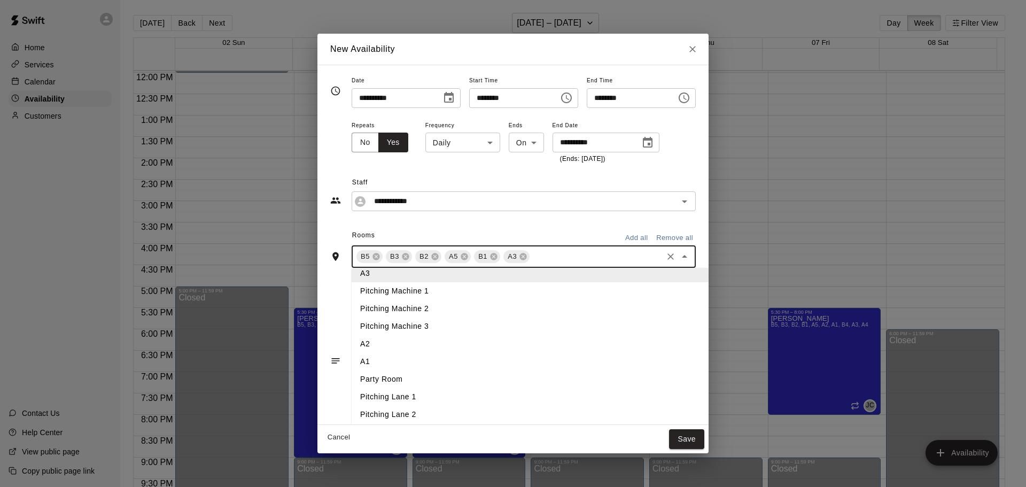
click at [393, 344] on li "A2" at bounding box center [548, 344] width 392 height 18
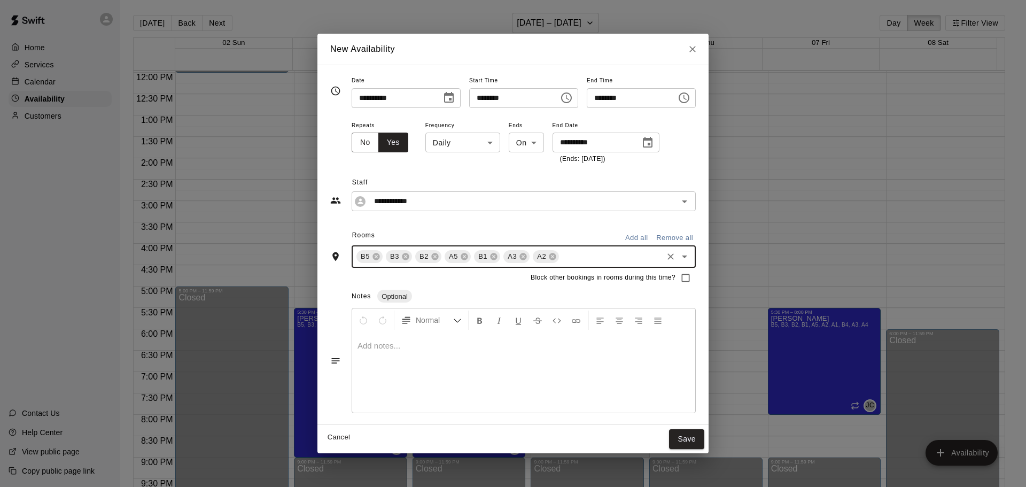
click at [560, 258] on input "text" at bounding box center [610, 256] width 100 height 13
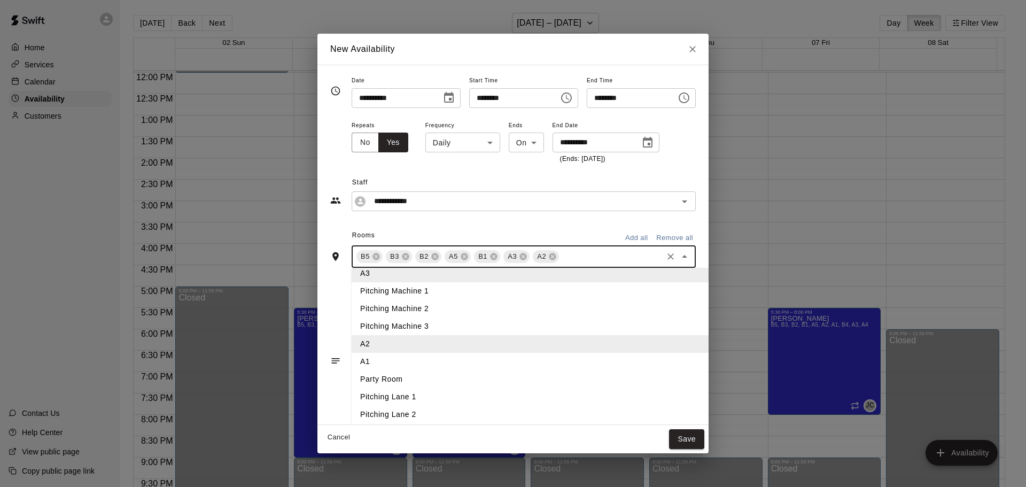
click at [389, 365] on li "A1" at bounding box center [548, 362] width 392 height 18
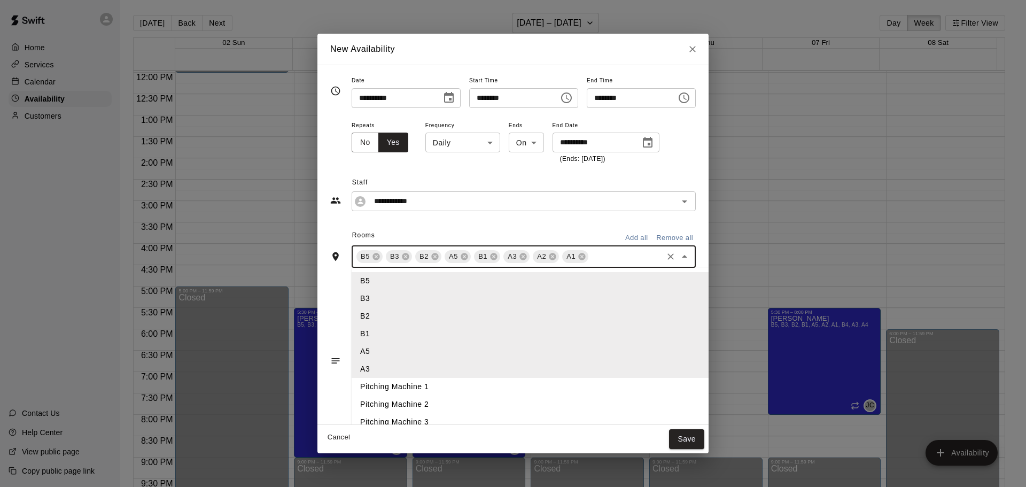
click at [590, 261] on input "text" at bounding box center [625, 256] width 71 height 13
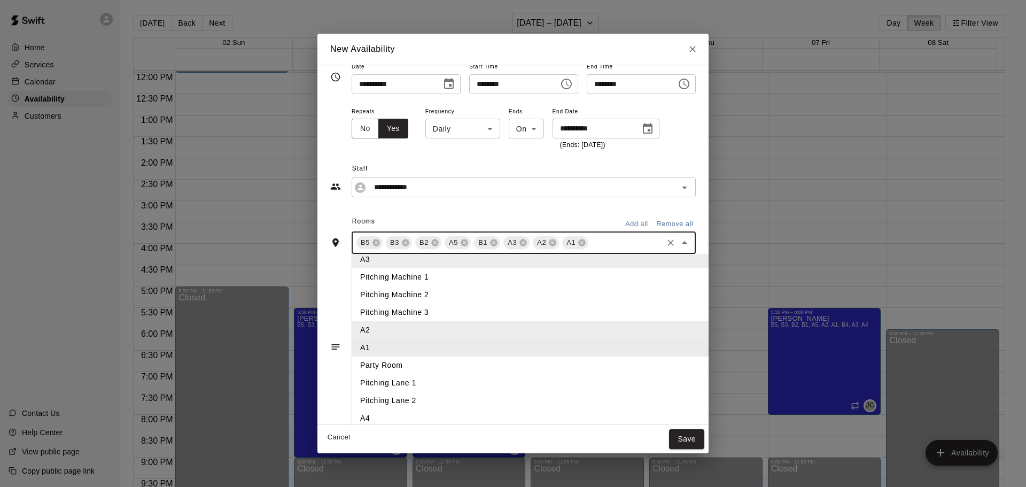
scroll to position [38, 0]
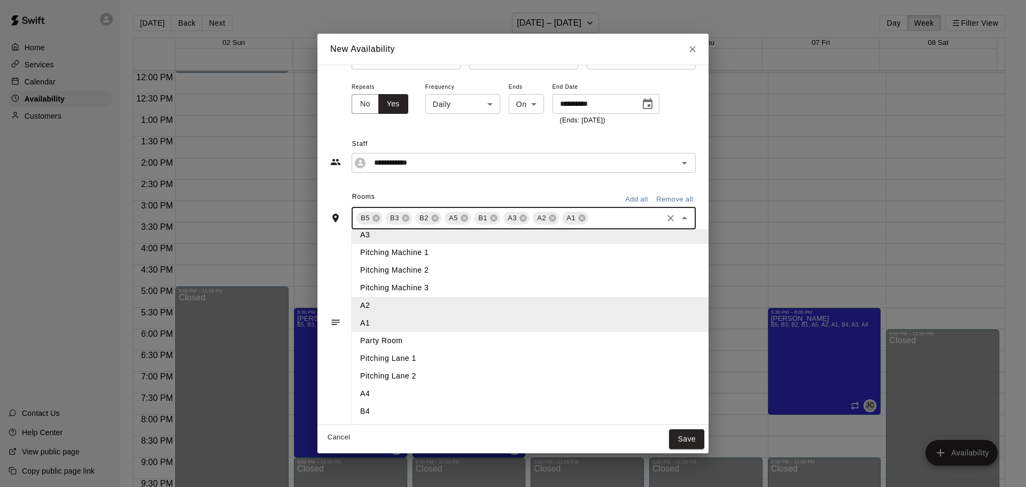
click at [386, 387] on li "A4" at bounding box center [548, 394] width 392 height 18
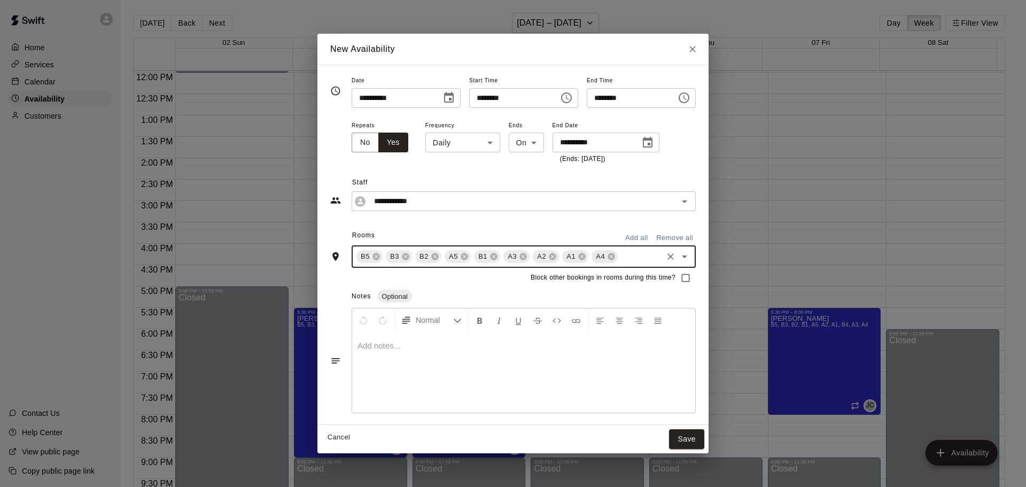
scroll to position [0, 0]
click at [619, 256] on input "text" at bounding box center [640, 256] width 42 height 13
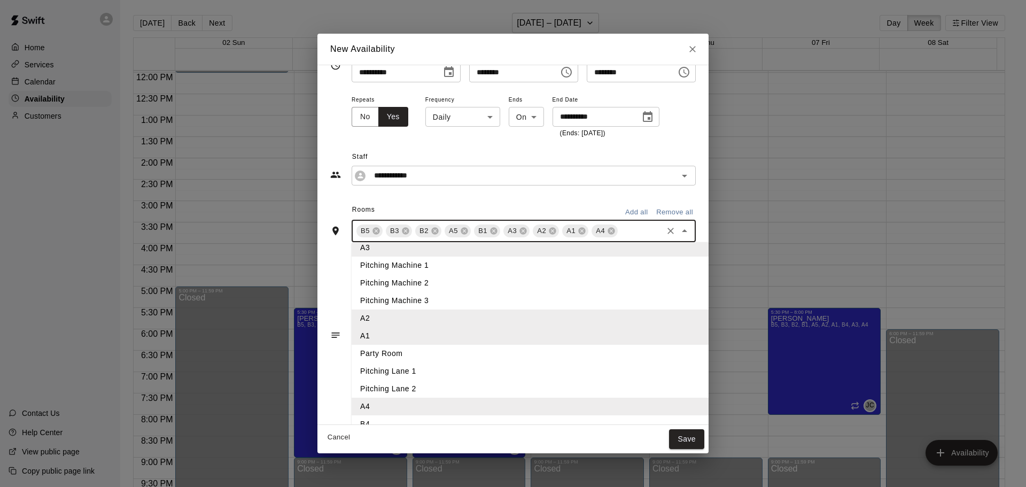
scroll to position [38, 0]
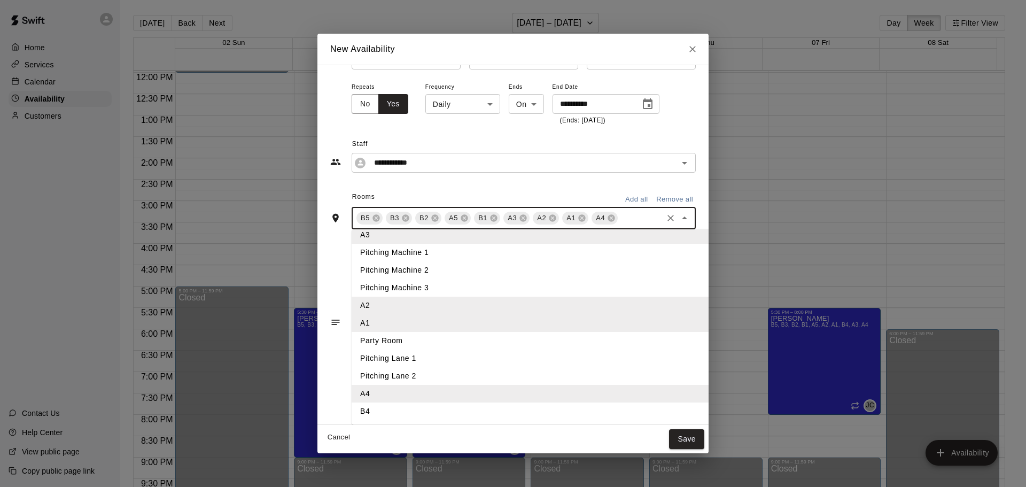
click at [391, 409] on li "B4" at bounding box center [548, 411] width 392 height 18
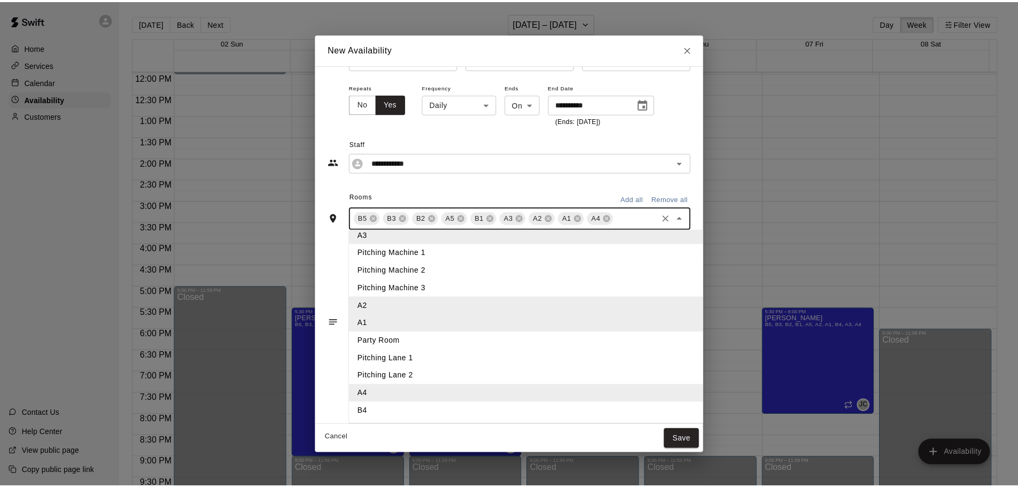
scroll to position [0, 0]
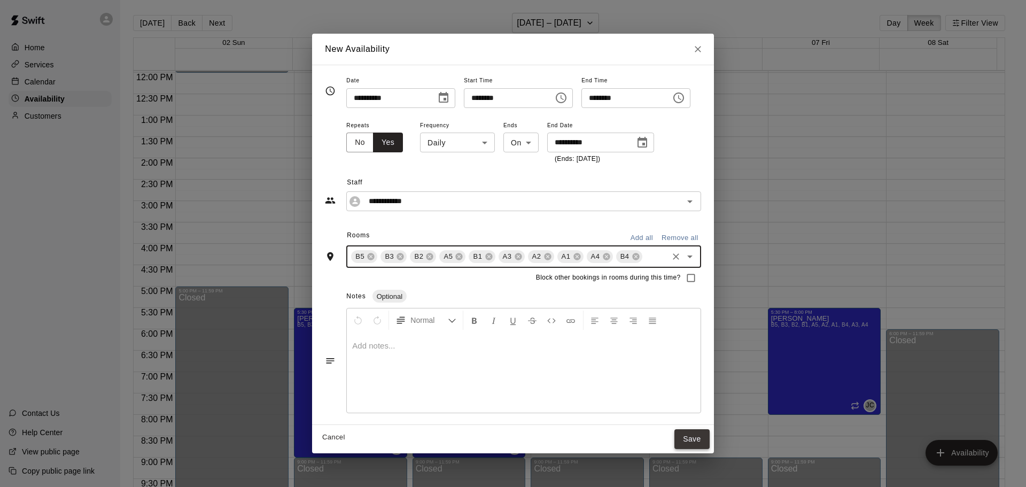
click at [709, 439] on button "Save" at bounding box center [691, 439] width 35 height 20
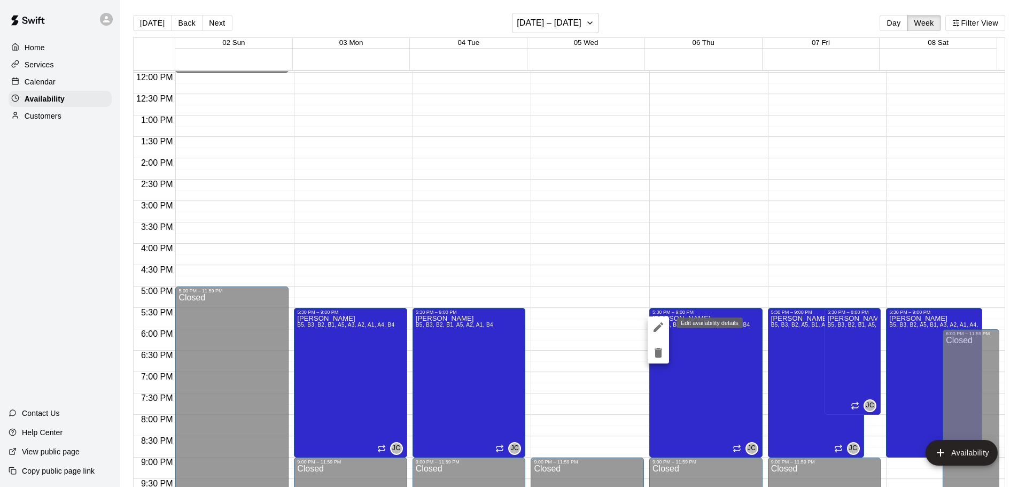
click at [660, 328] on icon "edit" at bounding box center [658, 327] width 13 height 13
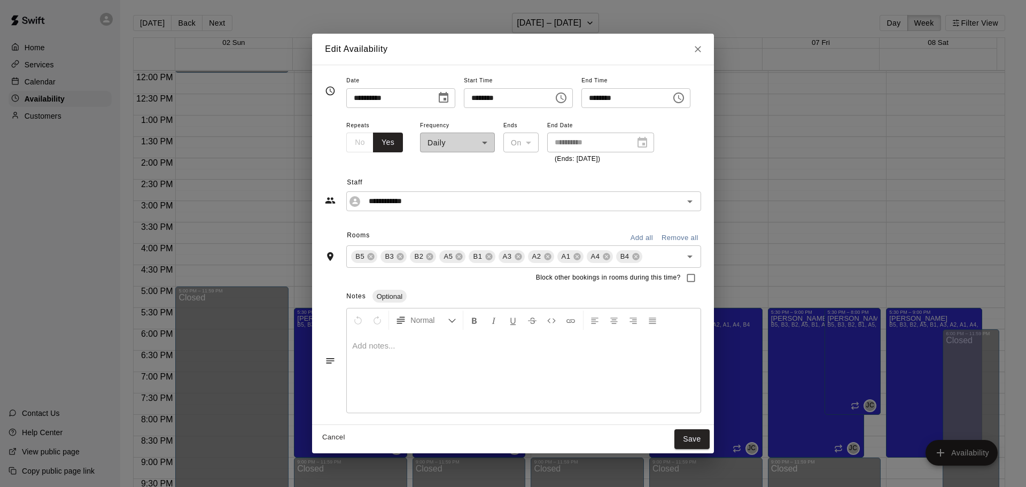
click at [346, 141] on div "No Yes" at bounding box center [374, 142] width 57 height 20
click at [461, 144] on div "**********" at bounding box center [457, 142] width 75 height 46
click at [703, 48] on icon "Close" at bounding box center [697, 49] width 11 height 11
type input "**********"
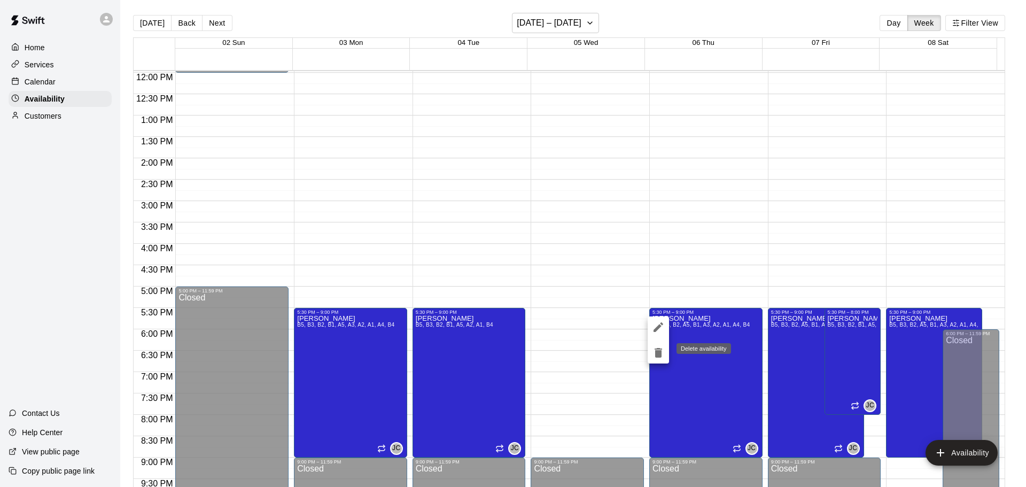
click at [657, 356] on icon "delete" at bounding box center [657, 353] width 7 height 10
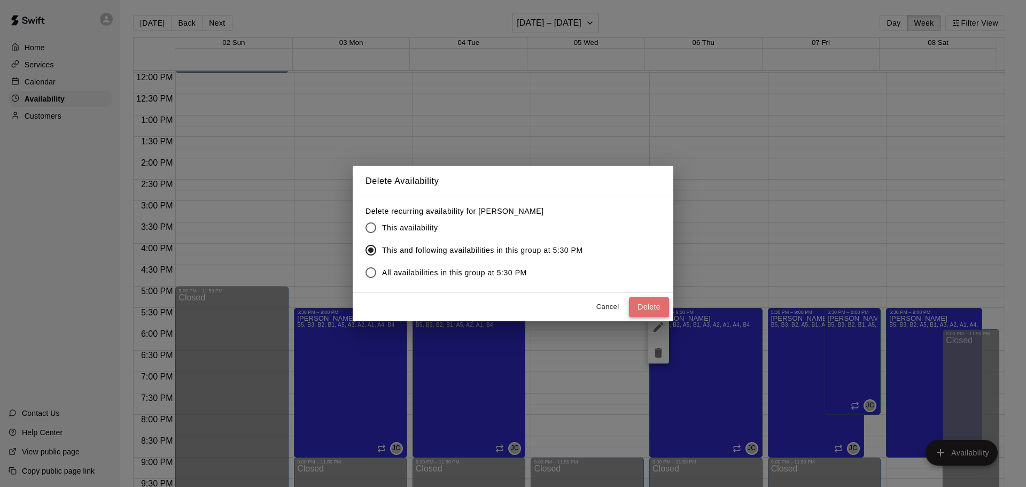
click at [655, 307] on button "Delete" at bounding box center [649, 307] width 40 height 20
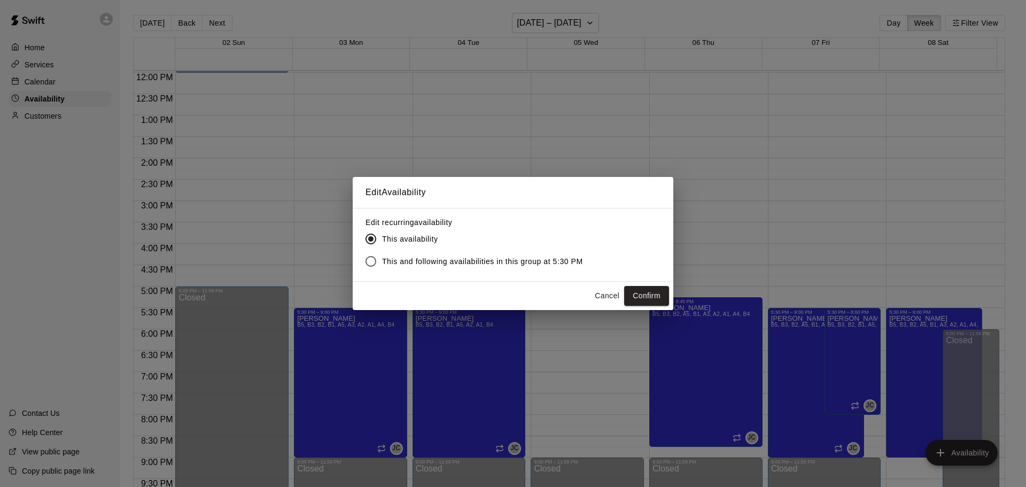
click at [608, 295] on button "Cancel" at bounding box center [607, 296] width 34 height 20
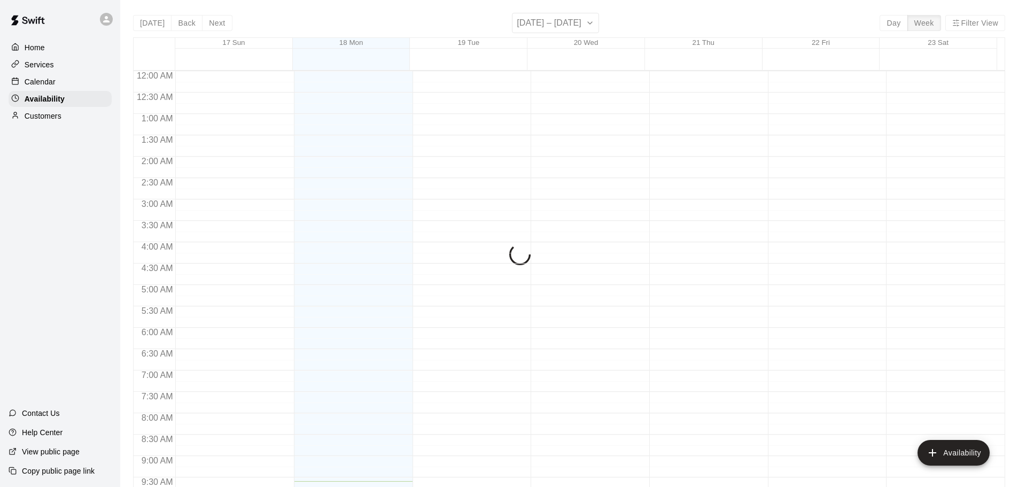
scroll to position [410, 0]
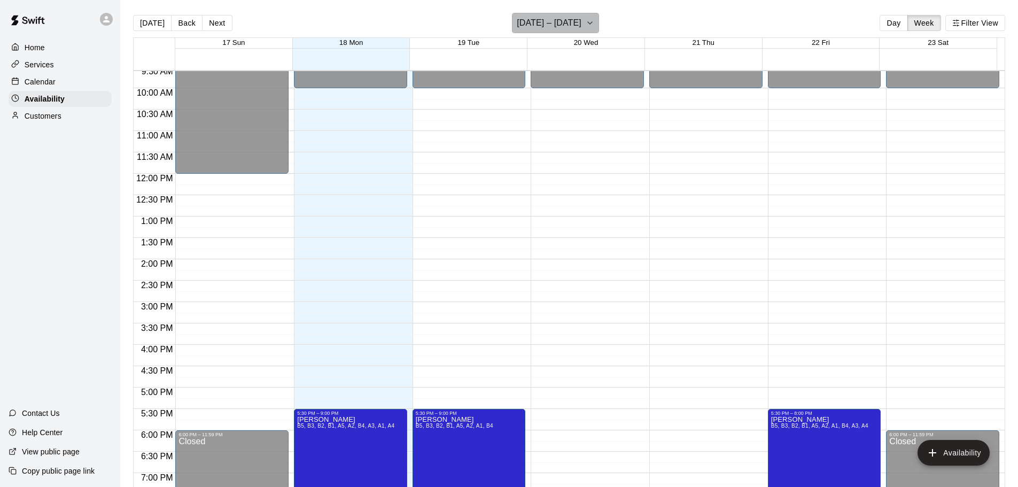
click at [567, 25] on h6 "[DATE] – [DATE]" at bounding box center [549, 22] width 65 height 15
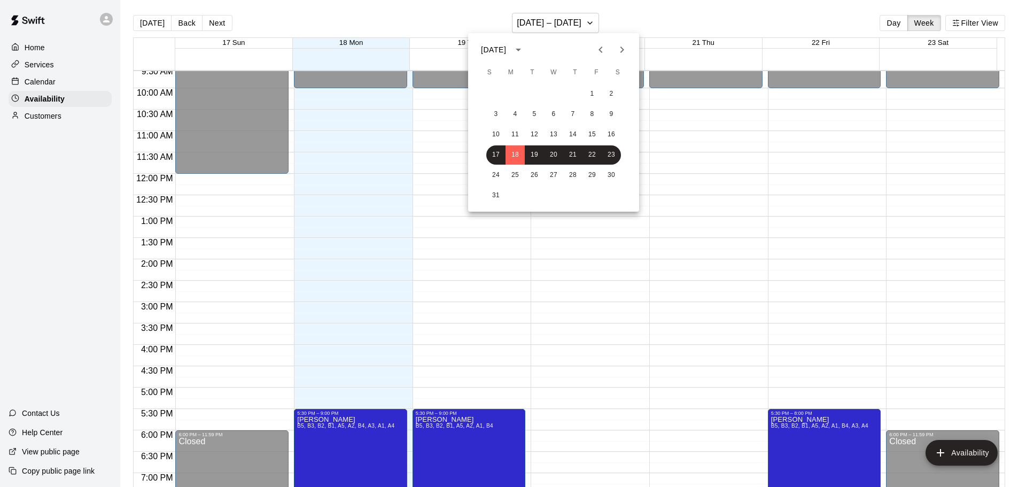
click at [618, 53] on icon "Next month" at bounding box center [621, 49] width 13 height 13
click at [615, 55] on icon "Next month" at bounding box center [621, 49] width 13 height 13
click at [558, 115] on button "5" at bounding box center [553, 114] width 19 height 19
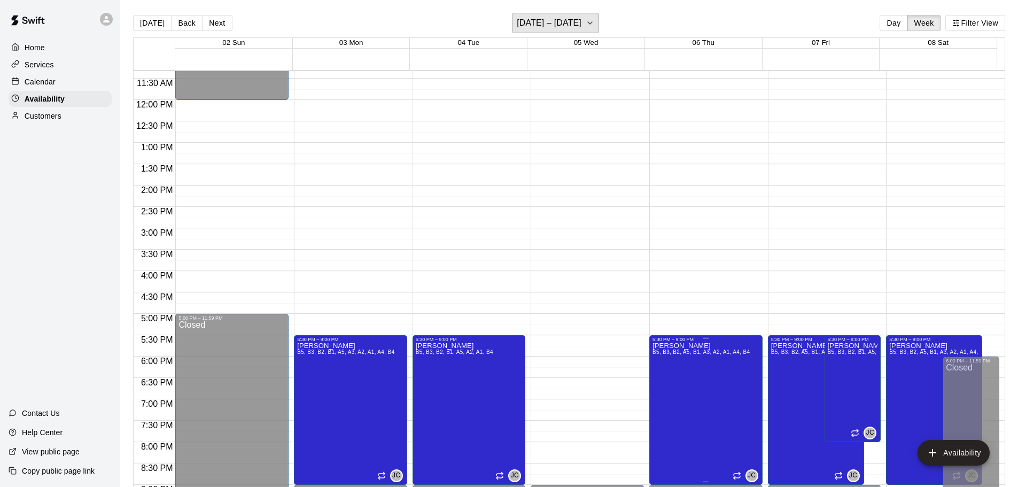
scroll to position [517, 0]
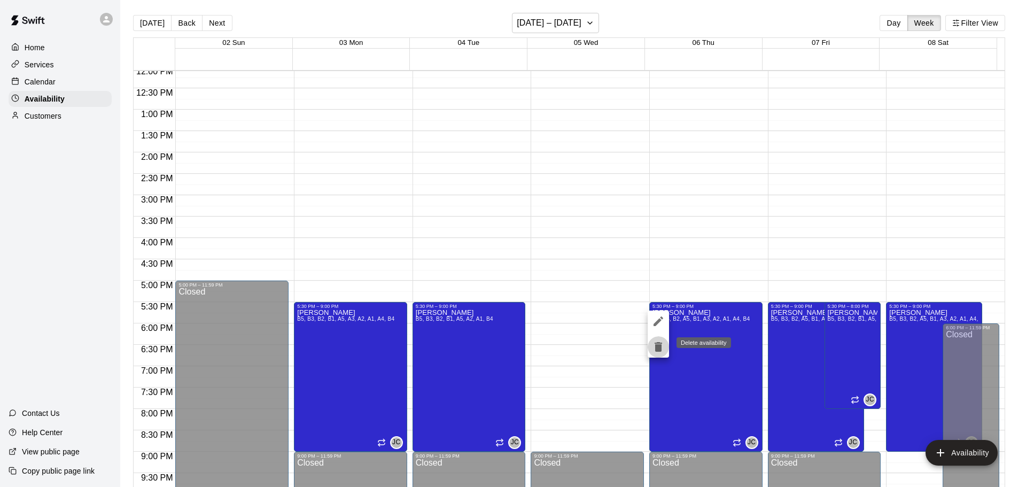
click at [660, 341] on icon "delete" at bounding box center [658, 346] width 13 height 13
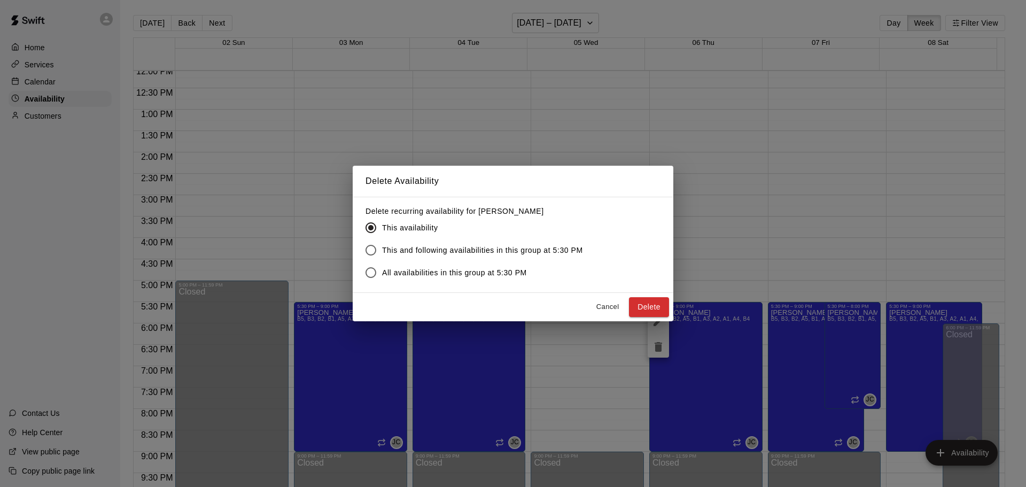
click at [462, 274] on span "All availabilities in this group at 5:30 PM" at bounding box center [454, 272] width 145 height 11
click at [649, 305] on button "Delete" at bounding box center [649, 307] width 40 height 20
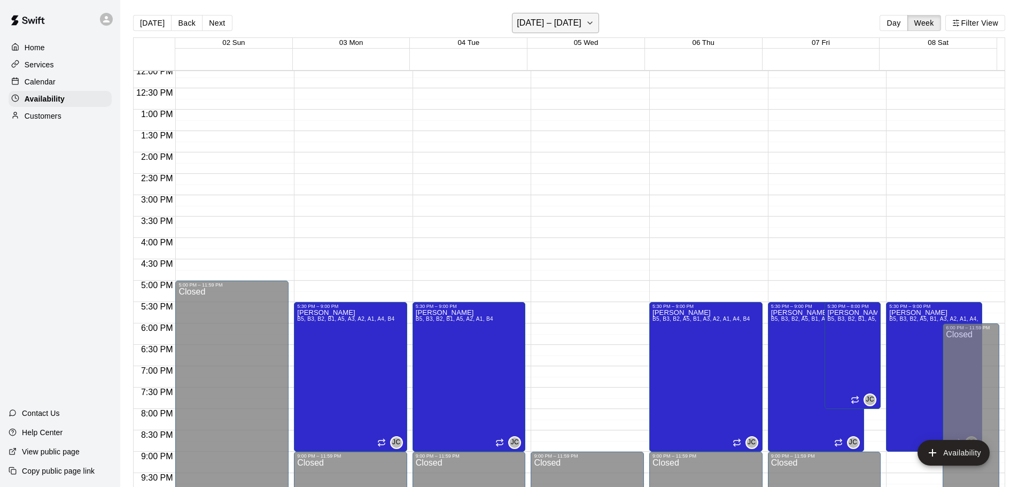
click at [588, 19] on icon "button" at bounding box center [590, 23] width 9 height 13
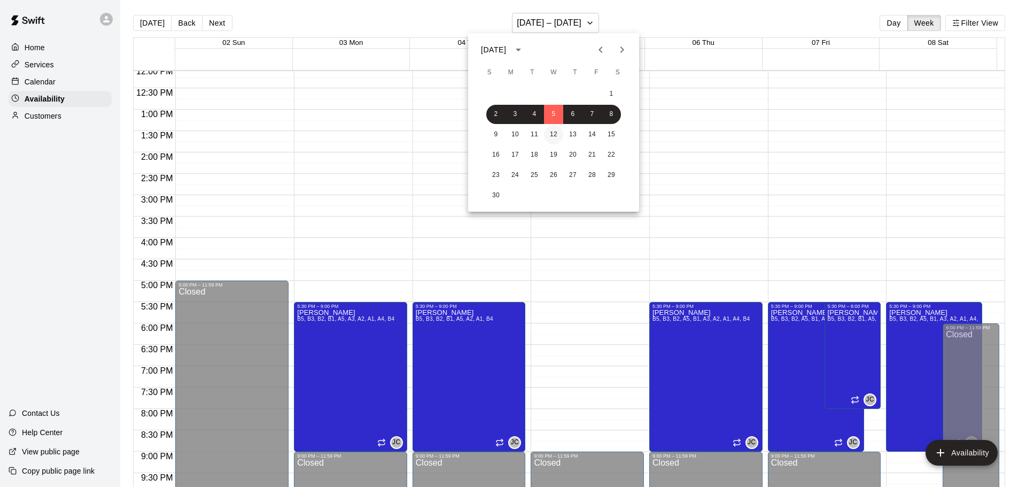
click at [553, 131] on button "12" at bounding box center [553, 134] width 19 height 19
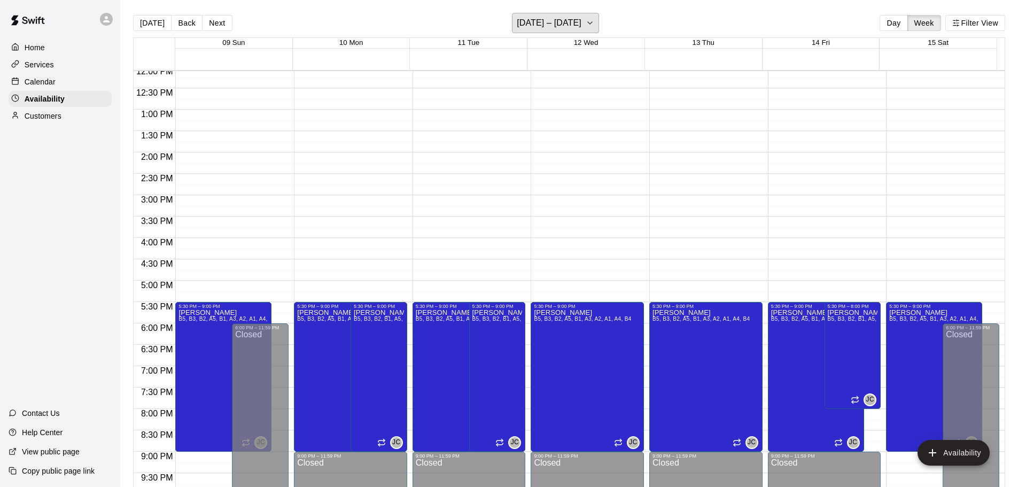
click at [557, 20] on h6 "November 09 – 15" at bounding box center [549, 22] width 65 height 15
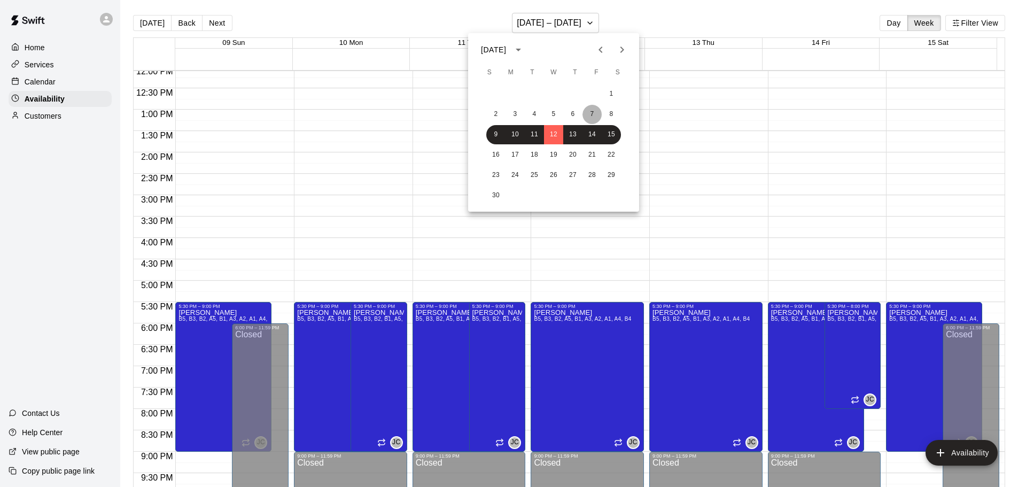
click at [583, 113] on button "7" at bounding box center [591, 114] width 19 height 19
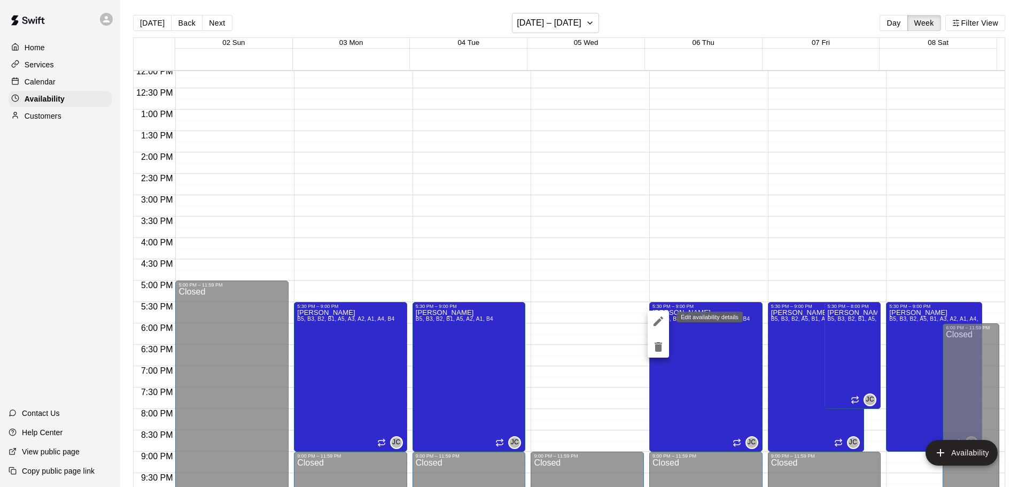
click at [654, 325] on icon "edit" at bounding box center [658, 321] width 10 height 10
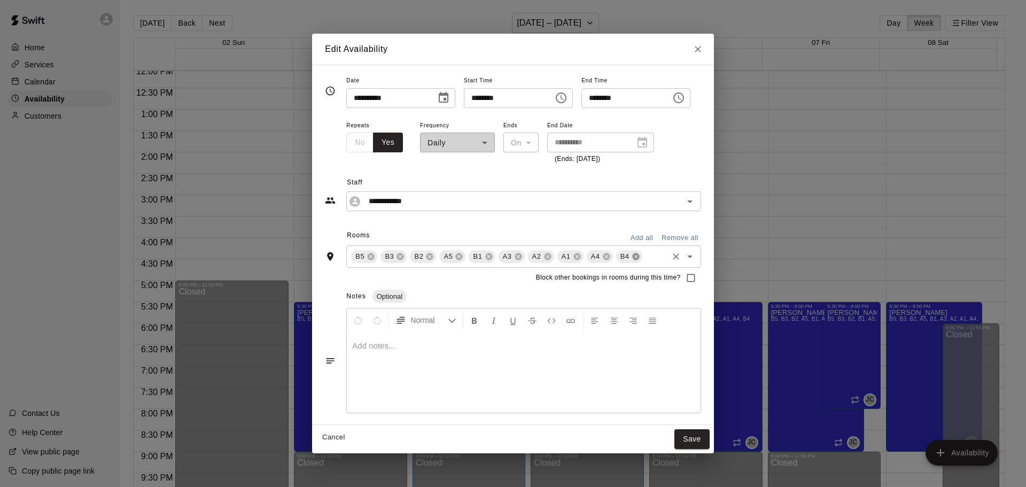
click at [632, 253] on icon at bounding box center [635, 256] width 7 height 7
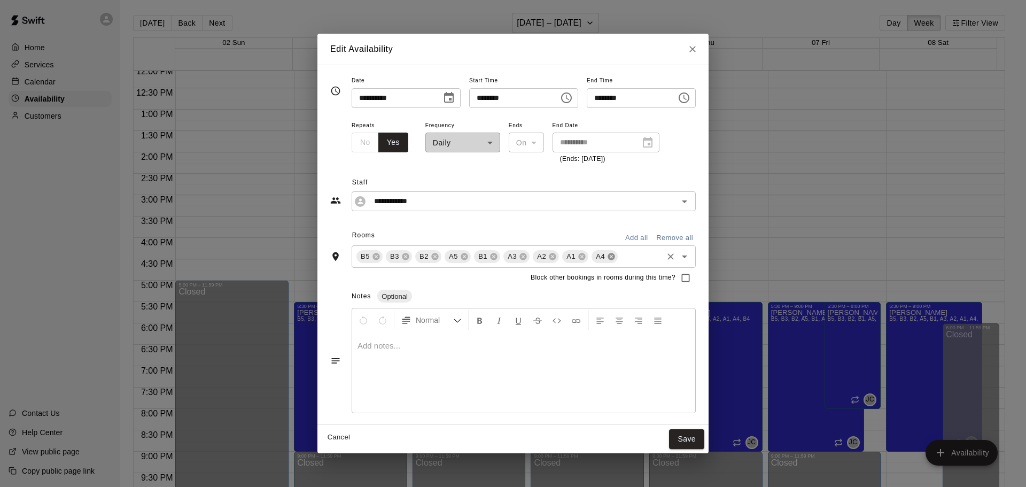
click at [608, 257] on icon at bounding box center [611, 256] width 7 height 7
click at [577, 259] on icon at bounding box center [581, 256] width 9 height 9
click at [549, 256] on icon at bounding box center [552, 256] width 7 height 7
click at [503, 255] on span "A3" at bounding box center [512, 256] width 18 height 11
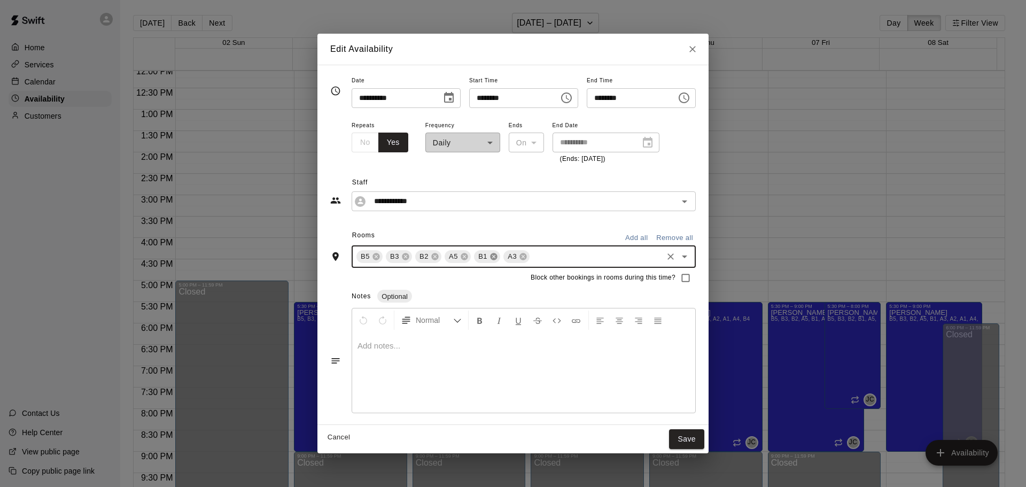
click at [490, 256] on icon at bounding box center [493, 256] width 7 height 7
click at [444, 257] on span "A5" at bounding box center [453, 256] width 18 height 11
click at [461, 256] on icon at bounding box center [464, 256] width 7 height 7
click at [416, 260] on div "B2" at bounding box center [428, 256] width 26 height 13
click at [431, 260] on icon at bounding box center [434, 256] width 7 height 7
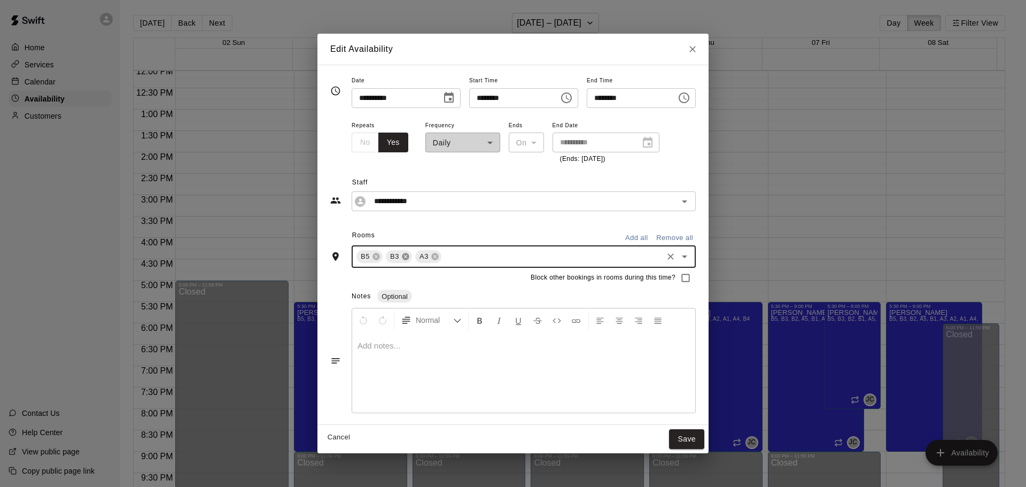
click at [401, 259] on icon at bounding box center [405, 256] width 9 height 9
drag, startPoint x: 380, startPoint y: 255, endPoint x: 364, endPoint y: 255, distance: 16.6
click at [401, 255] on icon at bounding box center [405, 256] width 9 height 9
click at [372, 255] on icon at bounding box center [375, 256] width 7 height 7
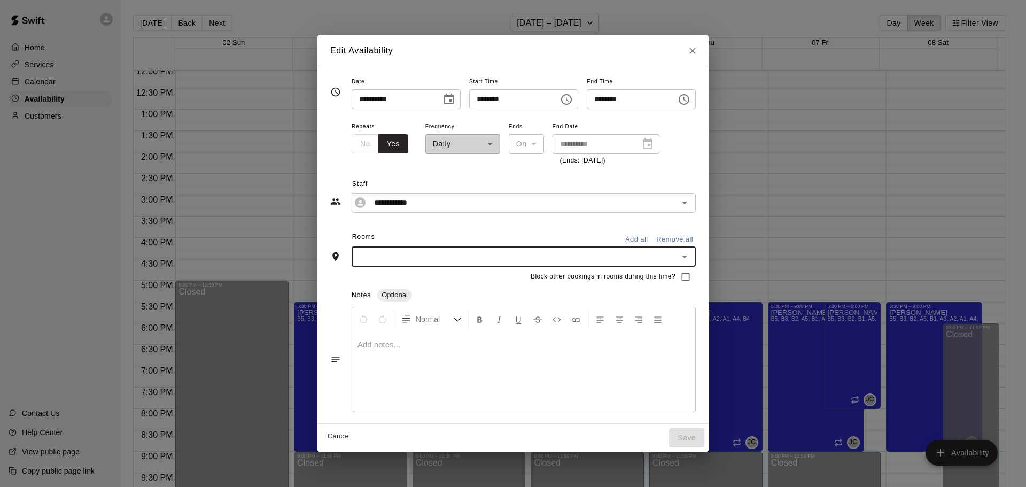
click at [442, 98] on icon "Choose date, selected date is Nov 6, 2025" at bounding box center [448, 99] width 13 height 13
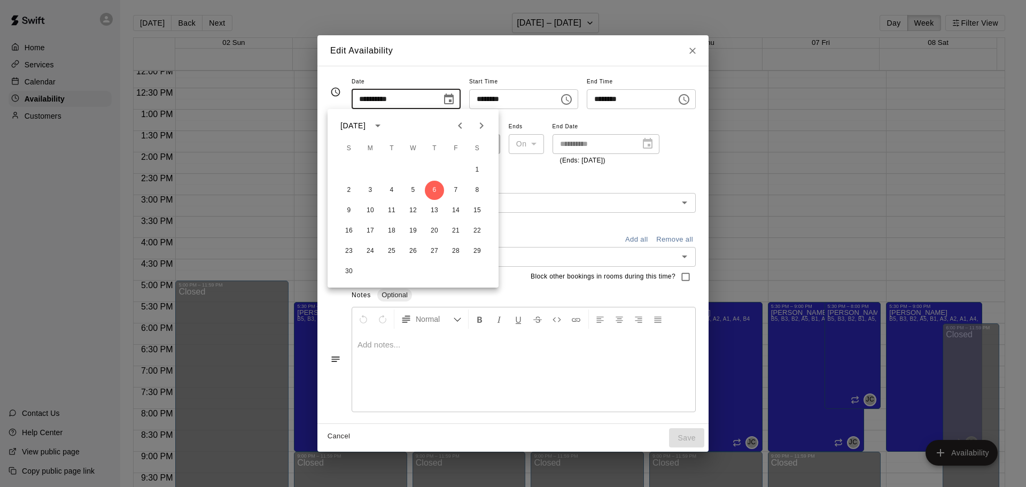
click at [669, 123] on div "**********" at bounding box center [524, 143] width 344 height 46
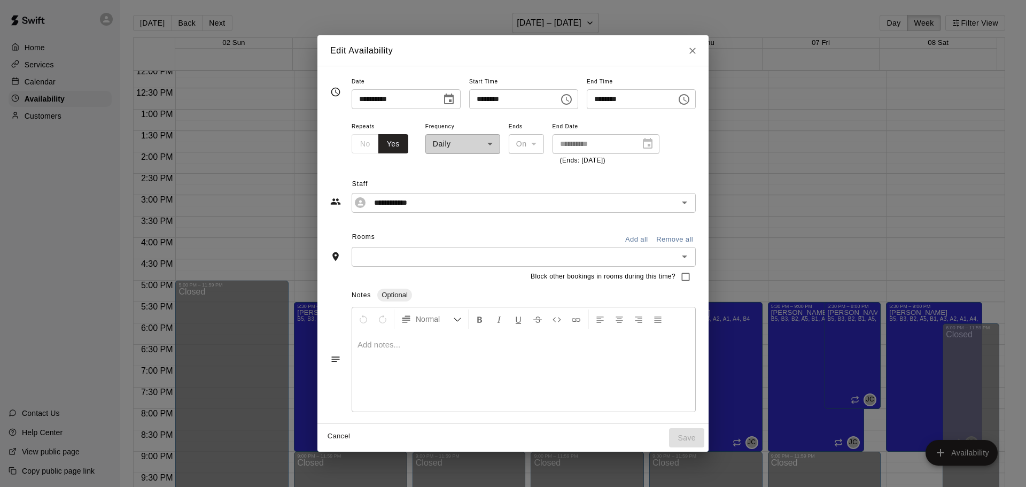
click at [352, 140] on div "No Yes" at bounding box center [380, 144] width 57 height 20
click at [378, 143] on button "Yes" at bounding box center [393, 144] width 30 height 20
click at [378, 142] on button "Yes" at bounding box center [393, 144] width 30 height 20
click at [378, 141] on button "Yes" at bounding box center [393, 144] width 30 height 20
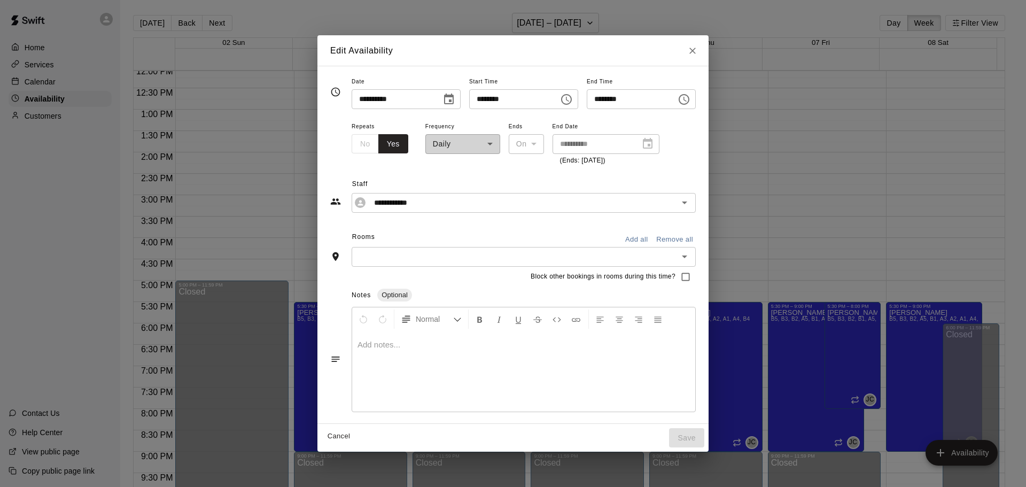
click at [623, 142] on div "**********" at bounding box center [605, 144] width 107 height 20
click at [494, 193] on div "**********" at bounding box center [524, 203] width 344 height 20
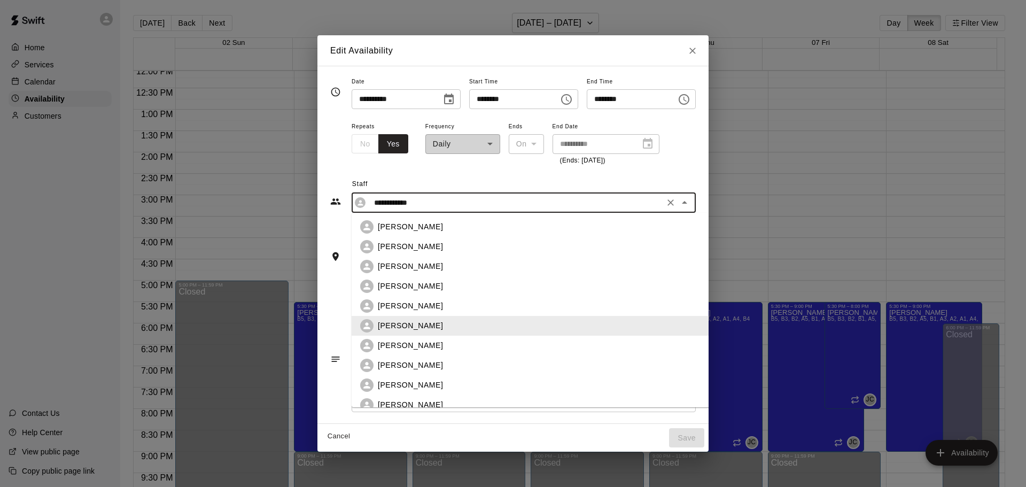
click at [674, 200] on icon "Clear" at bounding box center [670, 202] width 6 height 6
type input "**********"
click at [676, 161] on div "**********" at bounding box center [524, 143] width 344 height 46
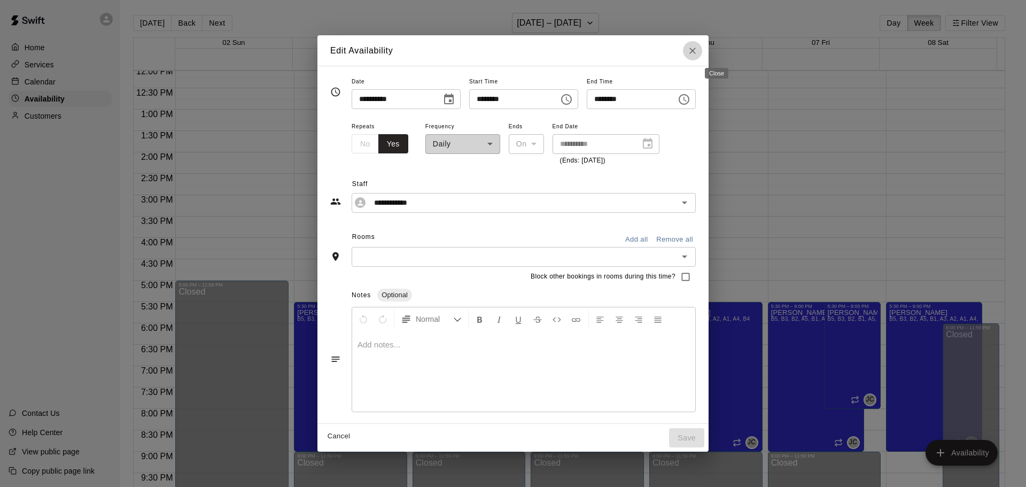
click at [702, 44] on button "Close" at bounding box center [692, 50] width 19 height 19
type input "**********"
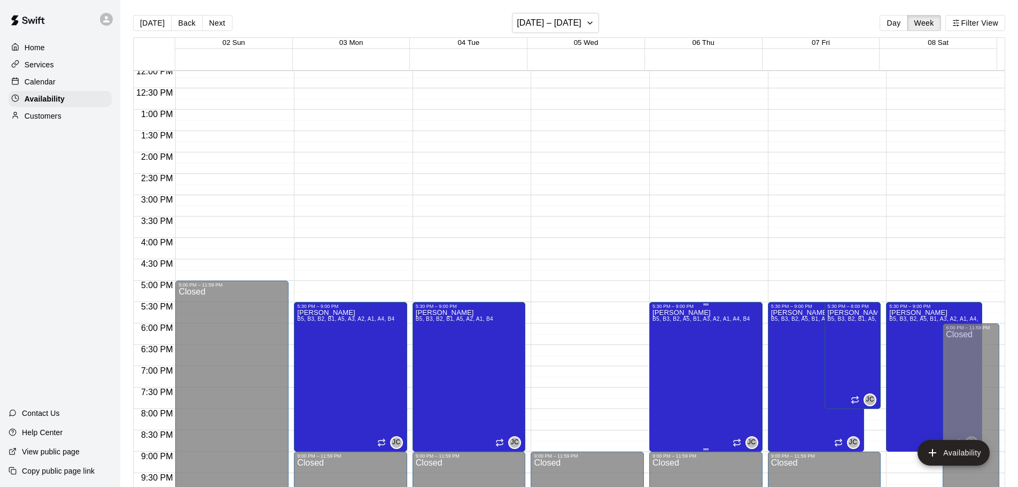
drag, startPoint x: 732, startPoint y: 322, endPoint x: 714, endPoint y: 315, distance: 19.9
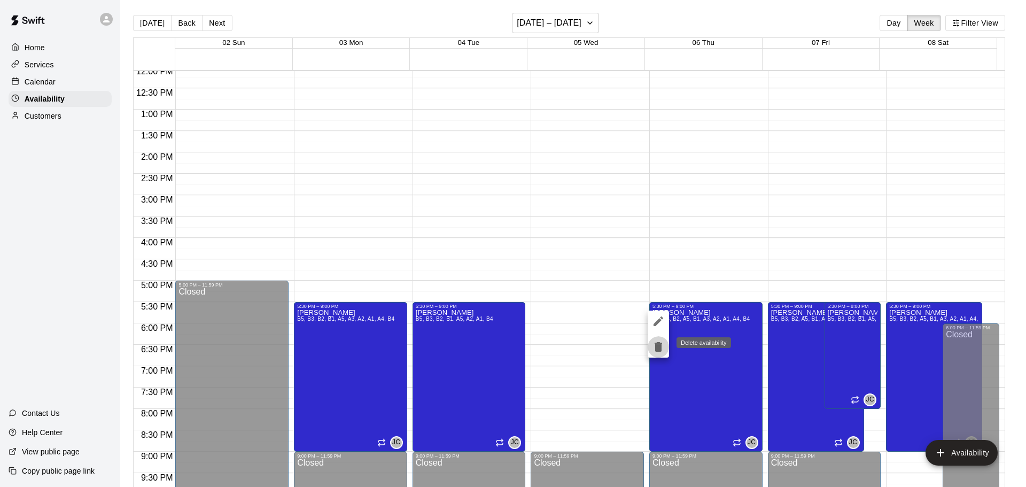
click at [659, 345] on icon "delete" at bounding box center [657, 347] width 7 height 10
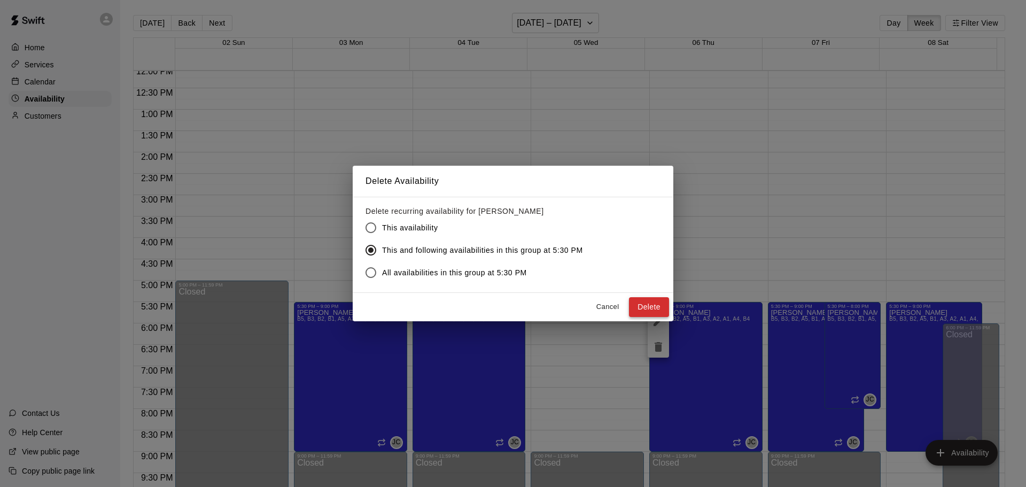
click at [648, 306] on button "Delete" at bounding box center [649, 307] width 40 height 20
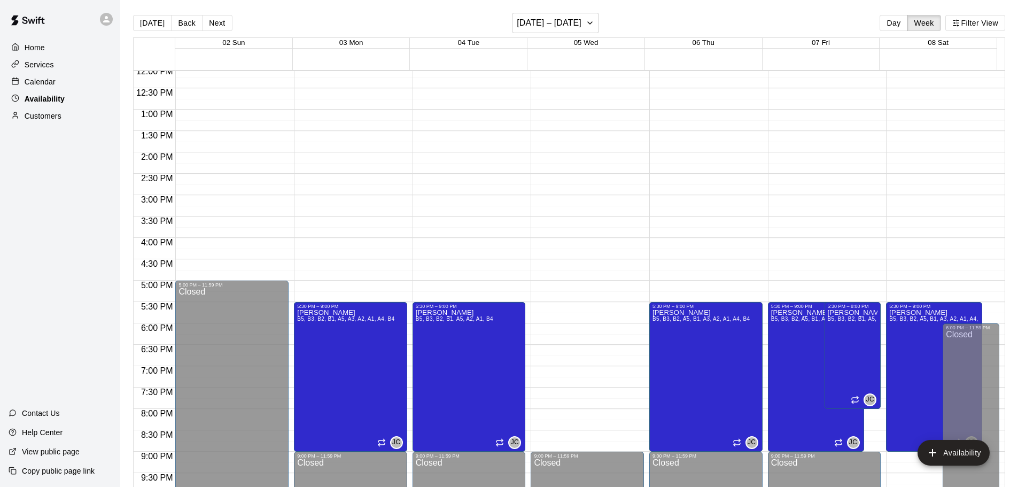
click at [61, 96] on p "Availability" at bounding box center [45, 98] width 40 height 11
click at [61, 88] on div "Calendar" at bounding box center [60, 82] width 103 height 16
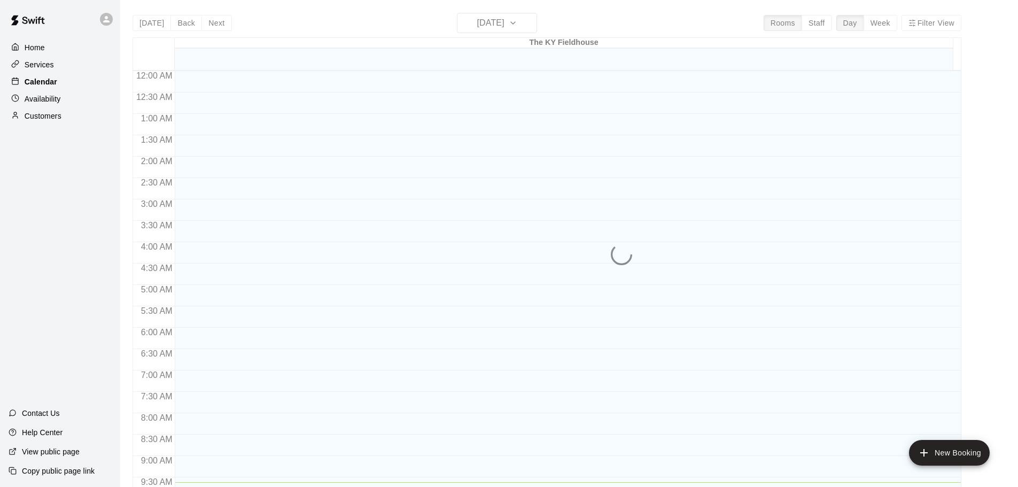
scroll to position [411, 0]
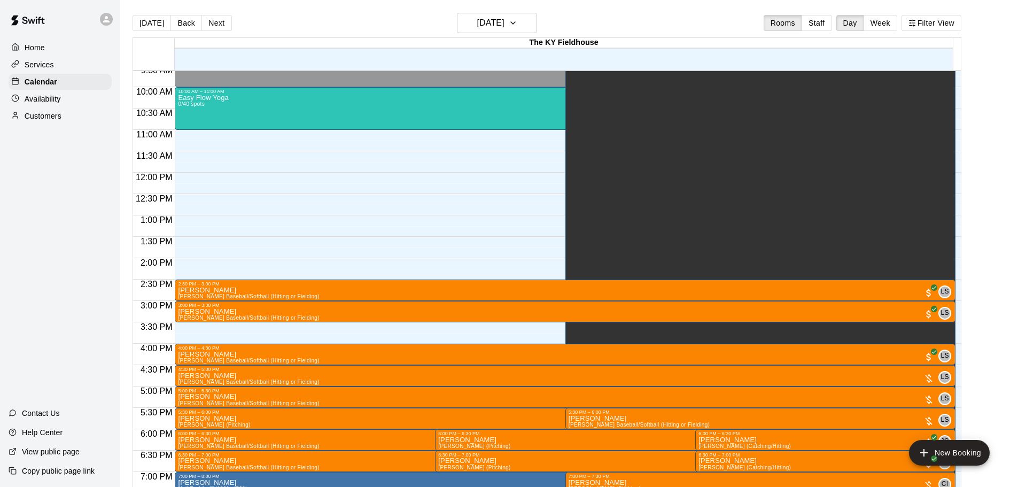
click at [74, 105] on div "Availability" at bounding box center [60, 99] width 103 height 16
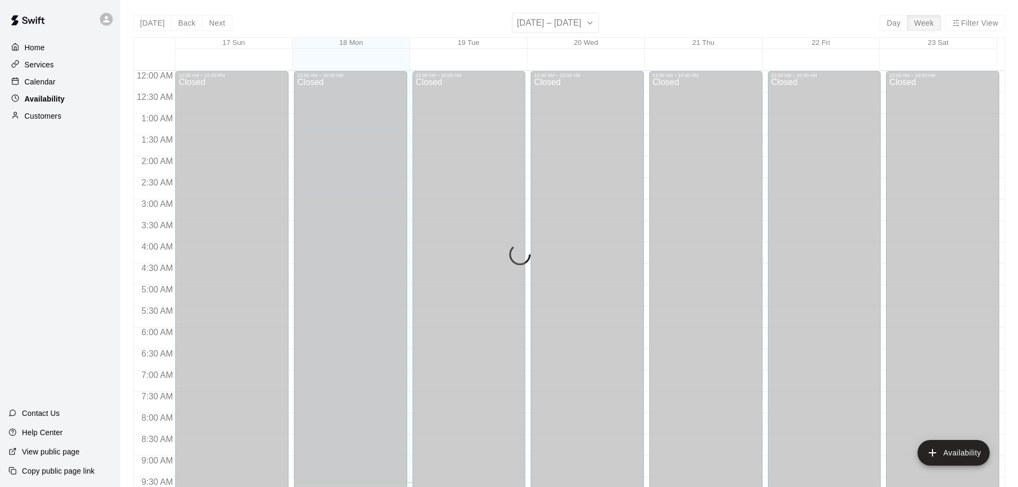
scroll to position [411, 0]
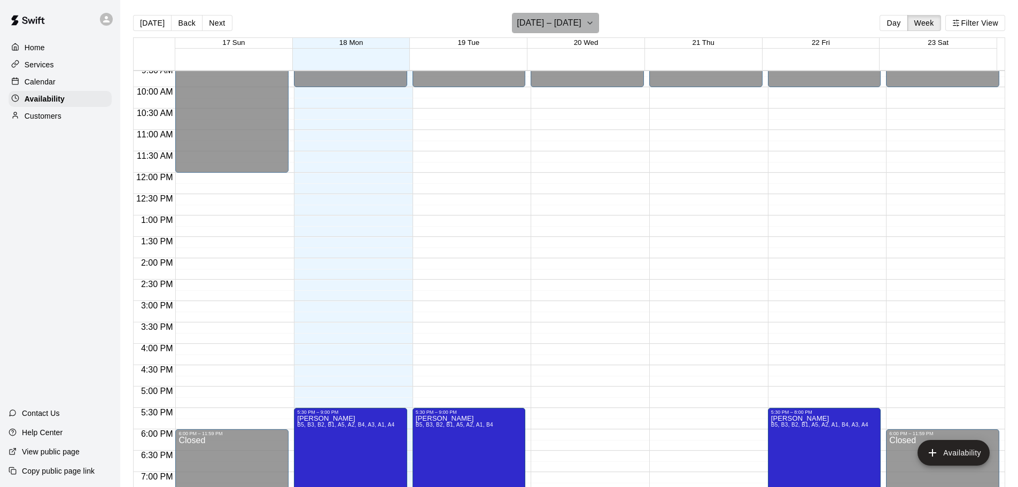
click at [572, 23] on h6 "[DATE] – [DATE]" at bounding box center [549, 22] width 65 height 15
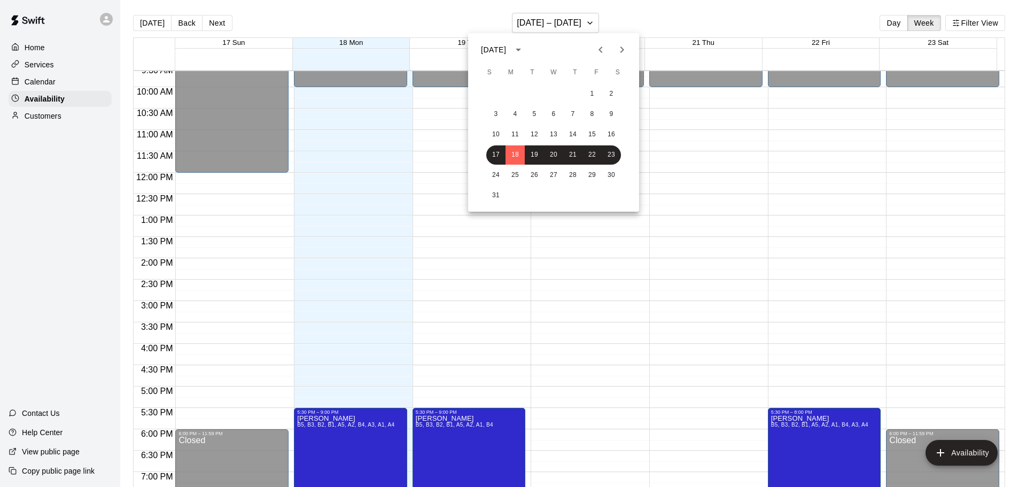
click at [620, 52] on icon "Next month" at bounding box center [621, 49] width 13 height 13
click at [619, 53] on icon "Next month" at bounding box center [621, 49] width 13 height 13
click at [569, 116] on button "6" at bounding box center [572, 114] width 19 height 19
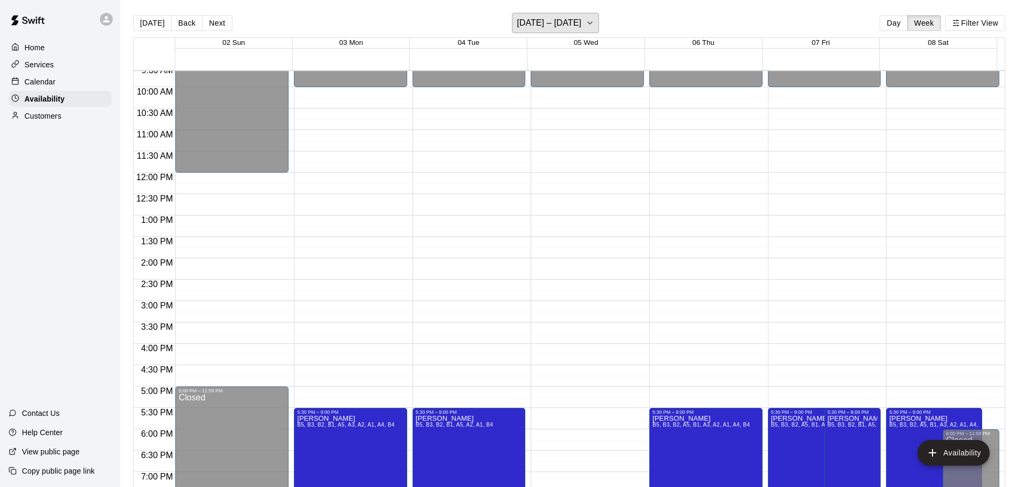
scroll to position [465, 0]
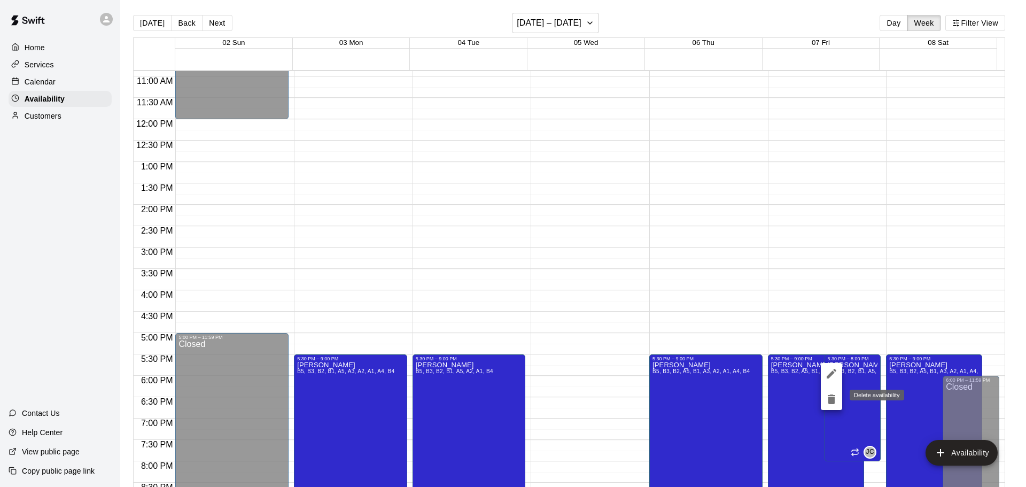
click at [831, 395] on icon "delete" at bounding box center [831, 399] width 7 height 10
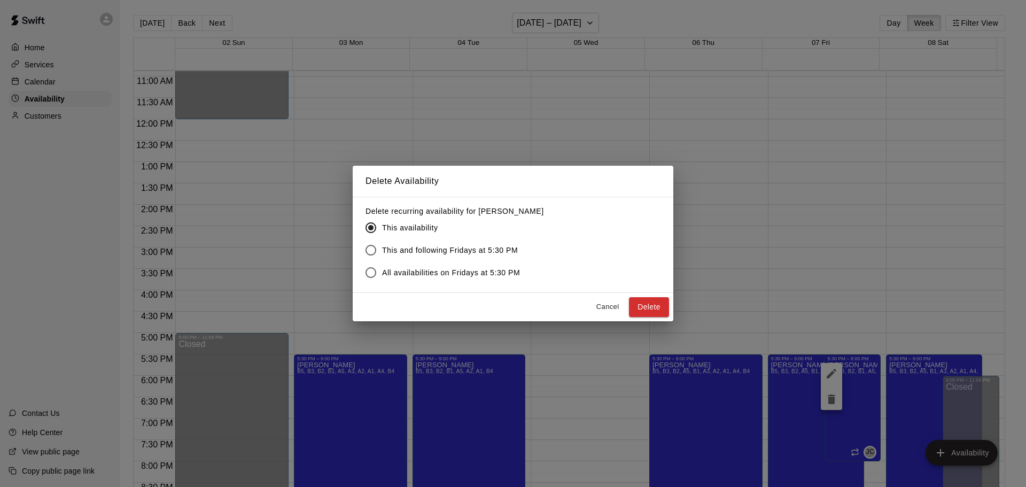
click at [386, 245] on span "This and following Fridays at 5:30 PM" at bounding box center [450, 250] width 136 height 11
click at [665, 306] on button "Delete" at bounding box center [649, 307] width 40 height 20
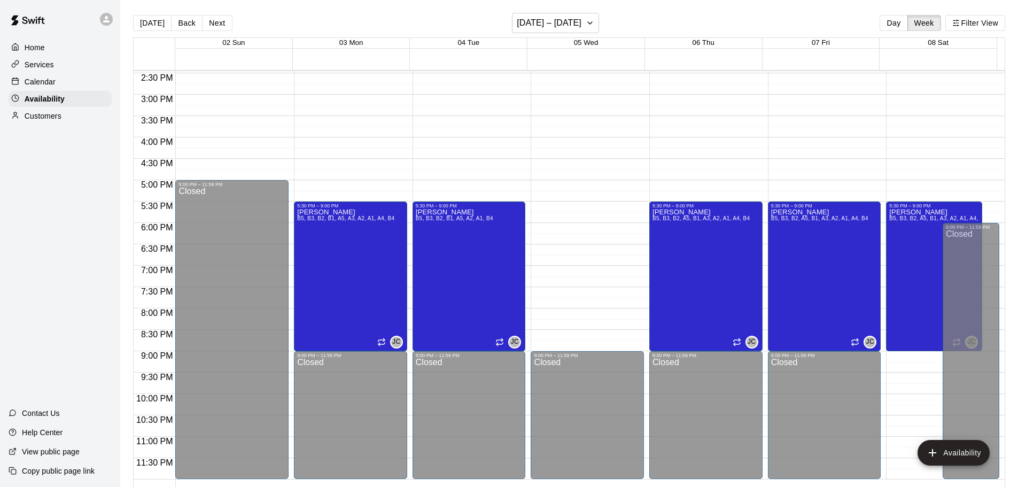
scroll to position [641, 0]
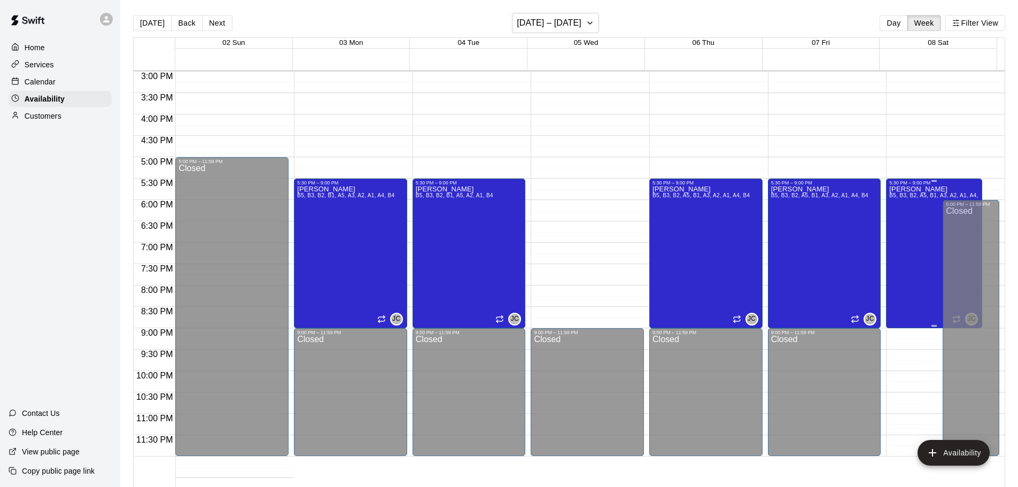
click at [889, 213] on div "[PERSON_NAME] B5, B3, B2, A5, B1, A3, A2, A1, A4, B4" at bounding box center [934, 428] width 90 height 487
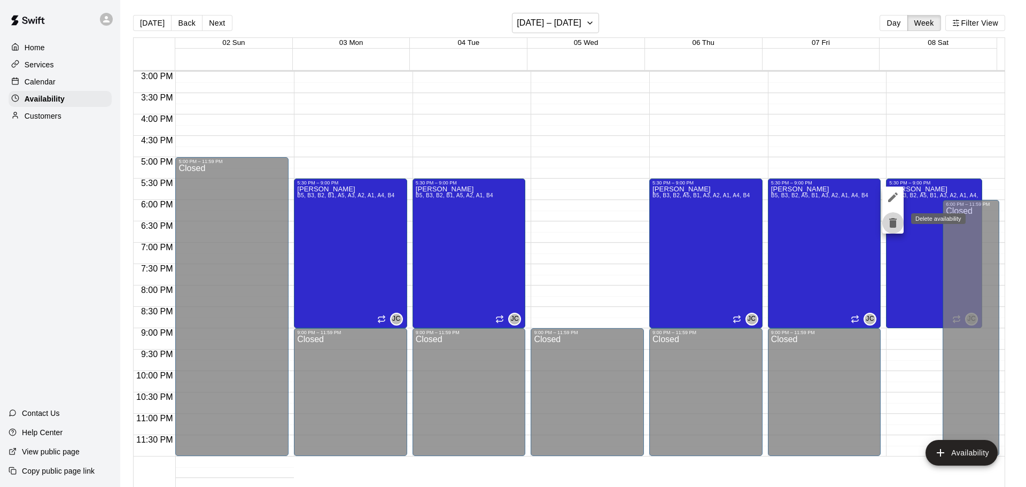
click at [894, 218] on icon "delete" at bounding box center [892, 223] width 7 height 10
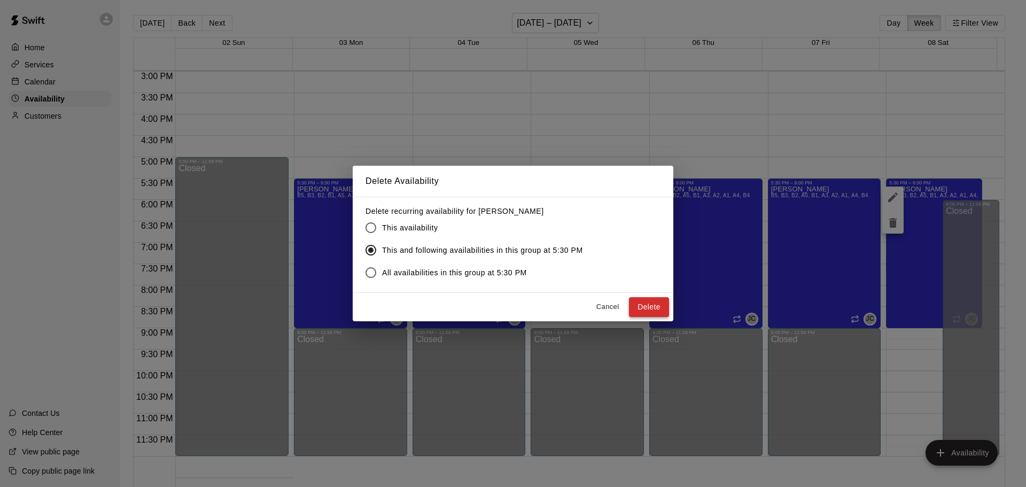
click at [647, 308] on button "Delete" at bounding box center [649, 307] width 40 height 20
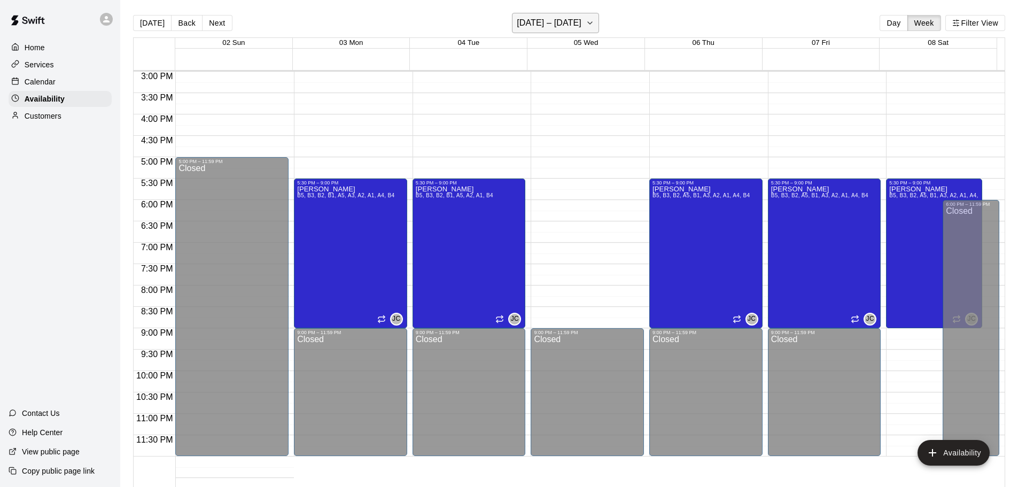
click at [562, 26] on h6 "[DATE] – [DATE]" at bounding box center [549, 22] width 65 height 15
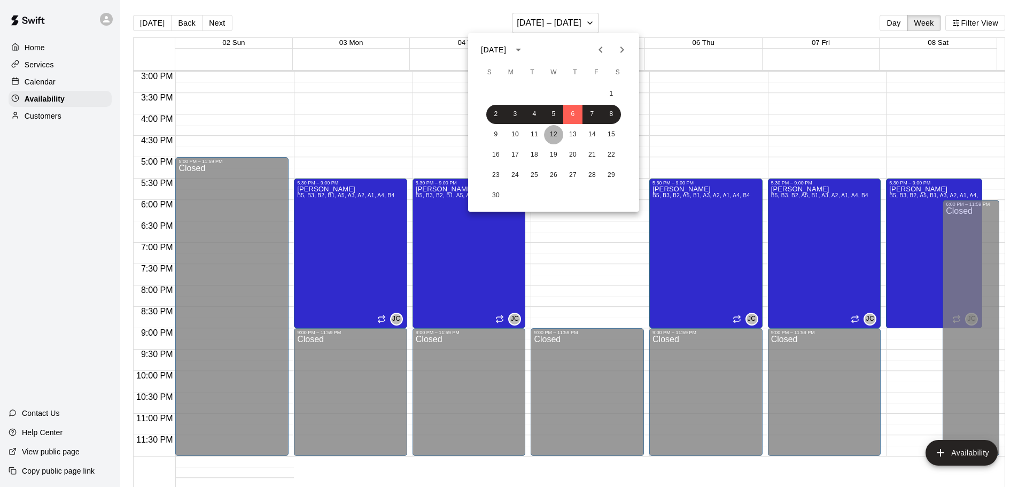
click at [553, 131] on button "12" at bounding box center [553, 134] width 19 height 19
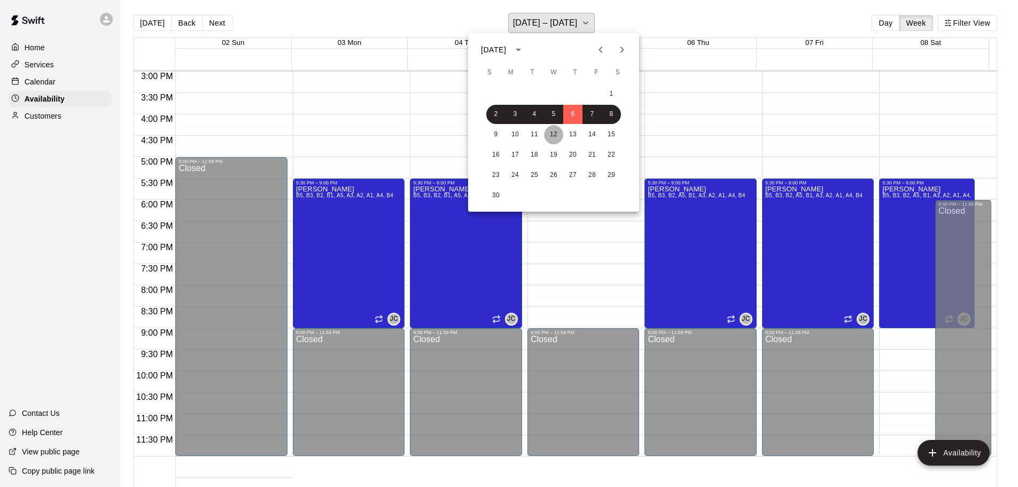
scroll to position [598, 0]
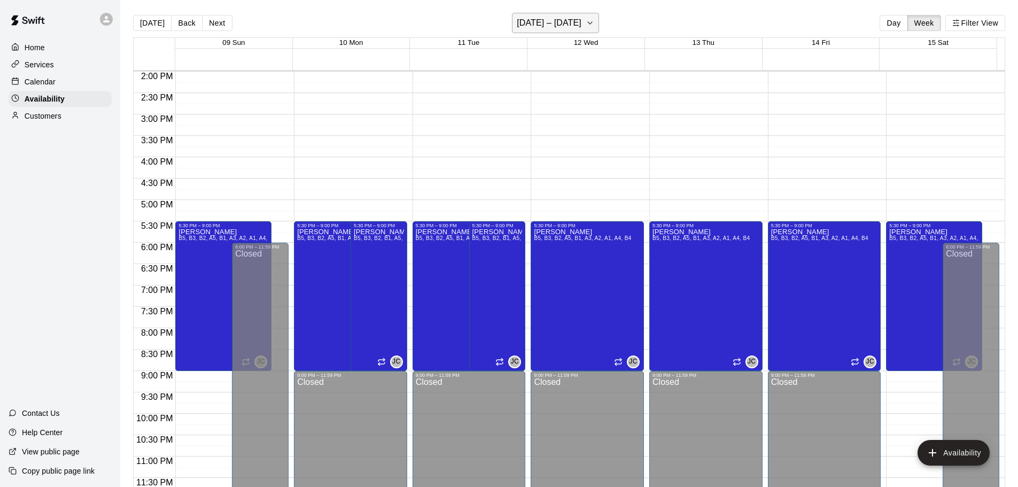
click at [564, 26] on h6 "November 09 – 15" at bounding box center [549, 22] width 65 height 15
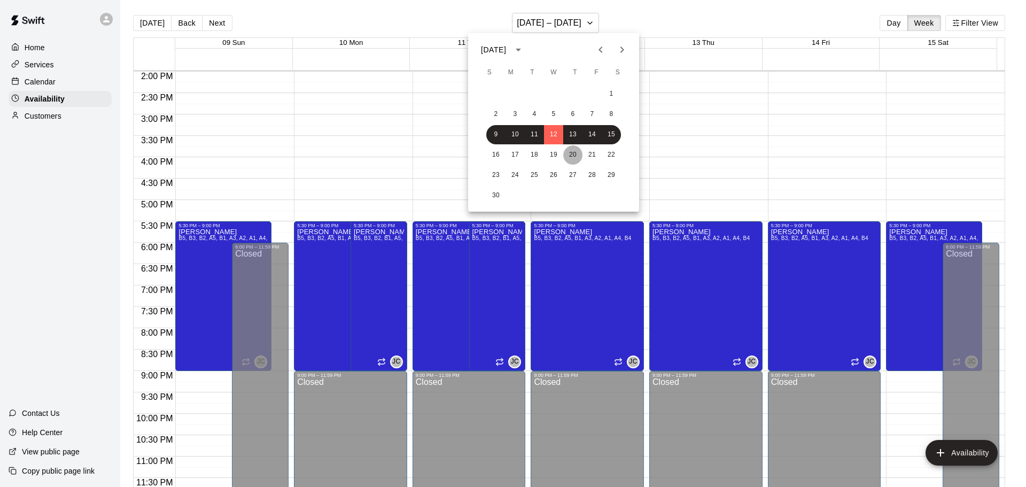
click at [571, 153] on button "20" at bounding box center [572, 154] width 19 height 19
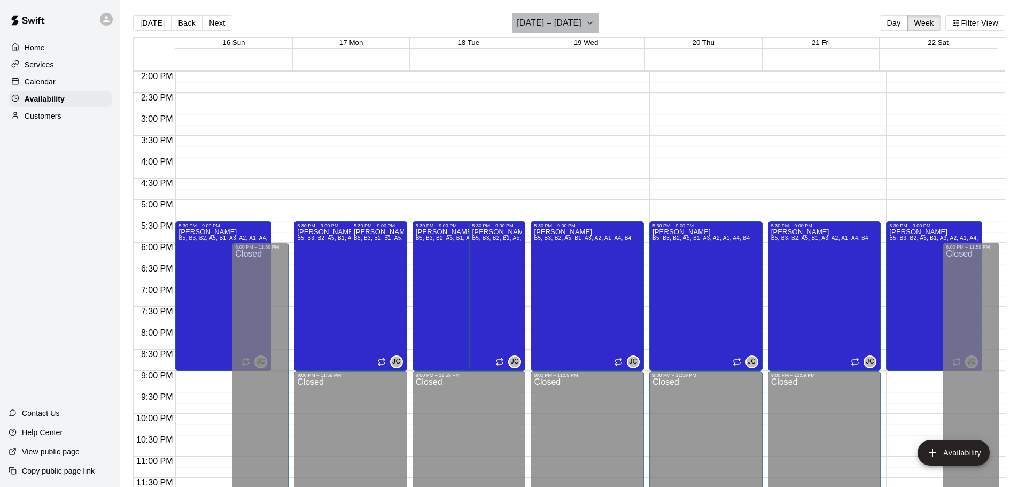
click at [568, 24] on h6 "November 16 – 22" at bounding box center [549, 22] width 65 height 15
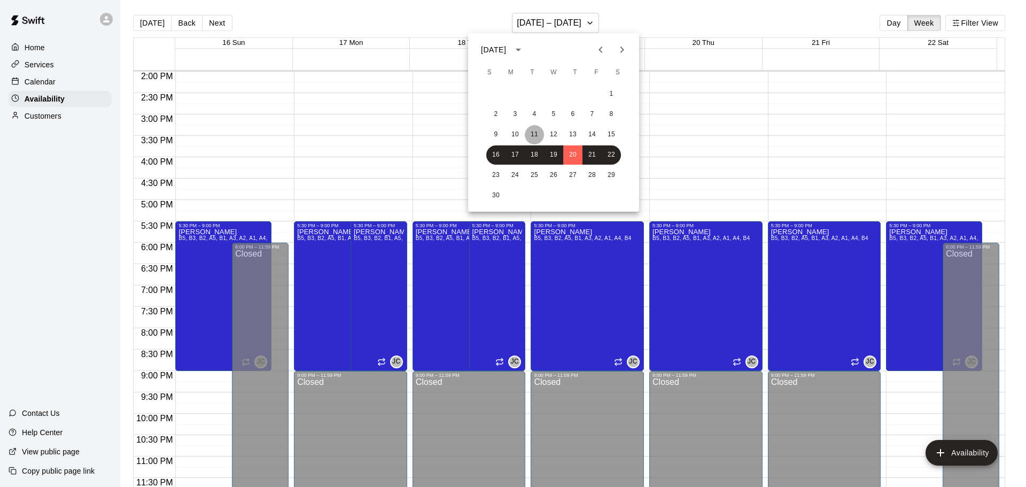
click at [533, 130] on button "11" at bounding box center [534, 134] width 19 height 19
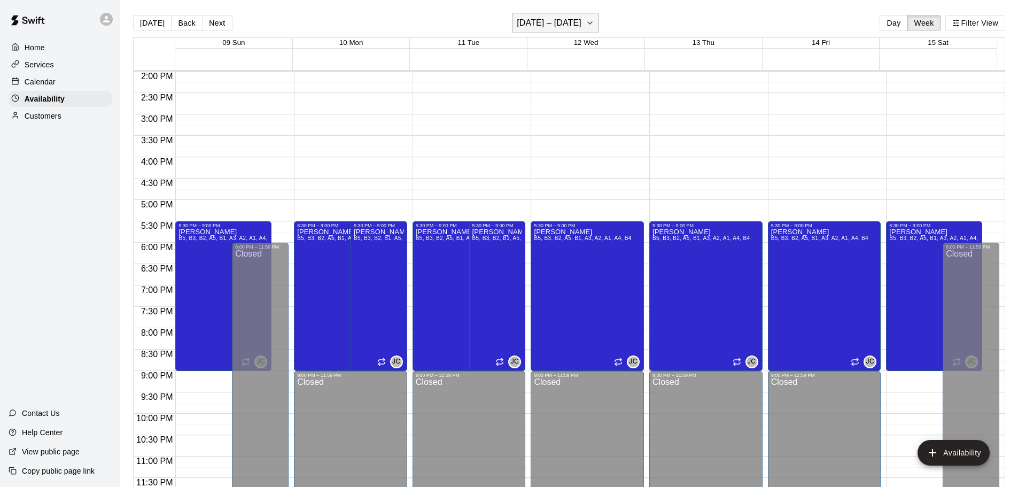
click at [565, 19] on h6 "November 09 – 15" at bounding box center [549, 22] width 65 height 15
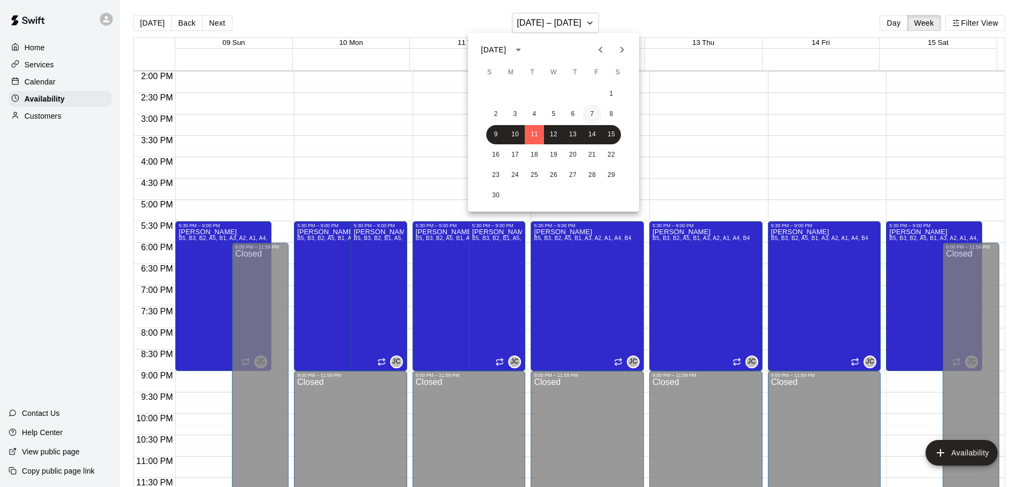
click at [583, 114] on button "7" at bounding box center [591, 114] width 19 height 19
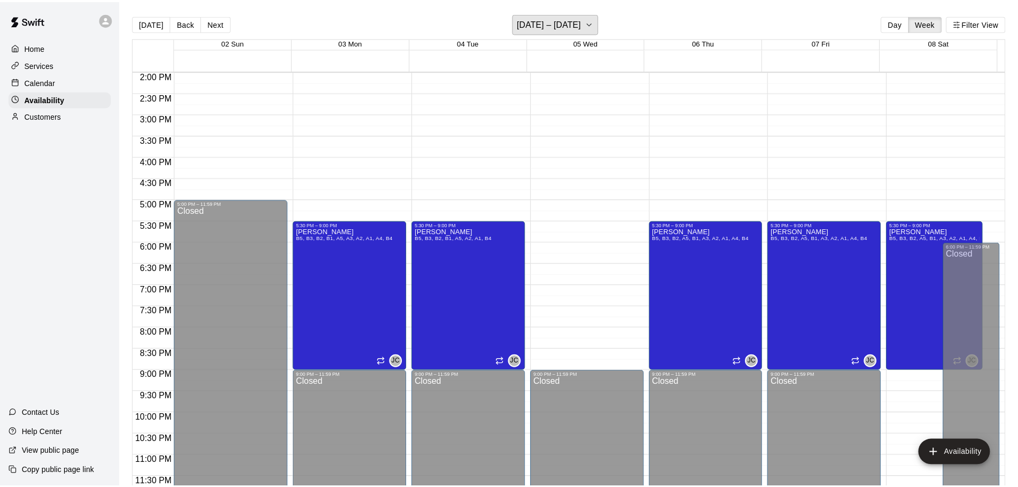
scroll to position [641, 0]
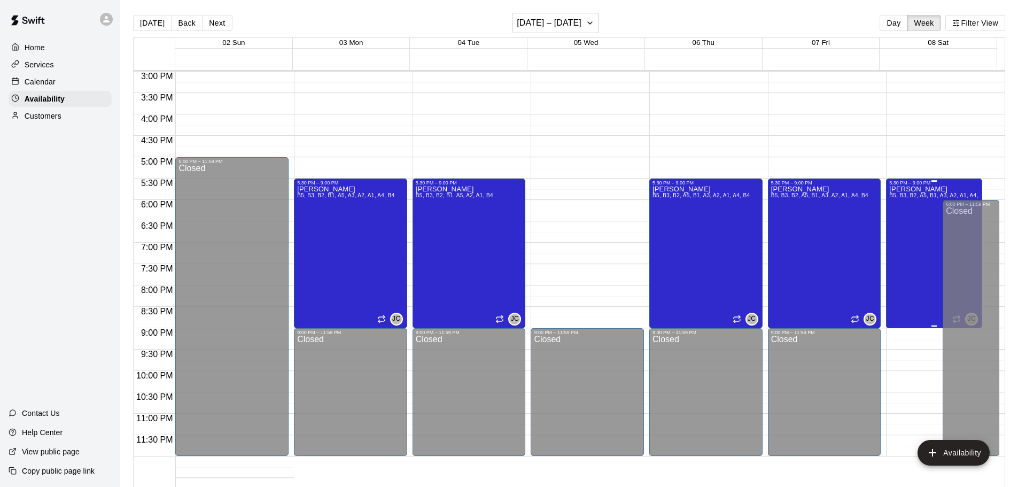
click at [922, 203] on div "[PERSON_NAME] B5, B3, B2, A5, B1, A3, A2, A1, A4, B4" at bounding box center [934, 428] width 90 height 487
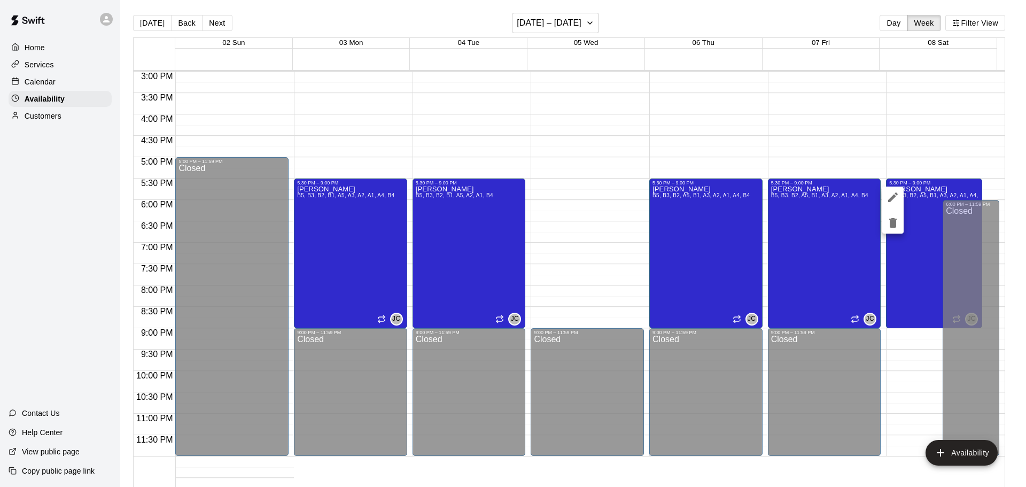
click at [895, 223] on icon "delete" at bounding box center [892, 223] width 7 height 10
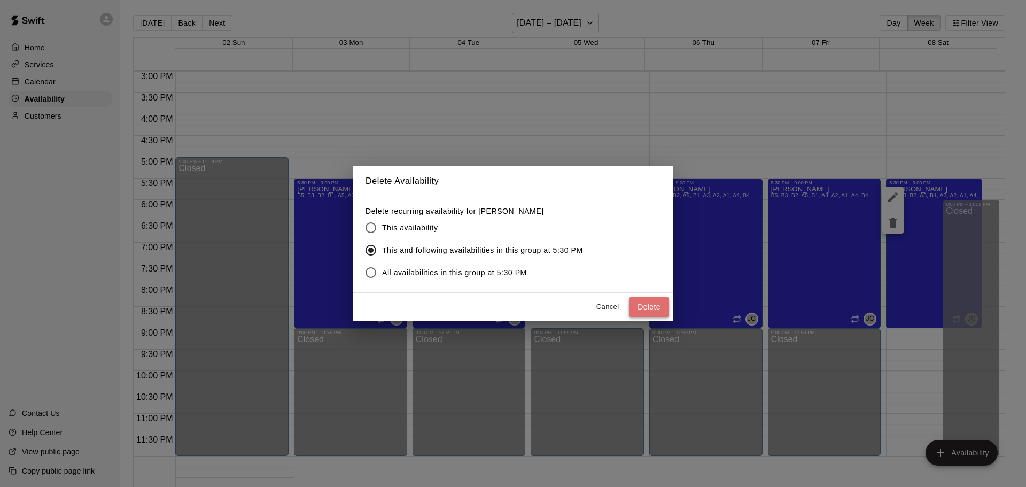
click at [644, 303] on button "Delete" at bounding box center [649, 307] width 40 height 20
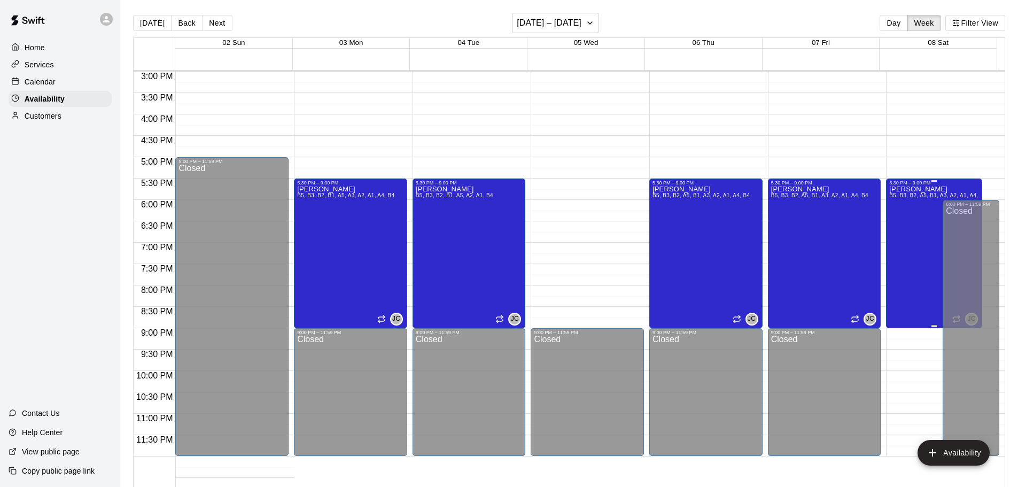
click at [920, 216] on div "[PERSON_NAME] B5, B3, B2, A5, B1, A3, A2, A1, A4, B4" at bounding box center [934, 428] width 90 height 487
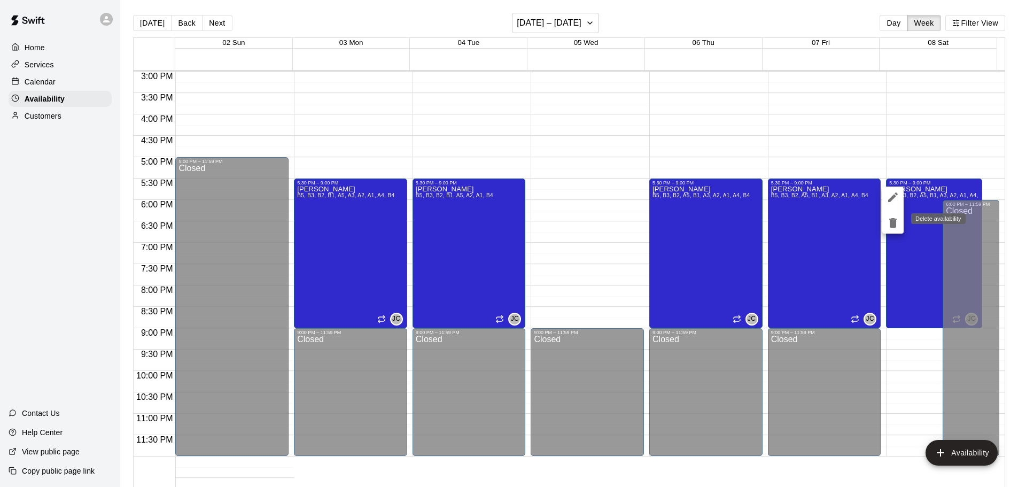
click at [888, 218] on icon "delete" at bounding box center [892, 222] width 13 height 13
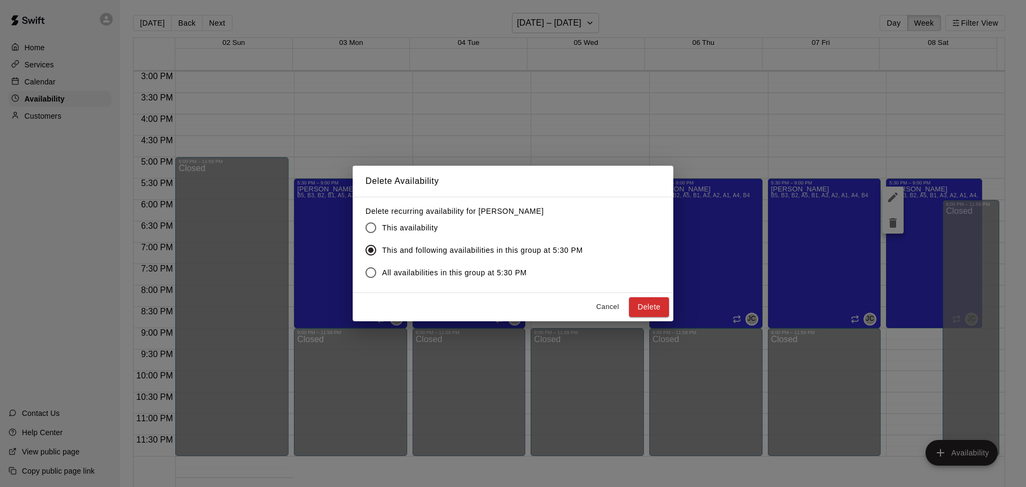
click at [417, 271] on span "All availabilities in this group at 5:30 PM" at bounding box center [454, 272] width 145 height 11
click at [630, 298] on button "Delete" at bounding box center [649, 307] width 40 height 20
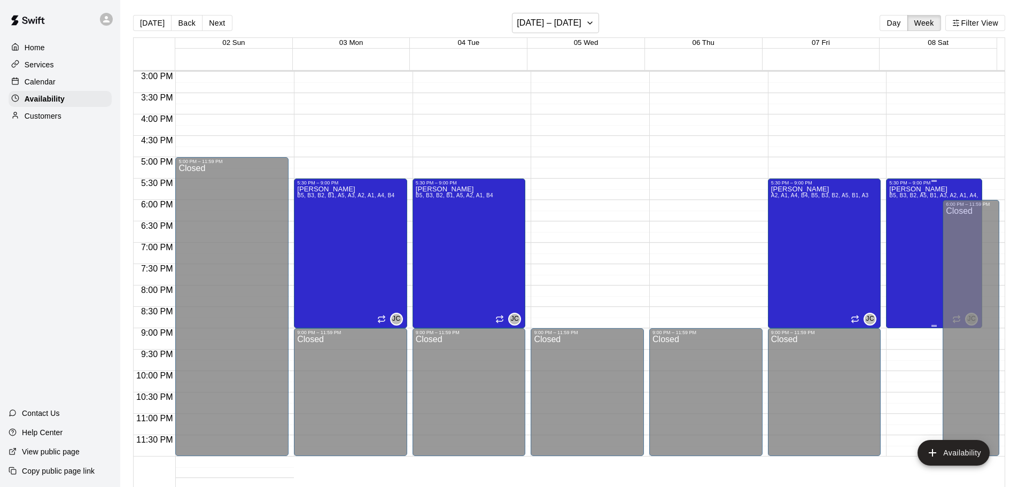
click at [907, 217] on div "[PERSON_NAME] B5, B3, B2, A5, B1, A3, A2, A1, A4, B4" at bounding box center [934, 428] width 90 height 487
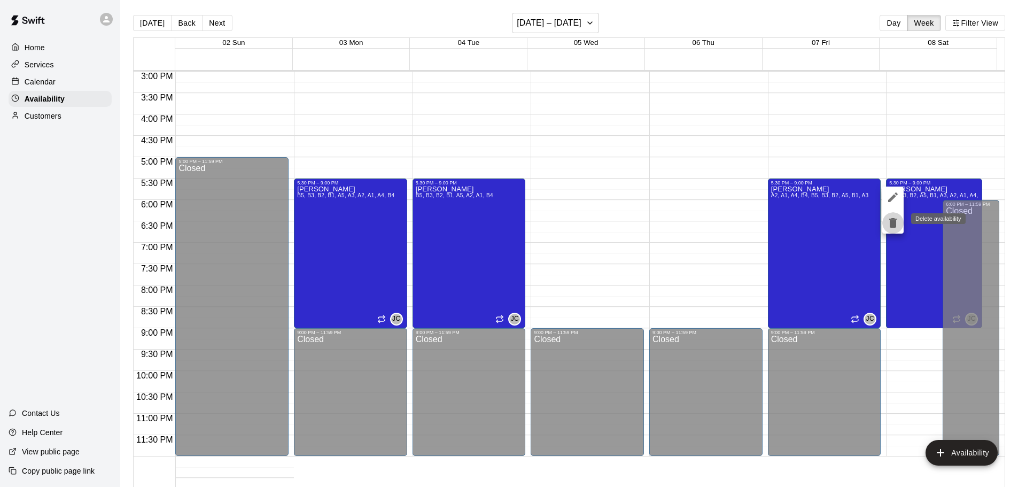
click at [896, 222] on icon "delete" at bounding box center [892, 223] width 7 height 10
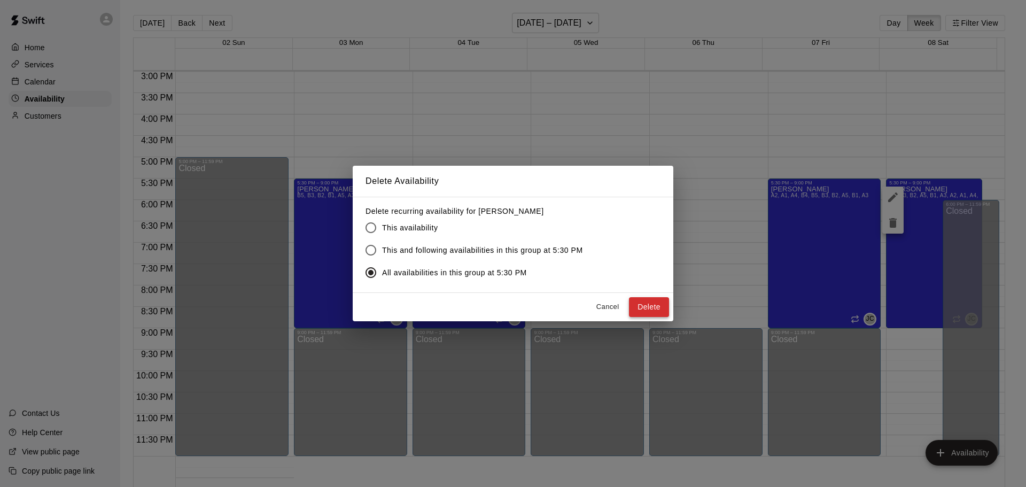
click at [645, 309] on button "Delete" at bounding box center [649, 307] width 40 height 20
click at [608, 306] on button "Cancel" at bounding box center [607, 307] width 34 height 17
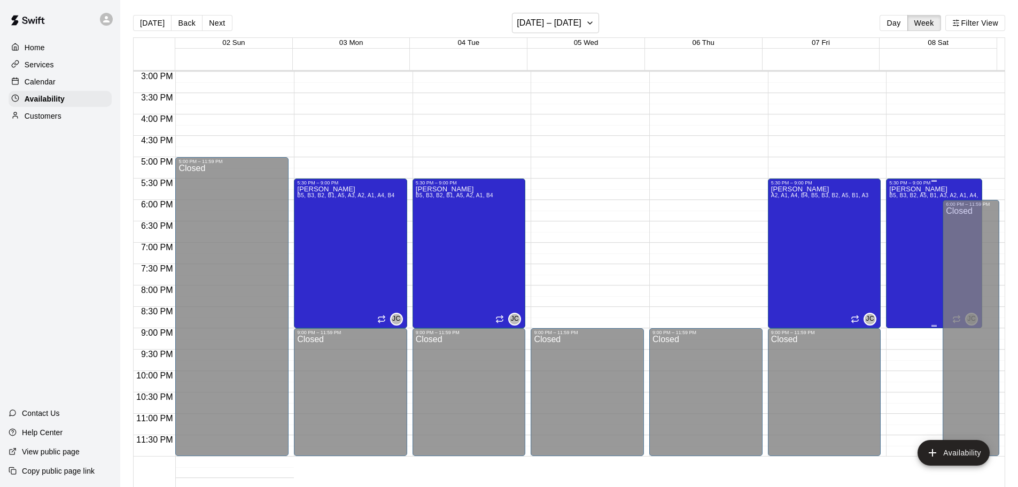
click at [902, 210] on div "[PERSON_NAME] B5, B3, B2, A5, B1, A3, A2, A1, A4, B4" at bounding box center [934, 428] width 90 height 487
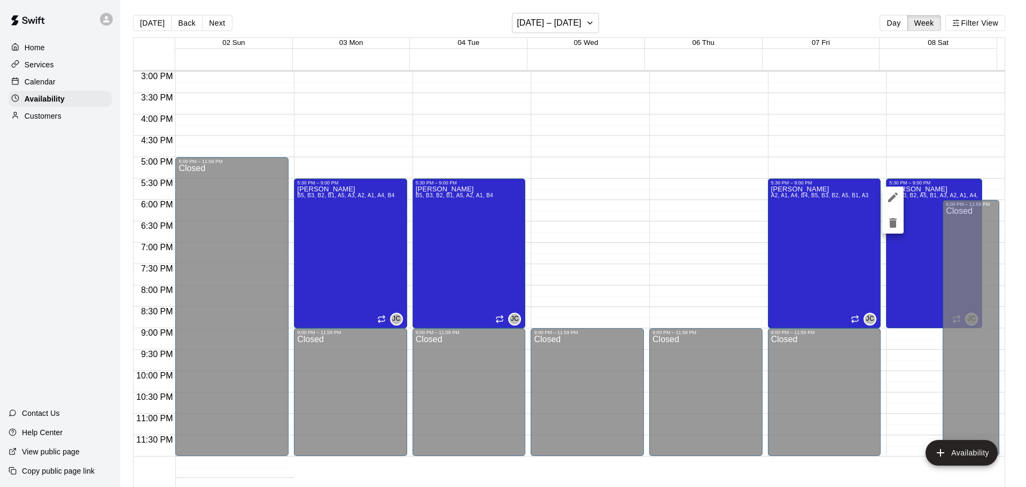
click at [896, 224] on icon "delete" at bounding box center [892, 223] width 7 height 10
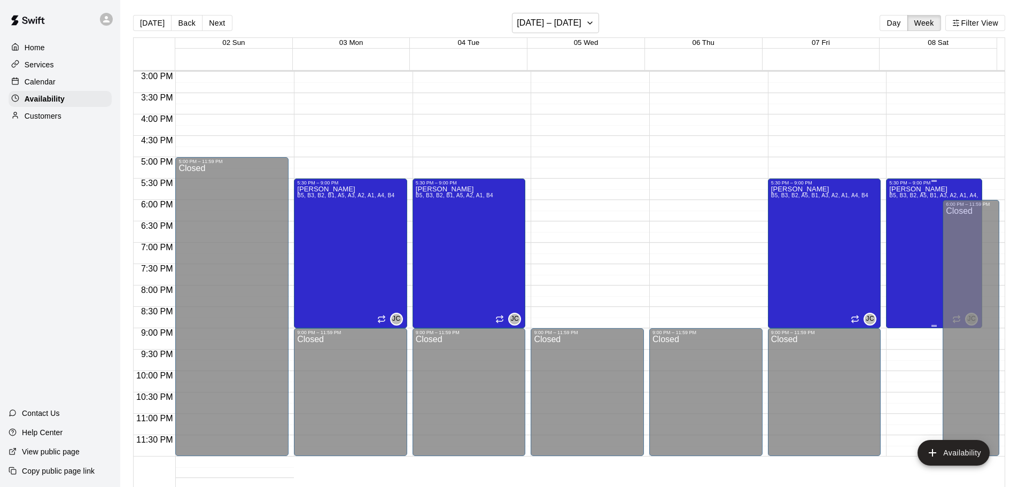
click at [902, 213] on div "[PERSON_NAME] B5, B3, B2, A5, B1, A3, A2, A1, A4, B4" at bounding box center [934, 428] width 90 height 487
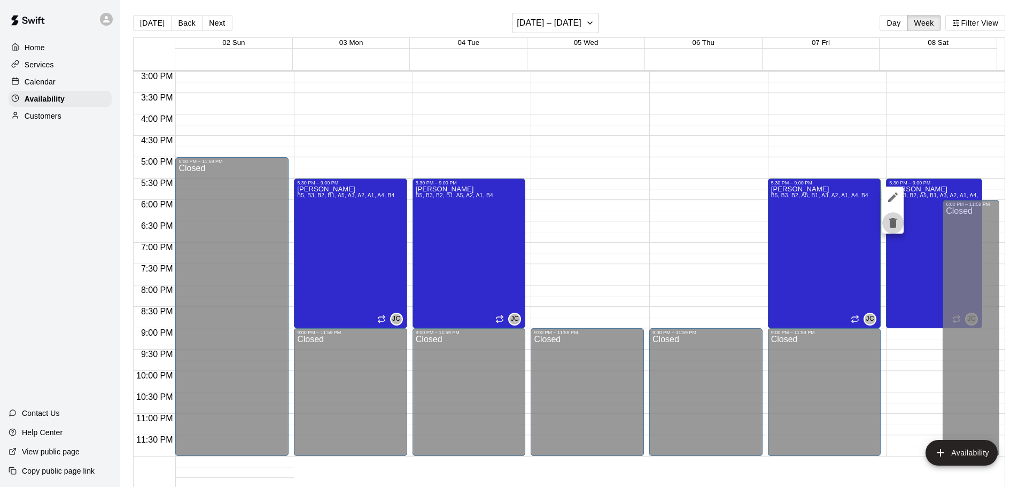
click at [896, 220] on icon "delete" at bounding box center [892, 223] width 7 height 10
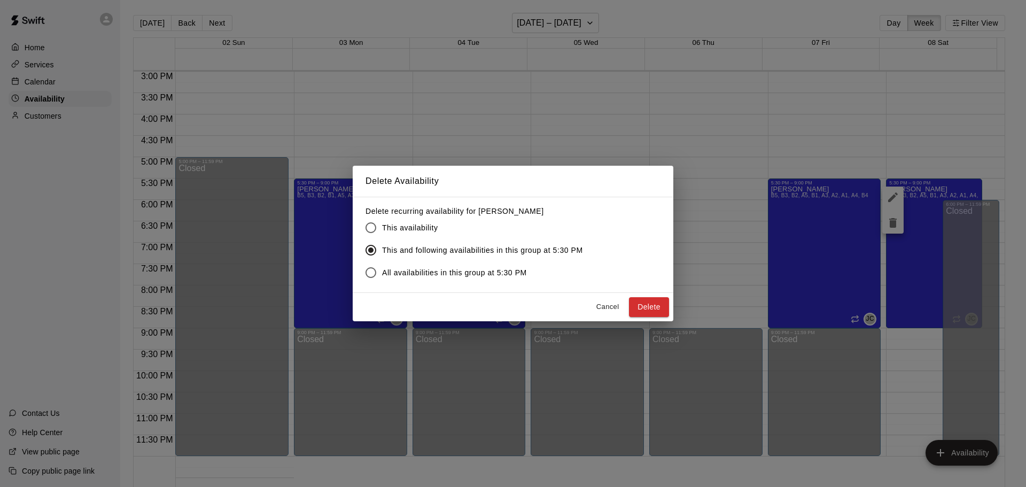
click at [387, 227] on span "This availability" at bounding box center [410, 227] width 56 height 11
click at [658, 308] on button "Delete" at bounding box center [649, 307] width 40 height 20
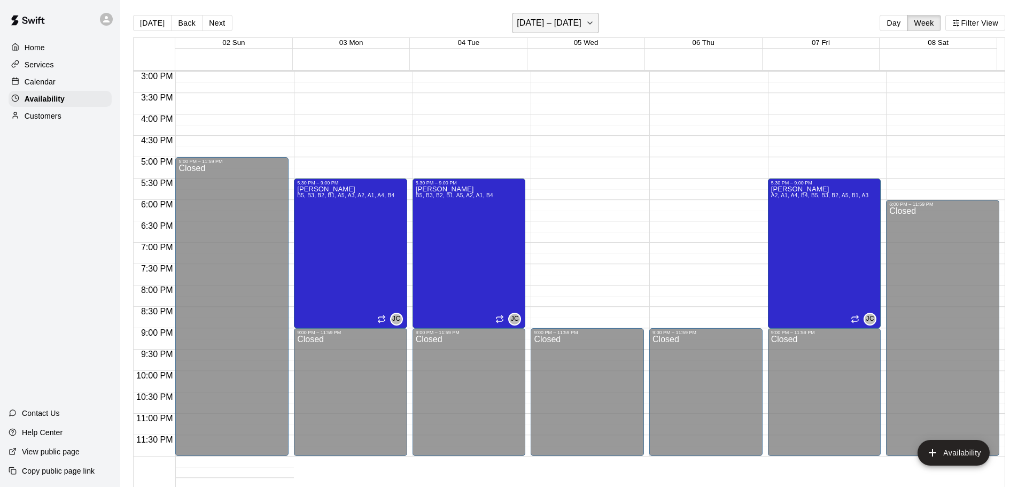
click at [583, 20] on button "[DATE] – [DATE]" at bounding box center [555, 23] width 87 height 20
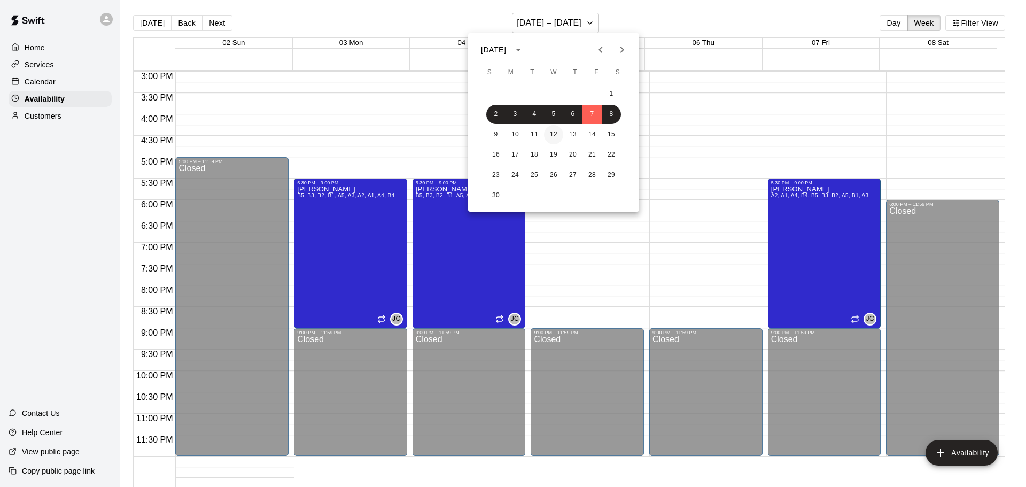
click at [547, 134] on button "12" at bounding box center [553, 134] width 19 height 19
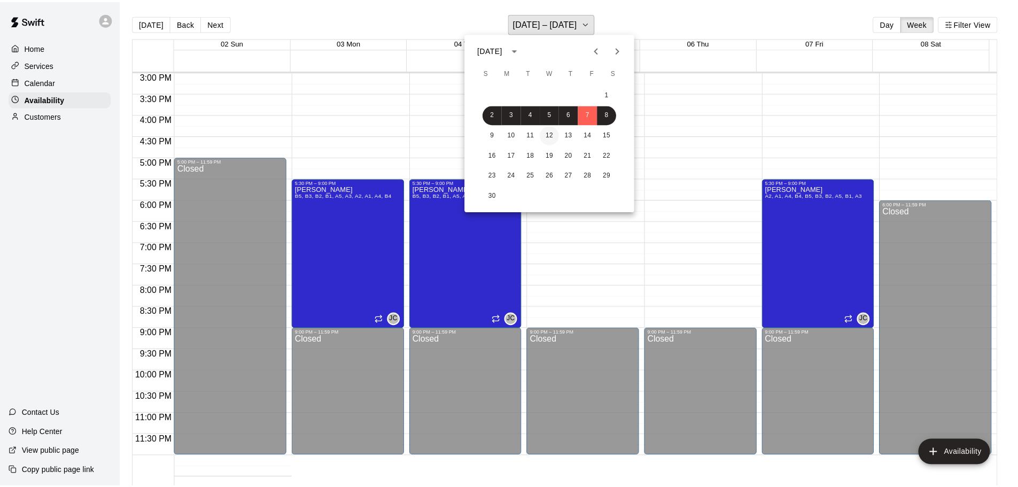
scroll to position [598, 0]
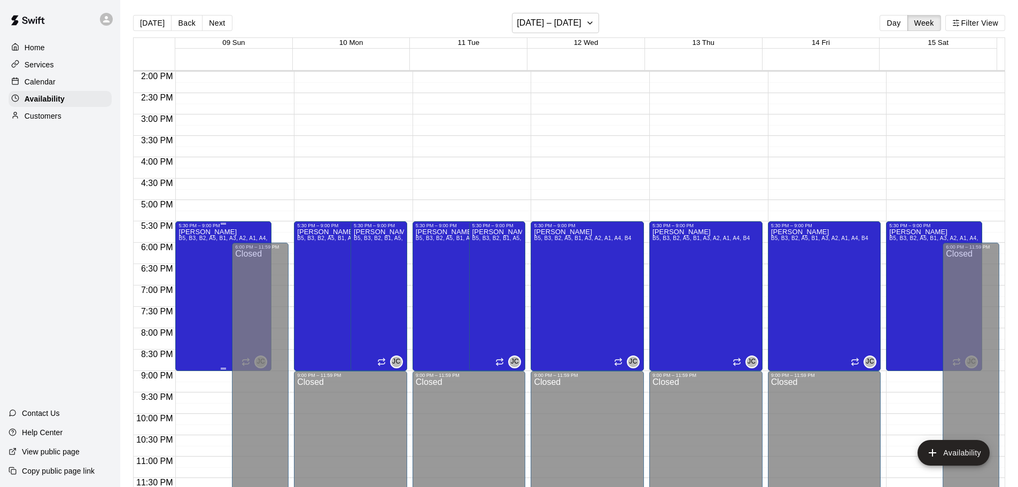
click at [203, 280] on div "[PERSON_NAME] B5, B3, B2, A5, B1, A3, A2, A1, A4, B4" at bounding box center [223, 471] width 90 height 487
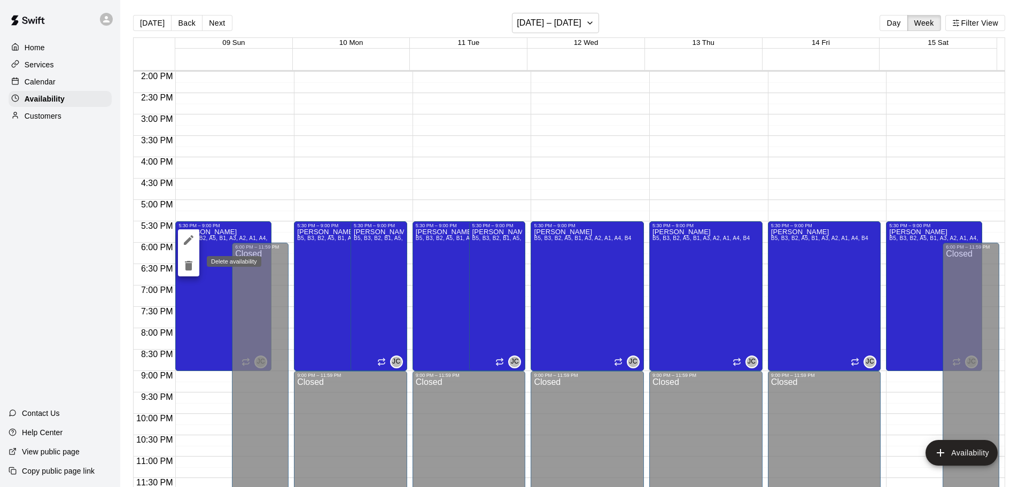
click at [190, 262] on icon "delete" at bounding box center [188, 266] width 7 height 10
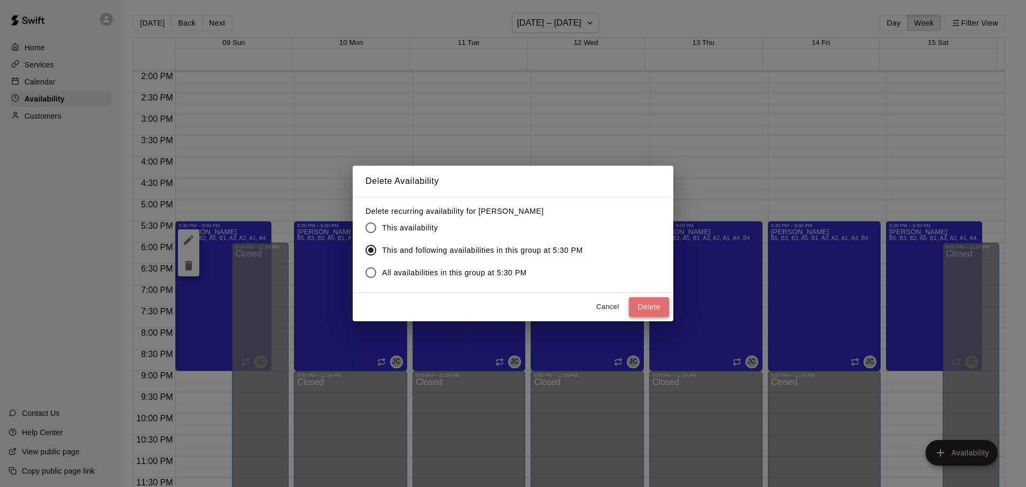
click at [641, 302] on button "Delete" at bounding box center [649, 307] width 40 height 20
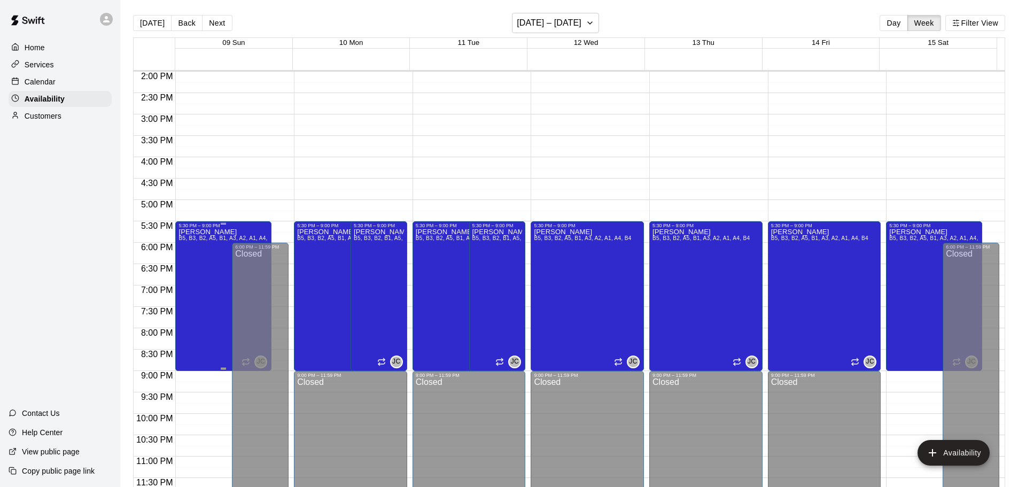
click at [214, 232] on p "[PERSON_NAME]" at bounding box center [223, 232] width 90 height 0
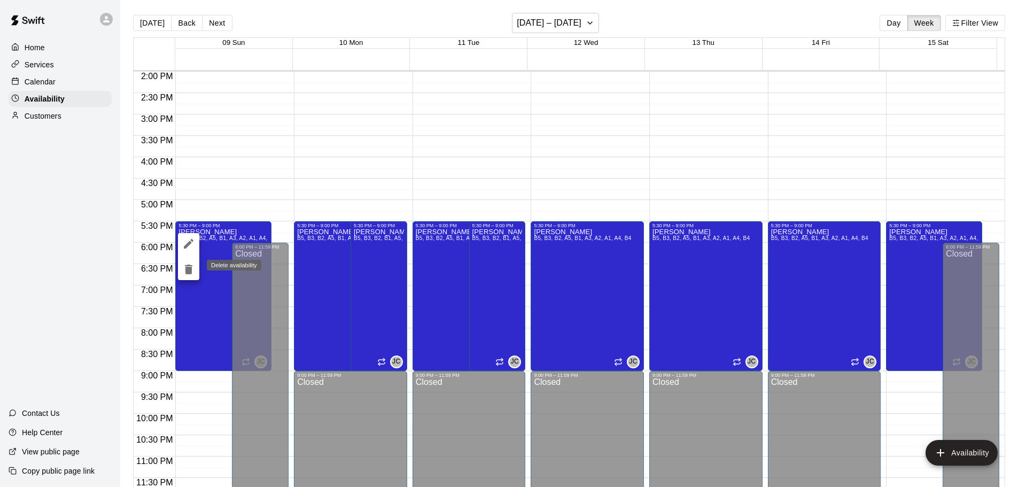
click at [192, 270] on icon "delete" at bounding box center [188, 269] width 13 height 13
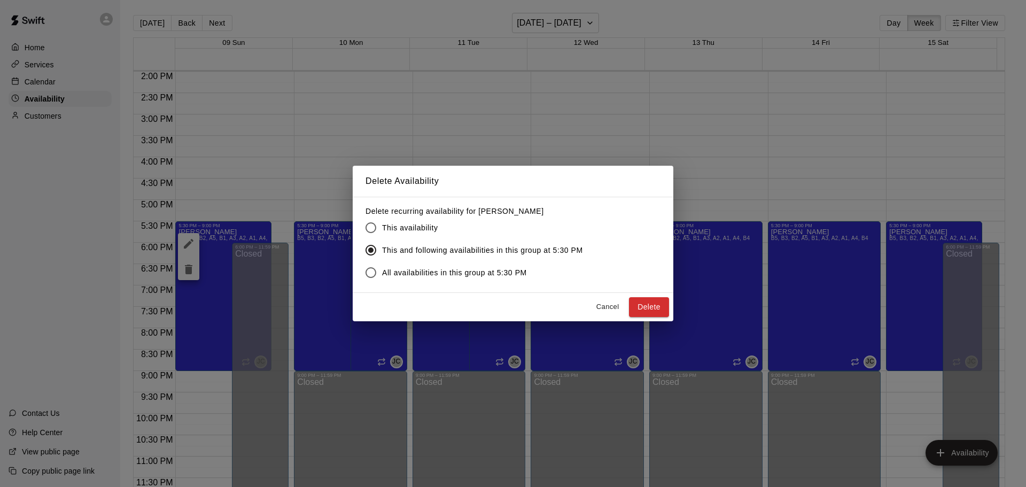
click at [410, 231] on span "This availability" at bounding box center [410, 227] width 56 height 11
click at [653, 308] on button "Delete" at bounding box center [649, 307] width 40 height 20
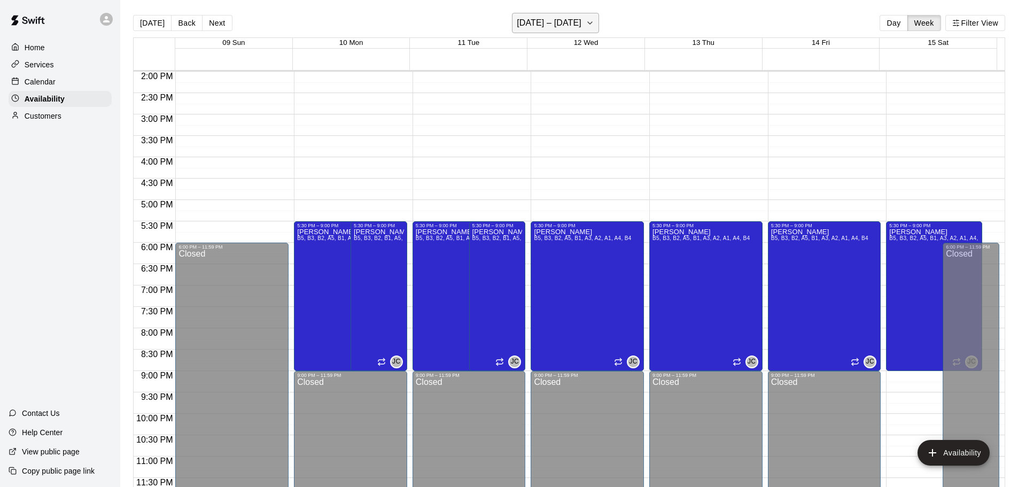
click at [550, 27] on h6 "November 09 – 15" at bounding box center [549, 22] width 65 height 15
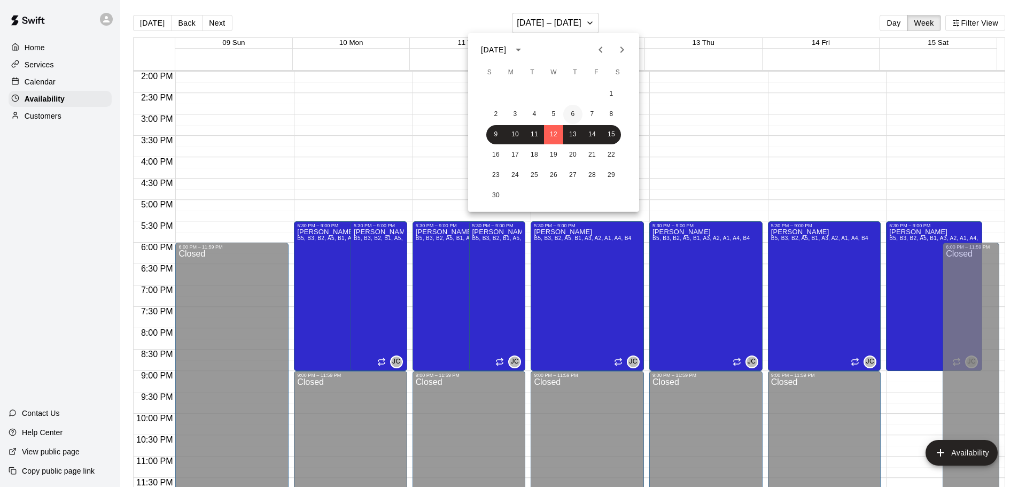
click at [569, 112] on button "6" at bounding box center [572, 114] width 19 height 19
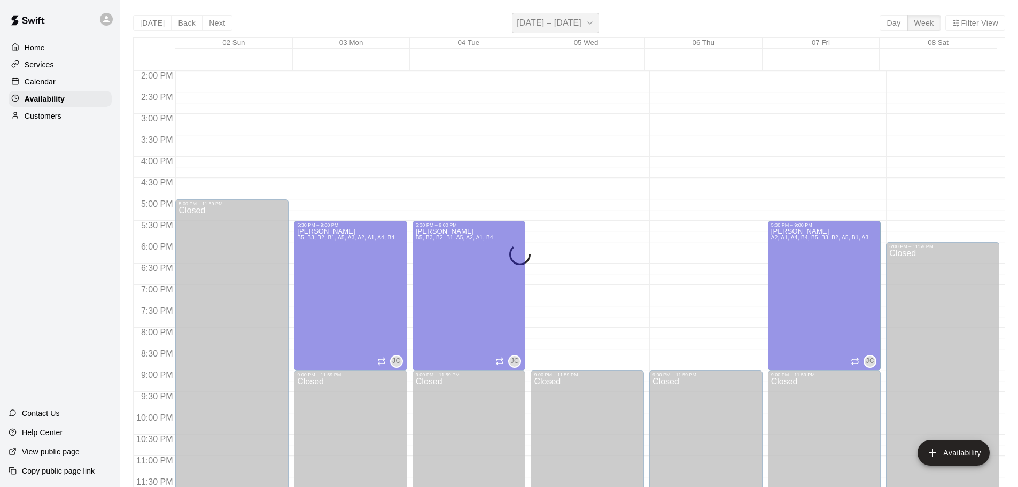
scroll to position [641, 0]
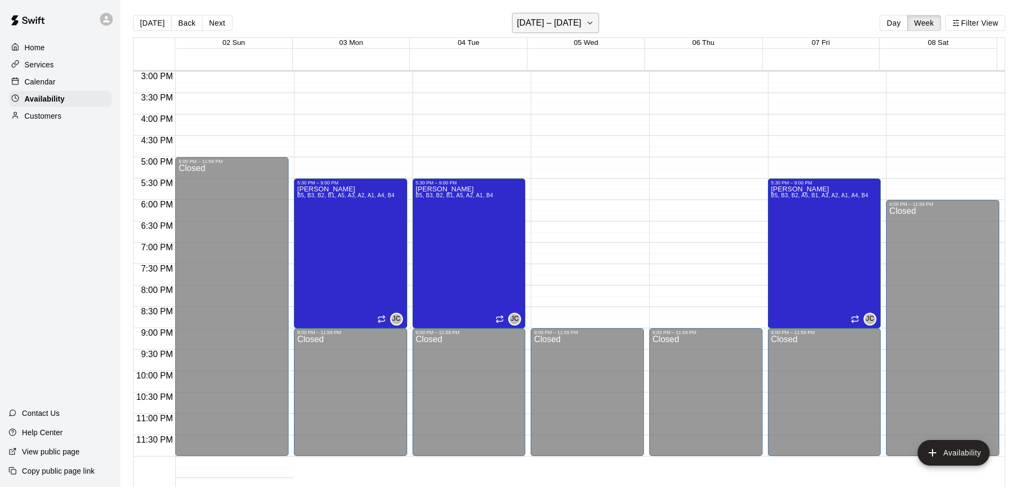
click at [571, 23] on h6 "[DATE] – [DATE]" at bounding box center [549, 22] width 65 height 15
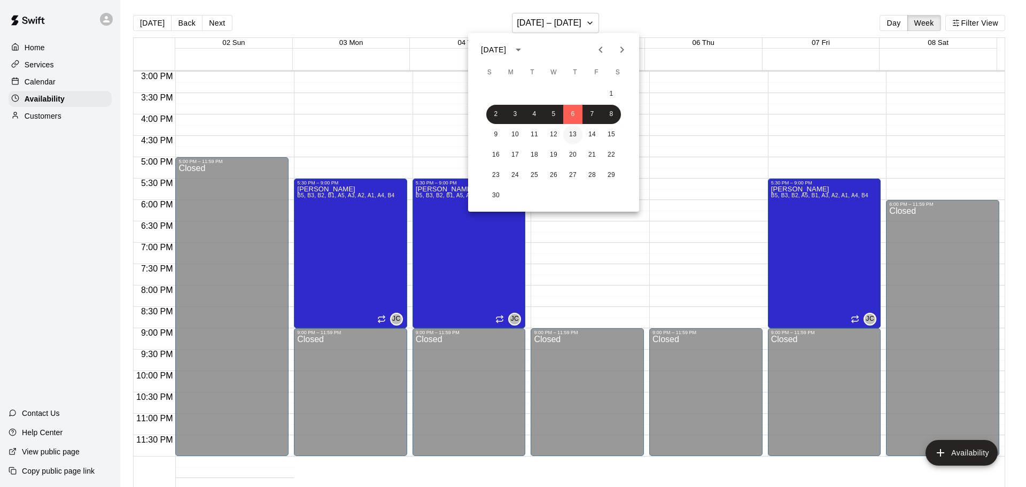
click at [576, 137] on button "13" at bounding box center [572, 134] width 19 height 19
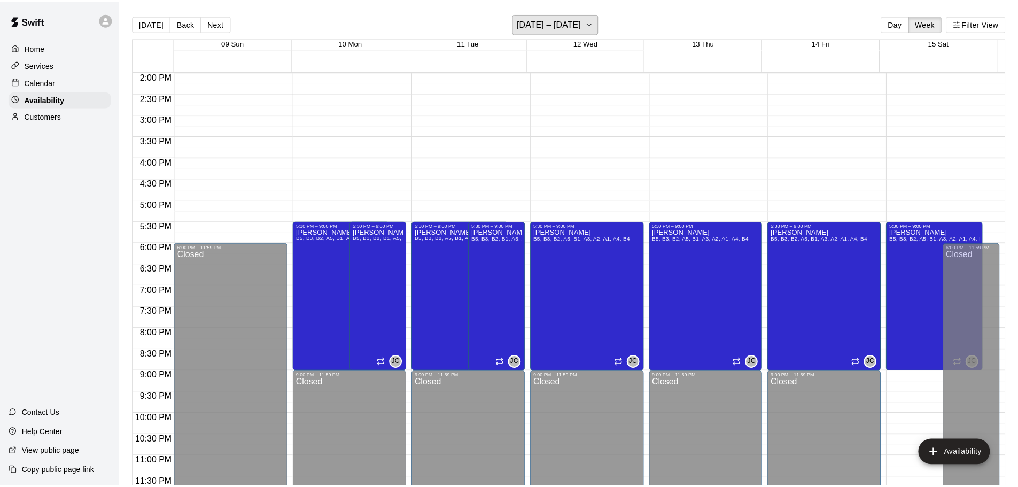
scroll to position [598, 0]
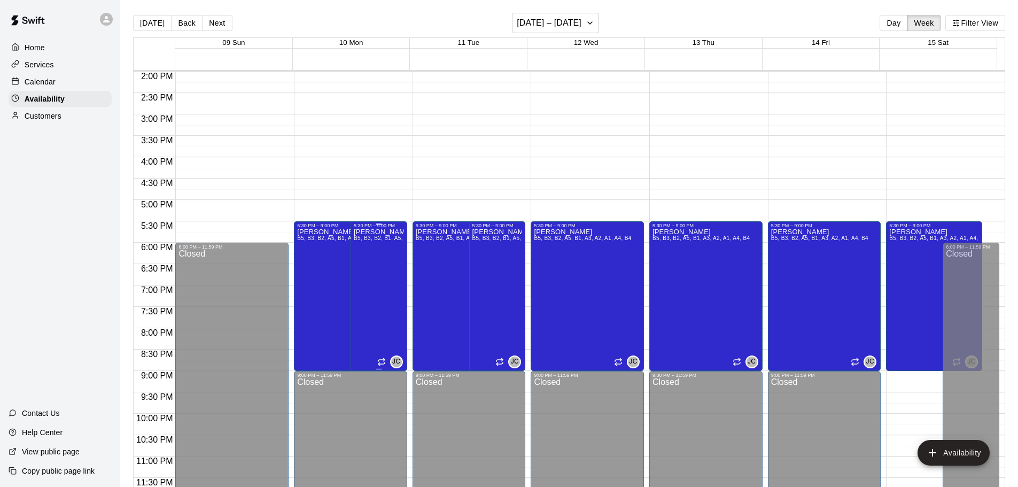
click at [375, 251] on div "[PERSON_NAME] B5, B3, B2, B1, A5, A3, A2, A1, A4, B4" at bounding box center [379, 471] width 50 height 487
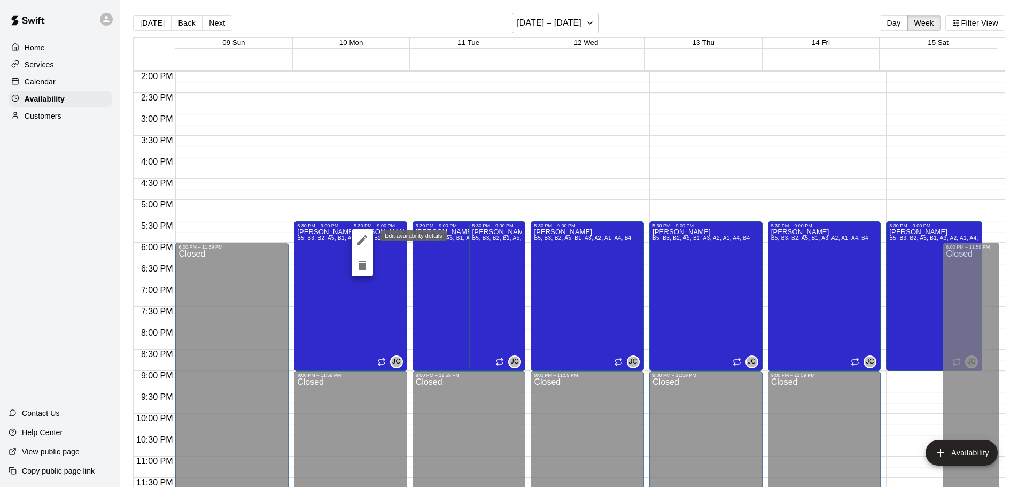
click at [365, 239] on icon "edit" at bounding box center [362, 239] width 13 height 13
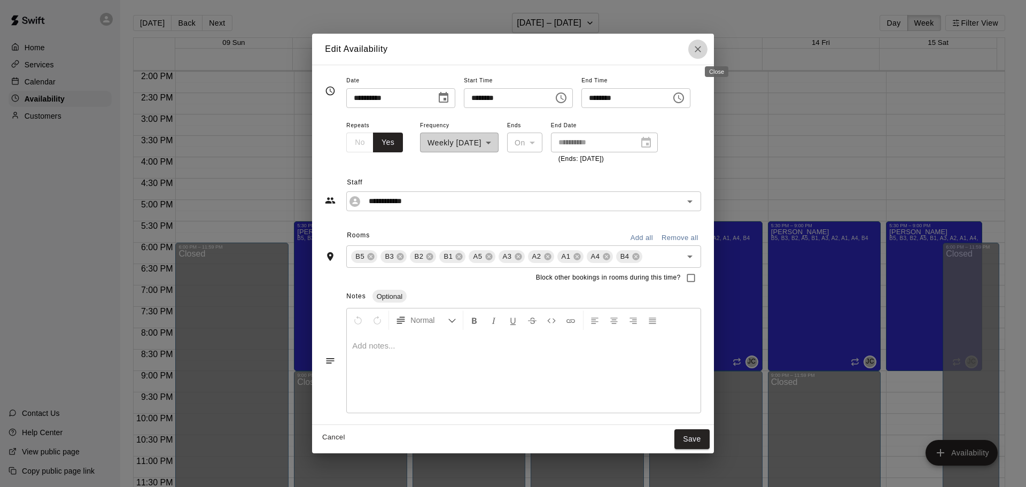
click at [703, 46] on icon "Close" at bounding box center [697, 49] width 11 height 11
type input "**********"
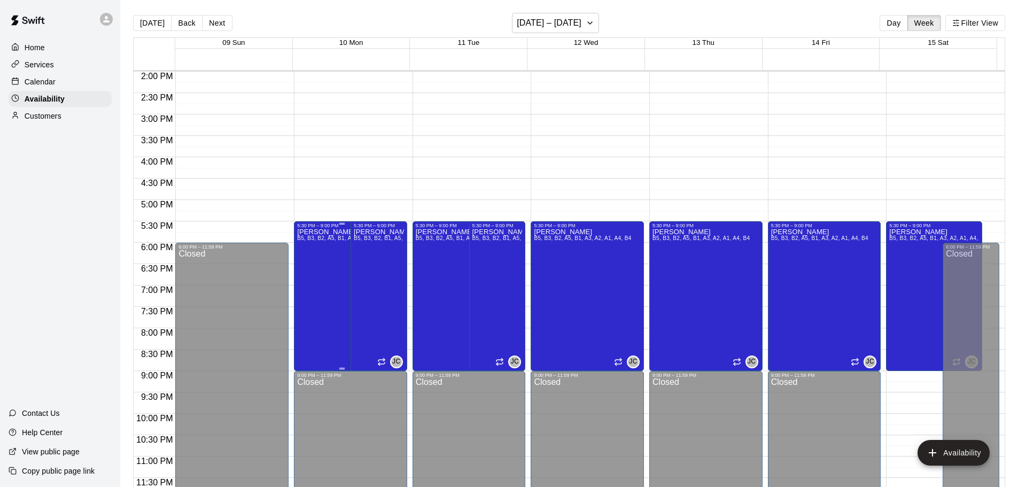
click at [317, 248] on div "[PERSON_NAME] B5, B3, B2, A5, B1, A3, A2, A1, A4, B4" at bounding box center [342, 471] width 90 height 487
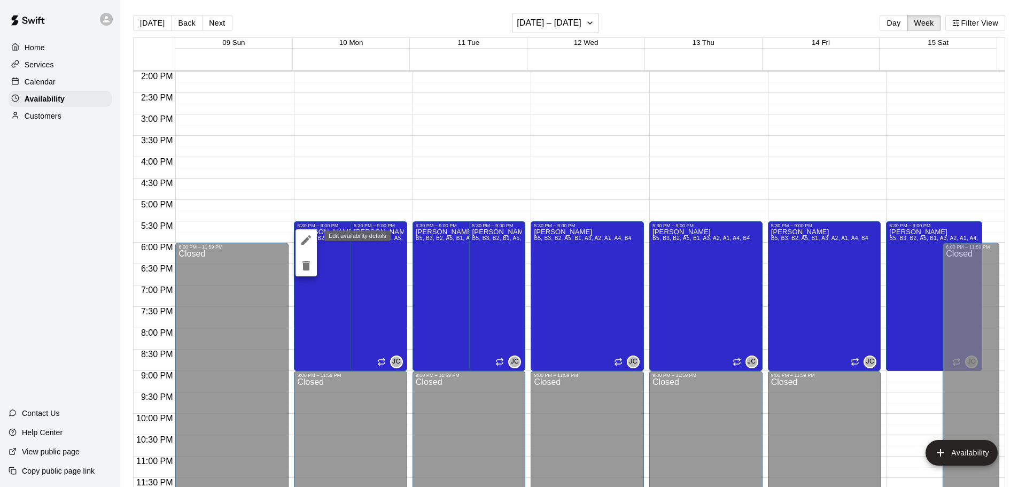
click at [307, 237] on icon "edit" at bounding box center [306, 239] width 13 height 13
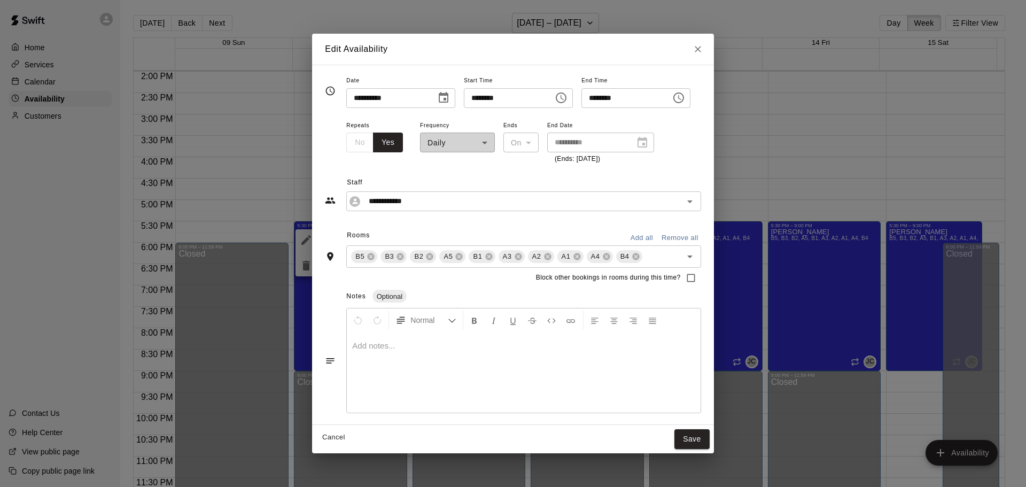
click at [473, 147] on div "**********" at bounding box center [457, 142] width 75 height 46
drag, startPoint x: 470, startPoint y: 144, endPoint x: 458, endPoint y: 144, distance: 11.8
click at [469, 144] on div "**********" at bounding box center [457, 142] width 75 height 46
click at [458, 144] on div "**********" at bounding box center [457, 142] width 75 height 46
click at [456, 145] on div "**********" at bounding box center [457, 142] width 75 height 46
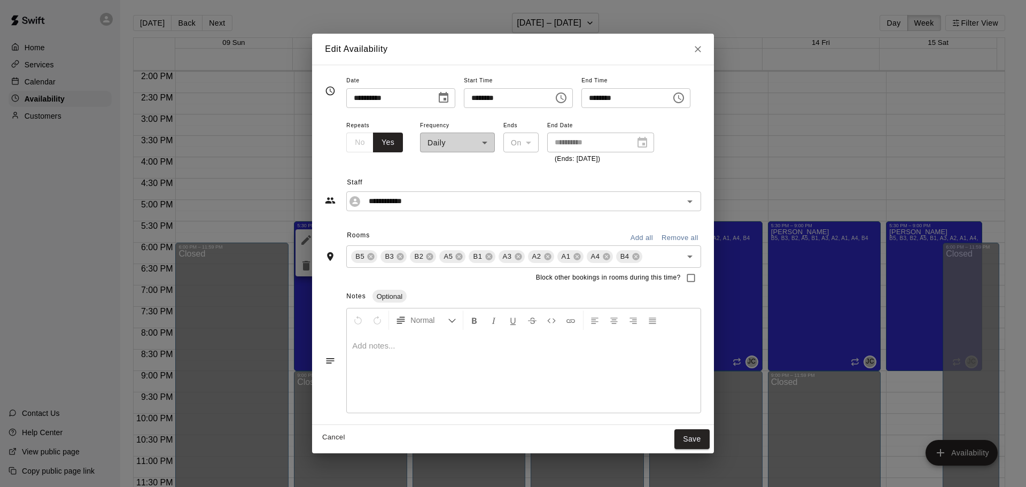
click at [455, 145] on div "**********" at bounding box center [457, 142] width 75 height 46
click at [706, 53] on div "Edit Availability" at bounding box center [512, 49] width 401 height 31
click at [703, 51] on icon "Close" at bounding box center [697, 49] width 11 height 11
type input "**********"
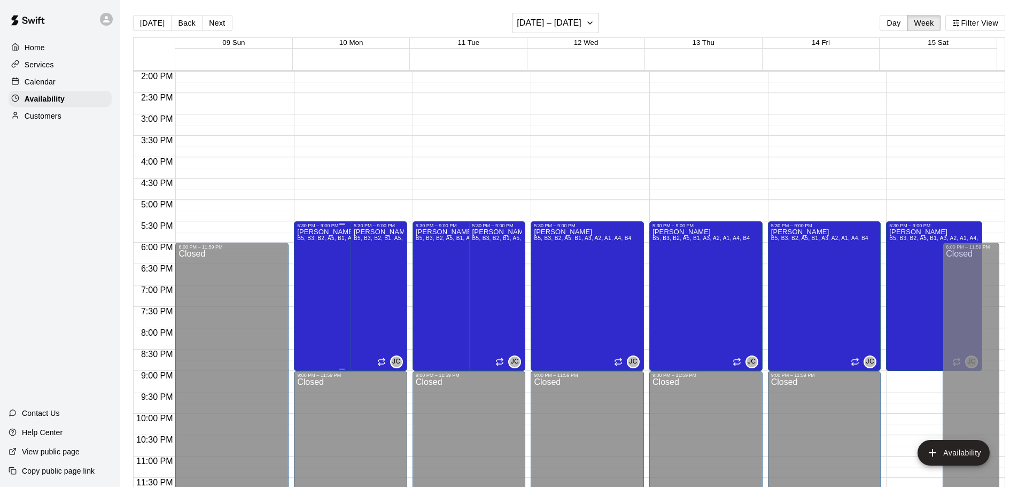
click at [315, 254] on div "[PERSON_NAME] B5, B3, B2, A5, B1, A3, A2, A1, A4, B4" at bounding box center [342, 471] width 90 height 487
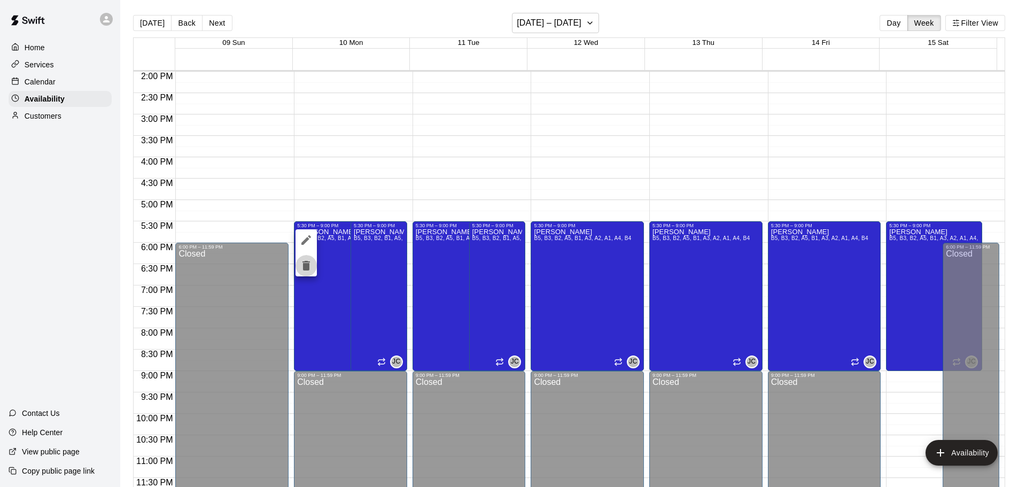
click at [302, 268] on icon "delete" at bounding box center [306, 265] width 13 height 13
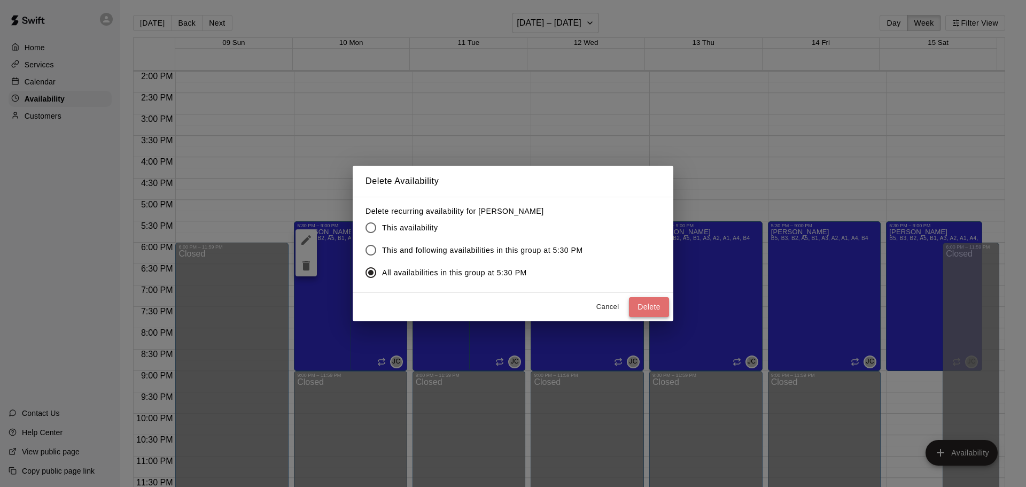
click at [637, 301] on button "Delete" at bounding box center [649, 307] width 40 height 20
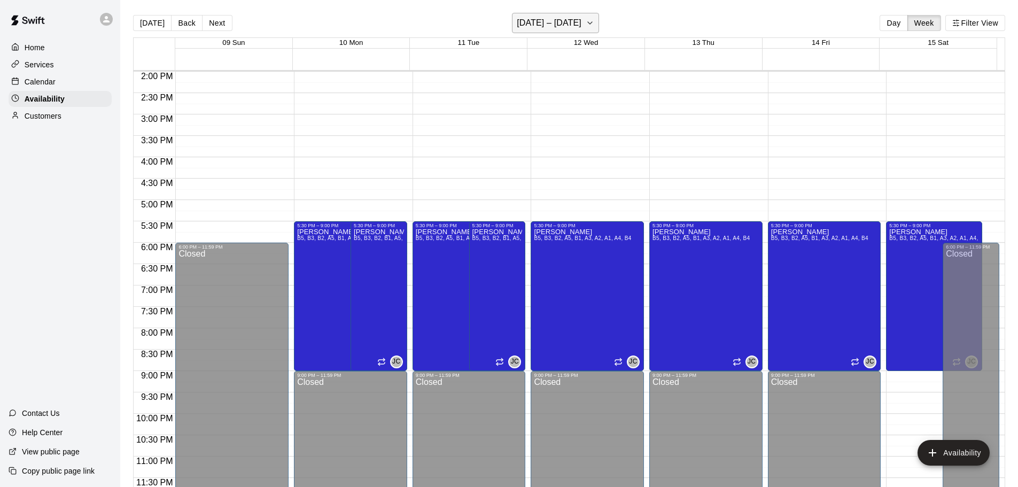
click at [563, 18] on h6 "November 09 – 15" at bounding box center [549, 22] width 65 height 15
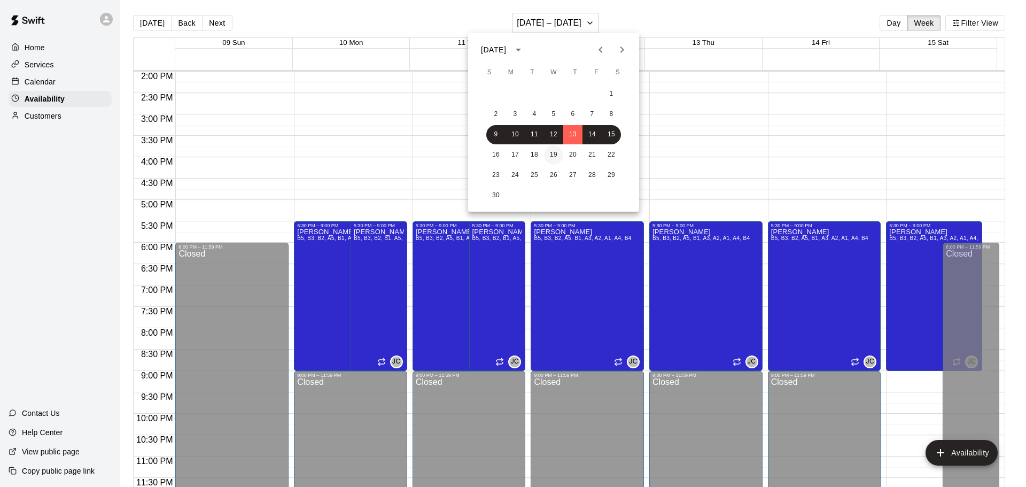
click at [545, 159] on button "19" at bounding box center [553, 154] width 19 height 19
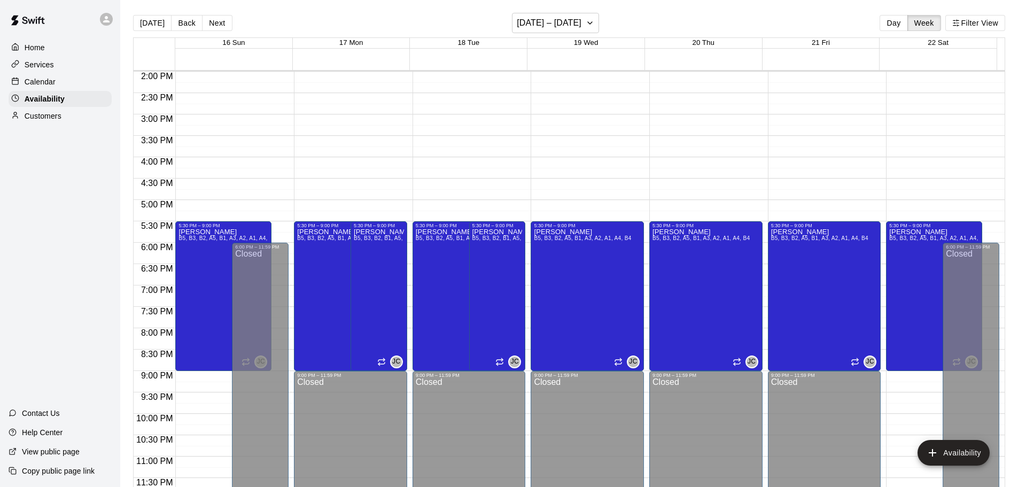
click at [542, 33] on div "Today Back Next November 16 – 22 Day Week Filter View" at bounding box center [569, 25] width 872 height 25
click at [542, 15] on button "November 16 – 22" at bounding box center [555, 23] width 87 height 20
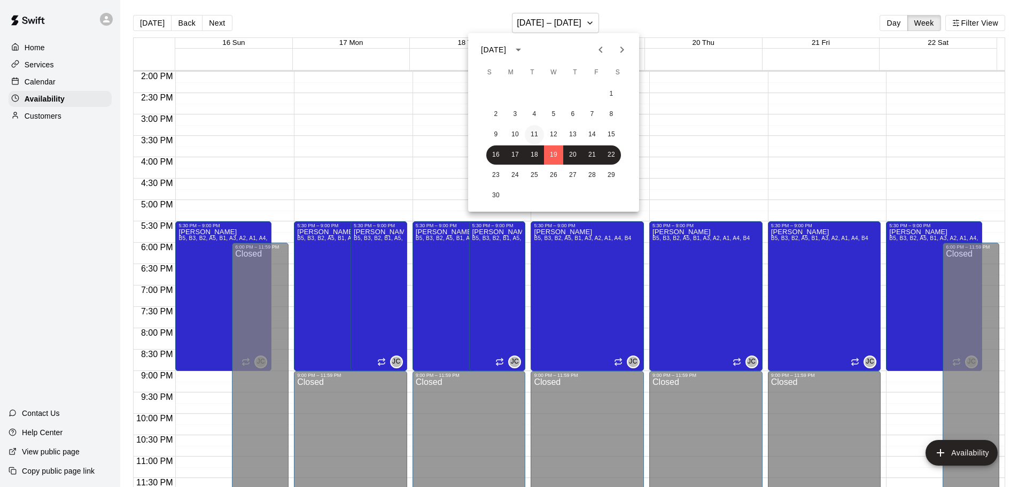
click at [536, 134] on button "11" at bounding box center [534, 134] width 19 height 19
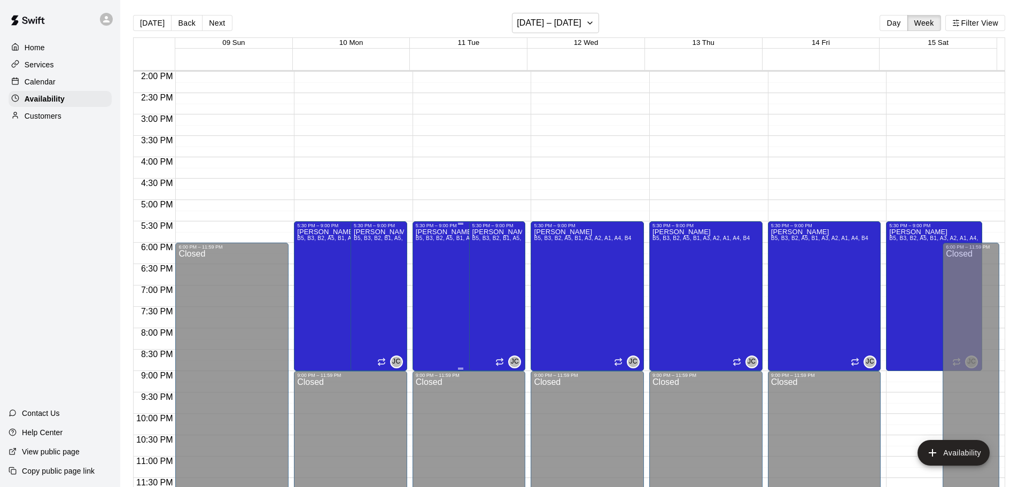
click at [444, 252] on div "[PERSON_NAME] B5, B3, B2, A5, B1, A3, A2, A1, A4, B4" at bounding box center [461, 471] width 90 height 487
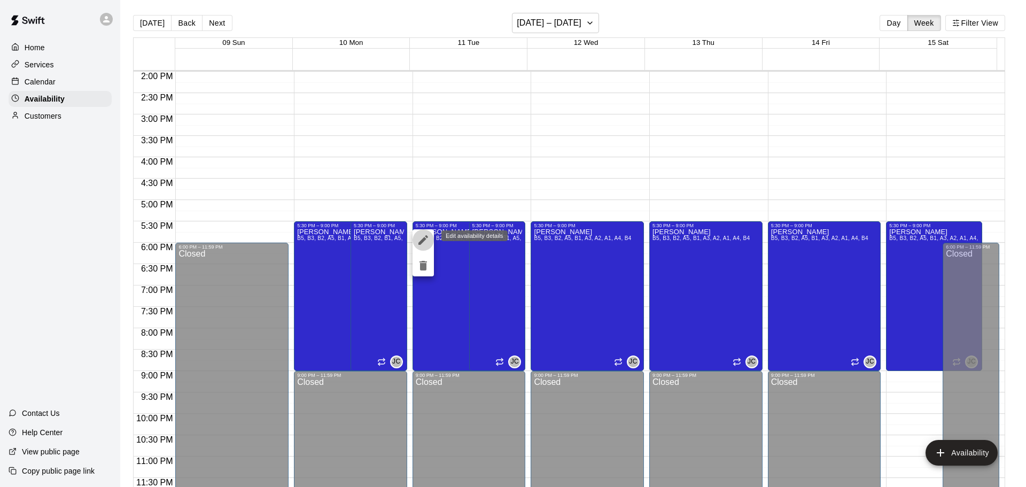
click at [423, 244] on icon "edit" at bounding box center [423, 239] width 13 height 13
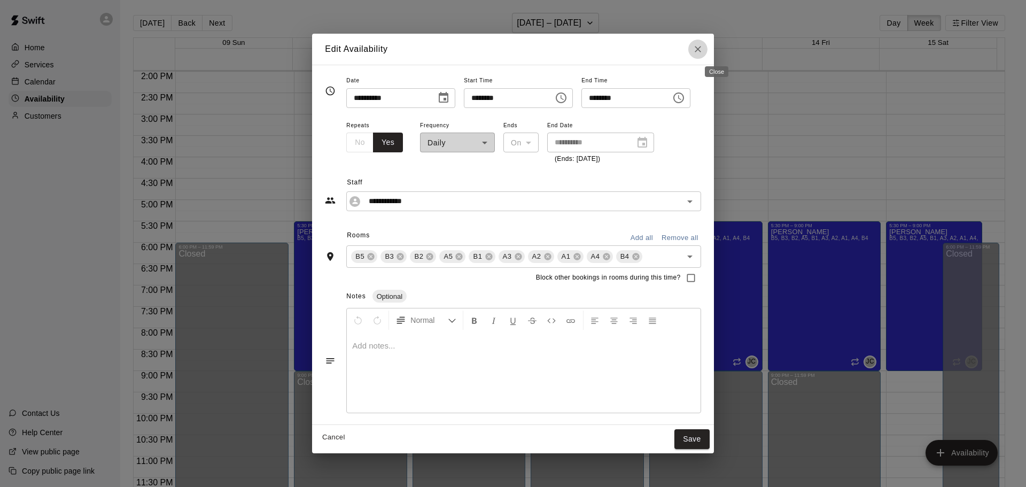
click at [701, 49] on icon "Close" at bounding box center [697, 49] width 6 height 6
type input "**********"
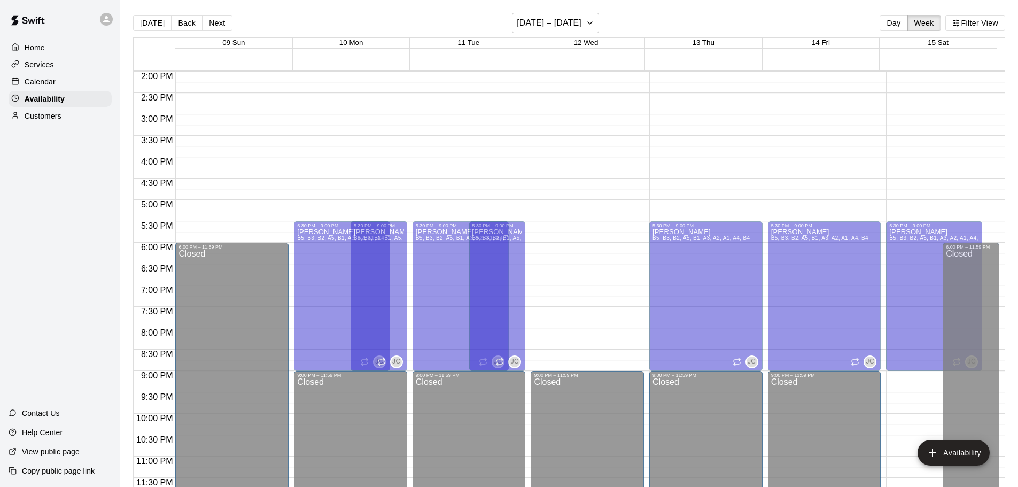
click at [550, 251] on div "[PERSON_NAME] B5, B3, B2, A5, B1, A3, A2, A1, A4, B4" at bounding box center [582, 471] width 97 height 487
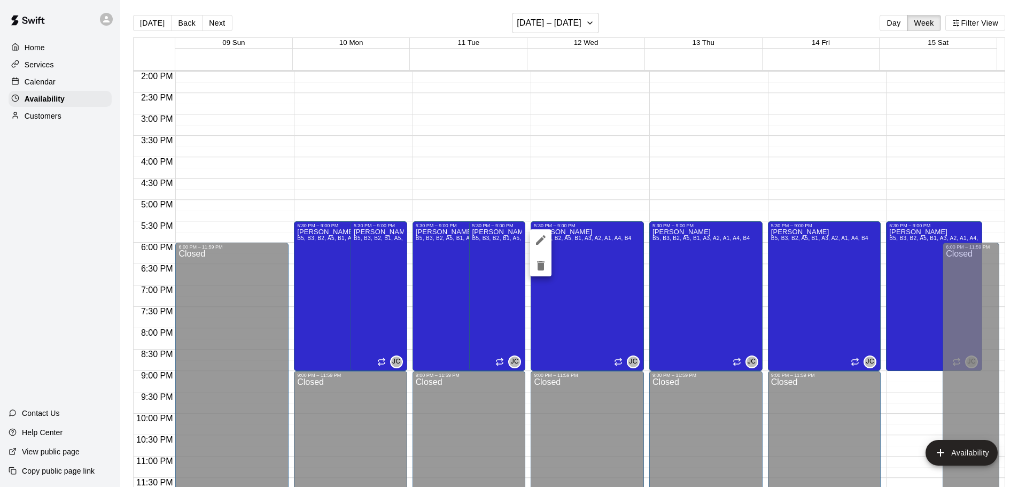
click at [323, 261] on div at bounding box center [513, 243] width 1026 height 487
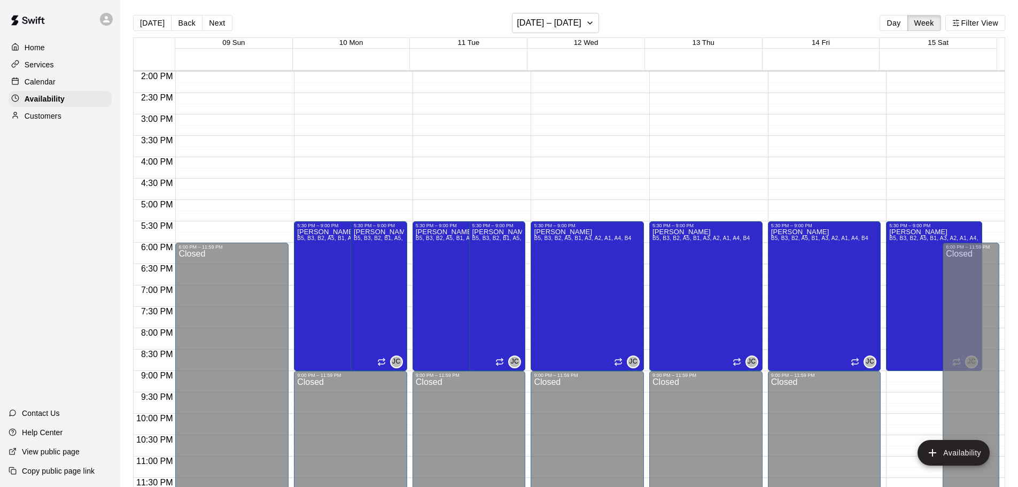
click at [323, 261] on div "[PERSON_NAME] B5, B3, B2, A5, B1, A3, A2, A1, A4, B4" at bounding box center [342, 471] width 90 height 487
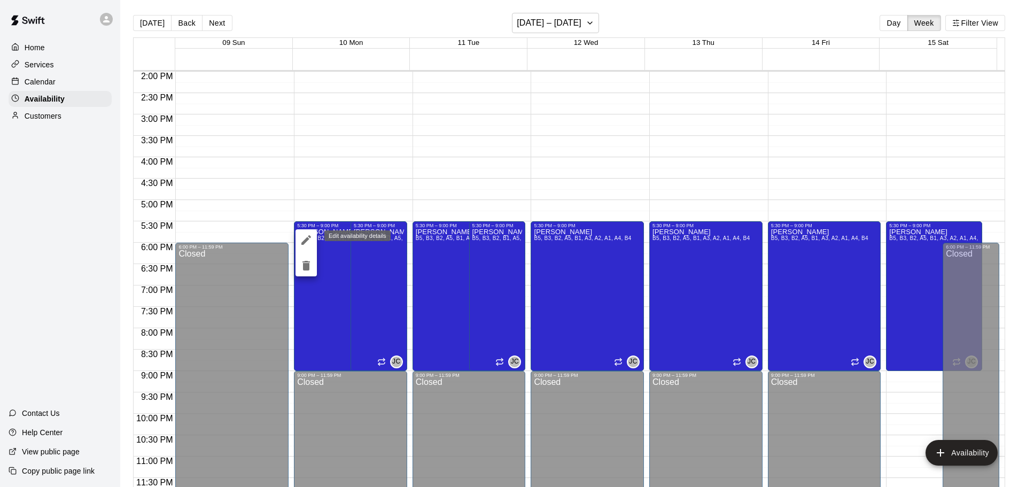
click at [306, 242] on icon "edit" at bounding box center [306, 239] width 13 height 13
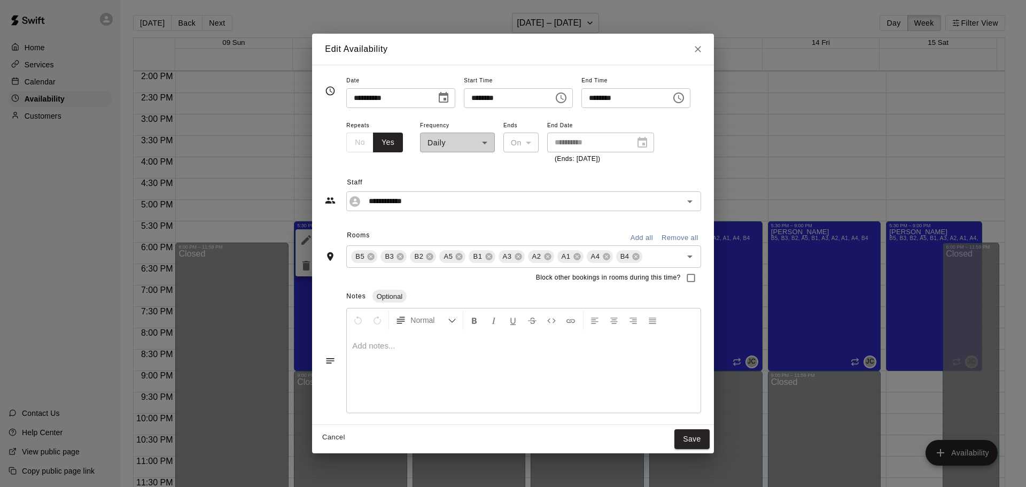
click at [349, 146] on div "No Yes" at bounding box center [374, 142] width 57 height 20
click at [373, 144] on button "Yes" at bounding box center [388, 142] width 30 height 20
click at [439, 96] on icon "Choose date, selected date is Nov 10, 2025" at bounding box center [444, 97] width 10 height 11
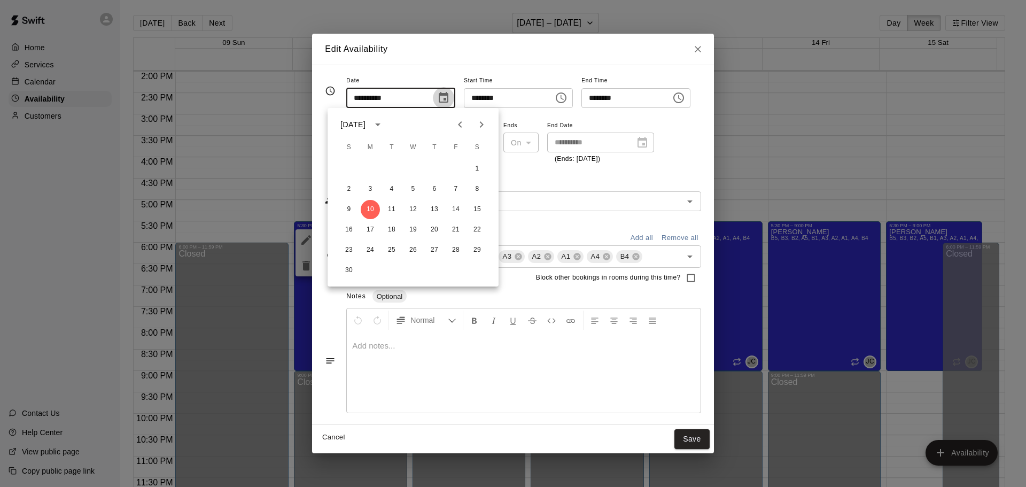
click at [438, 97] on icon "Choose date, selected date is Nov 10, 2025" at bounding box center [443, 97] width 13 height 13
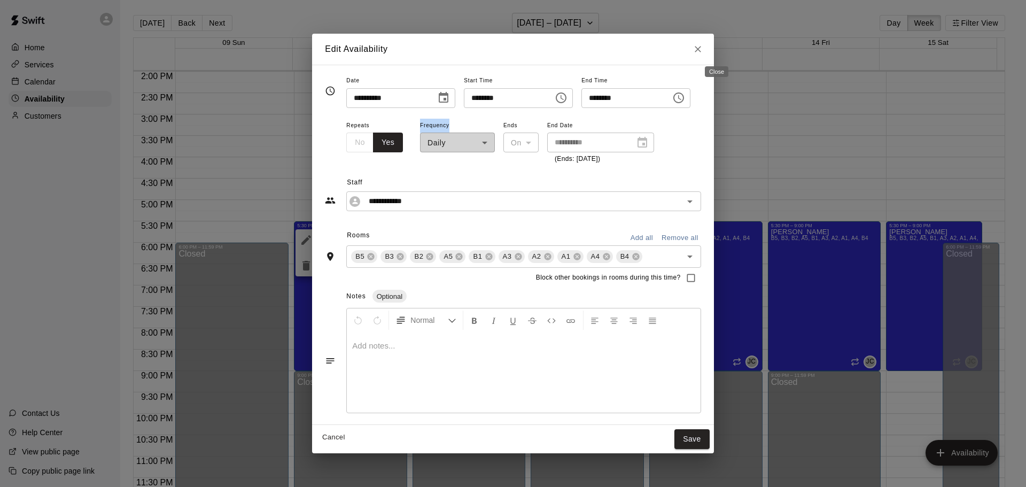
click at [707, 48] on button "Close" at bounding box center [697, 49] width 19 height 19
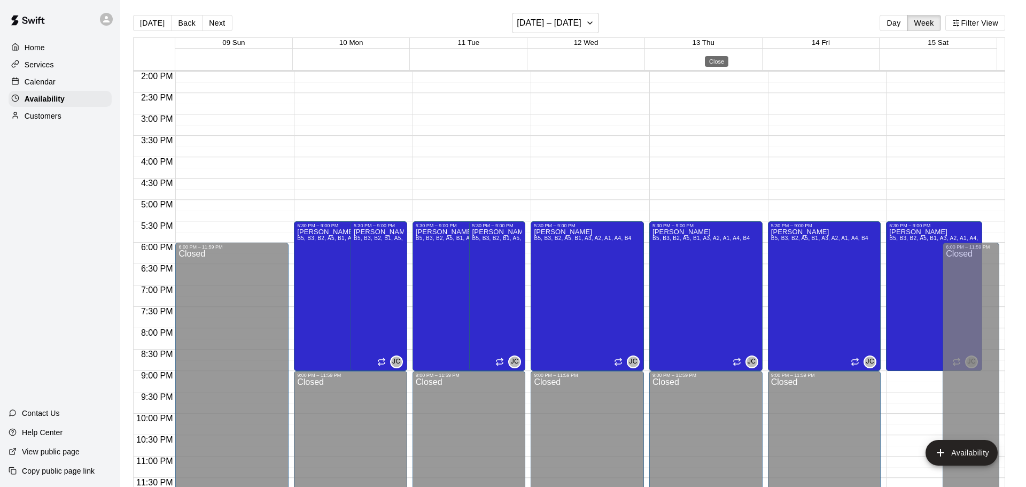
type input "**********"
